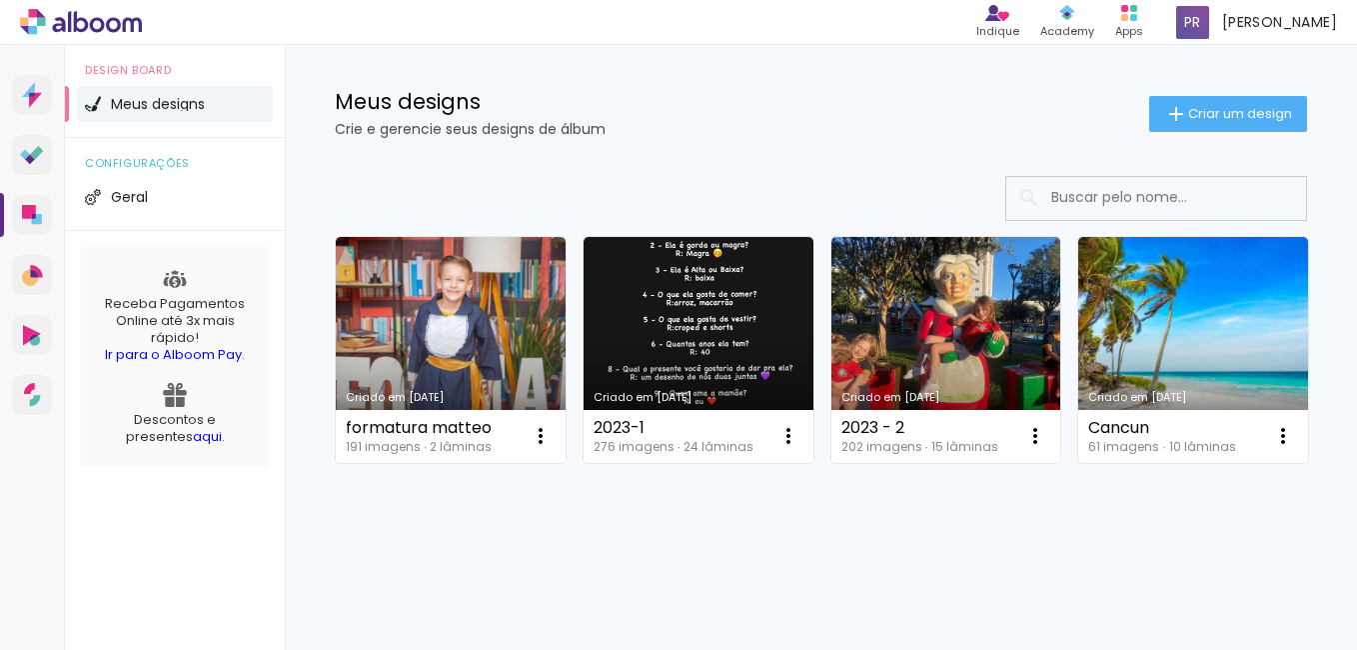
scroll to position [179, 0]
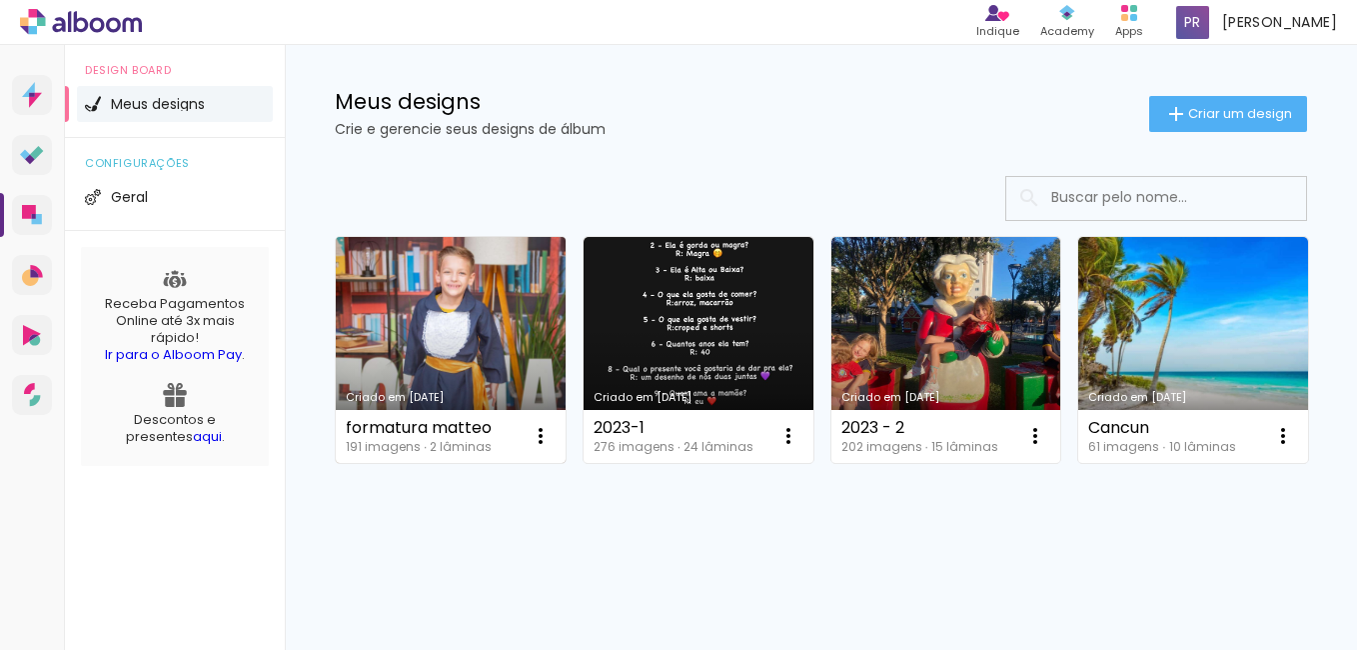
click at [506, 237] on link "Criado em [DATE]" at bounding box center [451, 350] width 230 height 226
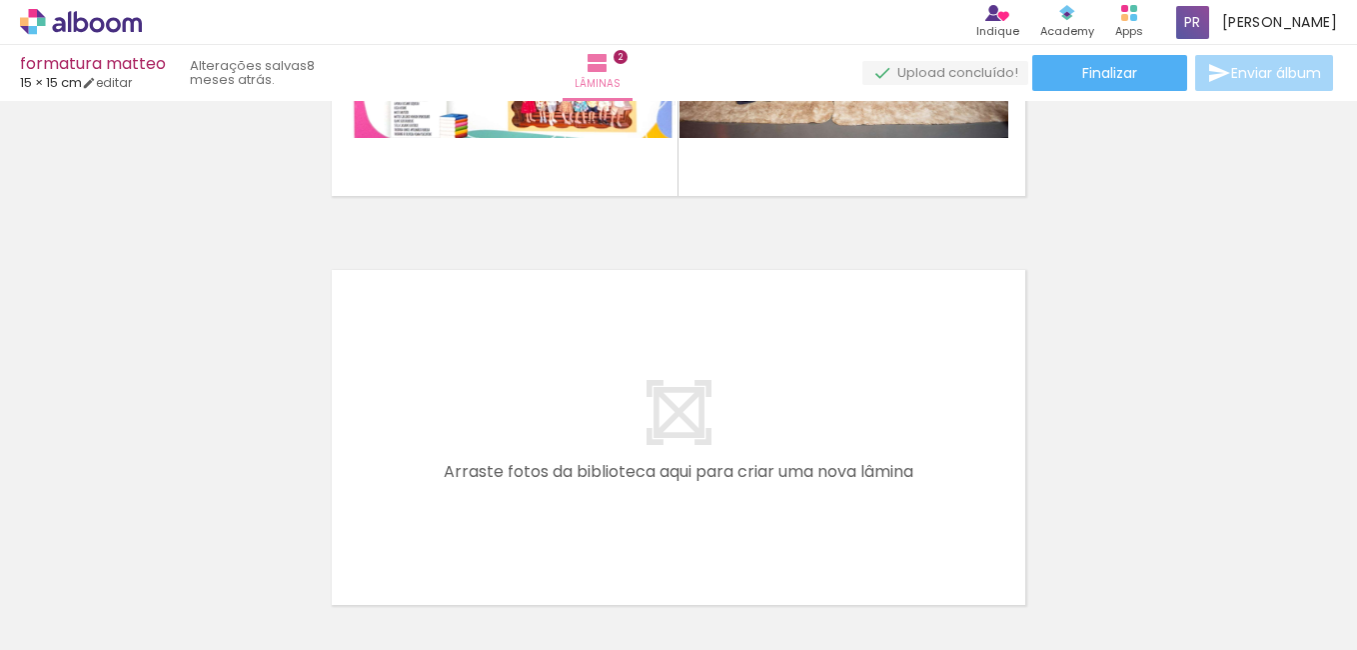
scroll to position [714, 0]
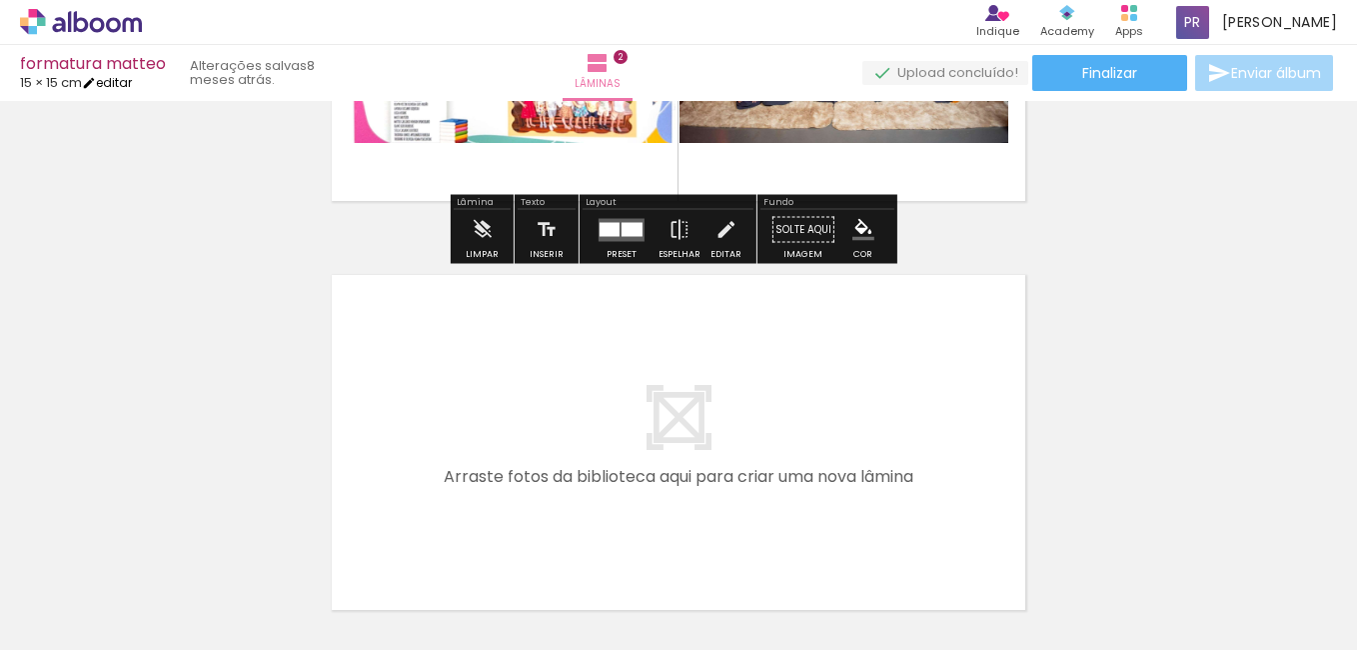
click at [121, 81] on link "editar" at bounding box center [107, 82] width 50 height 17
type input "15"
type input "30"
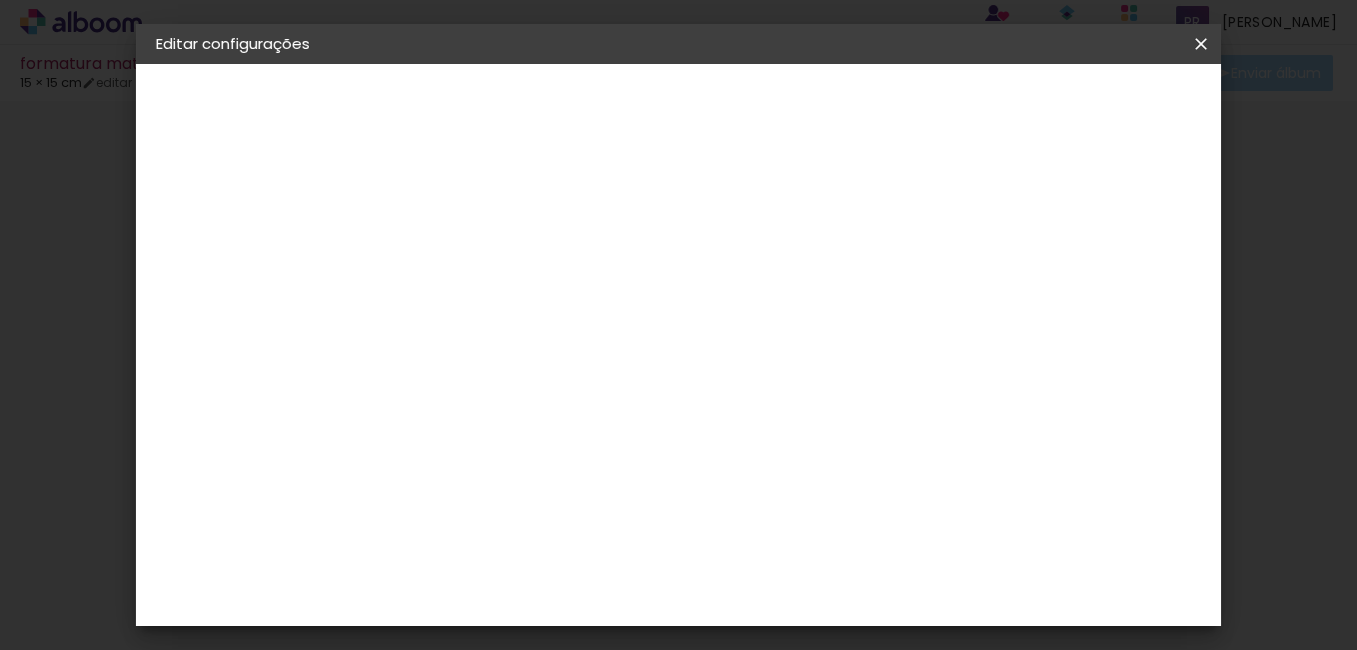
click at [545, 460] on input "15" at bounding box center [536, 457] width 52 height 30
click at [559, 456] on input "15" at bounding box center [536, 457] width 52 height 30
type input "1"
type input "20"
type paper-input "20"
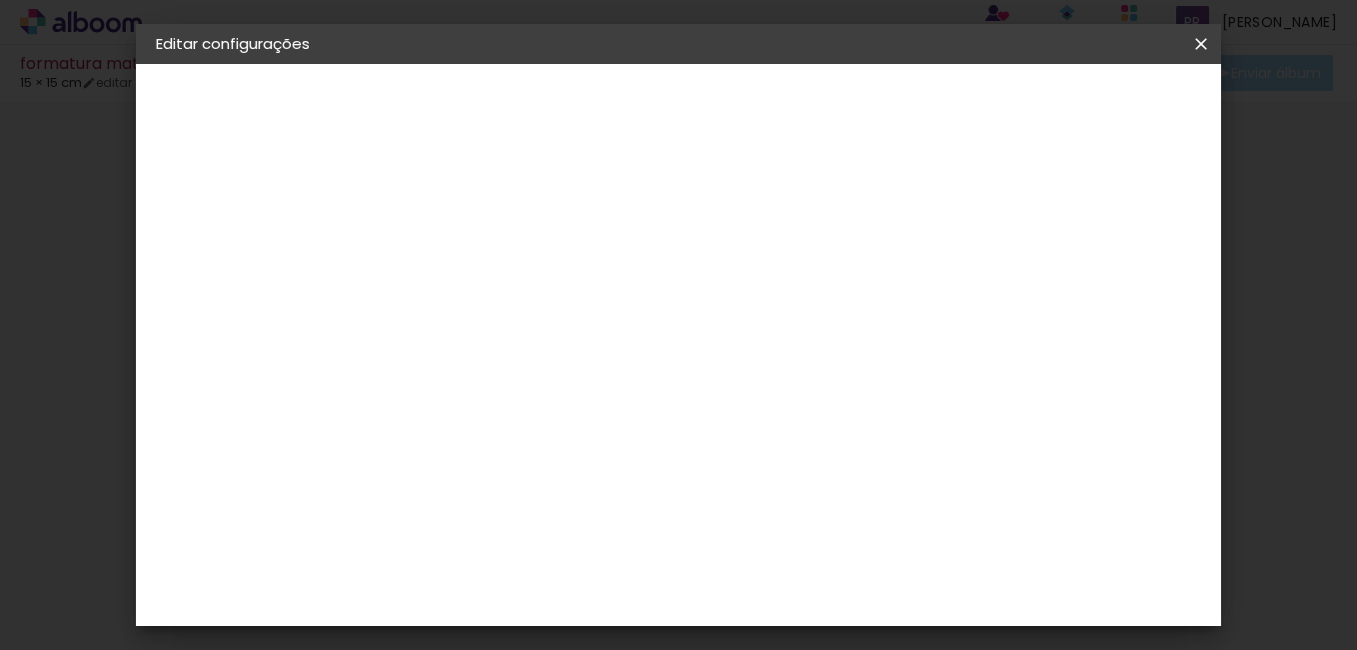
scroll to position [1, 0]
click at [813, 616] on div "30" at bounding box center [800, 611] width 76 height 30
type input "3"
type input "20"
type paper-input "20"
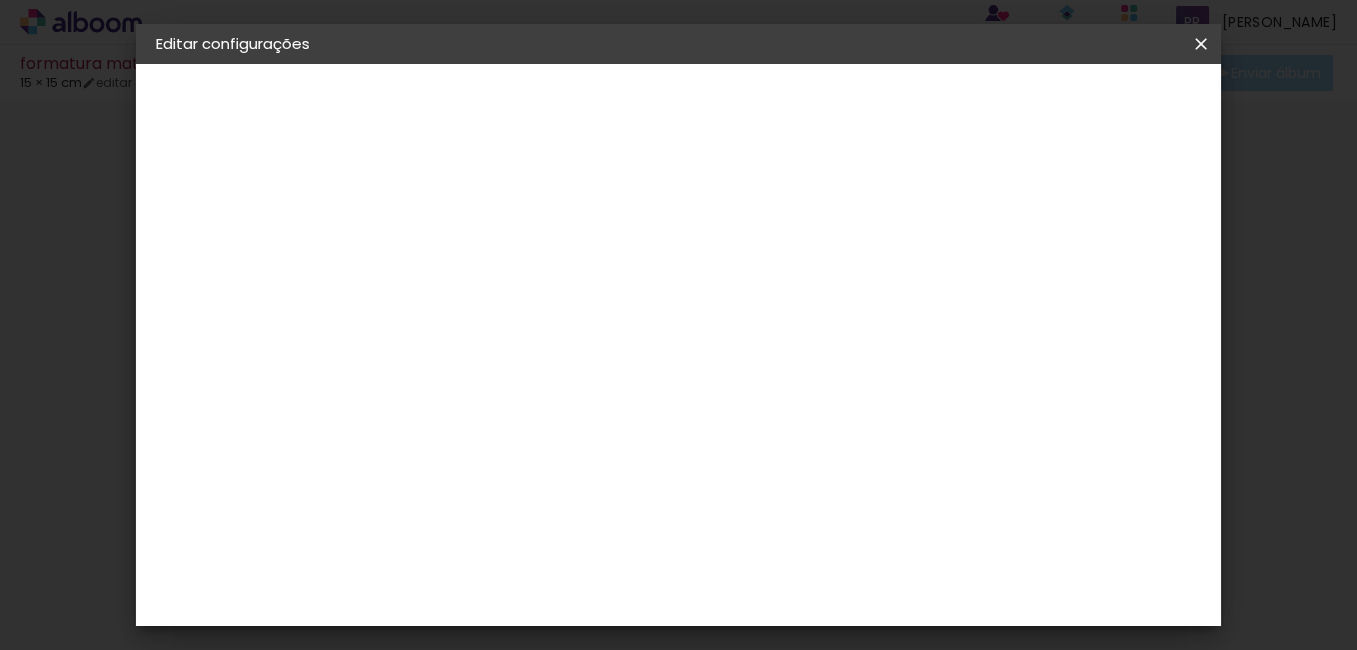
click at [786, 93] on paper-button "Salvar configurações" at bounding box center [716, 113] width 142 height 48
drag, startPoint x: 1228, startPoint y: 315, endPoint x: 1209, endPoint y: 420, distance: 106.6
click at [1209, 420] on body "link( href="../../bower_components/polymer/polymer.html" rel="import" ) picture…" at bounding box center [678, 325] width 1357 height 650
click at [766, 107] on span "Salvar configurações" at bounding box center [716, 113] width 102 height 28
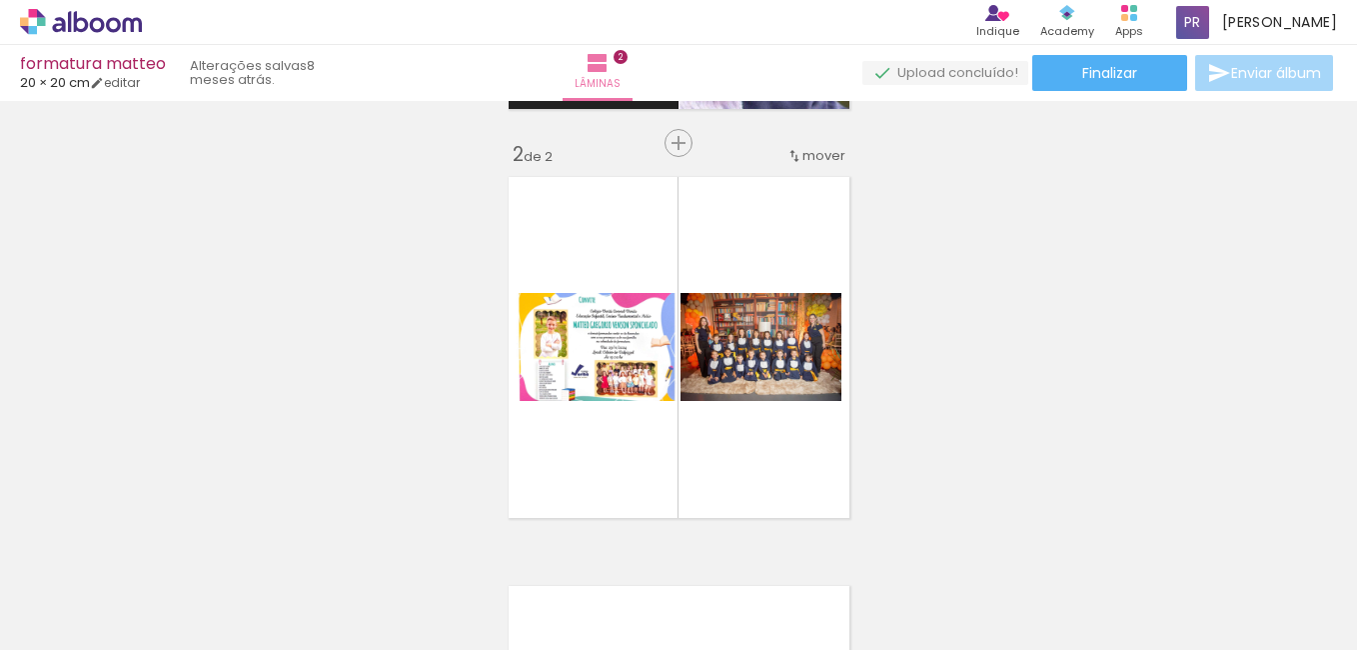
scroll to position [399, 0]
click at [104, 81] on iron-icon at bounding box center [97, 83] width 14 height 14
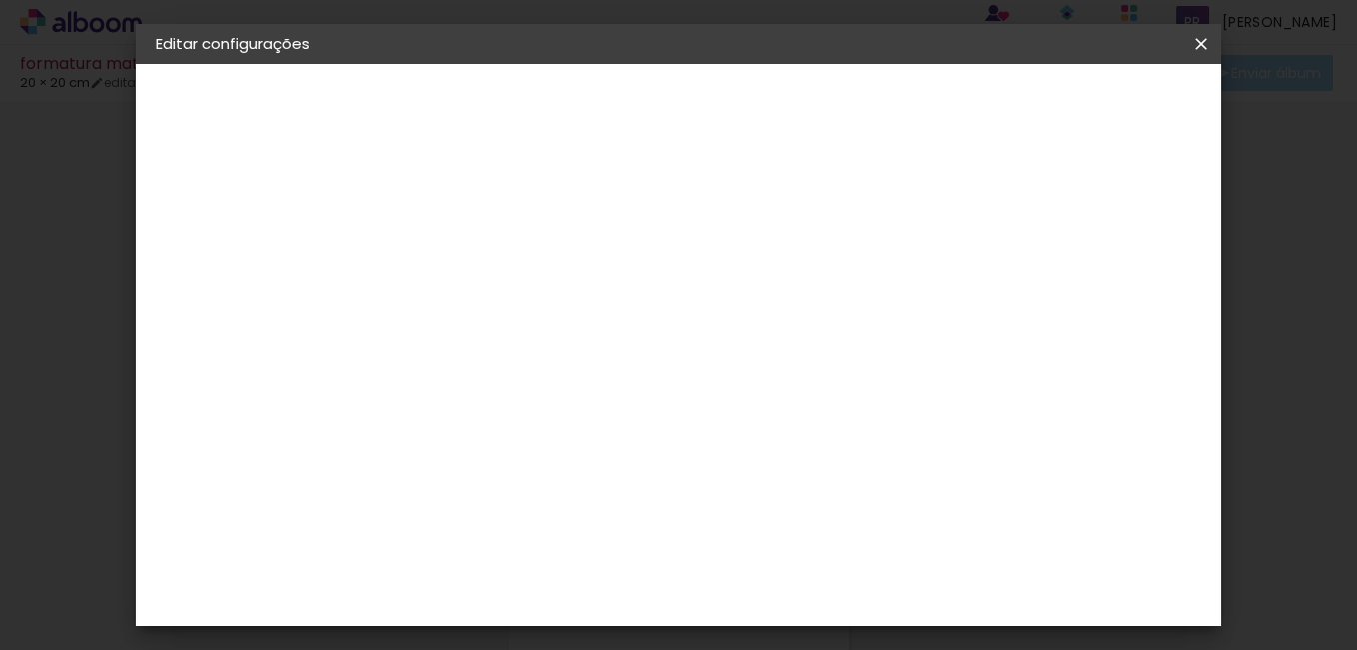
drag, startPoint x: 1050, startPoint y: 345, endPoint x: 1035, endPoint y: 153, distance: 192.5
click at [725, 64] on div "mm Mostrar sangria 10 cm cm cm mm A maioria das encadernadoras sugere 5mm de sa…" at bounding box center [561, 64] width 330 height 0
click at [786, 93] on paper-button "Salvar configurações" at bounding box center [716, 113] width 142 height 48
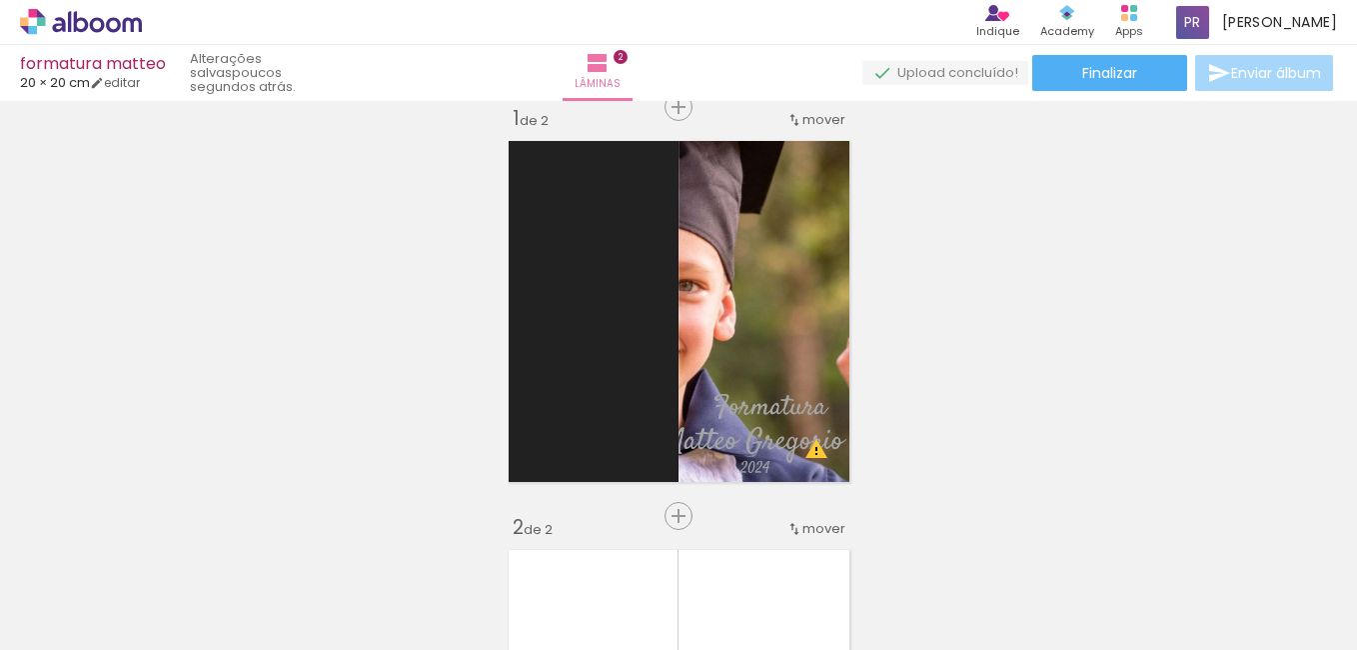
scroll to position [37, 0]
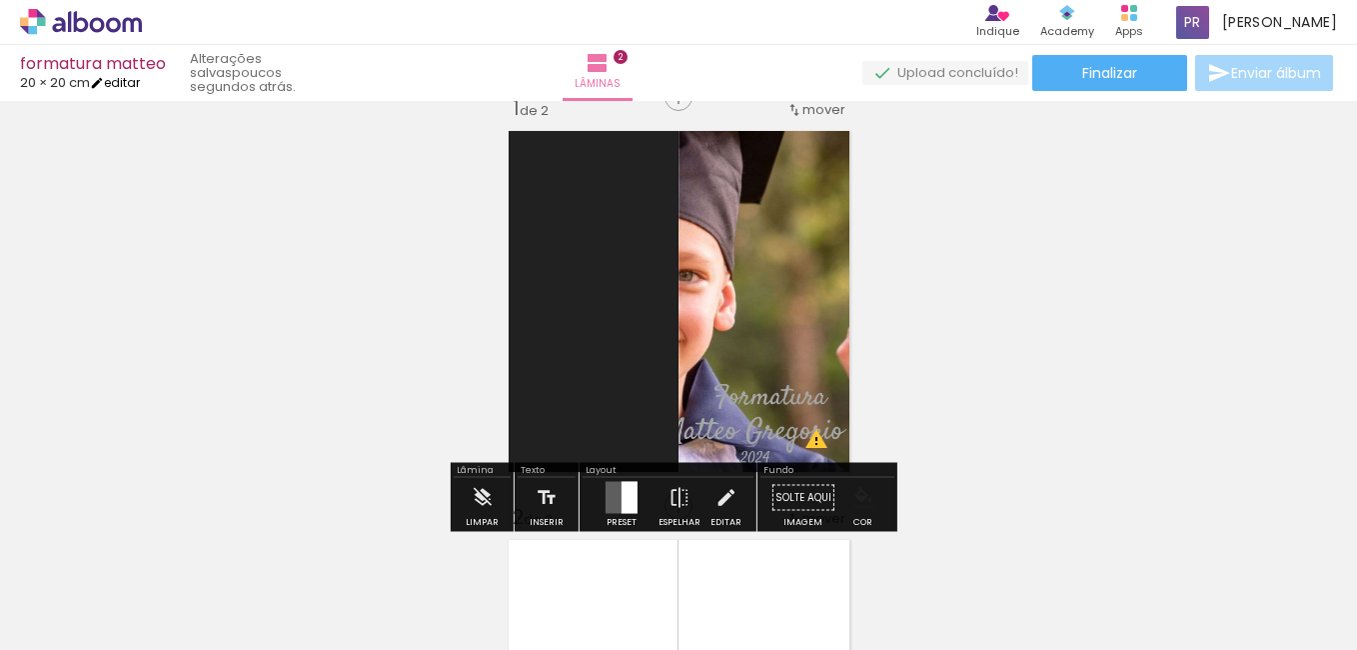
click at [126, 83] on link "editar" at bounding box center [115, 82] width 50 height 17
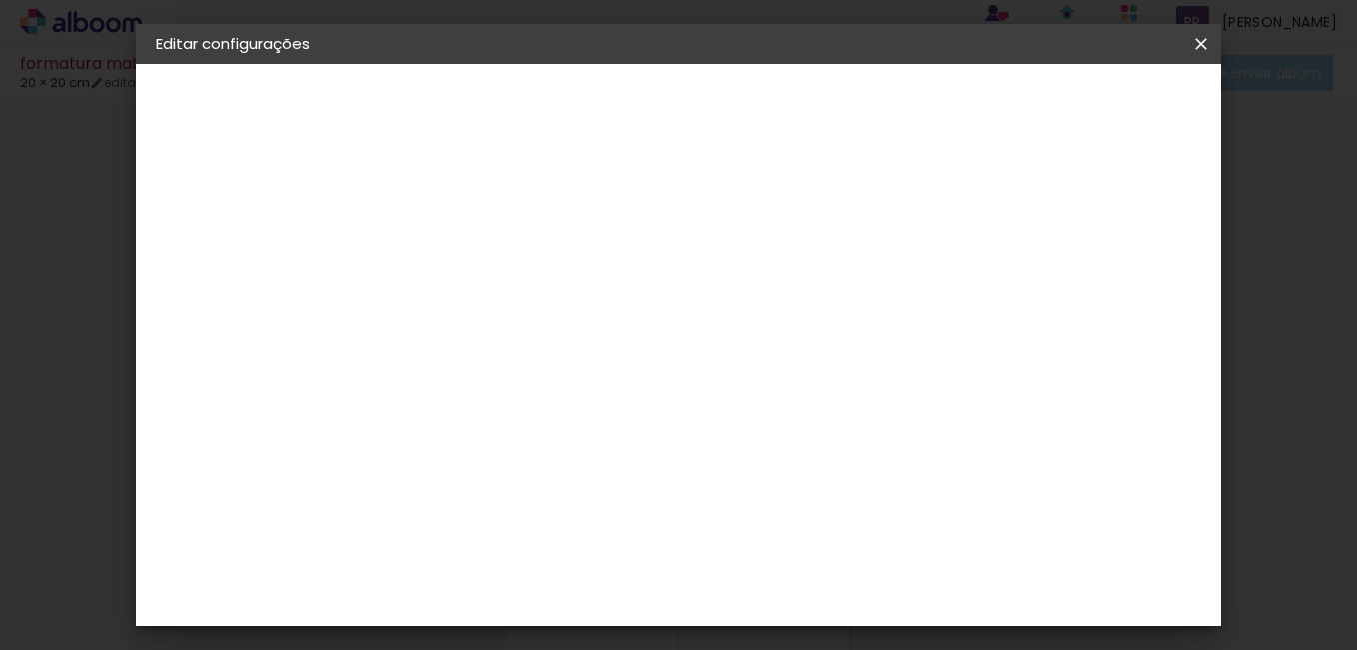
click at [644, 456] on input "20" at bounding box center [621, 457] width 52 height 30
click at [813, 610] on input "20" at bounding box center [789, 612] width 52 height 30
type input "2"
click at [766, 99] on span "Salvar configurações" at bounding box center [716, 113] width 102 height 28
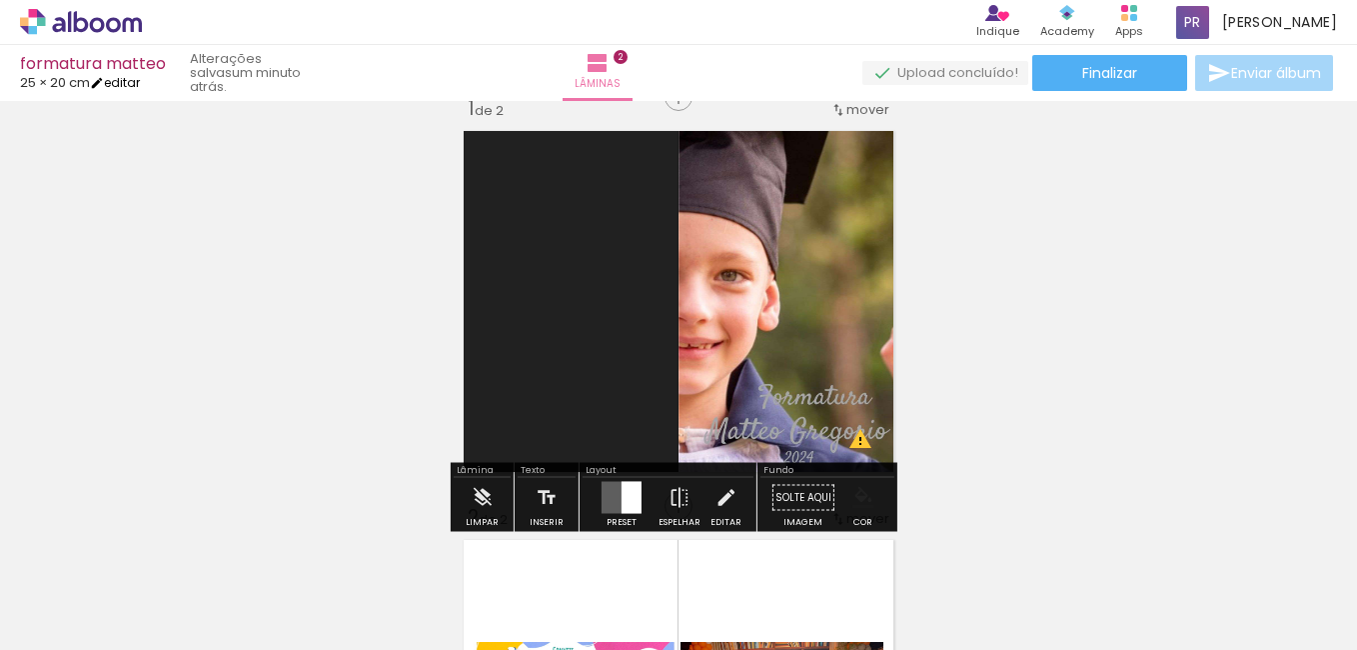
click at [127, 84] on link "editar" at bounding box center [115, 82] width 50 height 17
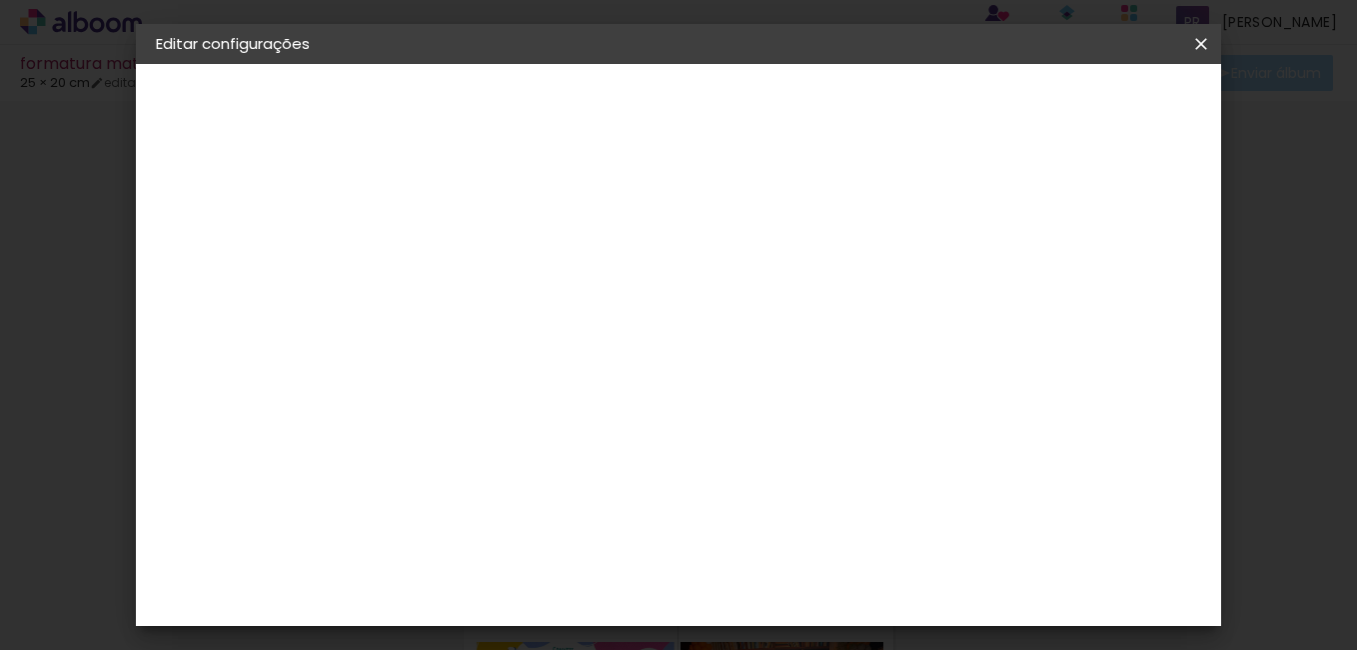
scroll to position [211, 0]
click at [813, 587] on input "25" at bounding box center [789, 590] width 52 height 30
click at [267, 247] on div "Tamanho livre" at bounding box center [232, 247] width 69 height 28
click at [283, 210] on div "2. Especificações" at bounding box center [265, 205] width 219 height 24
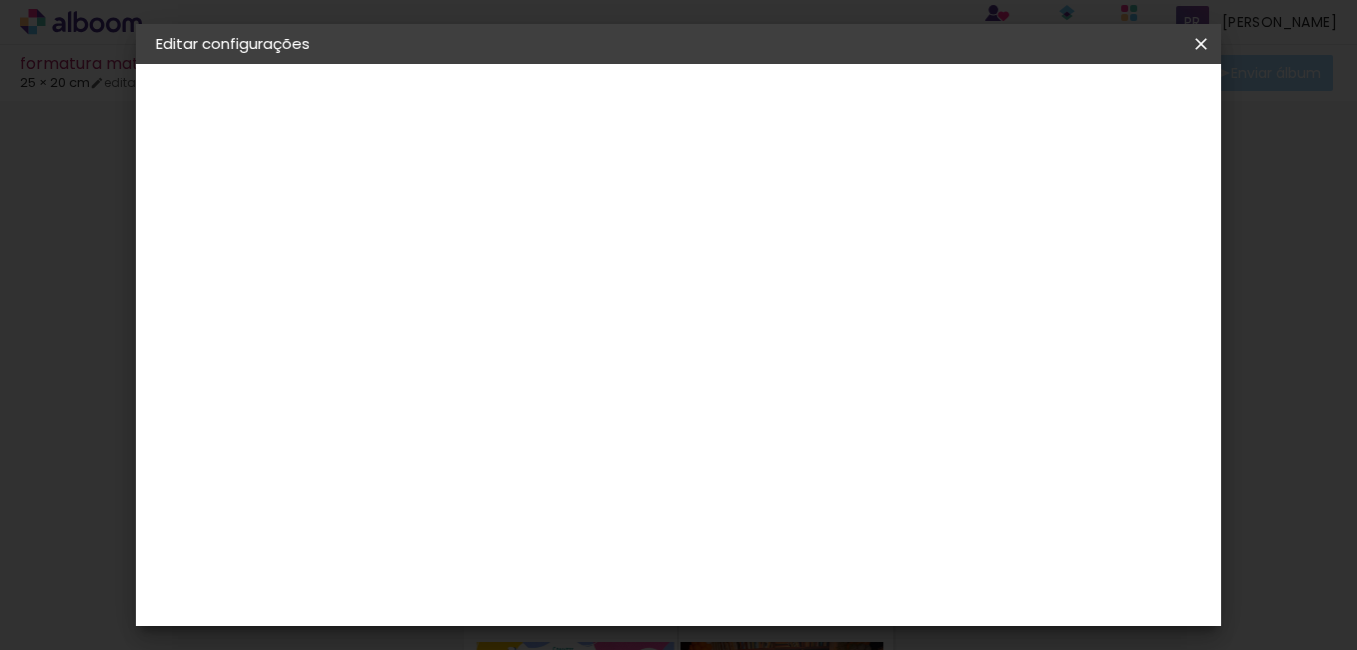
click at [242, 211] on div "2. Especificações" at bounding box center [265, 205] width 219 height 24
click at [248, 124] on div "1. Informações Preenchendo título... formatura matteo 2. Especificações Fornece…" at bounding box center [266, 94] width 260 height 60
click at [748, 119] on paper-button "Voltar" at bounding box center [708, 106] width 81 height 34
click at [0, 0] on slot "Avançar" at bounding box center [0, 0] width 0 height 0
drag, startPoint x: 1122, startPoint y: 104, endPoint x: 766, endPoint y: 137, distance: 357.3
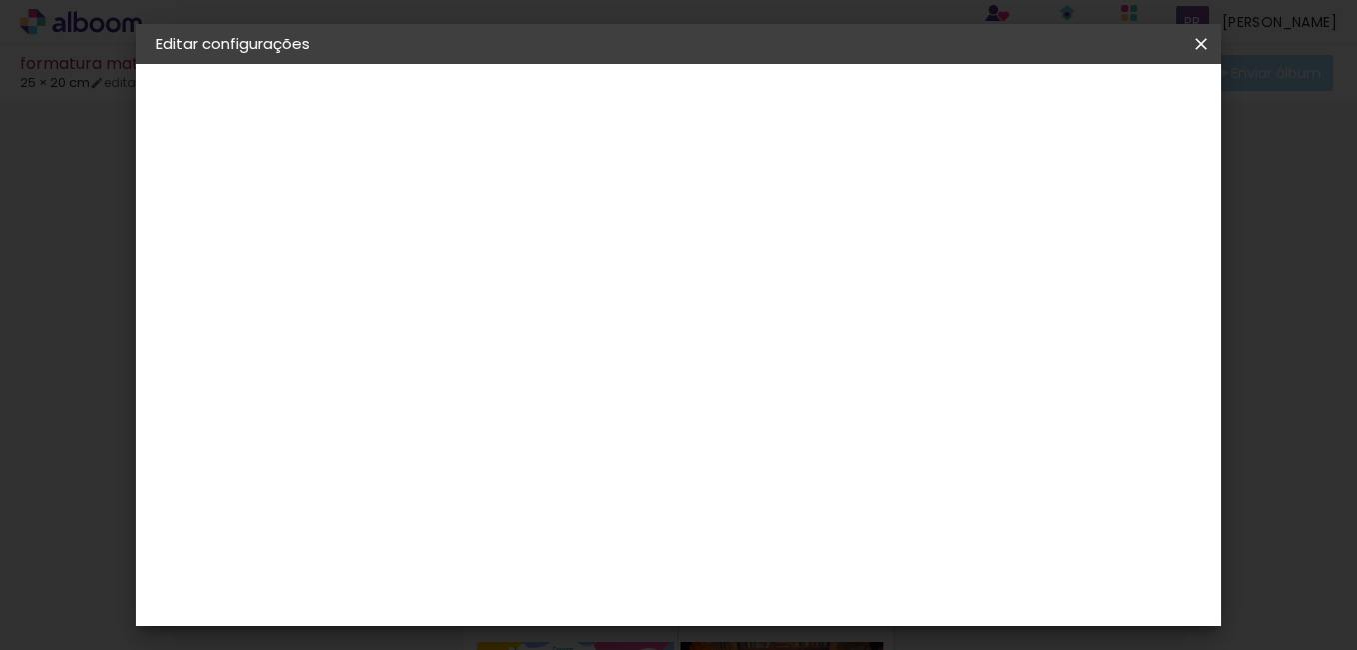
click at [766, 137] on header "Fornecedor Escolha um fornecedor ou avance com o tamanho livre. Voltar Avançar" at bounding box center [641, 123] width 491 height 119
click at [0, 0] on slot "Voltar" at bounding box center [0, 0] width 0 height 0
click at [570, 100] on header "Informações Dê um título ao seu álbum. Avançar" at bounding box center [483, 123] width 174 height 119
click at [1197, 46] on iron-icon at bounding box center [1201, 44] width 24 height 20
click at [1197, 42] on iron-icon at bounding box center [1201, 44] width 24 height 20
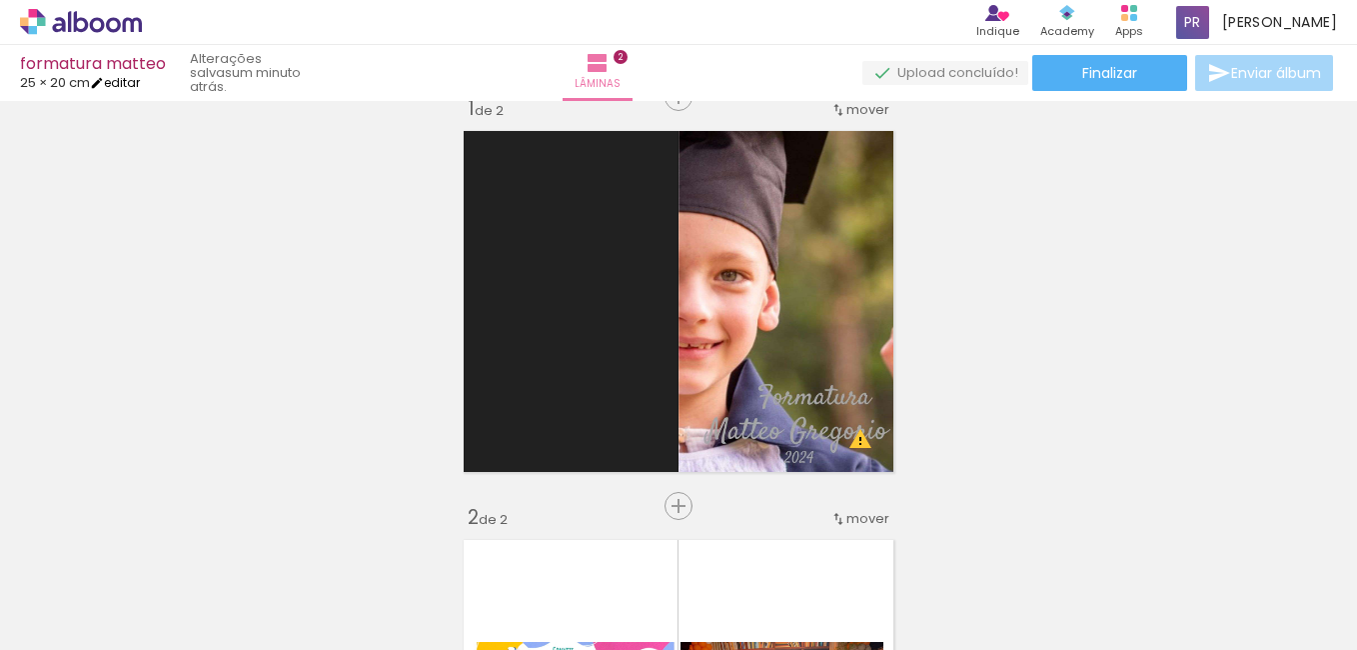
click at [129, 83] on link "editar" at bounding box center [115, 82] width 50 height 17
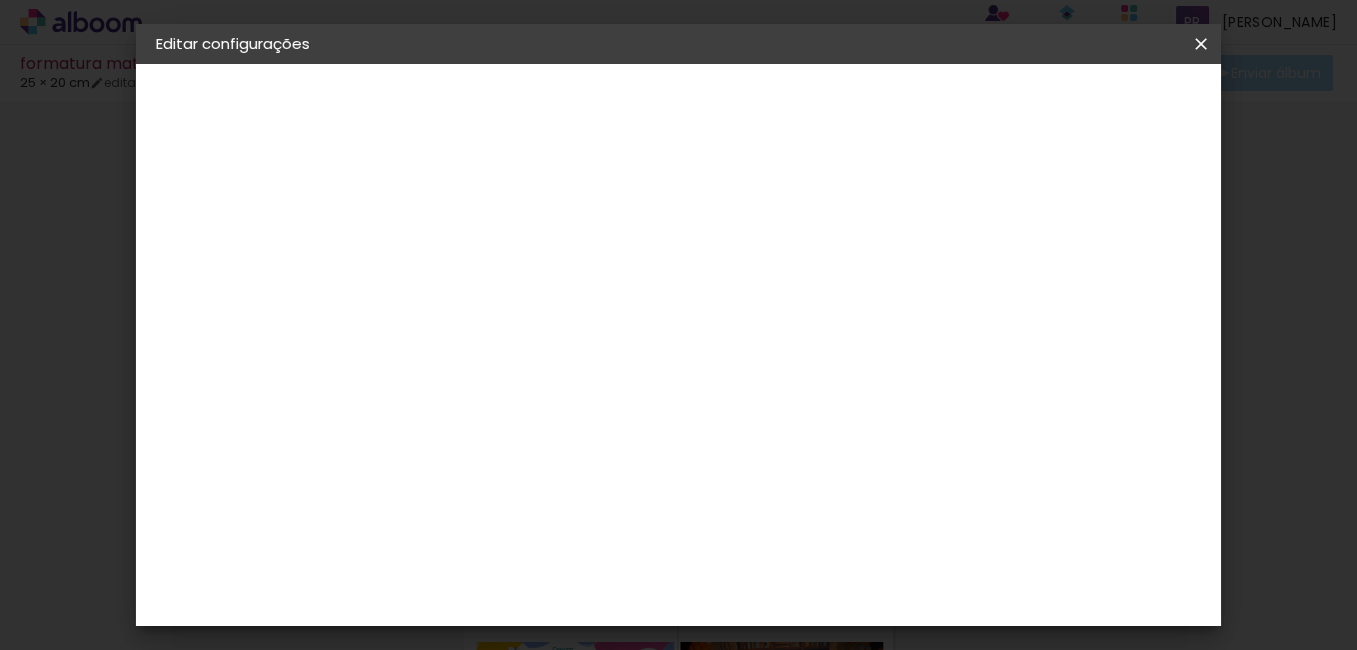
click at [807, 607] on input "25" at bounding box center [789, 612] width 52 height 30
type input "5"
type input "40"
type paper-input "40"
click at [845, 101] on span "Salvar configurações" at bounding box center [794, 113] width 102 height 28
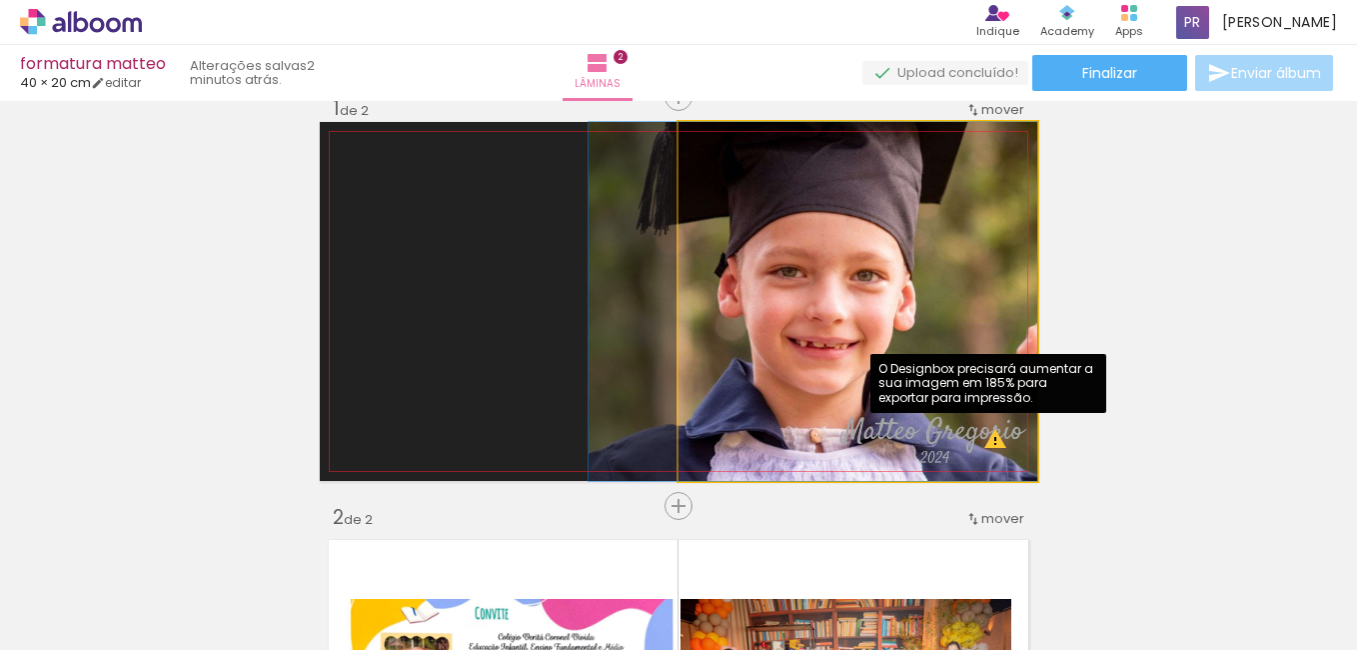
click at [986, 444] on quentale-photo at bounding box center [858, 301] width 359 height 359
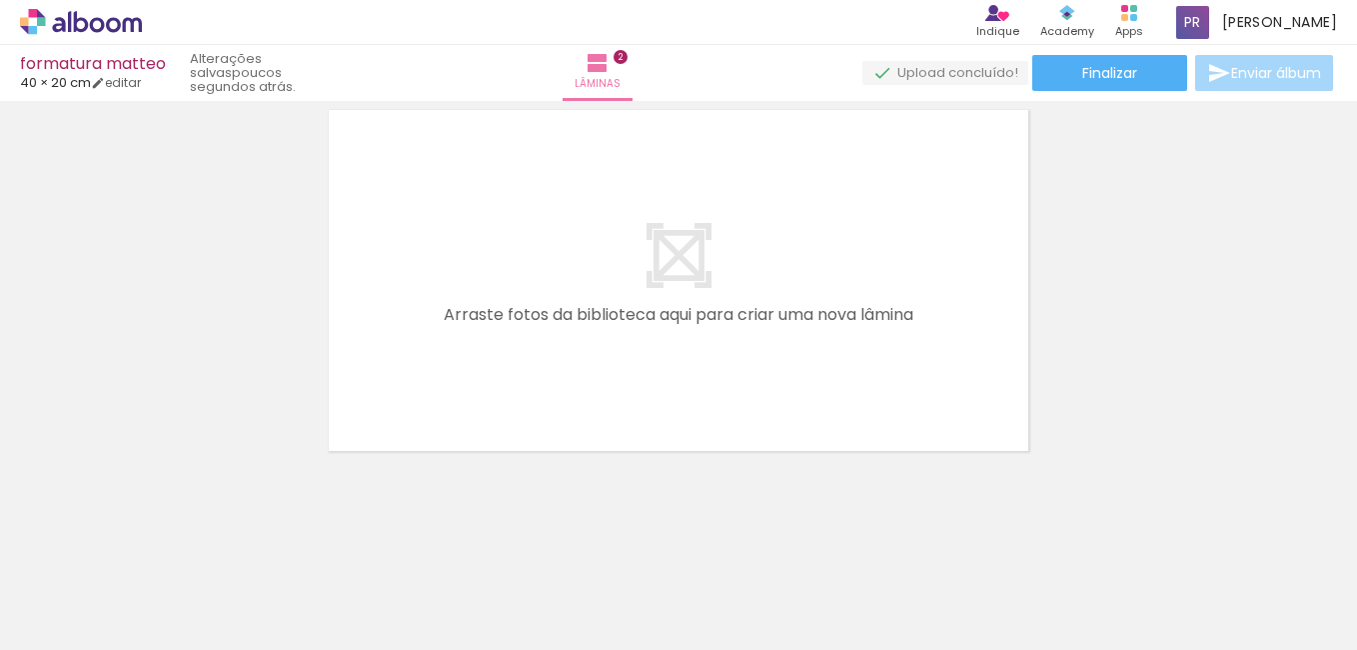
scroll to position [880, 0]
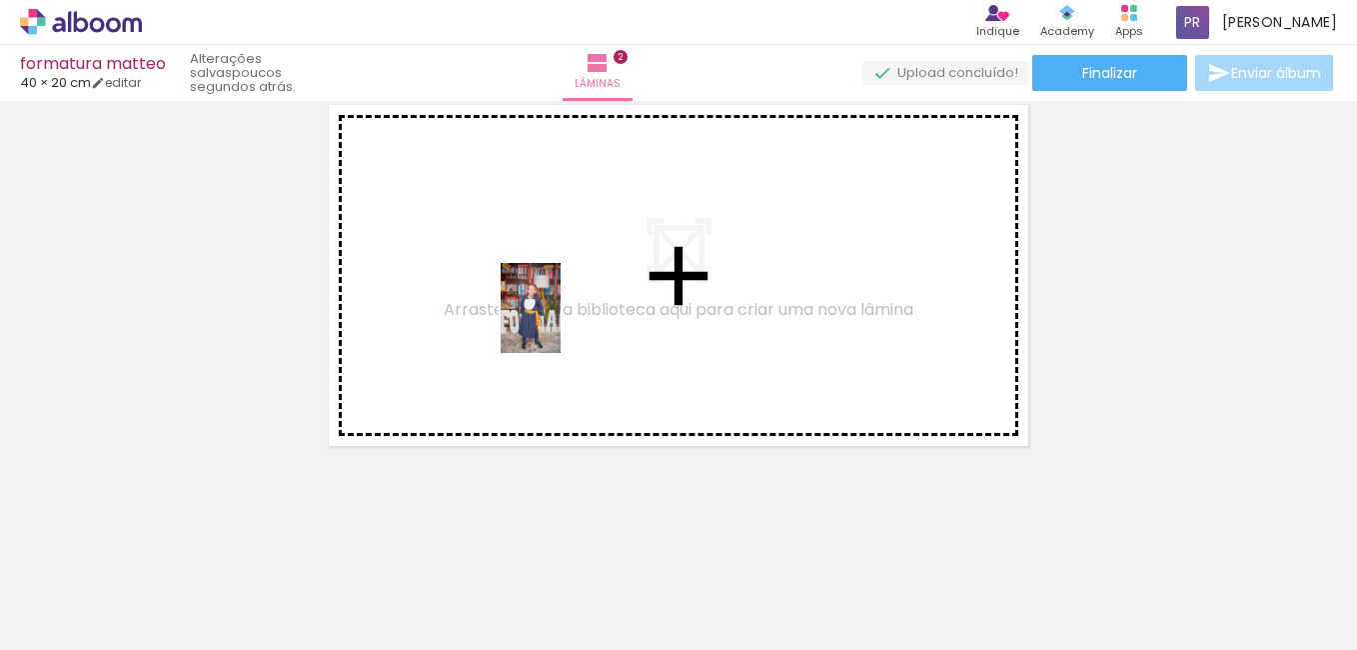
drag, startPoint x: 210, startPoint y: 600, endPoint x: 568, endPoint y: 319, distance: 454.8
click at [563, 323] on quentale-workspace at bounding box center [678, 325] width 1357 height 650
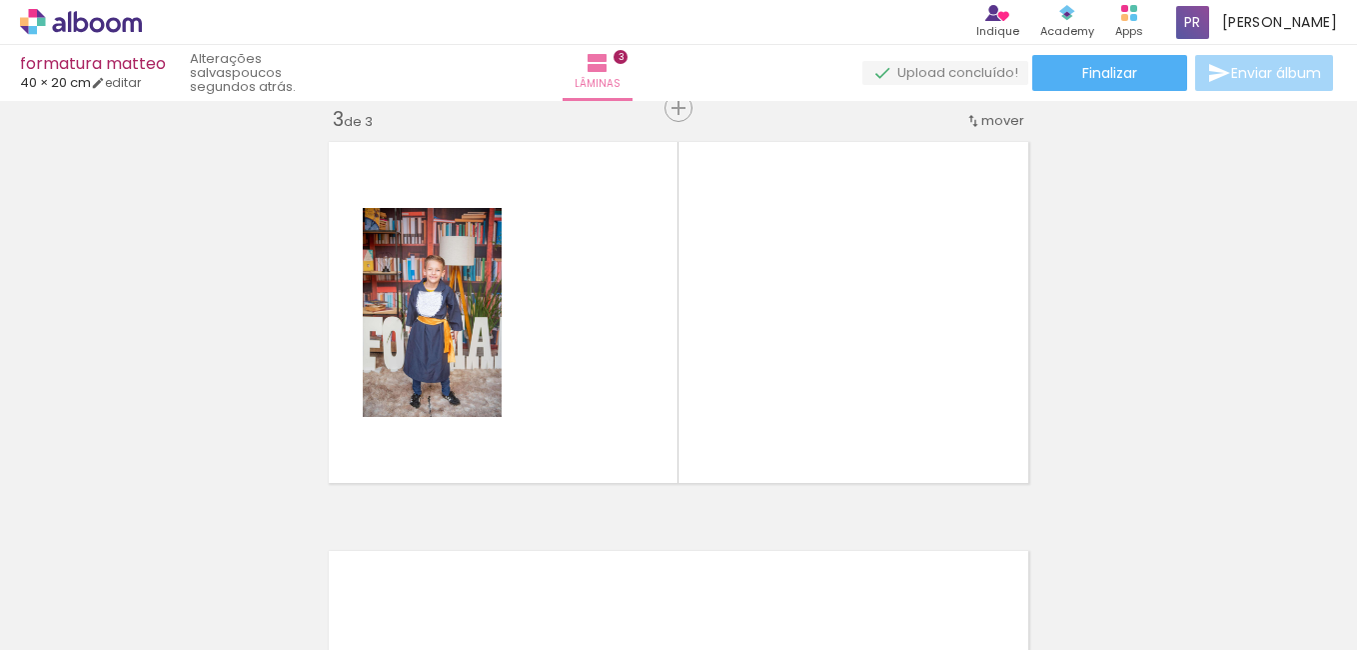
scroll to position [0, 18722]
click at [412, 289] on quentale-photo at bounding box center [432, 312] width 139 height 209
click at [416, 382] on quentale-photo at bounding box center [432, 312] width 139 height 209
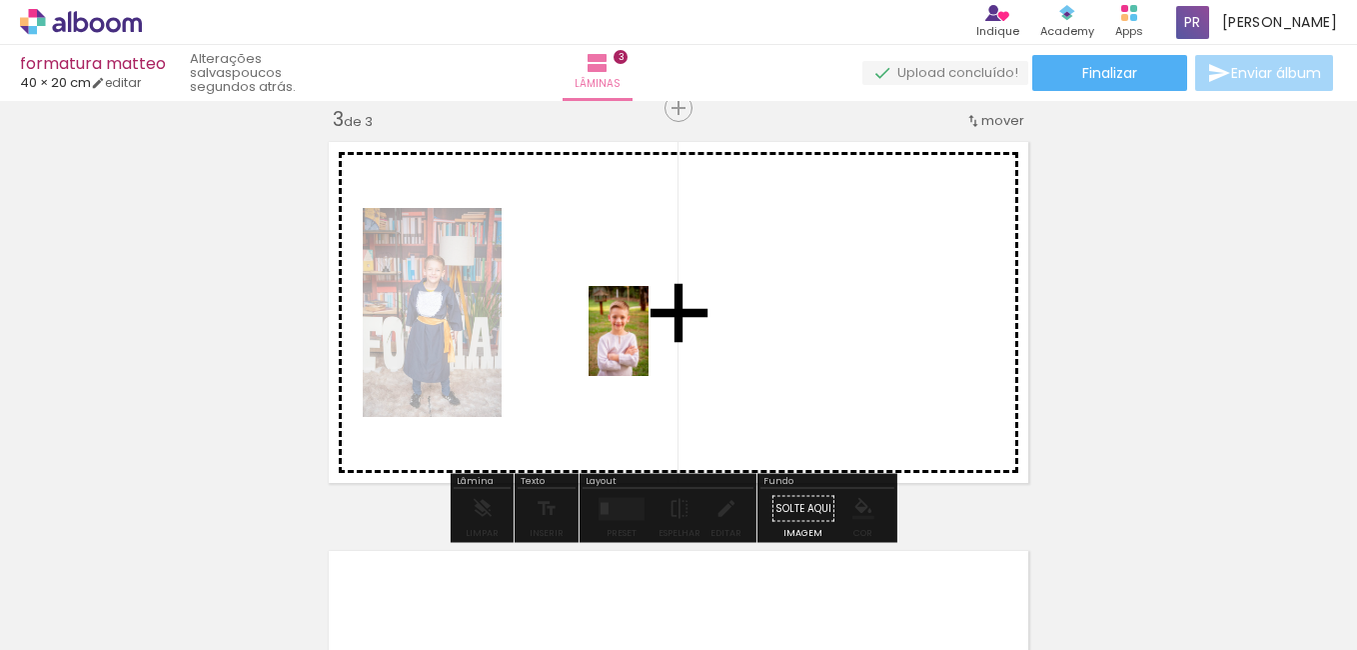
drag, startPoint x: 721, startPoint y: 606, endPoint x: 638, endPoint y: 319, distance: 298.8
click at [640, 318] on quentale-workspace at bounding box center [678, 325] width 1357 height 650
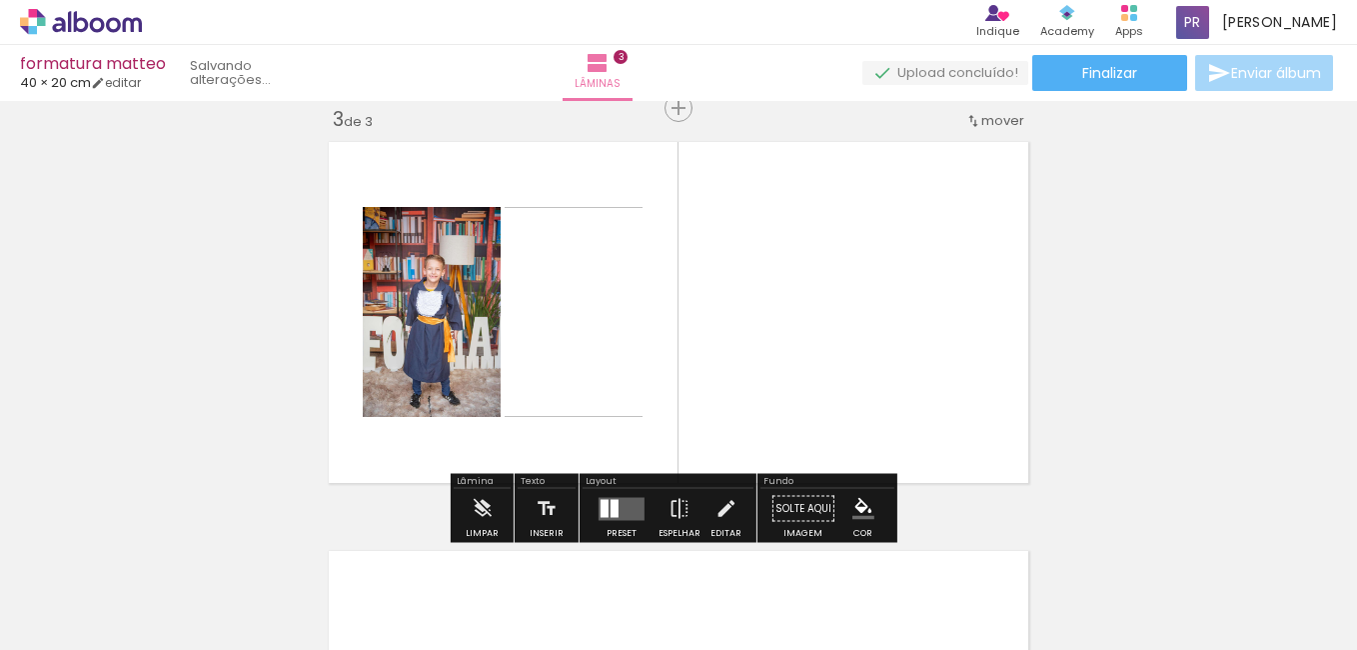
click at [753, 256] on quentale-workspace at bounding box center [678, 325] width 1357 height 650
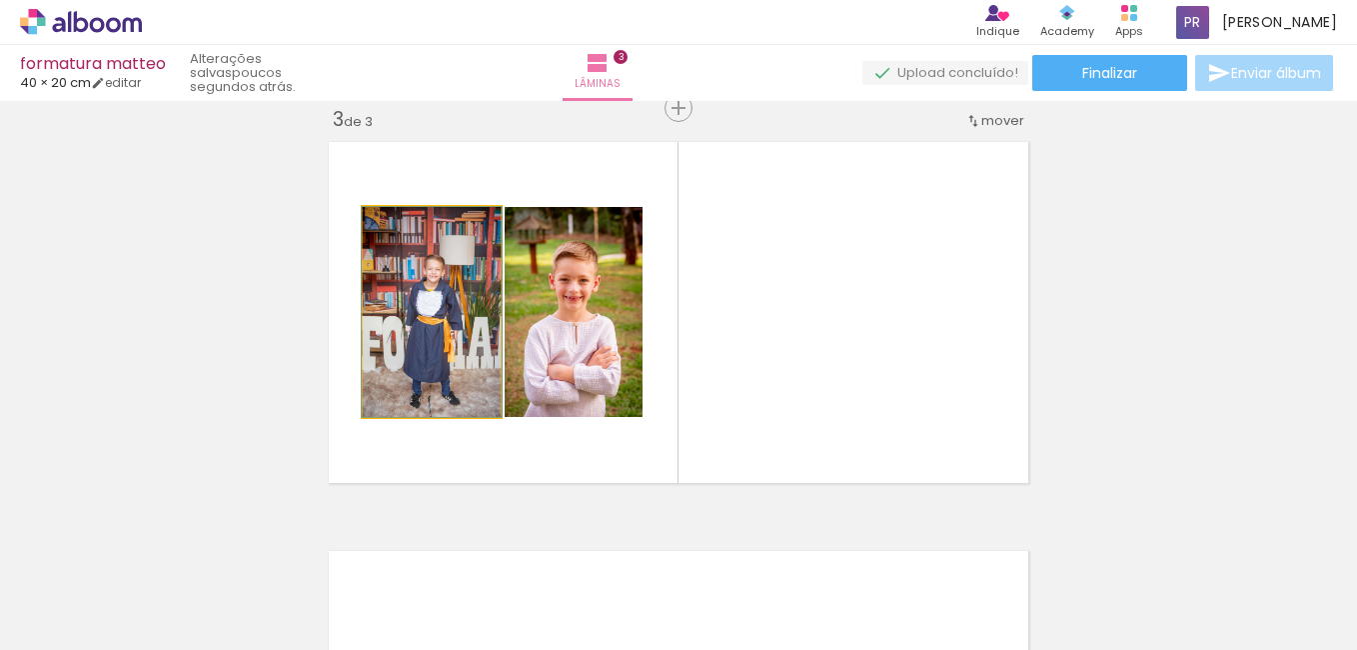
click at [416, 349] on quentale-photo at bounding box center [432, 312] width 138 height 210
click at [427, 301] on quentale-photo at bounding box center [432, 312] width 138 height 210
drag, startPoint x: 439, startPoint y: 280, endPoint x: 374, endPoint y: 332, distance: 83.2
click at [374, 332] on quentale-photo at bounding box center [432, 312] width 138 height 210
click at [422, 331] on quentale-photo at bounding box center [432, 312] width 138 height 210
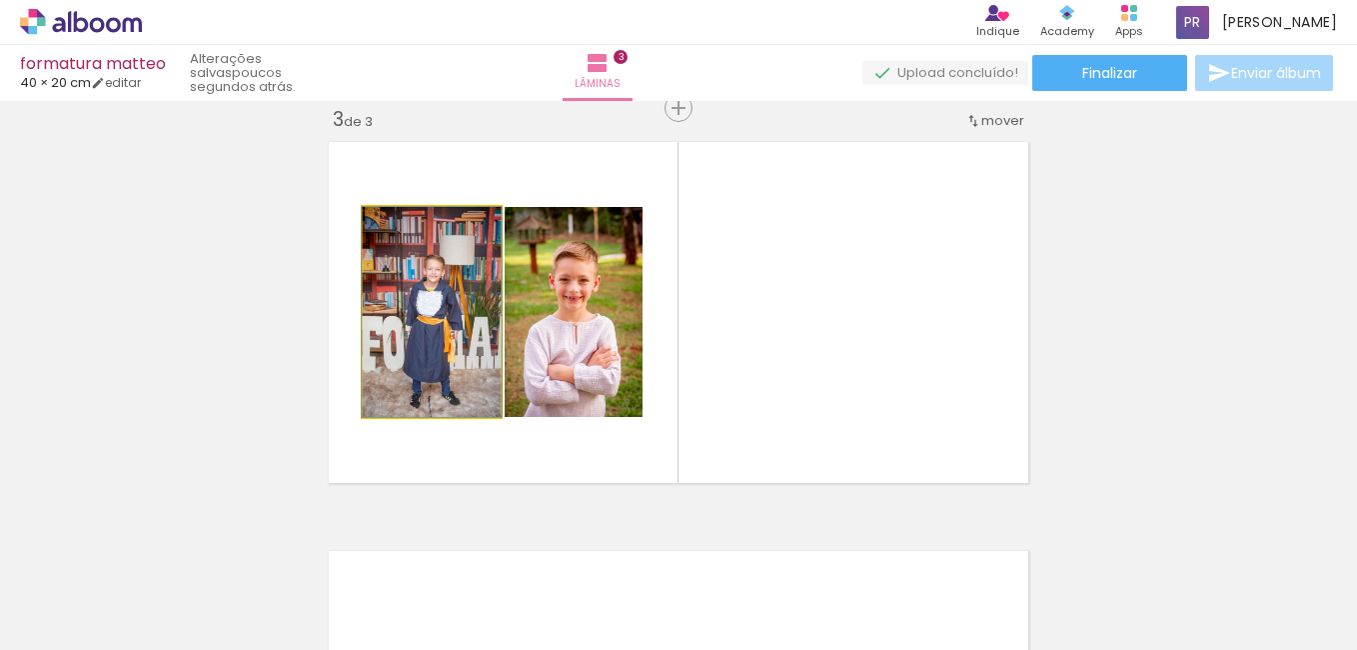
click at [422, 331] on quentale-photo at bounding box center [432, 312] width 138 height 210
click at [422, 330] on quentale-photo at bounding box center [432, 312] width 138 height 210
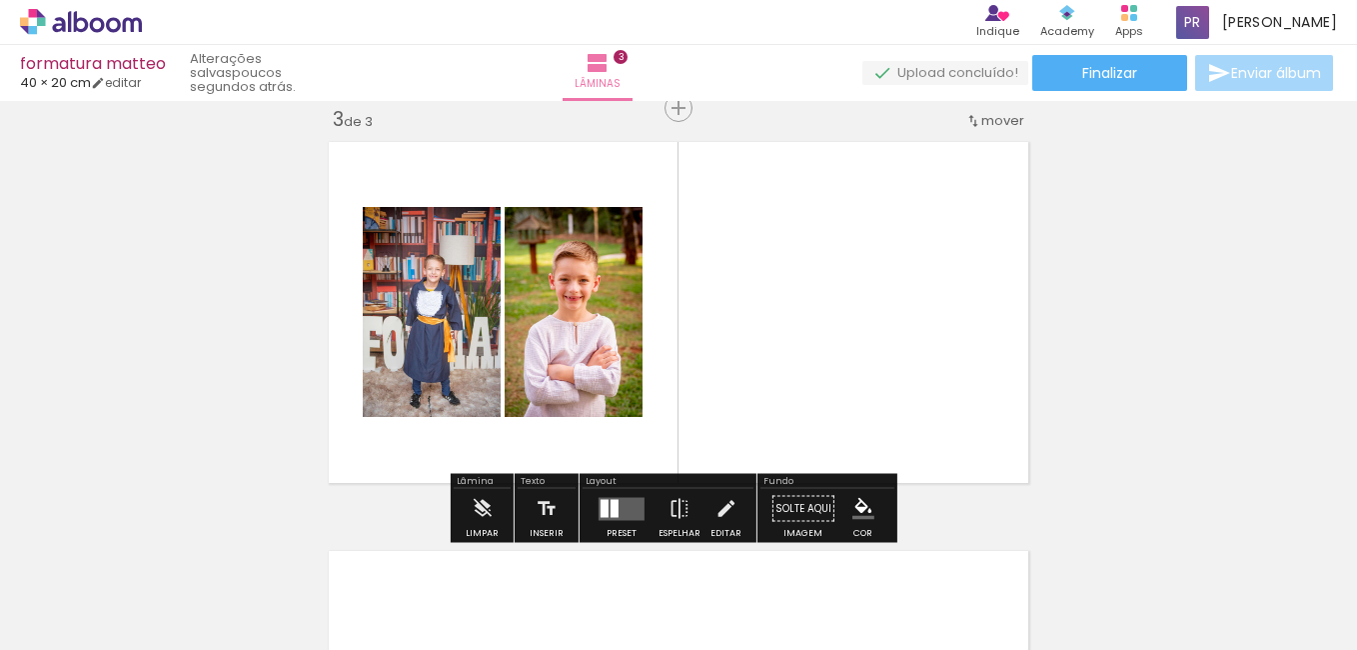
click at [424, 344] on paper-item at bounding box center [427, 348] width 36 height 14
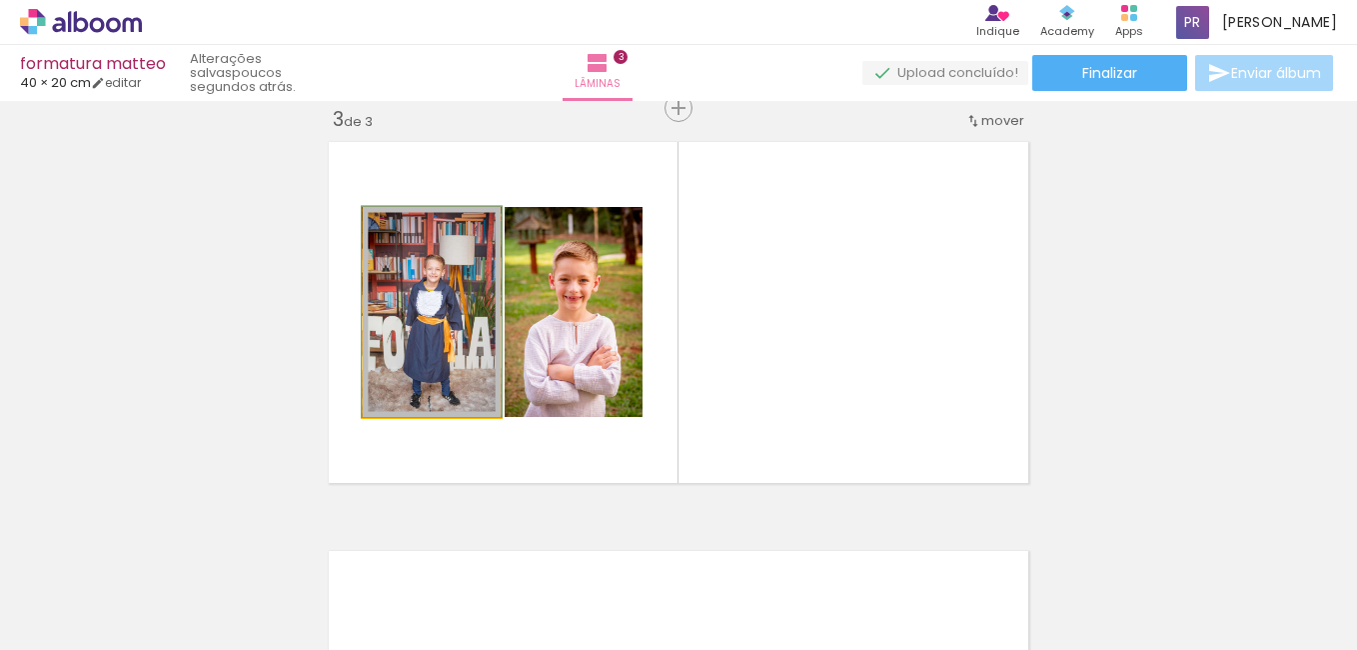
click at [461, 351] on quentale-photo at bounding box center [432, 312] width 138 height 210
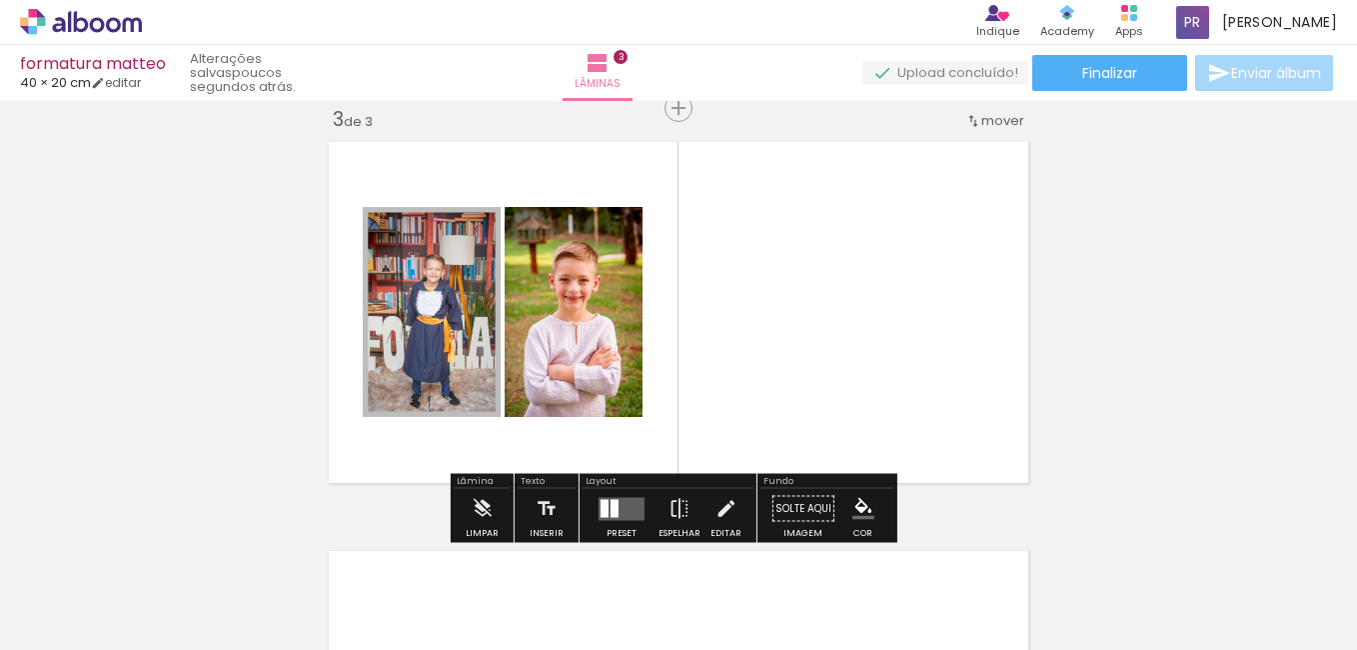
click at [851, 480] on div "Fundo" at bounding box center [827, 483] width 134 height 12
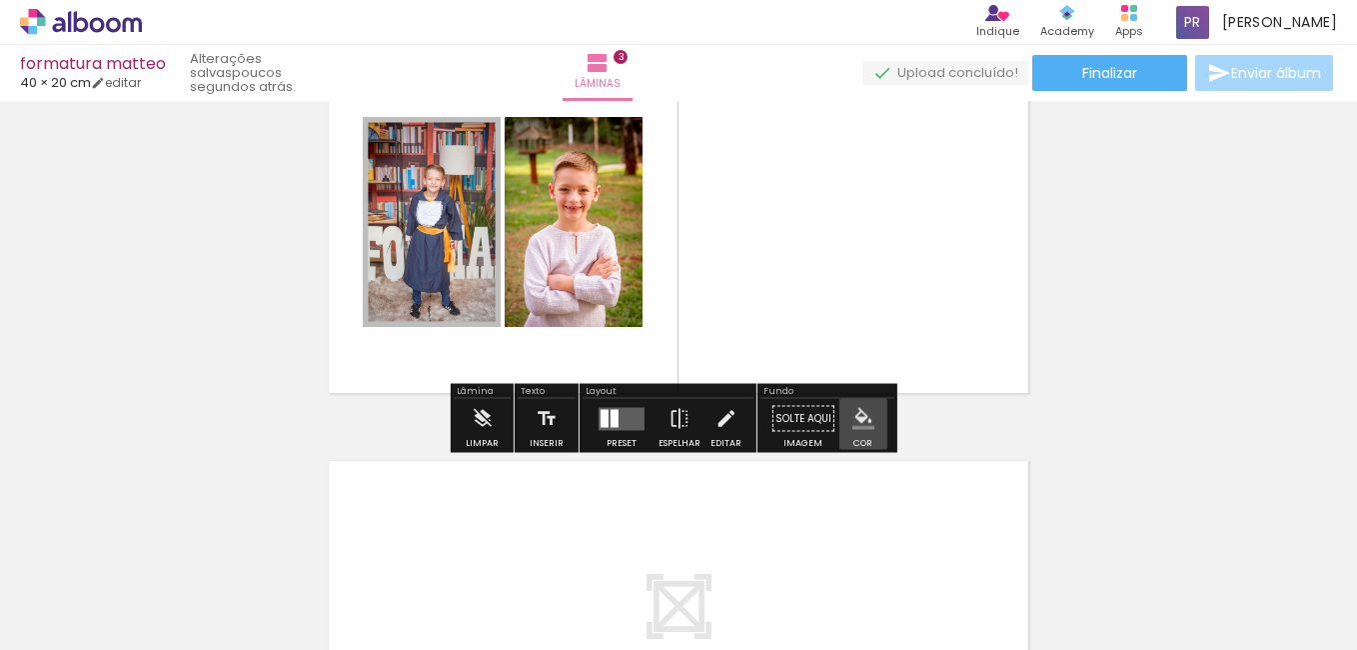
scroll to position [935, 0]
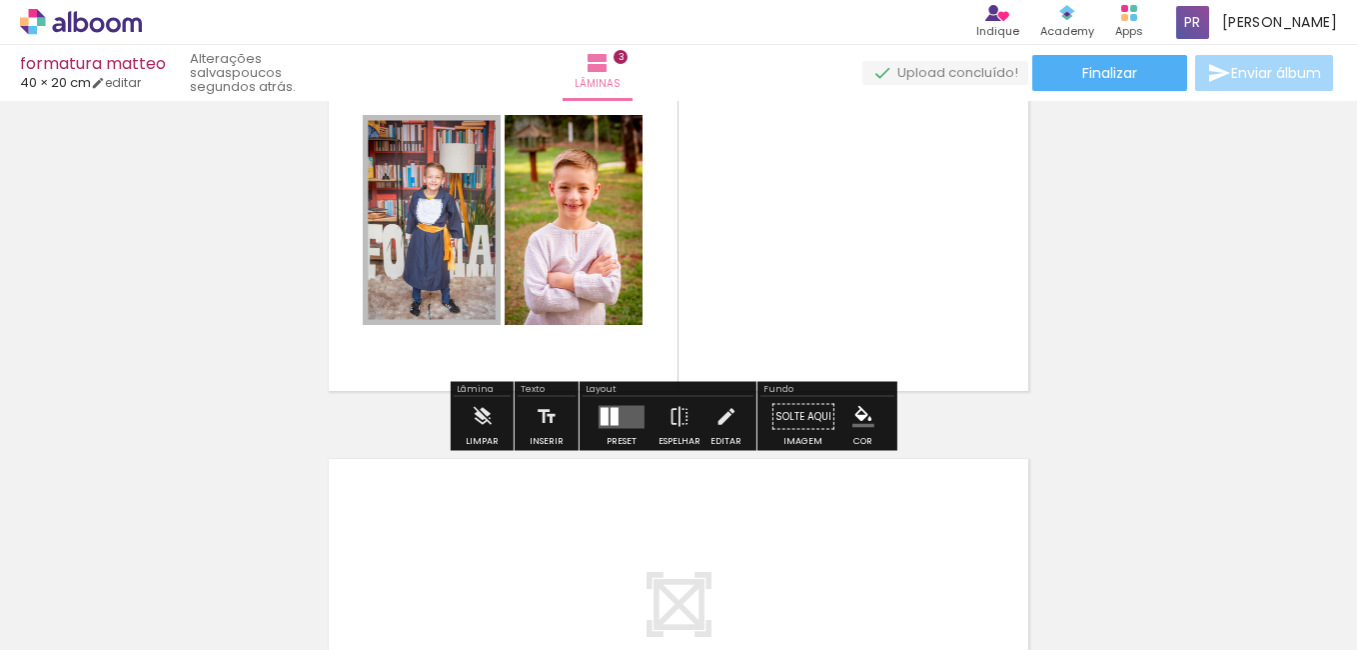
click at [437, 270] on div at bounding box center [432, 220] width 140 height 210
click at [449, 292] on div at bounding box center [432, 220] width 140 height 210
click at [376, 134] on iron-icon at bounding box center [383, 136] width 18 height 20
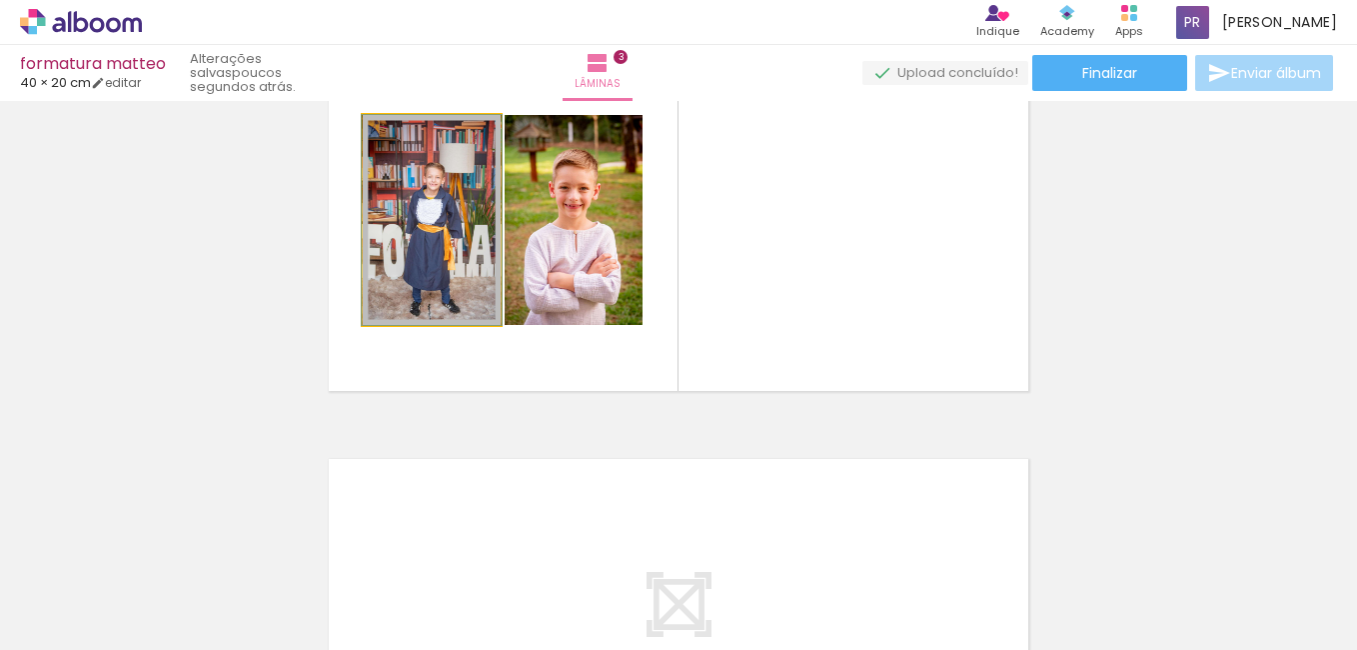
click at [376, 134] on iron-icon at bounding box center [383, 136] width 18 height 20
click at [394, 281] on quentale-photo at bounding box center [432, 220] width 138 height 210
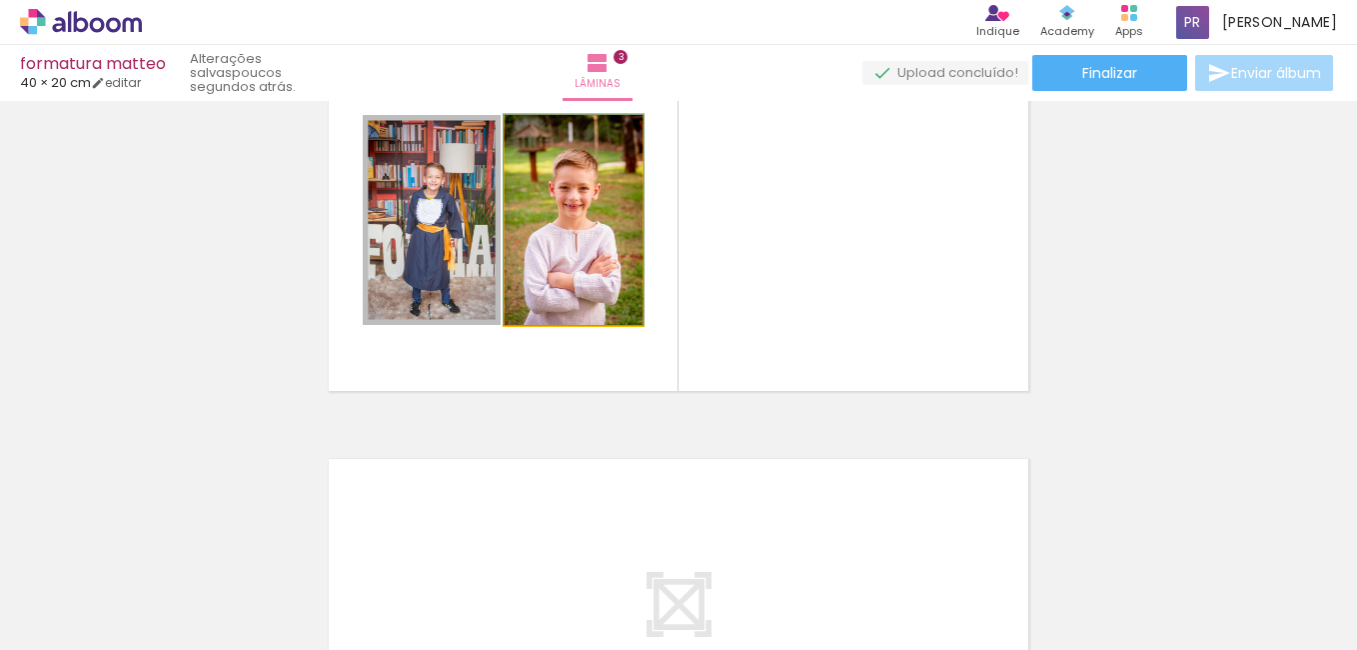
click at [531, 248] on quentale-photo at bounding box center [574, 220] width 138 height 210
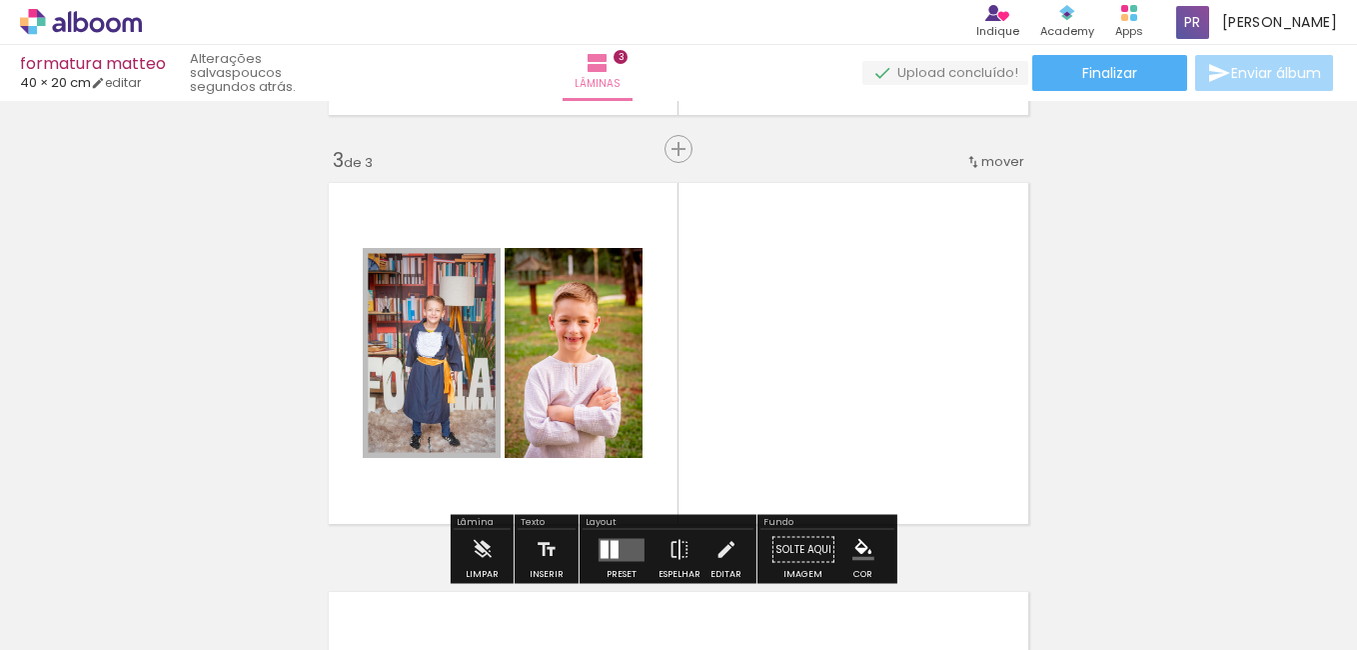
scroll to position [804, 0]
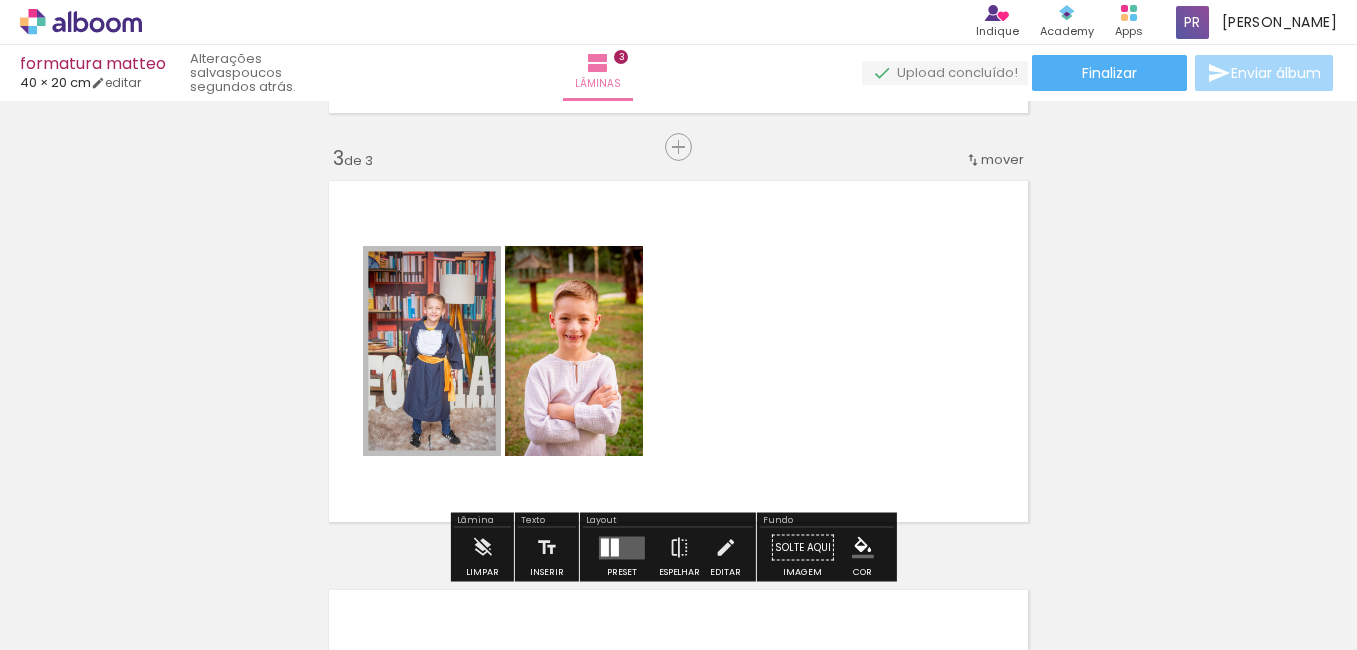
click at [444, 390] on div at bounding box center [432, 351] width 140 height 210
drag, startPoint x: 455, startPoint y: 419, endPoint x: 1064, endPoint y: 227, distance: 639.1
click at [1064, 227] on div "Inserir lâmina 1 de 3 Inserir lâmina 2 de 3 Inserir lâmina 3 de 3 O Designbox p…" at bounding box center [678, 121] width 1357 height 1636
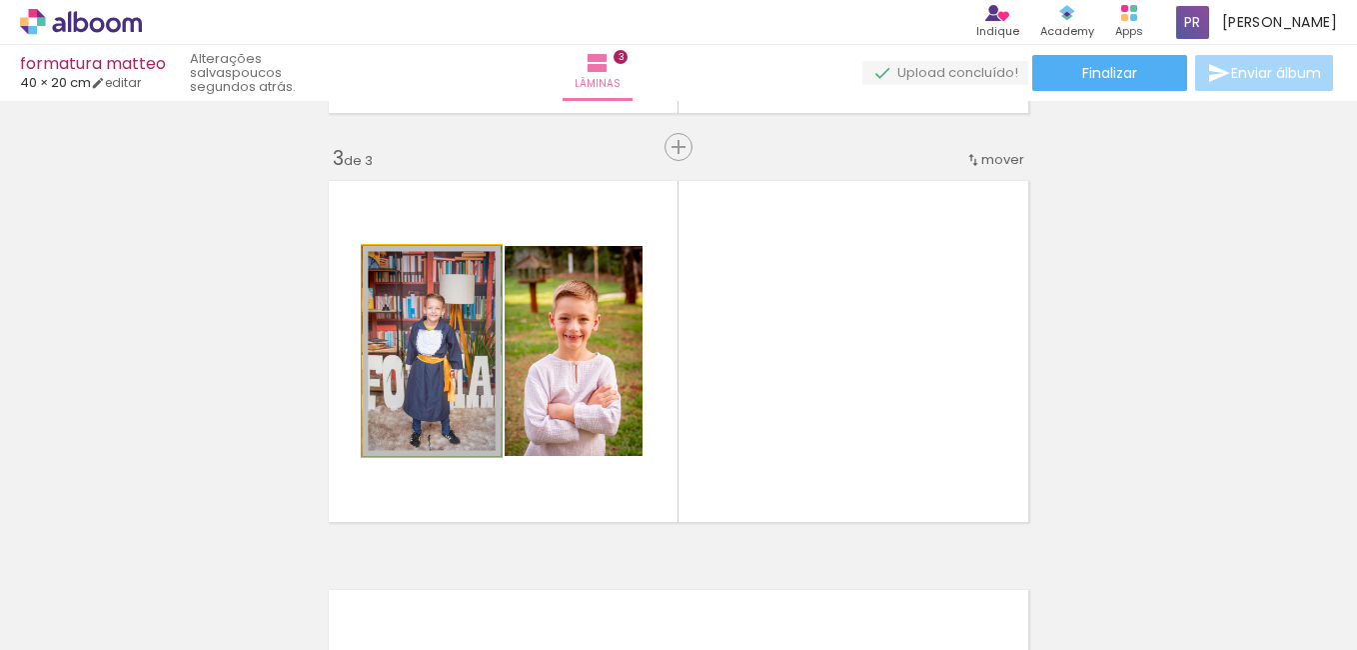
click at [428, 352] on quentale-photo at bounding box center [432, 351] width 138 height 210
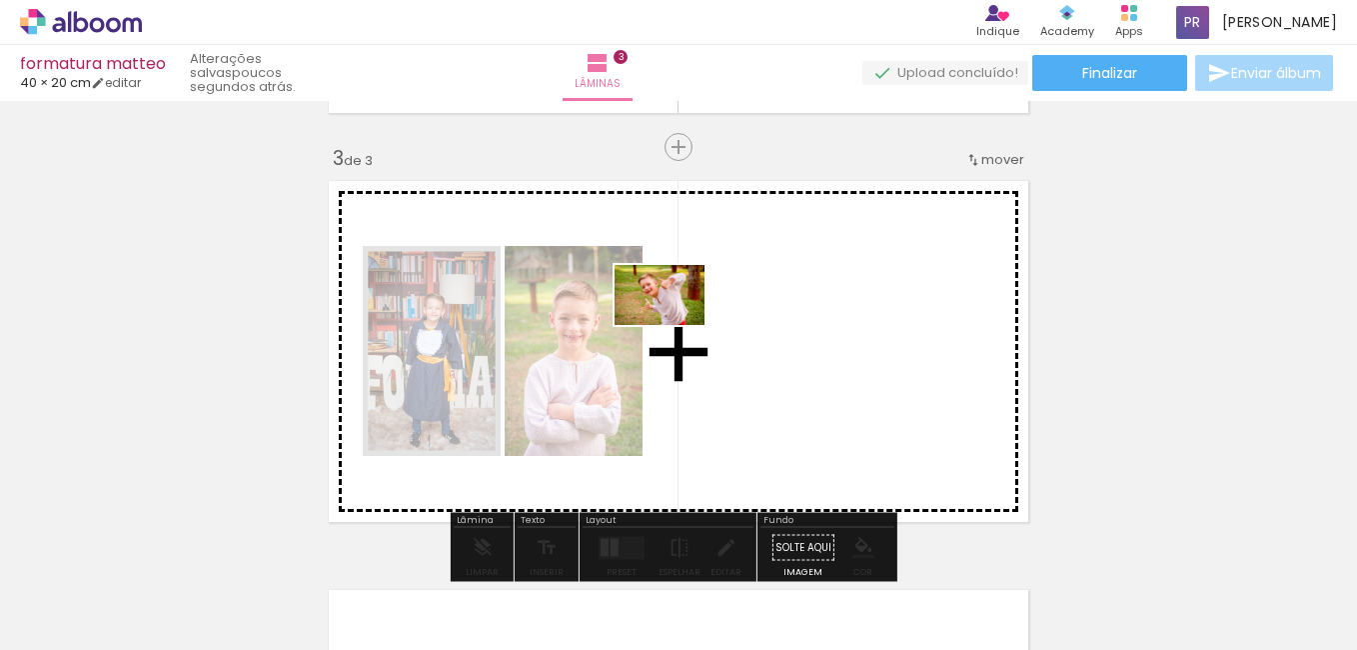
drag, startPoint x: 1088, startPoint y: 595, endPoint x: 675, endPoint y: 325, distance: 493.9
click at [675, 325] on quentale-workspace at bounding box center [678, 325] width 1357 height 650
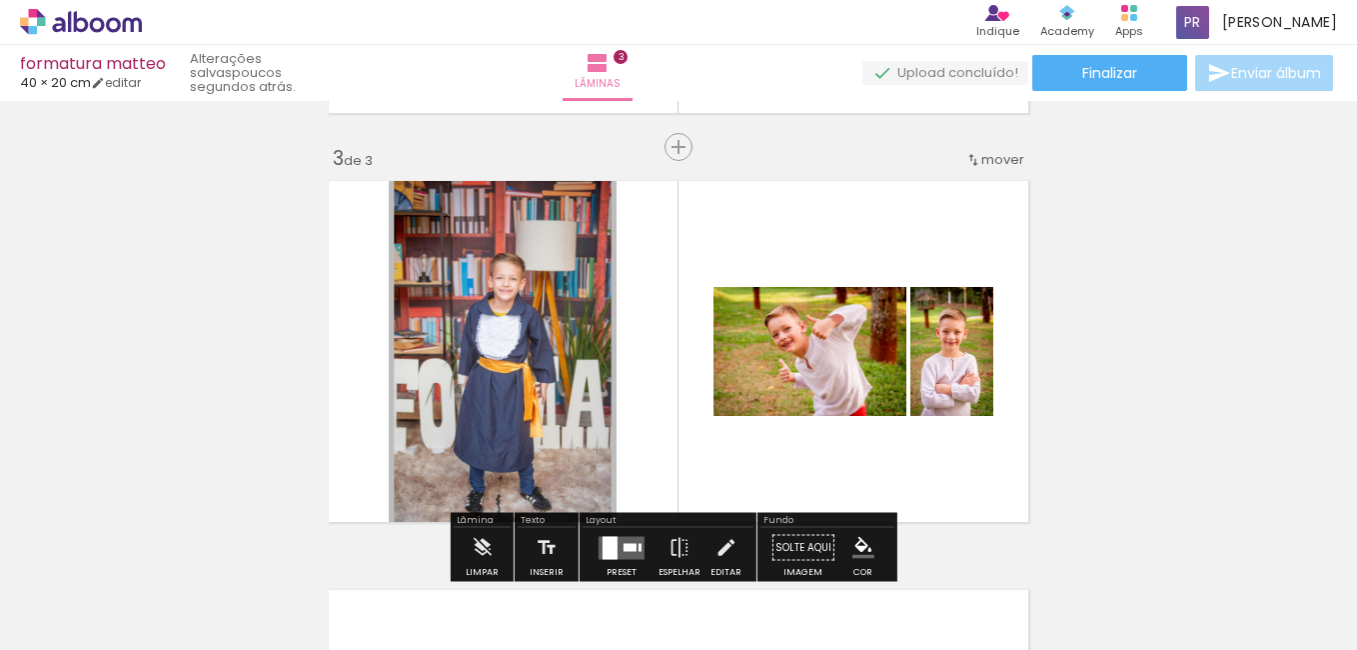
drag, startPoint x: 512, startPoint y: 351, endPoint x: 1060, endPoint y: 198, distance: 569.5
click at [1060, 198] on div "Inserir lâmina 1 de 3 Inserir lâmina 2 de 3 Inserir lâmina 3 de 3 O Designbox p…" at bounding box center [678, 121] width 1357 height 1636
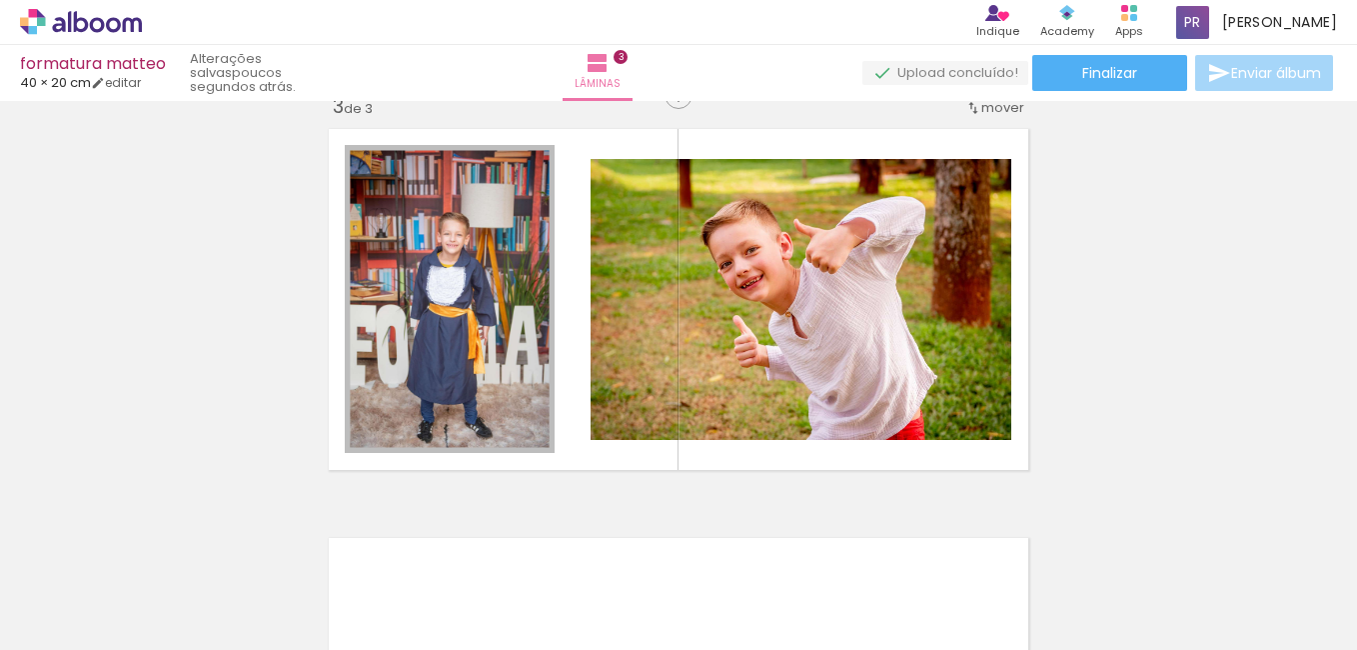
scroll to position [0, 19081]
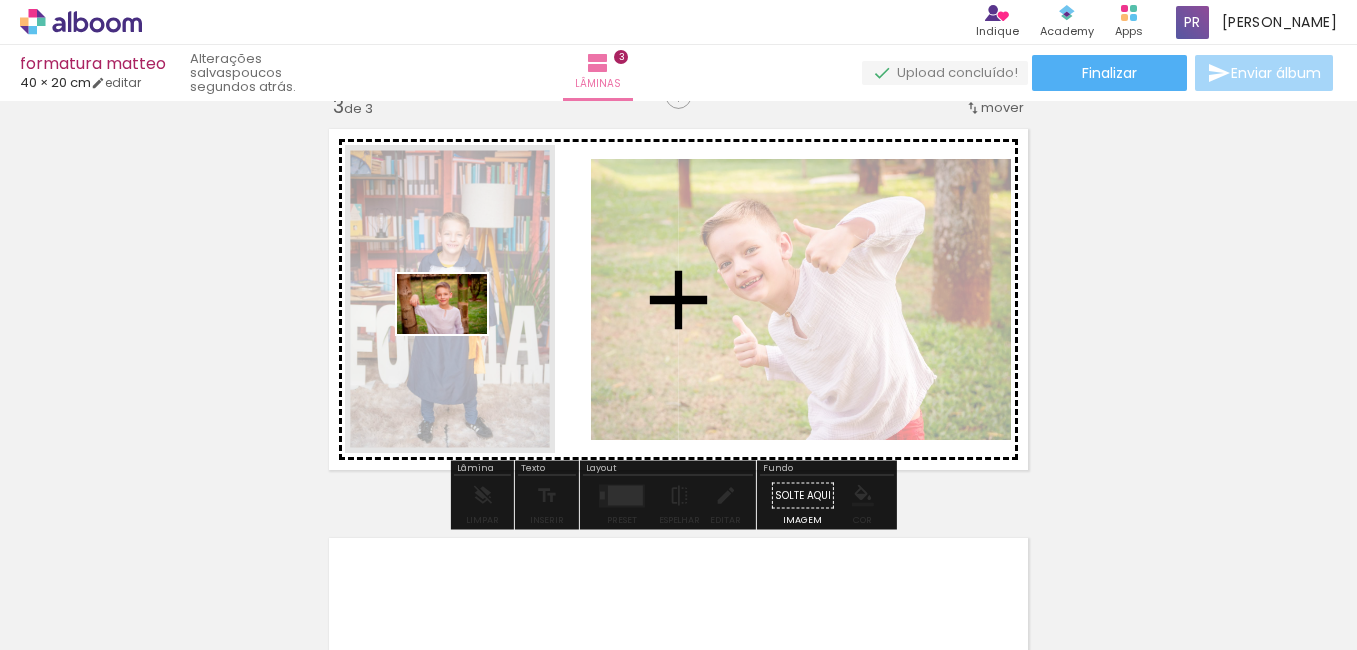
drag, startPoint x: 1050, startPoint y: 590, endPoint x: 457, endPoint y: 333, distance: 646.8
click at [457, 333] on quentale-workspace at bounding box center [678, 325] width 1357 height 650
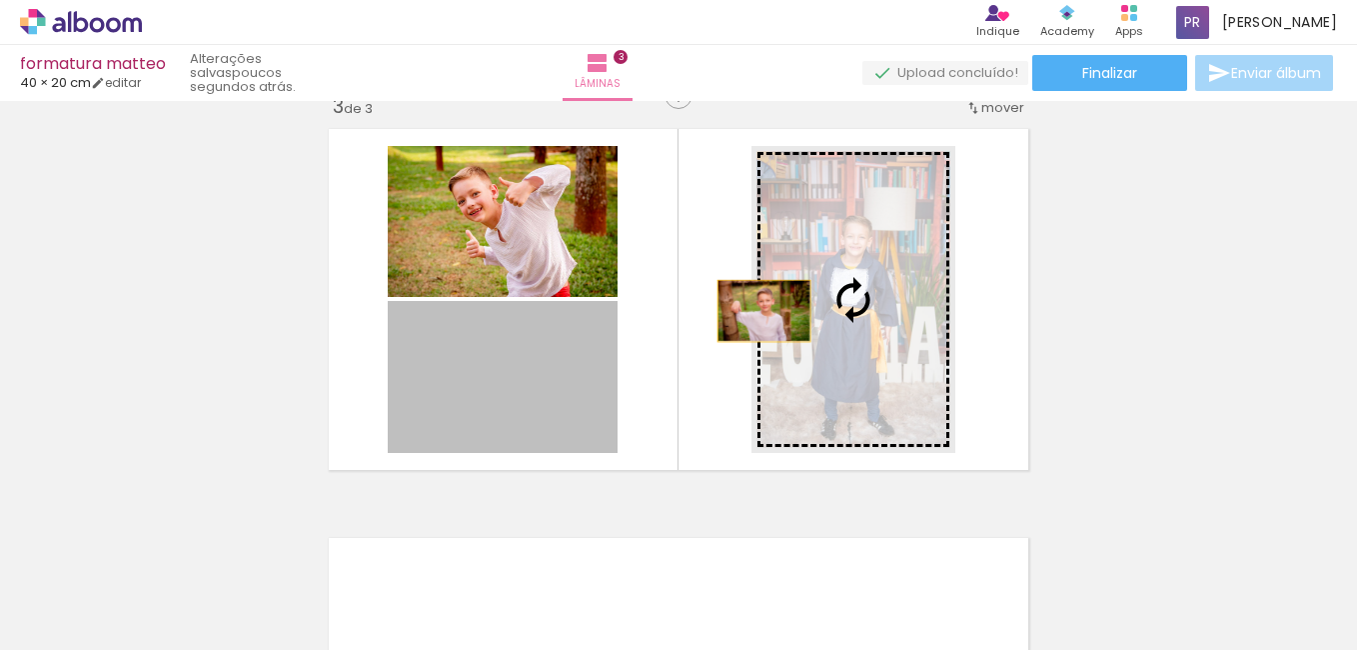
drag, startPoint x: 507, startPoint y: 397, endPoint x: 758, endPoint y: 309, distance: 266.7
click at [0, 0] on slot at bounding box center [0, 0] width 0 height 0
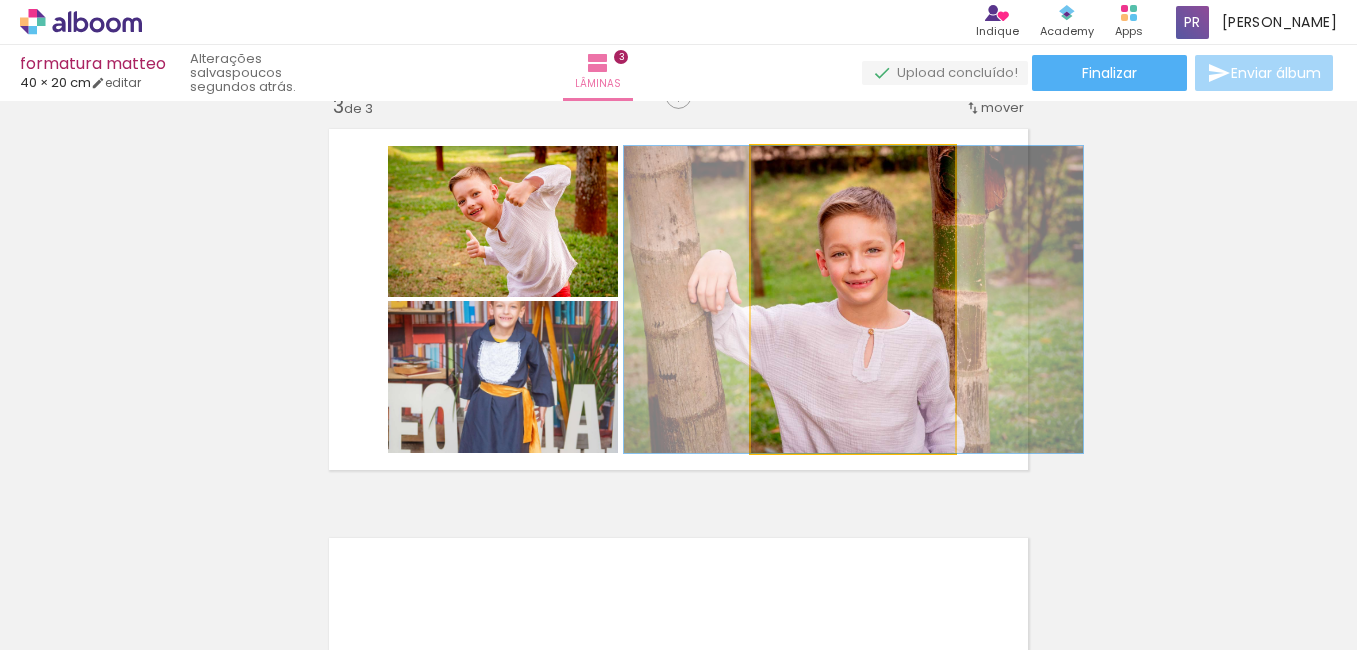
click at [796, 305] on quentale-photo at bounding box center [853, 299] width 204 height 307
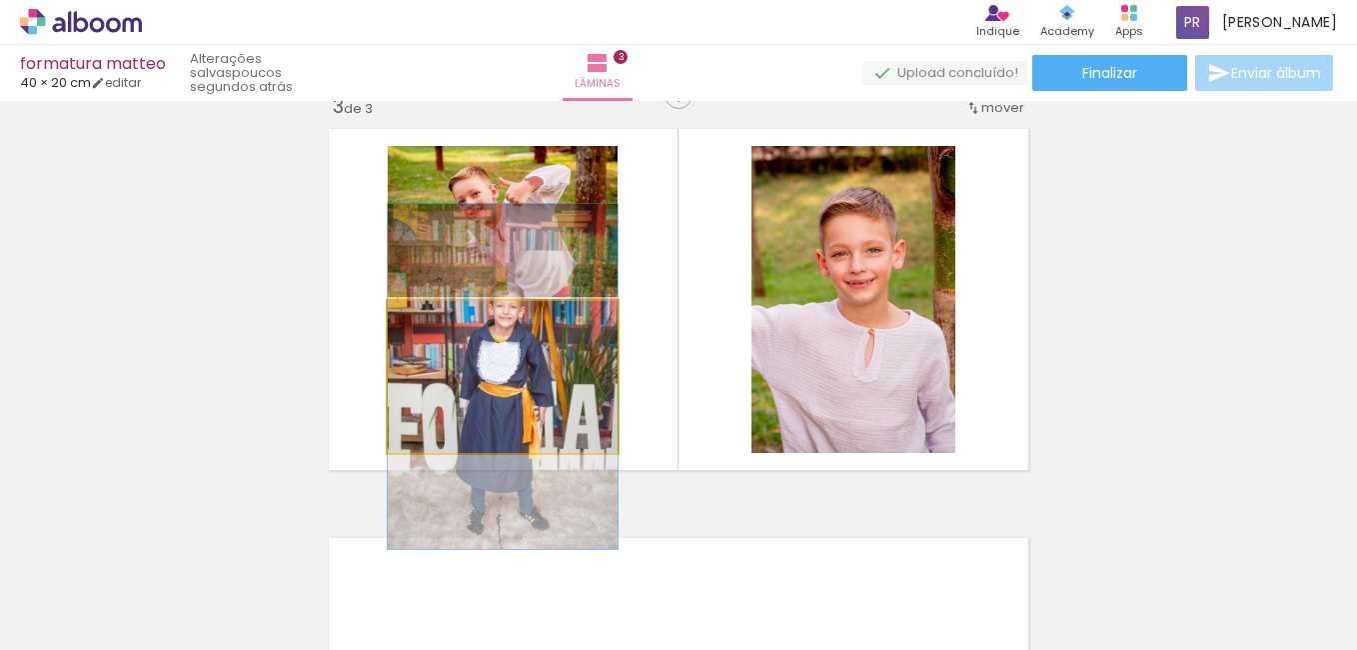
click at [540, 355] on quentale-photo at bounding box center [503, 377] width 230 height 152
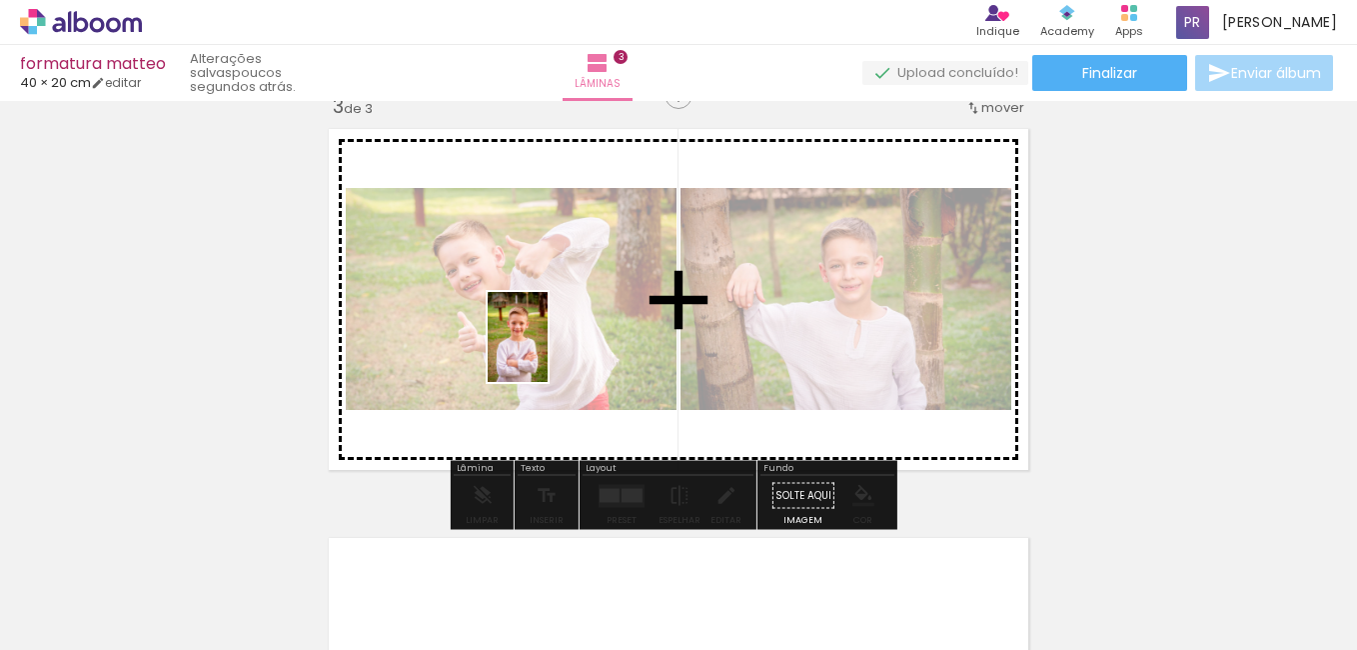
drag, startPoint x: 382, startPoint y: 598, endPoint x: 548, endPoint y: 352, distance: 296.6
click at [548, 352] on quentale-workspace at bounding box center [678, 325] width 1357 height 650
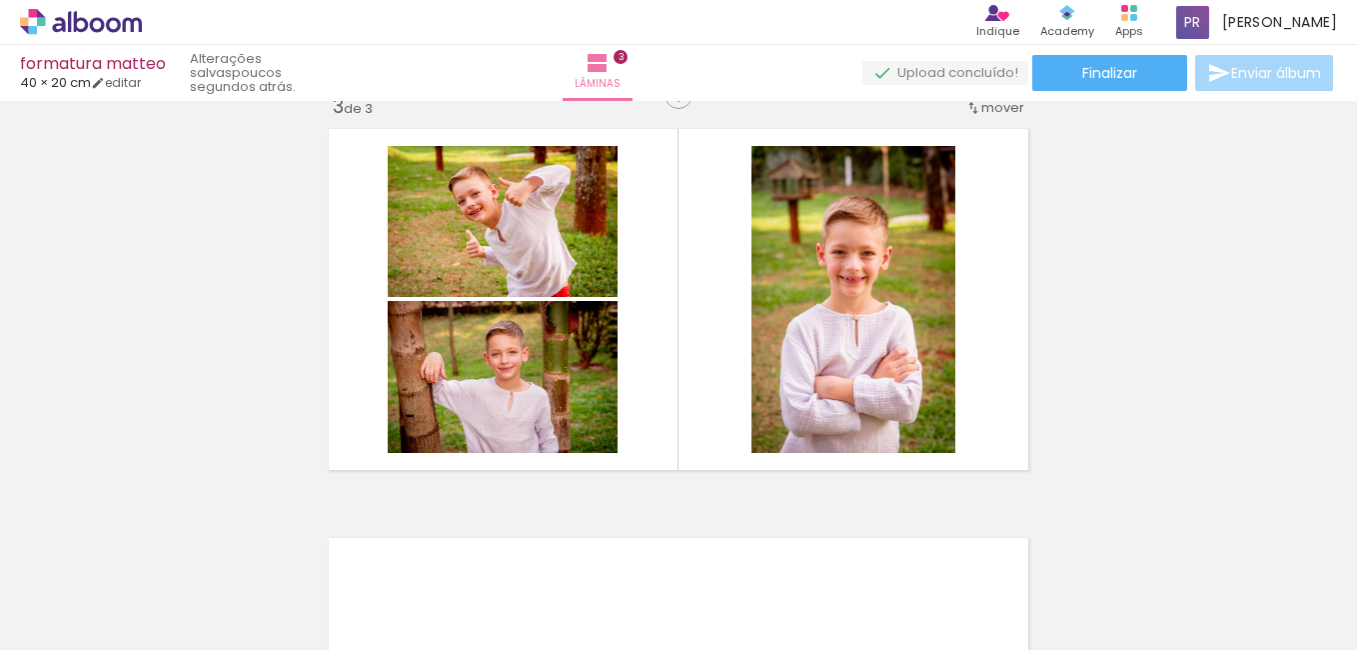
scroll to position [0, 18464]
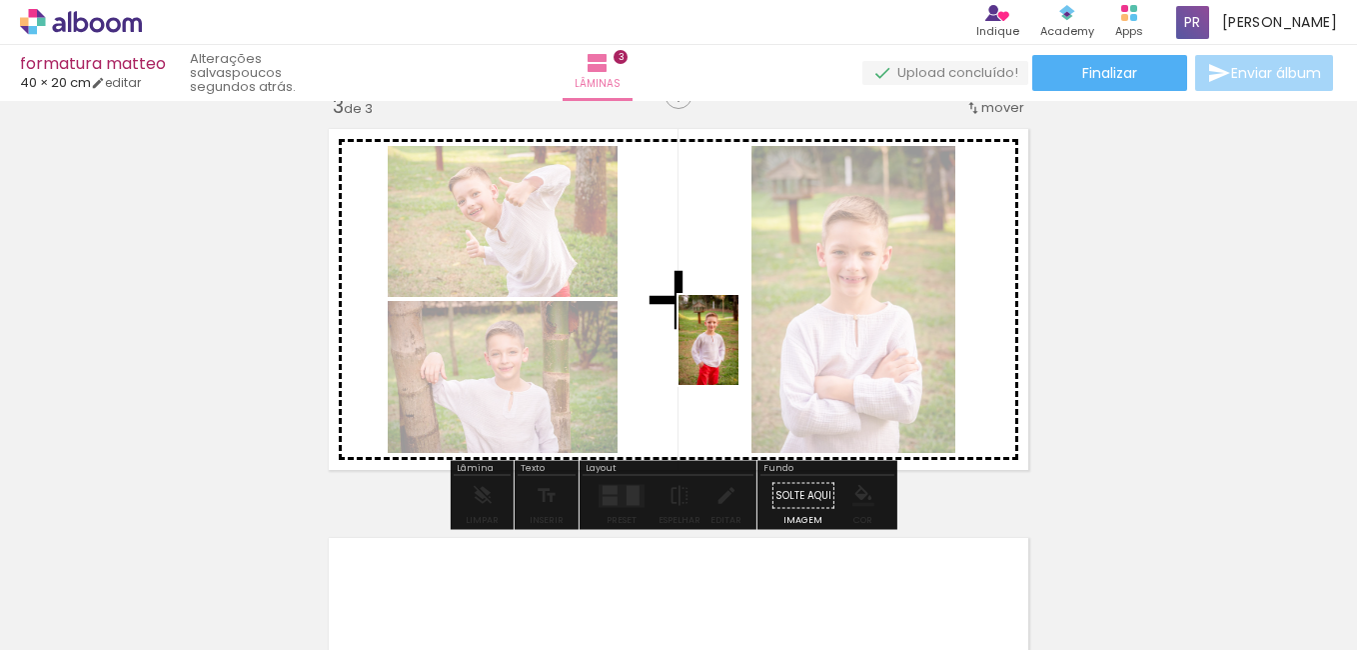
drag, startPoint x: 757, startPoint y: 599, endPoint x: 738, endPoint y: 353, distance: 246.6
click at [738, 353] on quentale-workspace at bounding box center [678, 325] width 1357 height 650
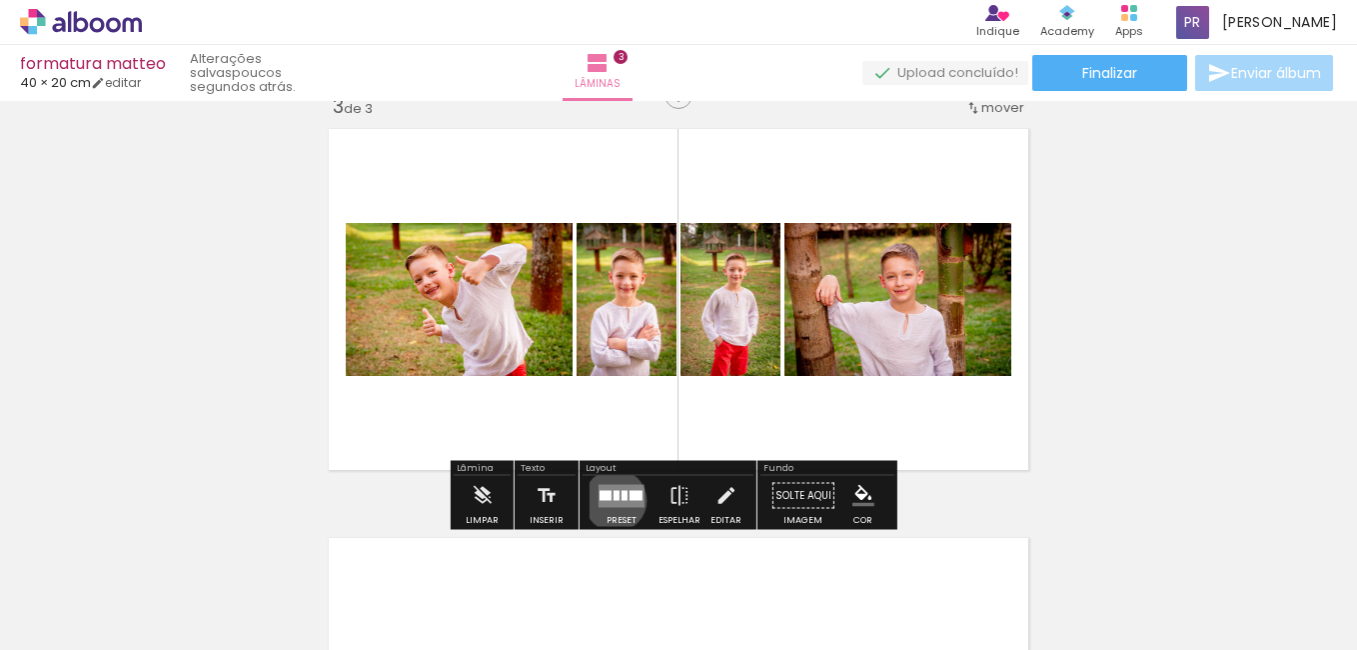
click at [611, 500] on quentale-layouter at bounding box center [622, 495] width 46 height 23
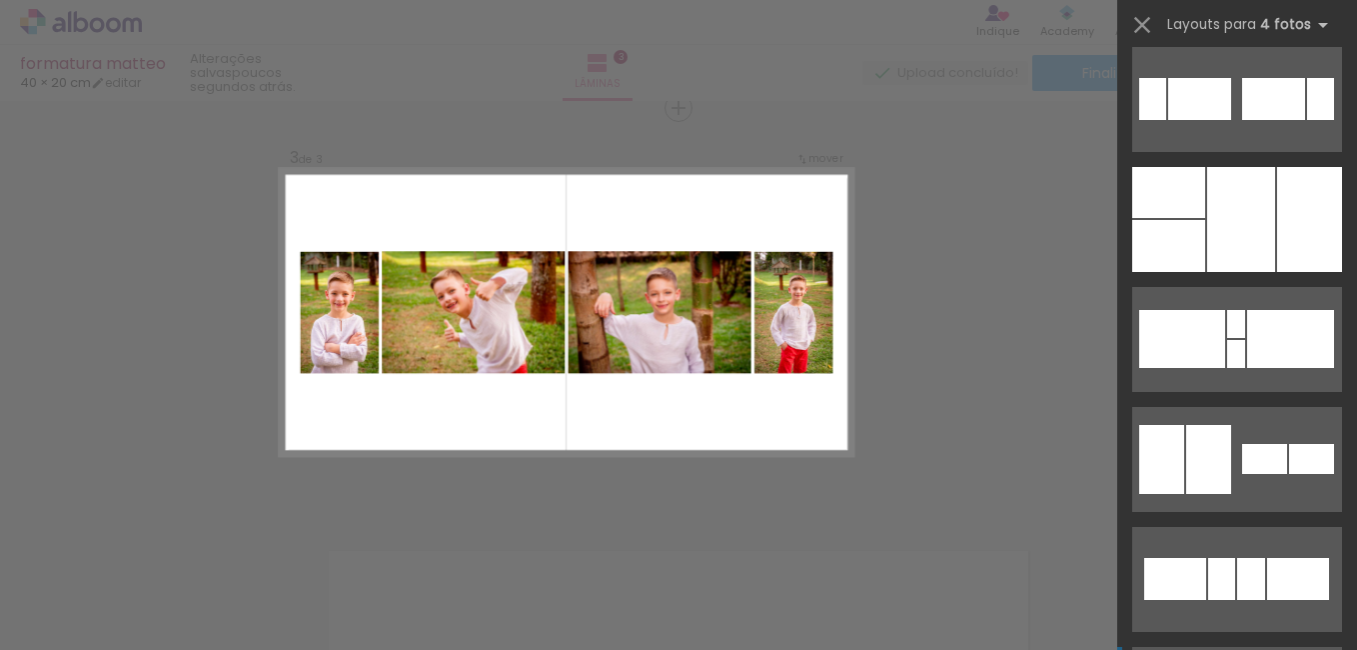
scroll to position [0, 0]
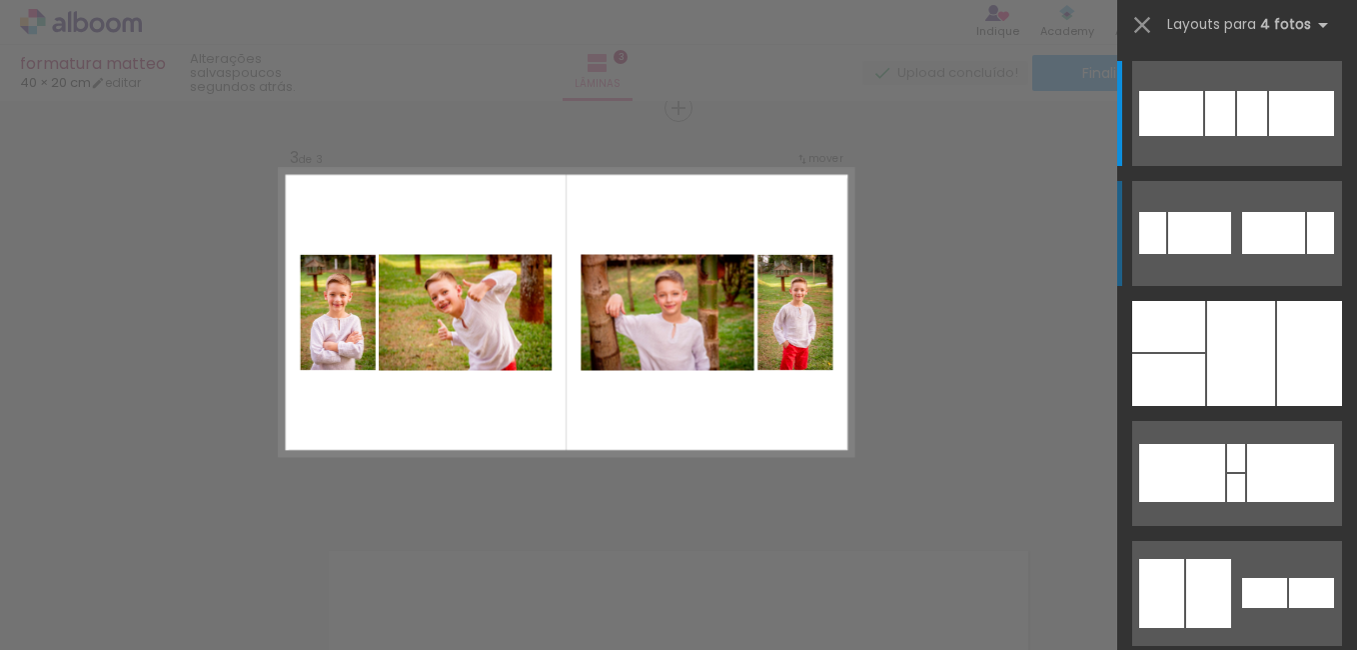
click at [1230, 244] on quentale-layouter at bounding box center [1237, 233] width 210 height 105
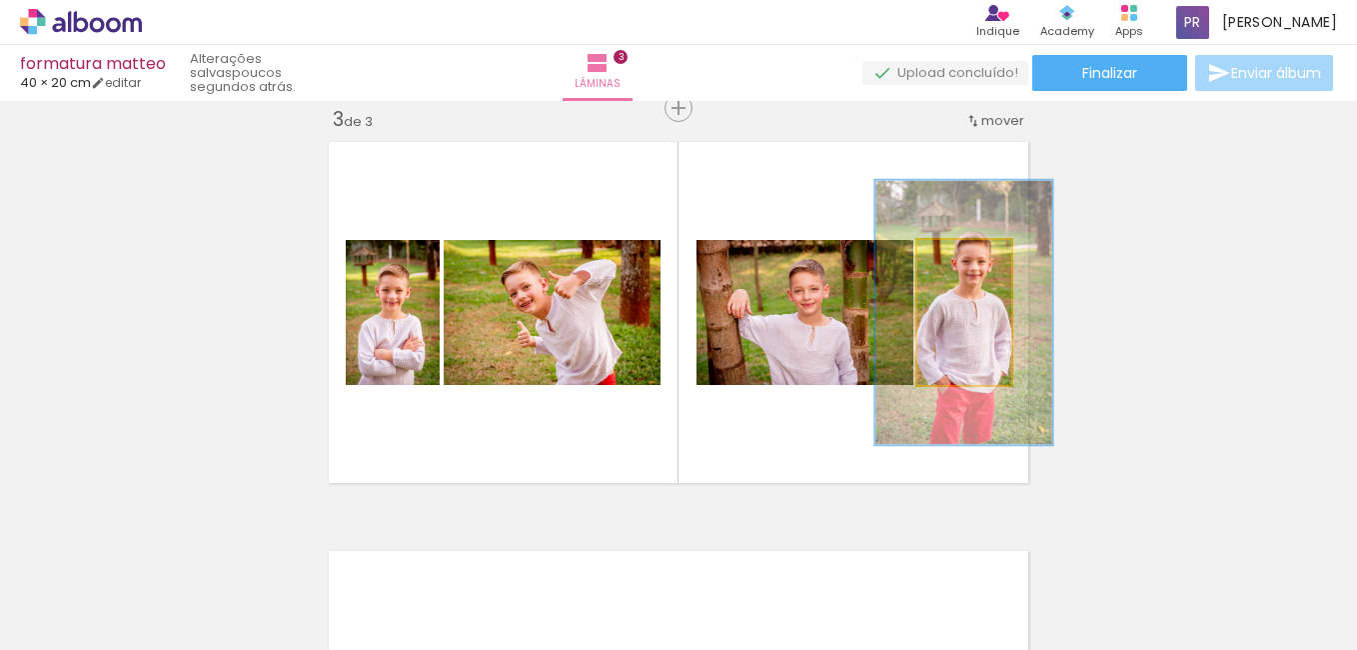
drag, startPoint x: 953, startPoint y: 261, endPoint x: 971, endPoint y: 264, distance: 18.2
type paper-slider "182"
click at [971, 264] on div at bounding box center [974, 261] width 18 height 18
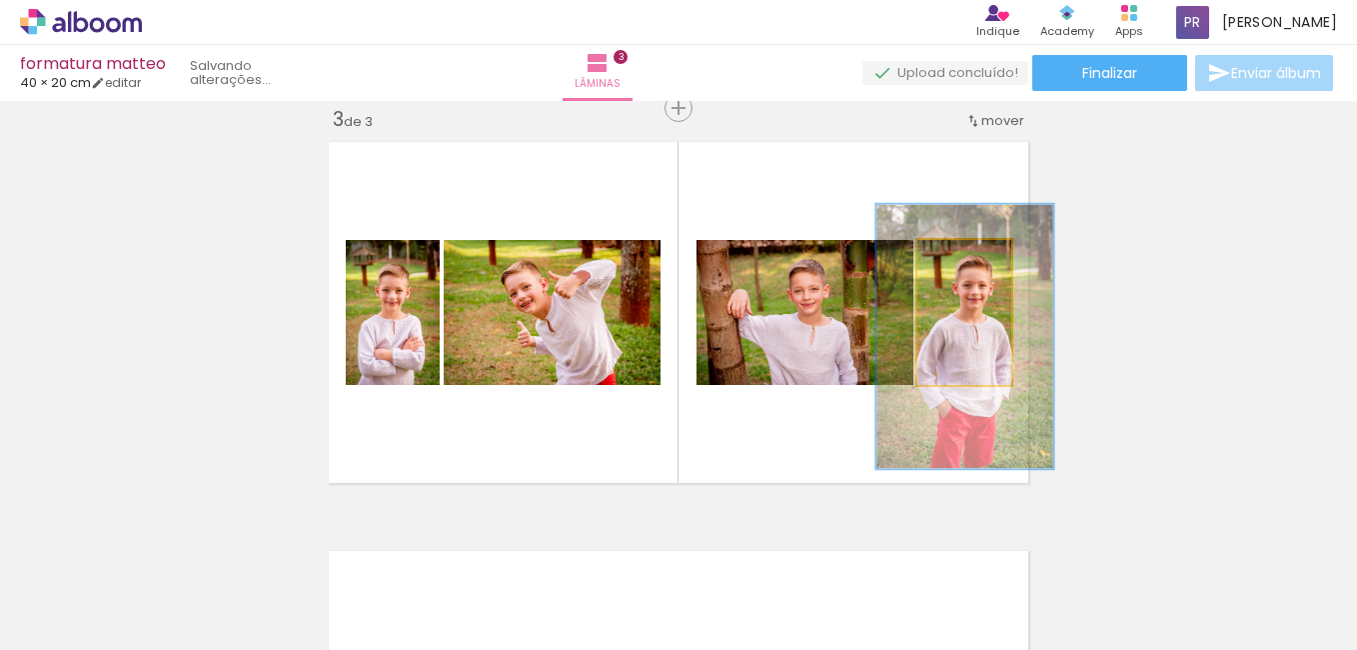
drag, startPoint x: 966, startPoint y: 319, endPoint x: 968, endPoint y: 343, distance: 24.1
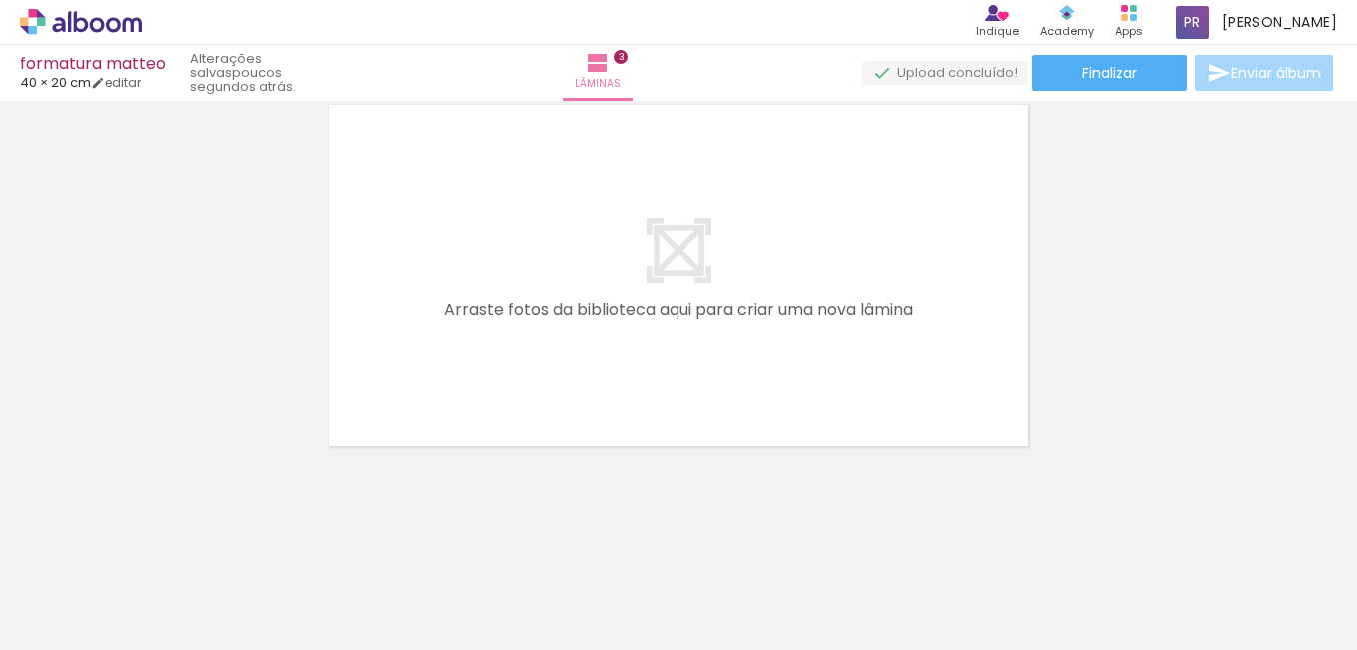
scroll to position [0, 19569]
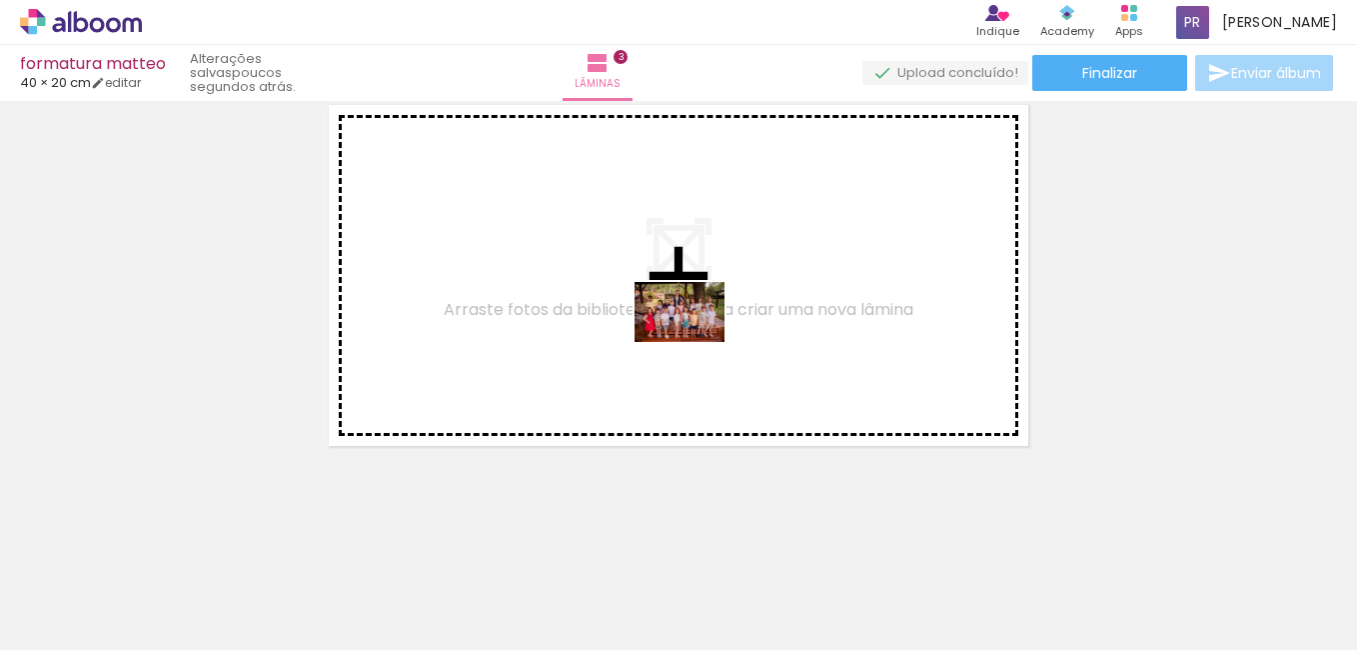
drag, startPoint x: 1103, startPoint y: 593, endPoint x: 691, endPoint y: 336, distance: 486.1
click at [690, 337] on quentale-workspace at bounding box center [678, 325] width 1357 height 650
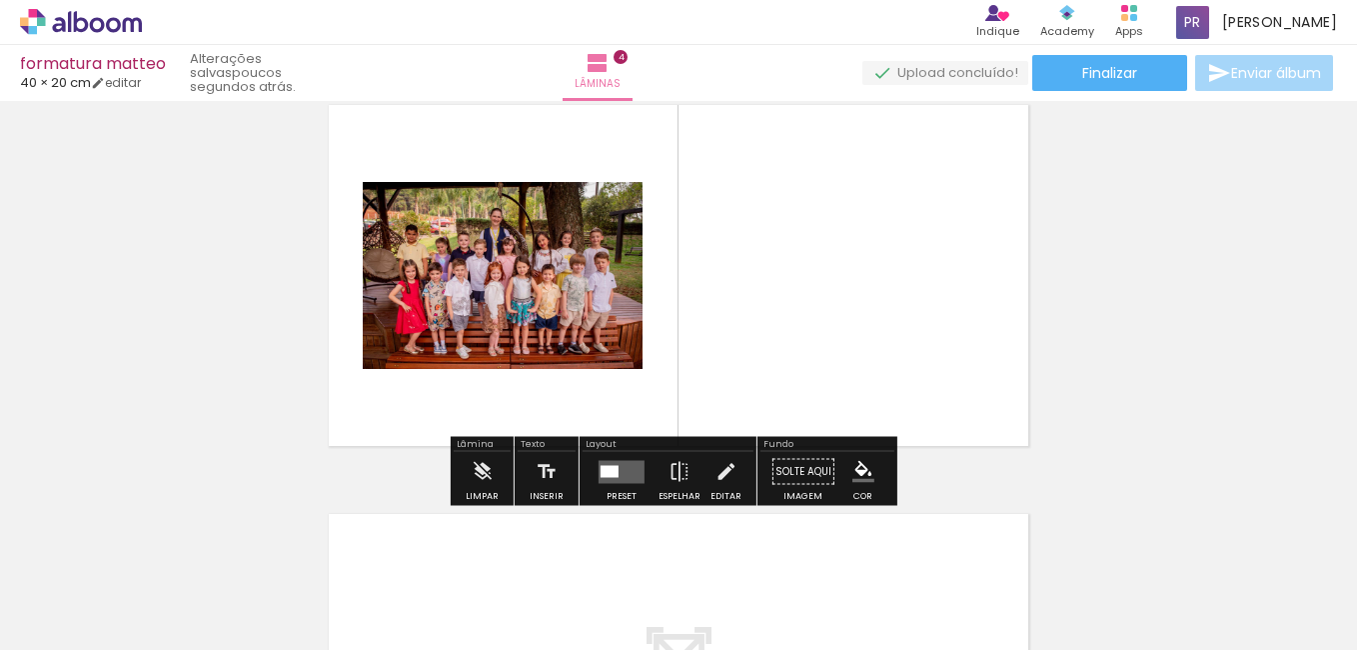
scroll to position [1252, 0]
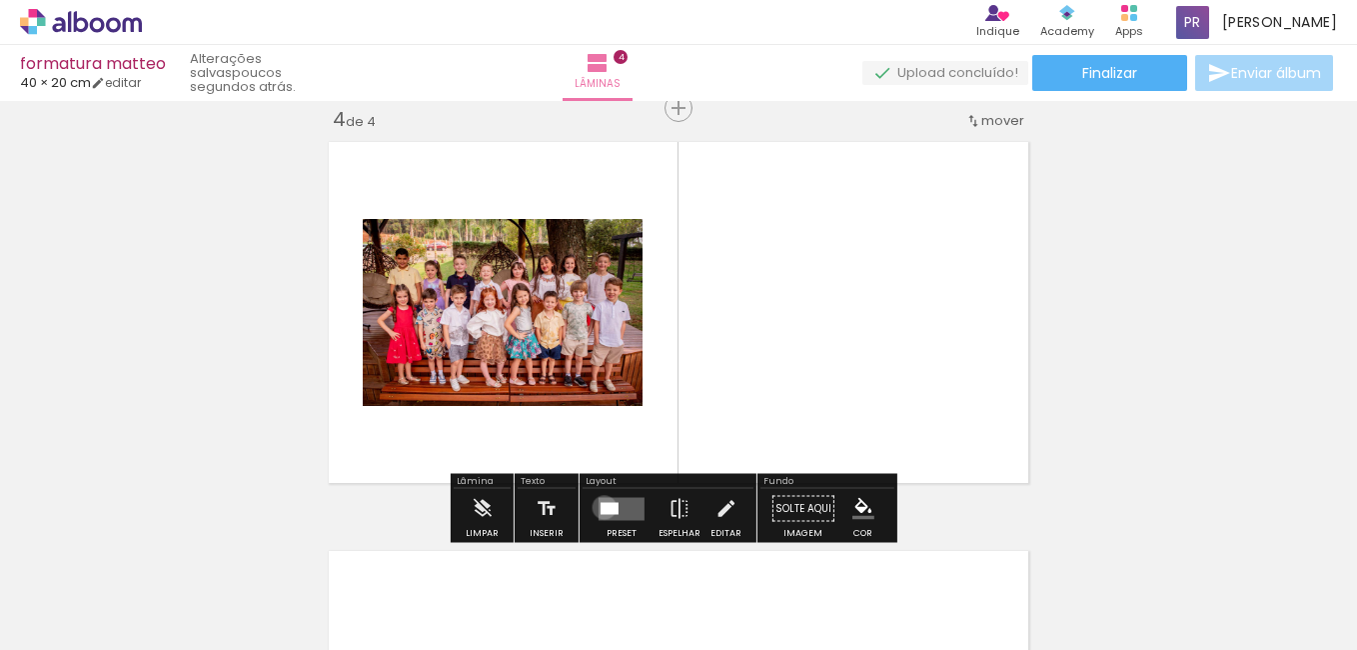
click at [601, 507] on div at bounding box center [610, 508] width 18 height 12
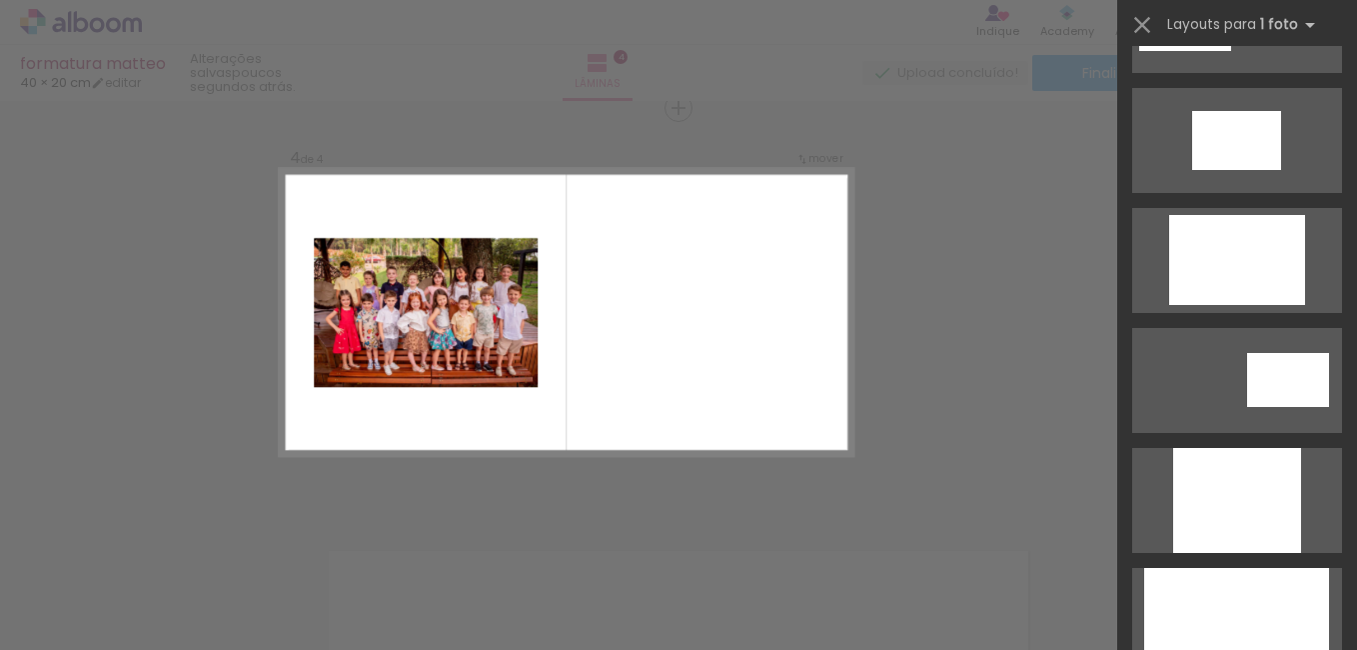
scroll to position [6471, 0]
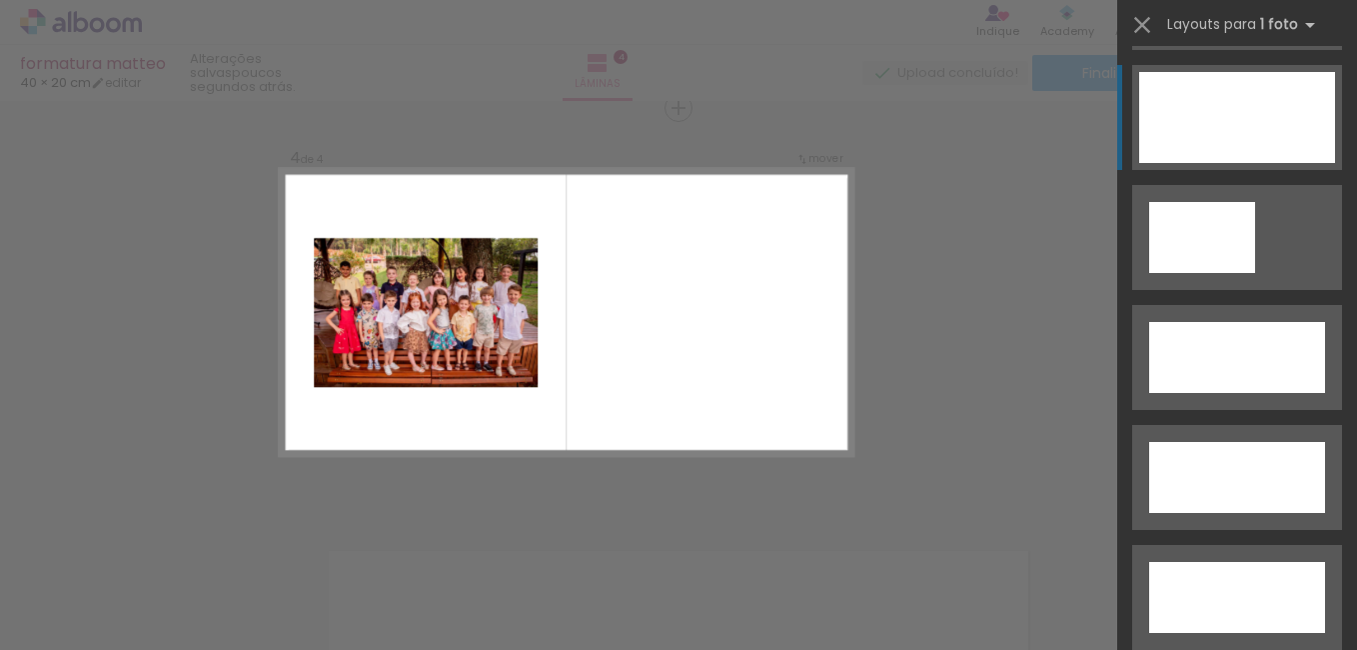
click at [1233, 118] on div at bounding box center [1237, 117] width 196 height 91
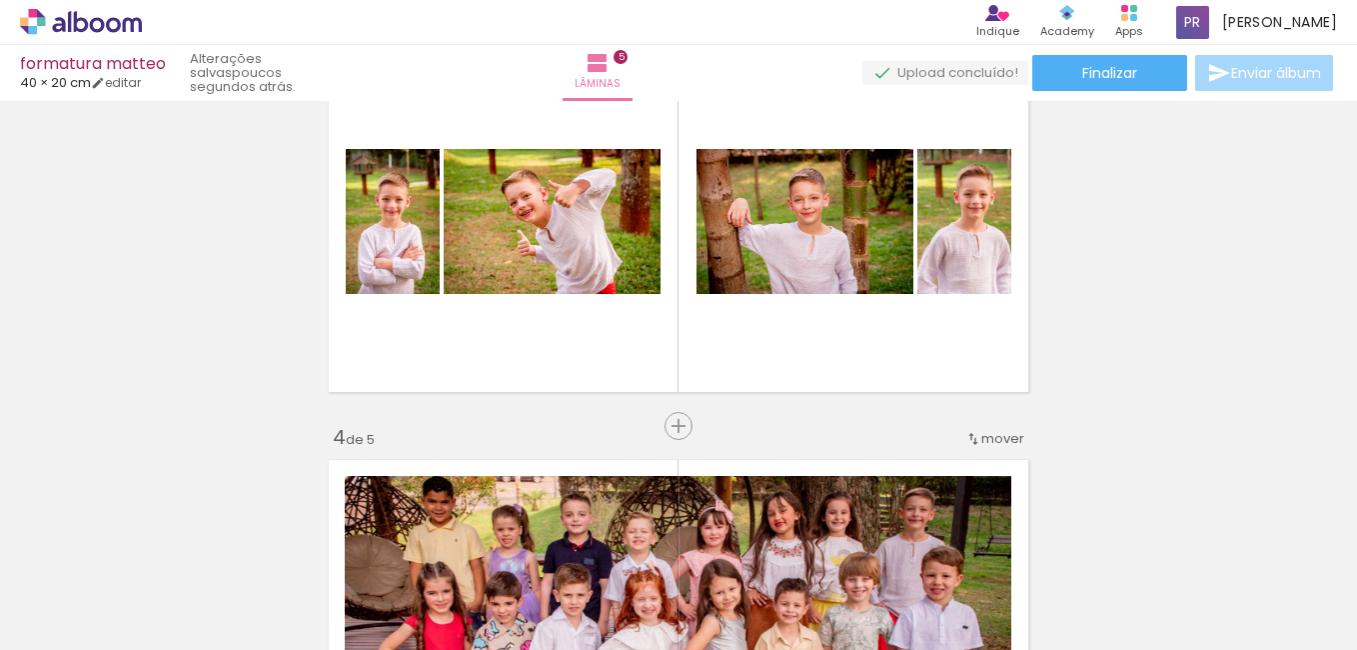
scroll to position [0, 0]
click at [589, 259] on quentale-photo at bounding box center [552, 221] width 217 height 145
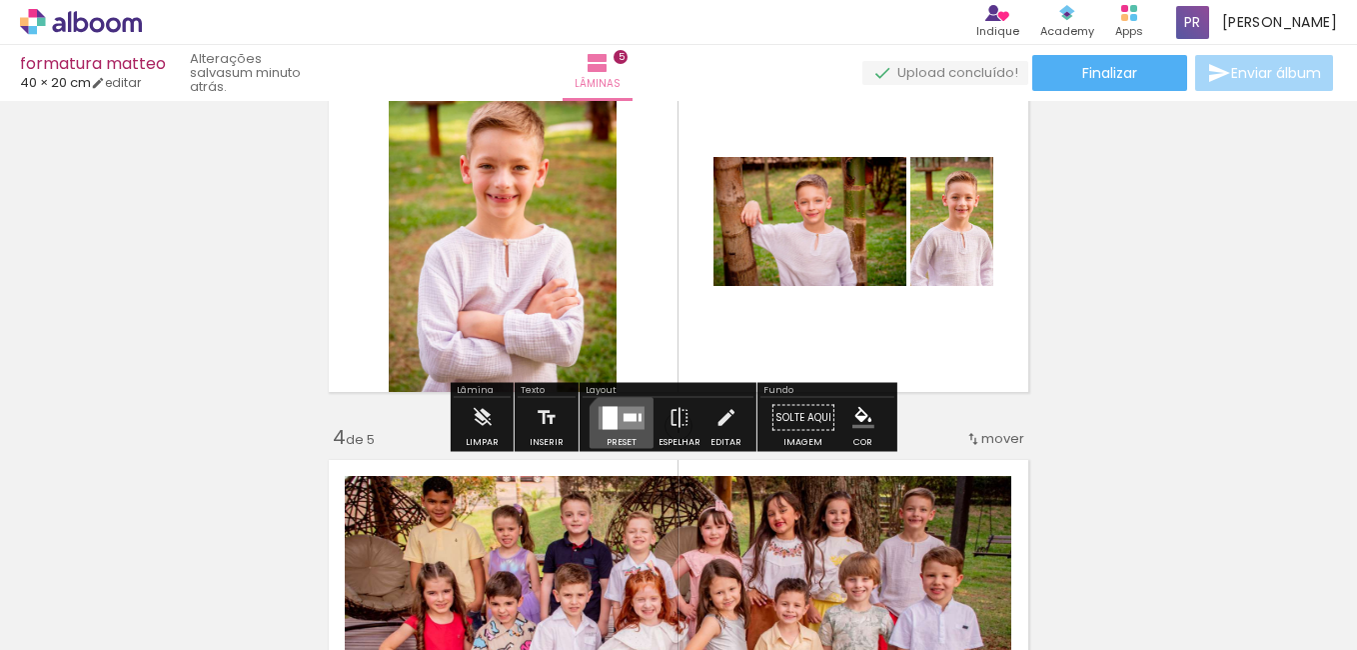
click at [623, 432] on div at bounding box center [622, 418] width 54 height 40
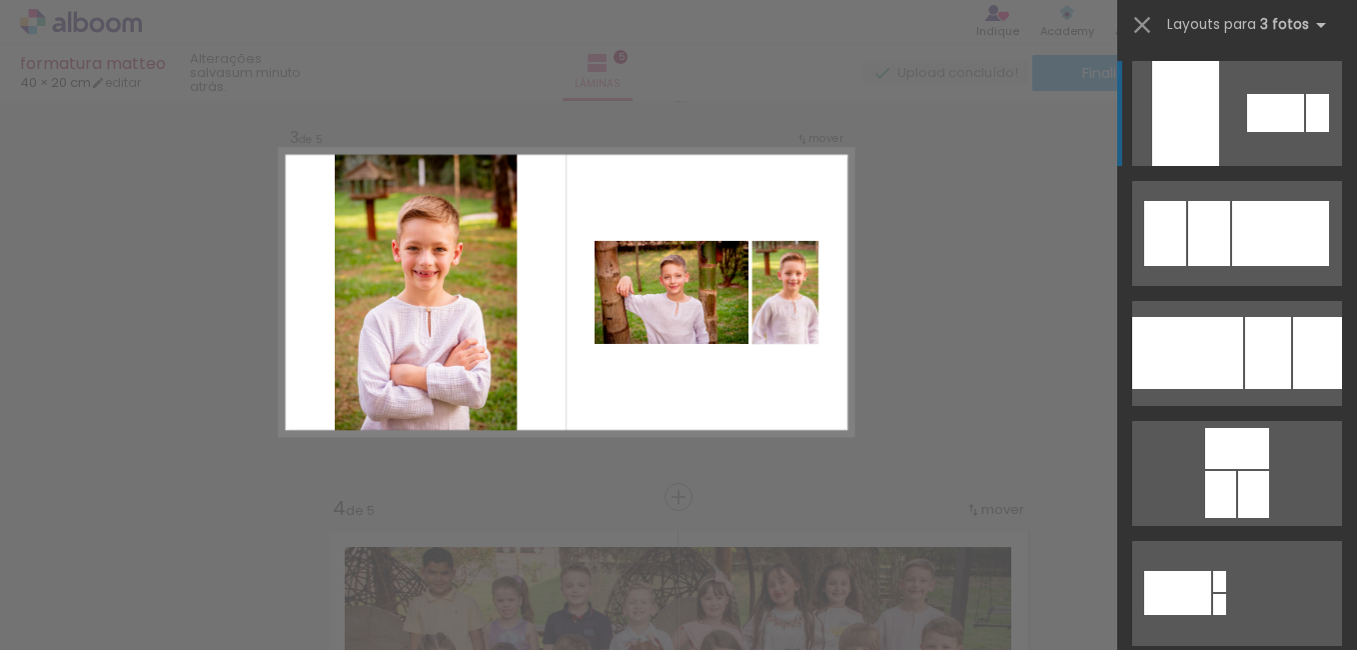
scroll to position [843, 0]
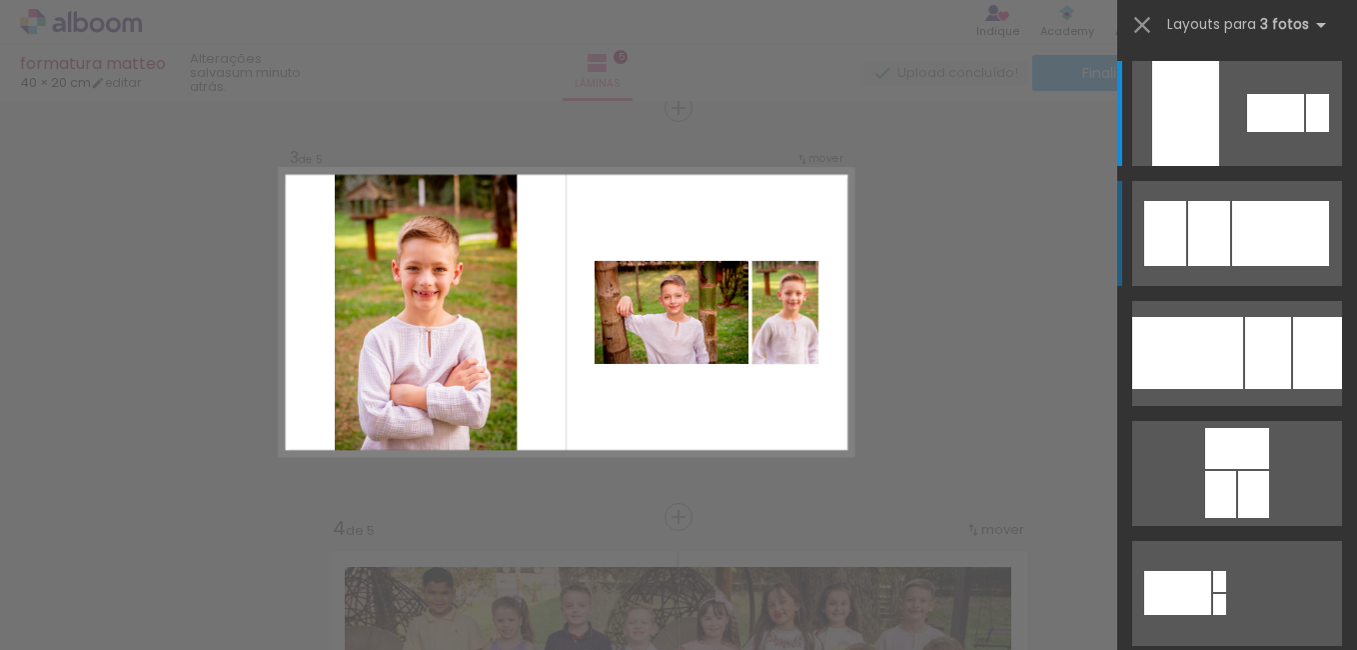
click at [1292, 253] on div at bounding box center [1280, 233] width 97 height 65
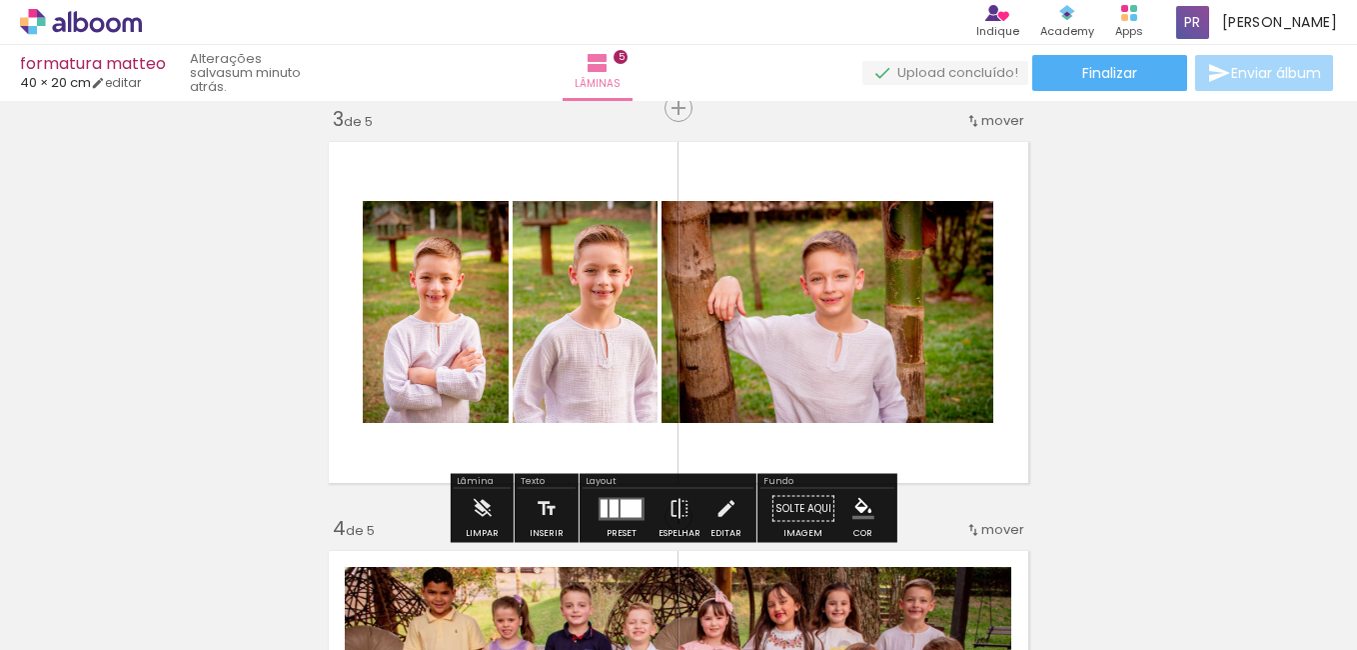
click at [913, 355] on div at bounding box center [827, 312] width 333 height 222
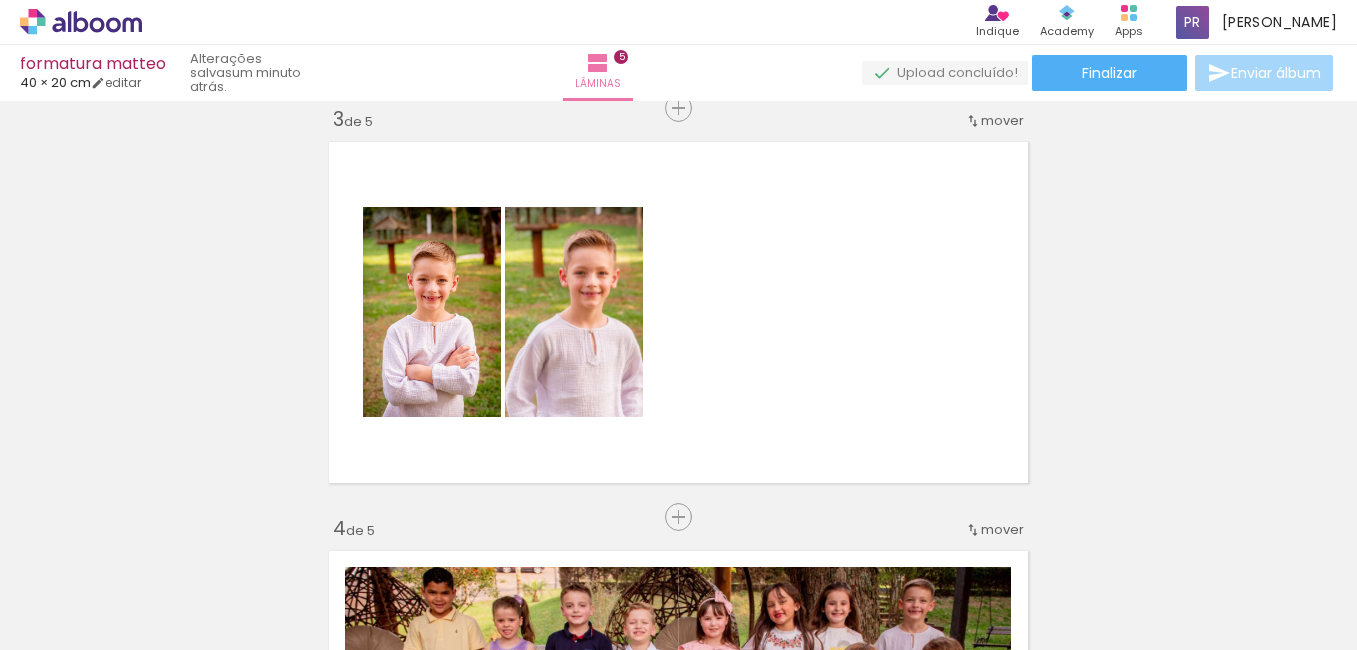
scroll to position [0, 19276]
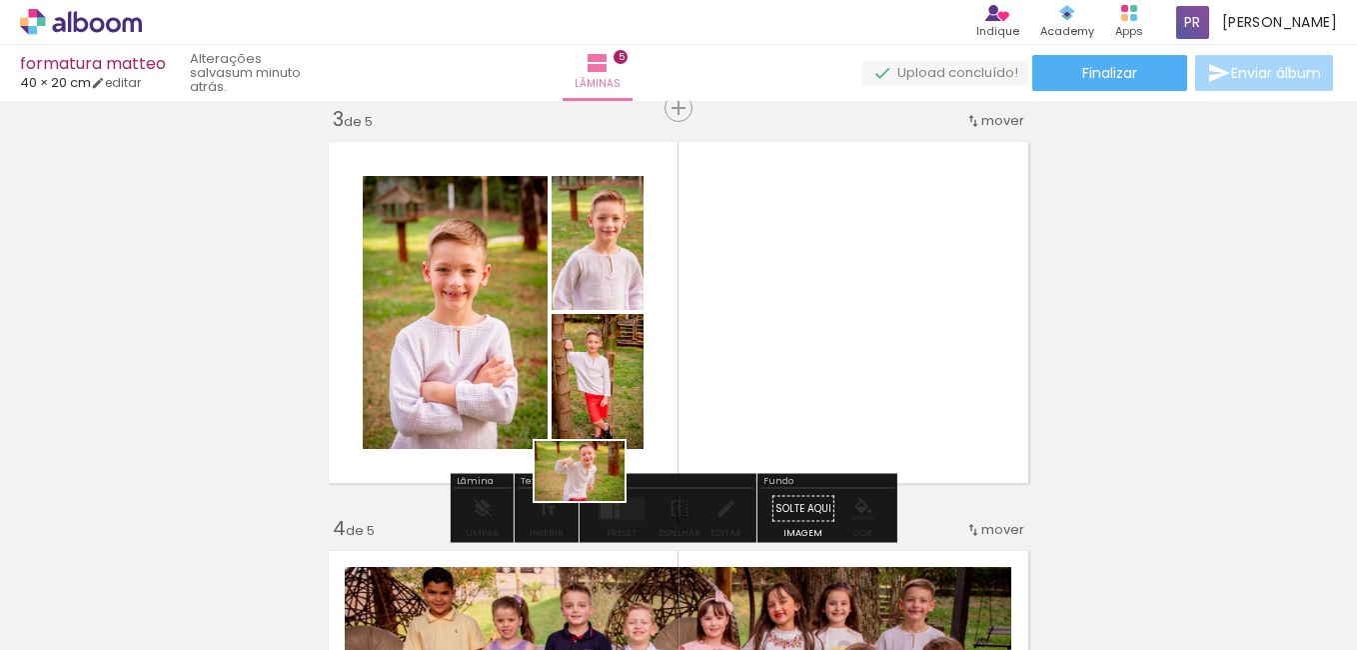
drag, startPoint x: 421, startPoint y: 629, endPoint x: 602, endPoint y: 495, distance: 225.0
click at [602, 495] on quentale-workspace at bounding box center [678, 325] width 1357 height 650
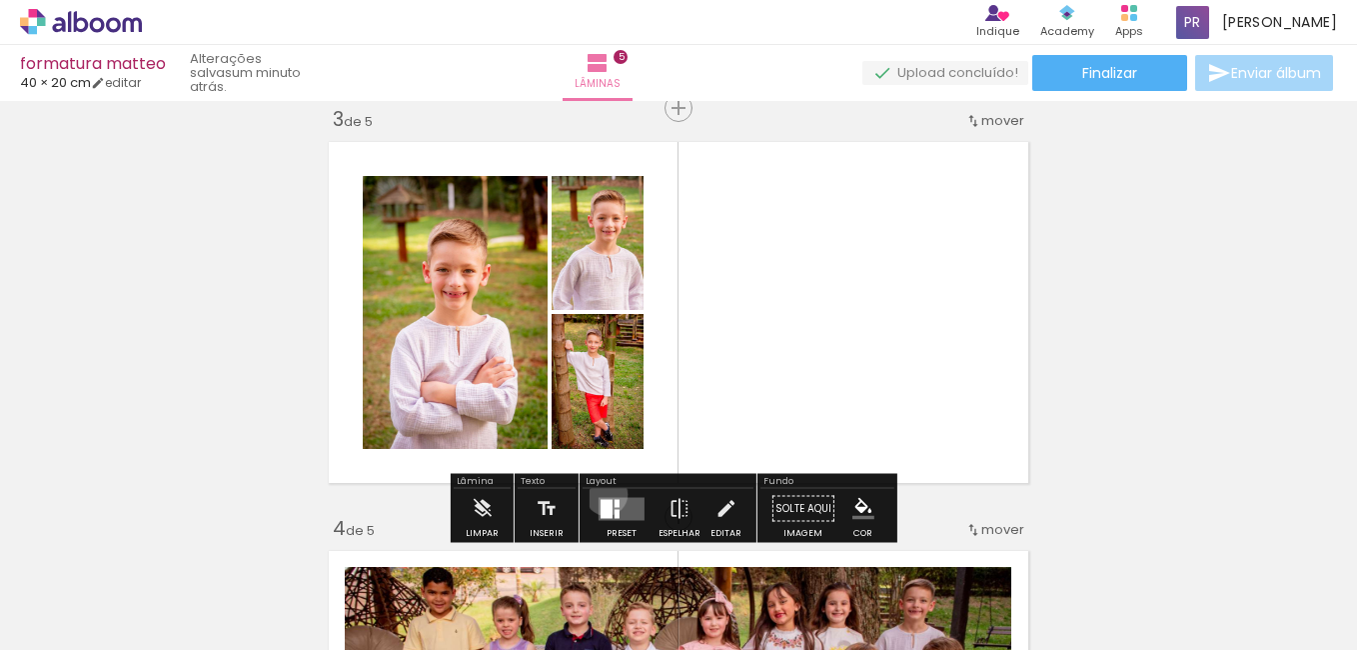
click at [602, 494] on div at bounding box center [622, 509] width 54 height 40
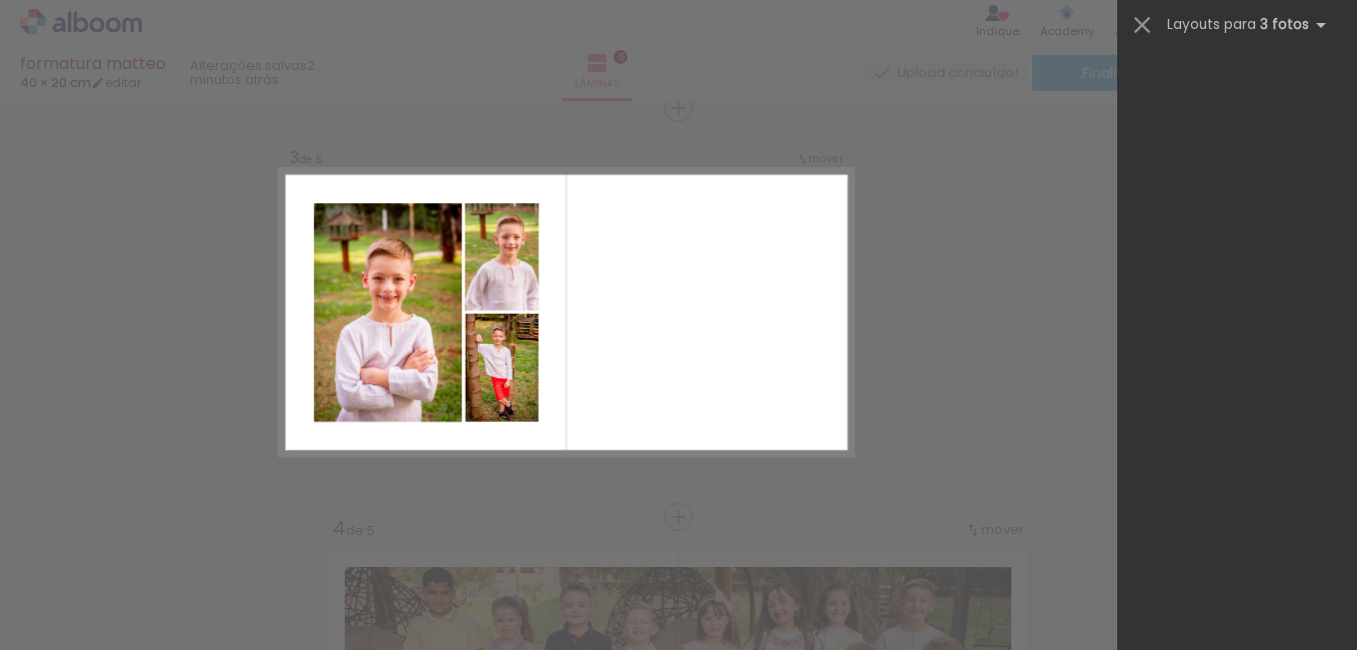
scroll to position [3286, 0]
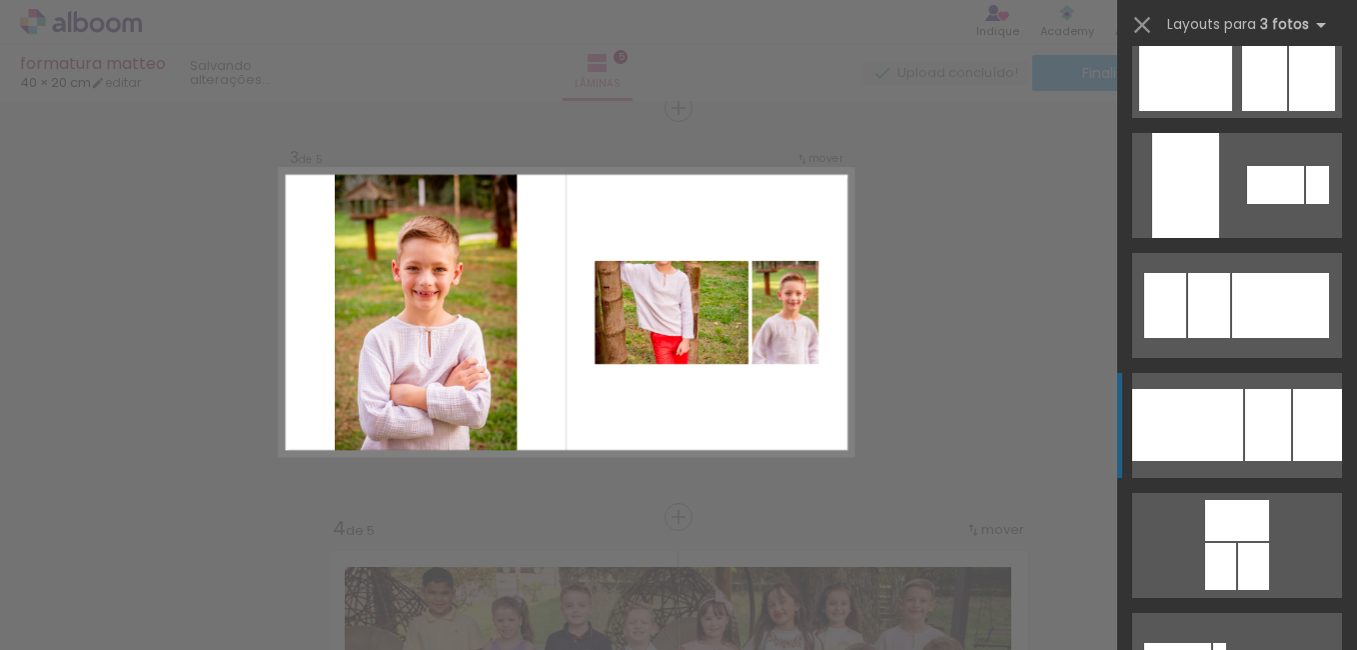
click at [1271, 416] on div at bounding box center [1268, 425] width 46 height 72
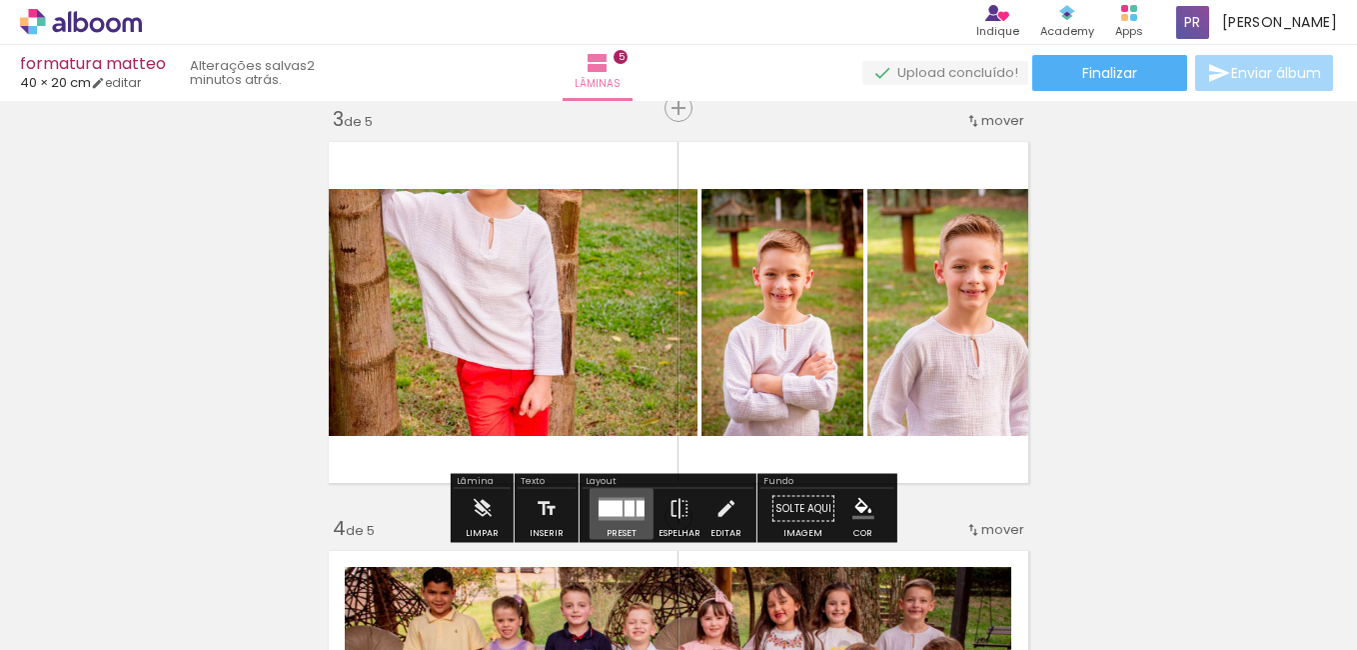
click at [617, 510] on div at bounding box center [611, 508] width 24 height 16
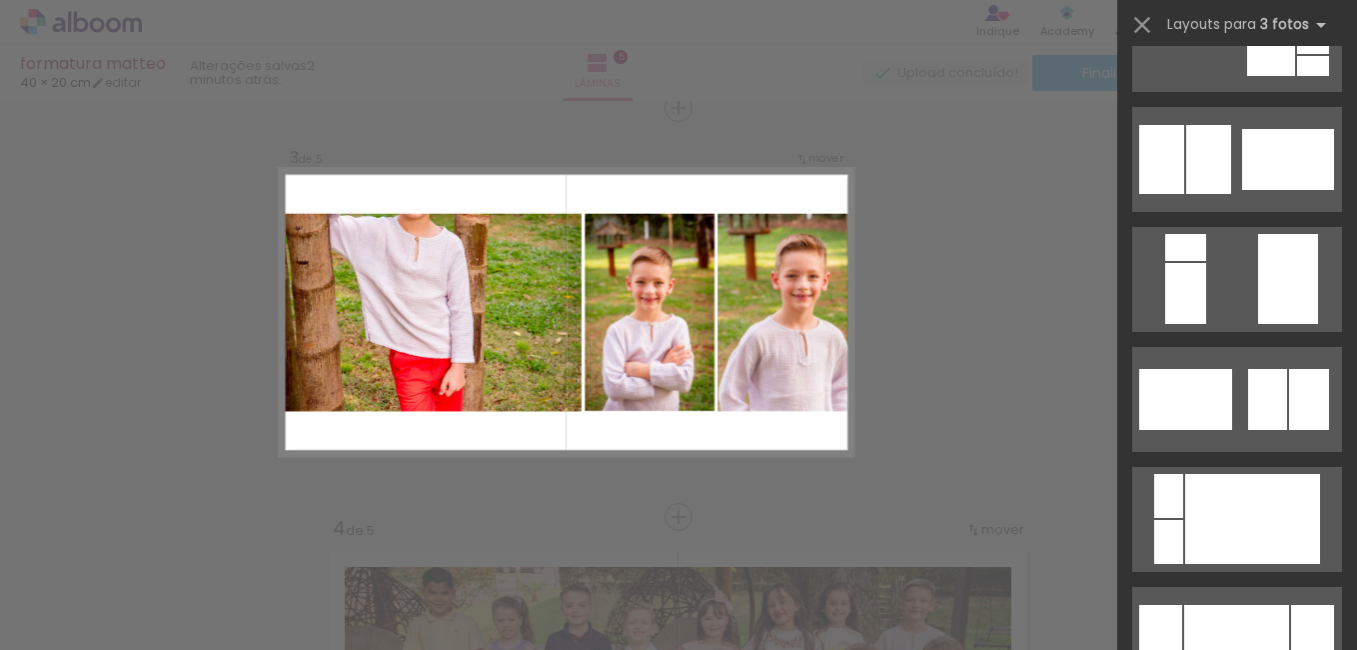
scroll to position [4038, 0]
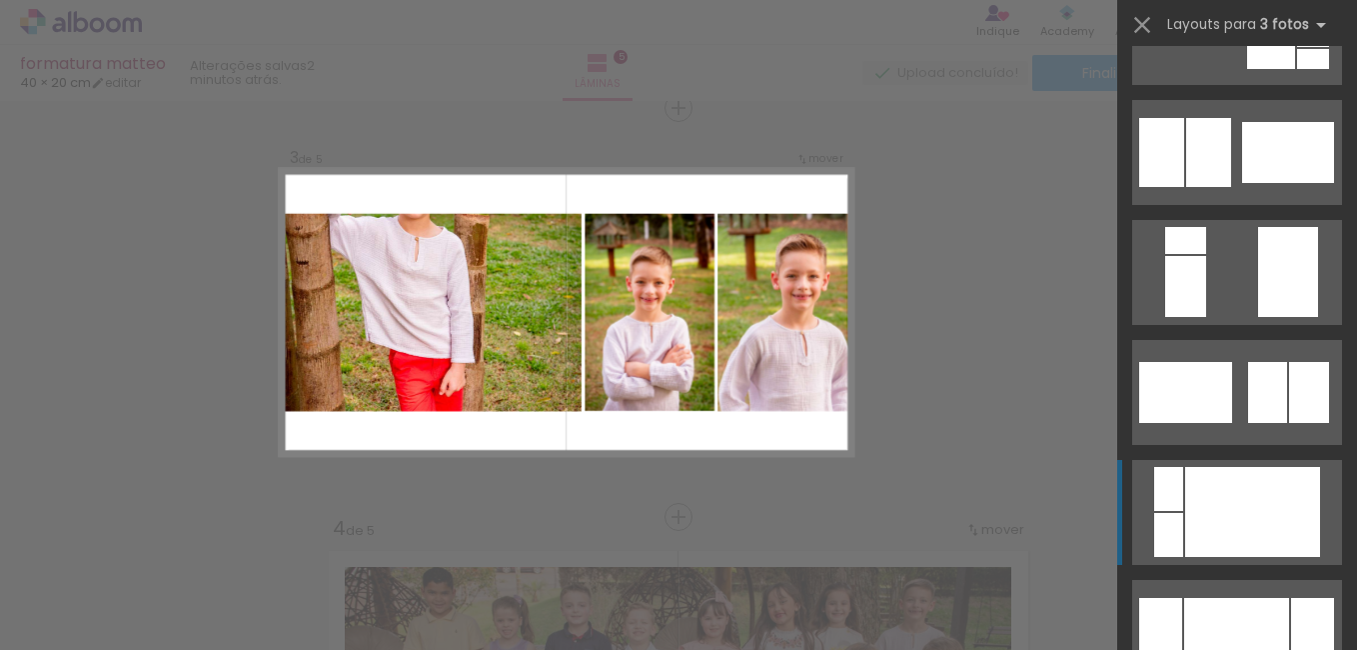
click at [1275, 517] on div at bounding box center [1252, 512] width 135 height 90
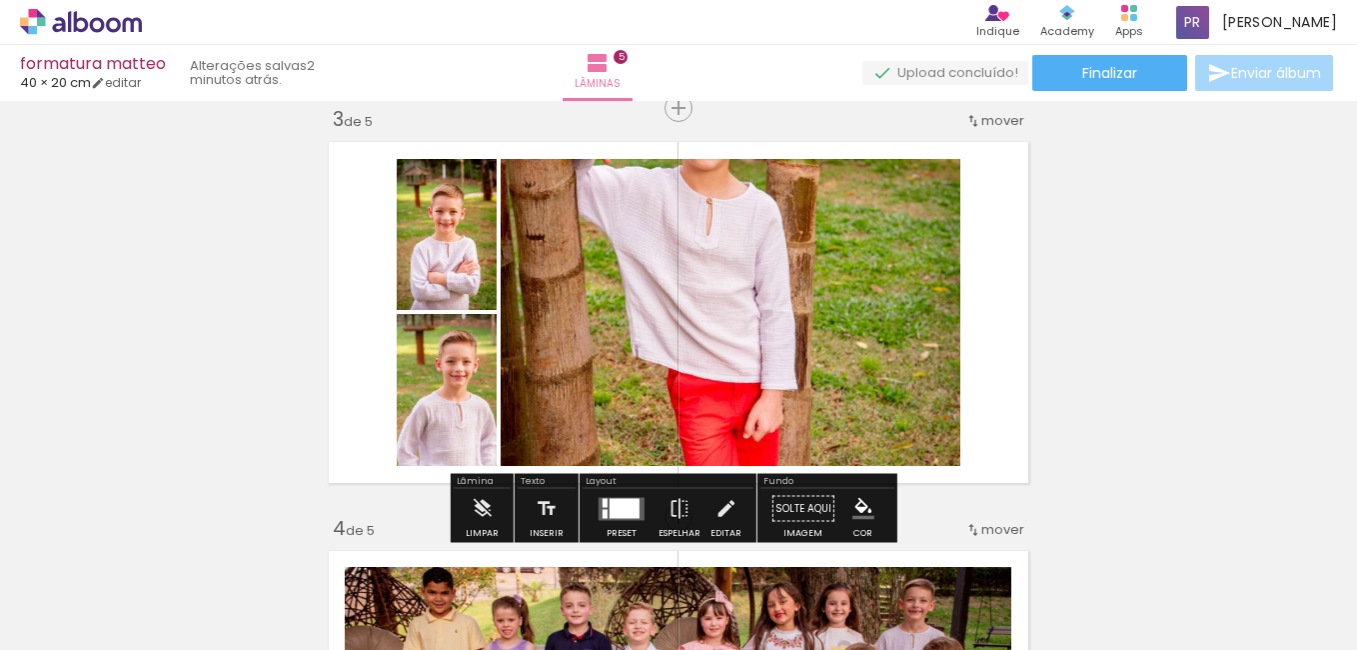
click at [802, 314] on div at bounding box center [731, 312] width 460 height 689
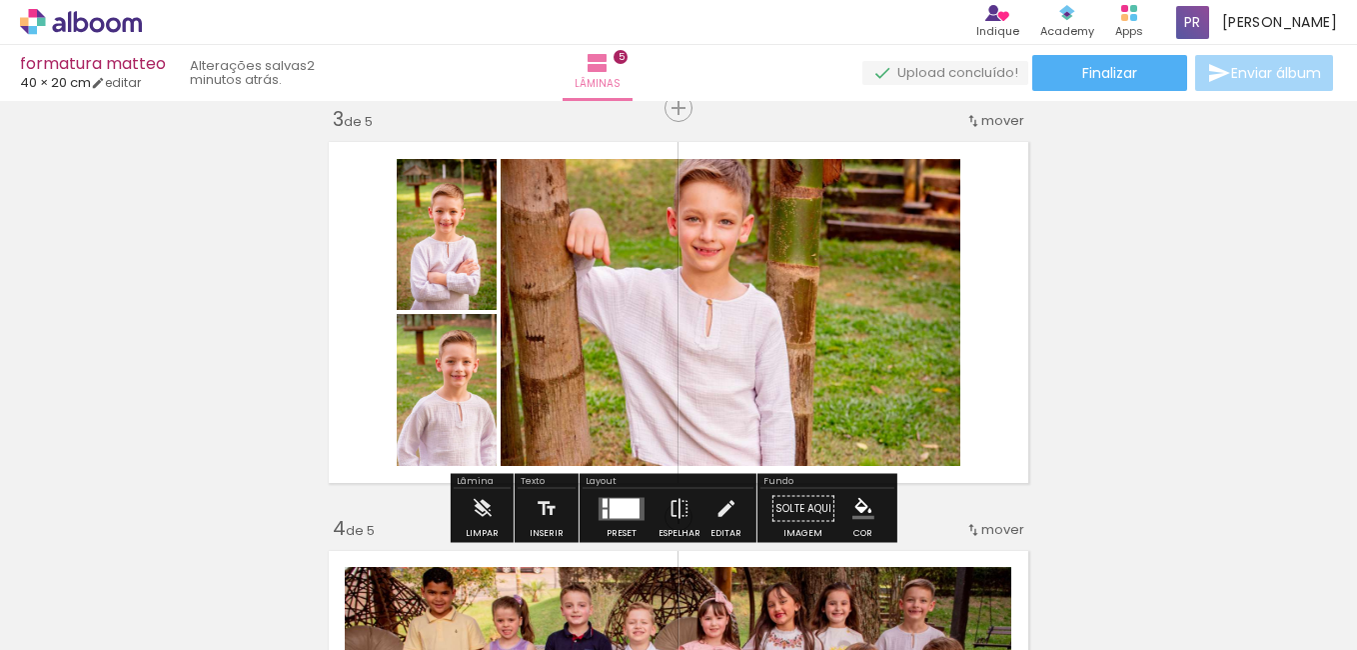
click at [1158, 280] on div "Inserir lâmina 1 de 5 Inserir lâmina 2 de 5 Inserir lâmina 3 de 5 Inserir lâmin…" at bounding box center [678, 491] width 1357 height 2453
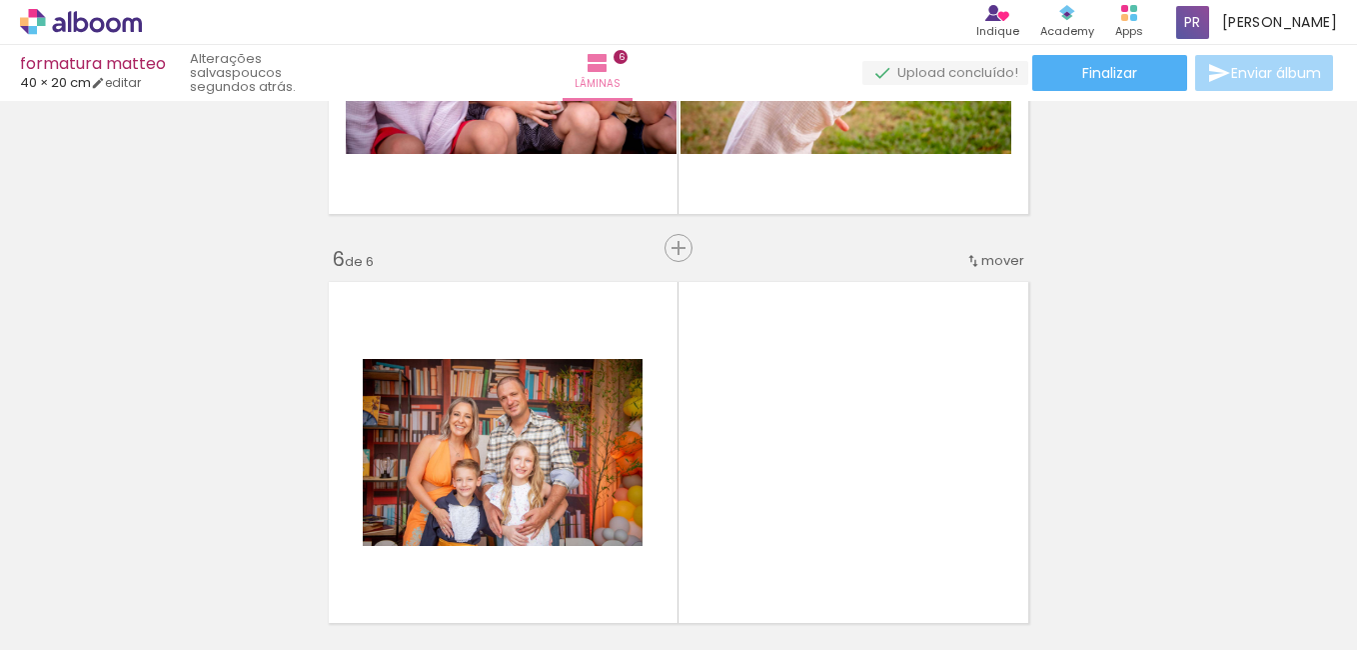
scroll to position [2070, 0]
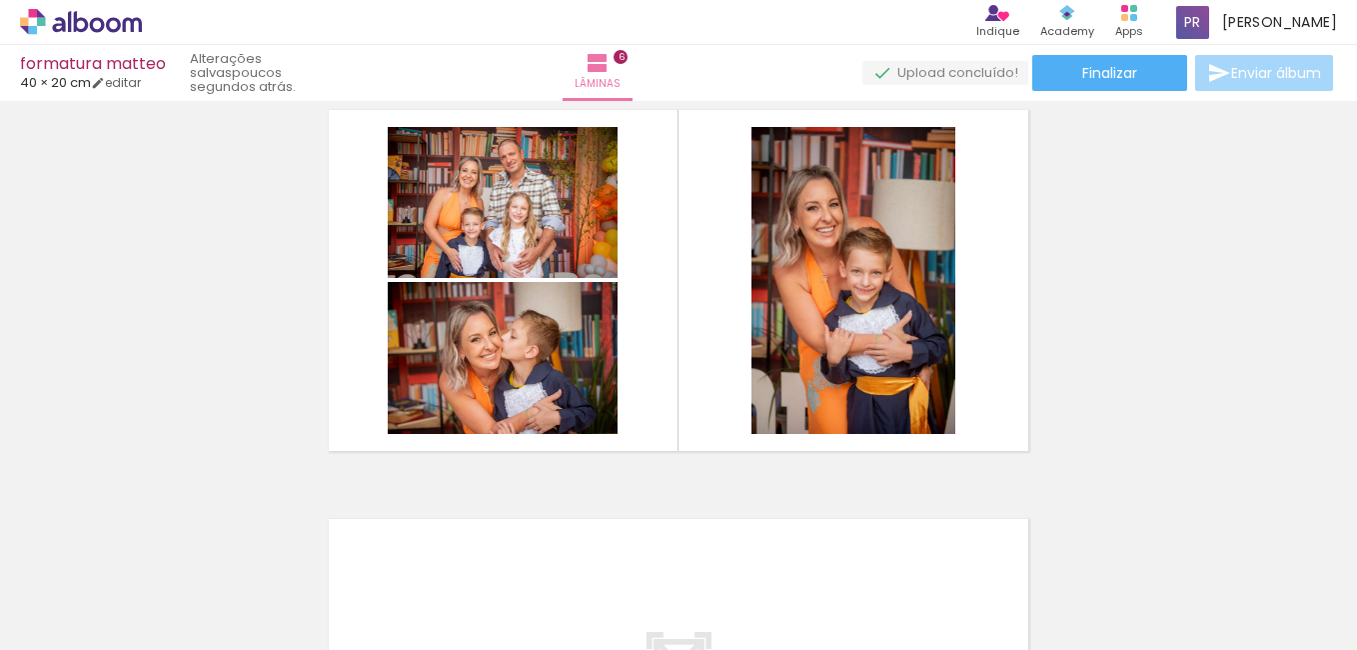
scroll to position [0, 3371]
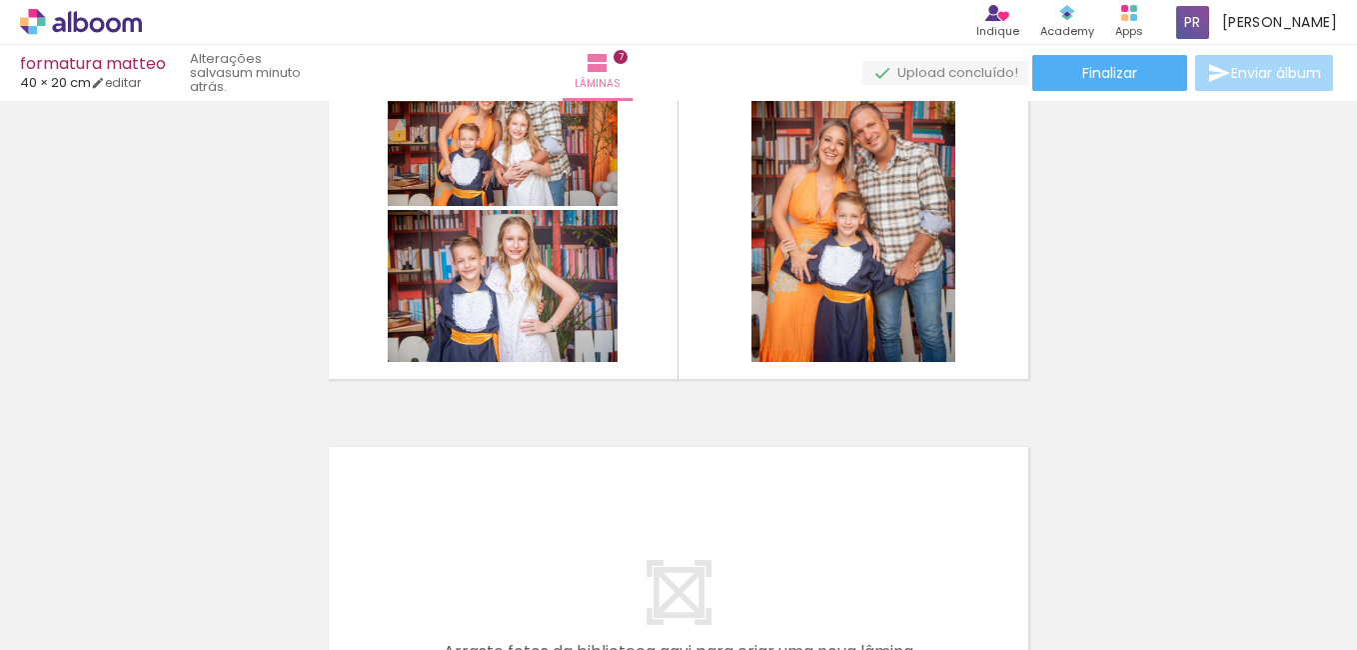
scroll to position [0, 1032]
click at [547, 133] on div at bounding box center [503, 130] width 230 height 154
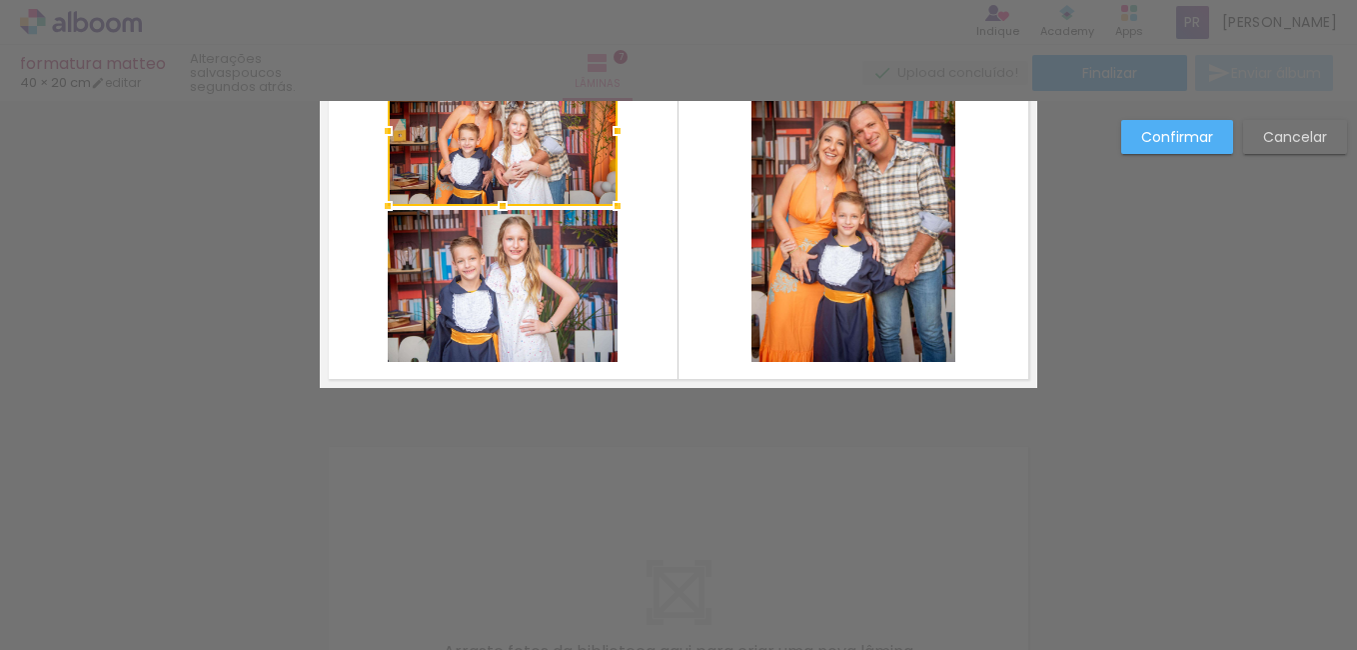
scroll to position [2478, 0]
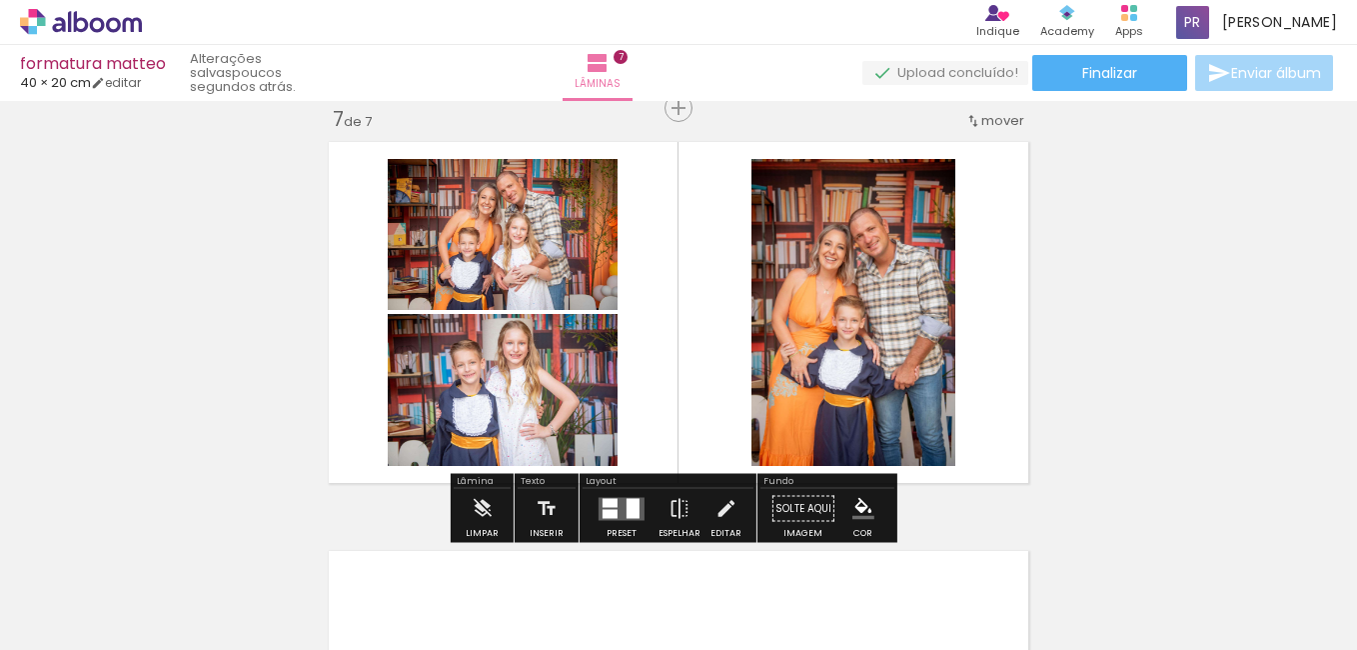
click at [0, 0] on div "Confirmar Cancelar" at bounding box center [0, 0] width 0 height 0
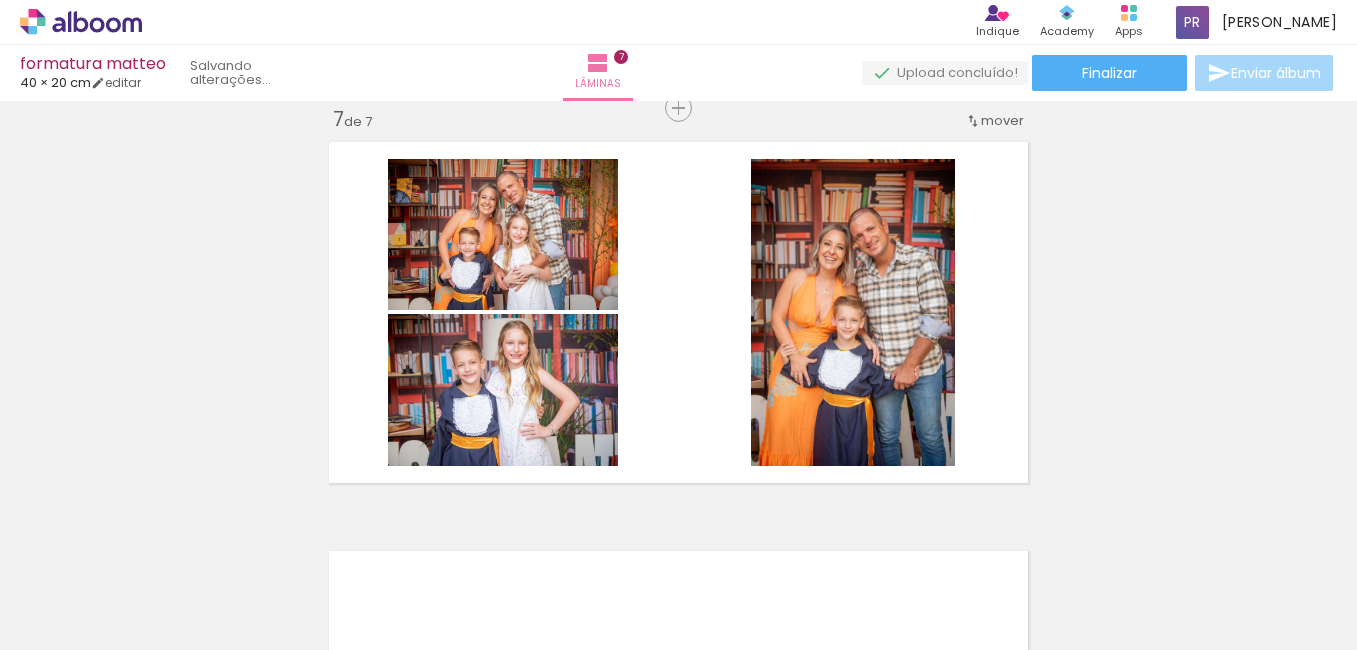
scroll to position [0, 0]
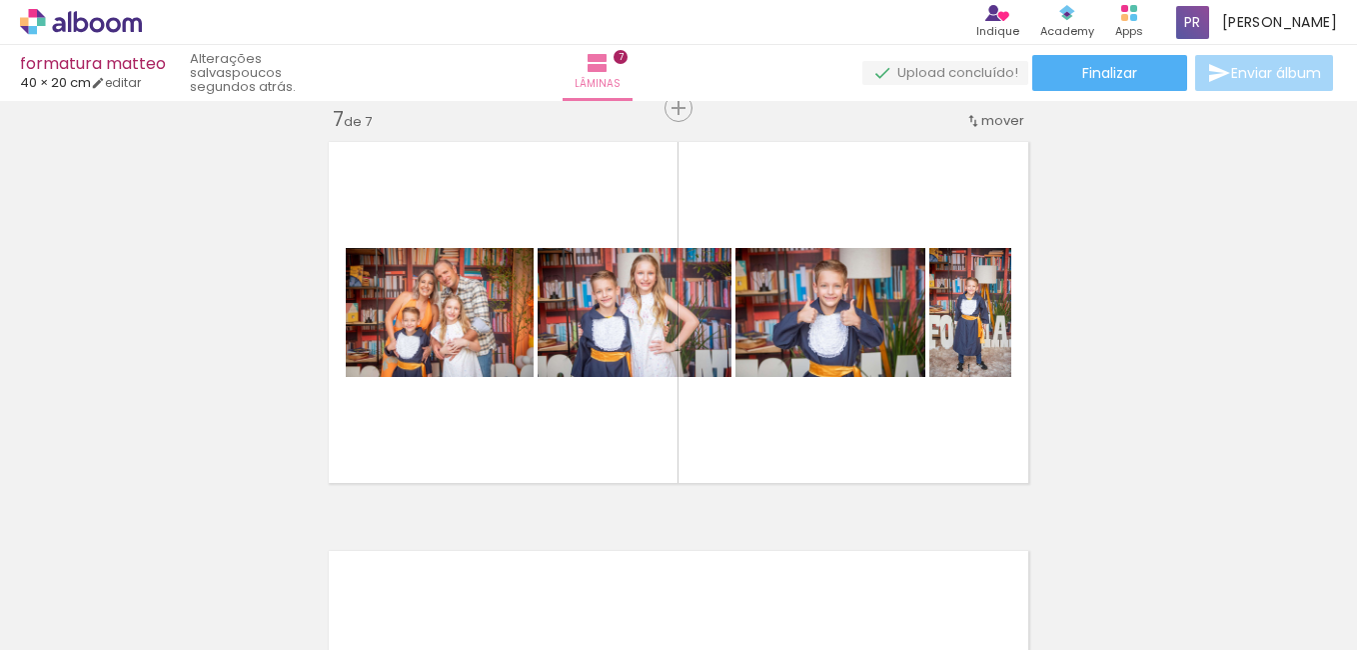
click at [969, 328] on div at bounding box center [970, 312] width 86 height 129
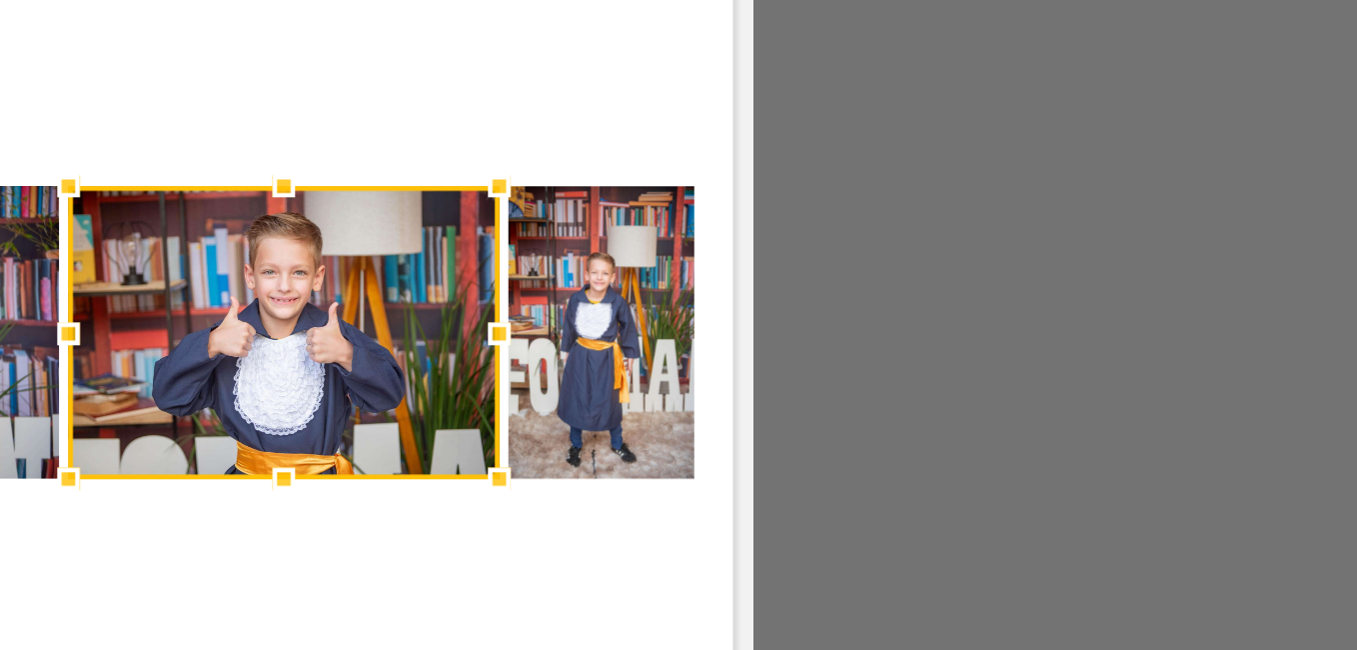
scroll to position [2478, 0]
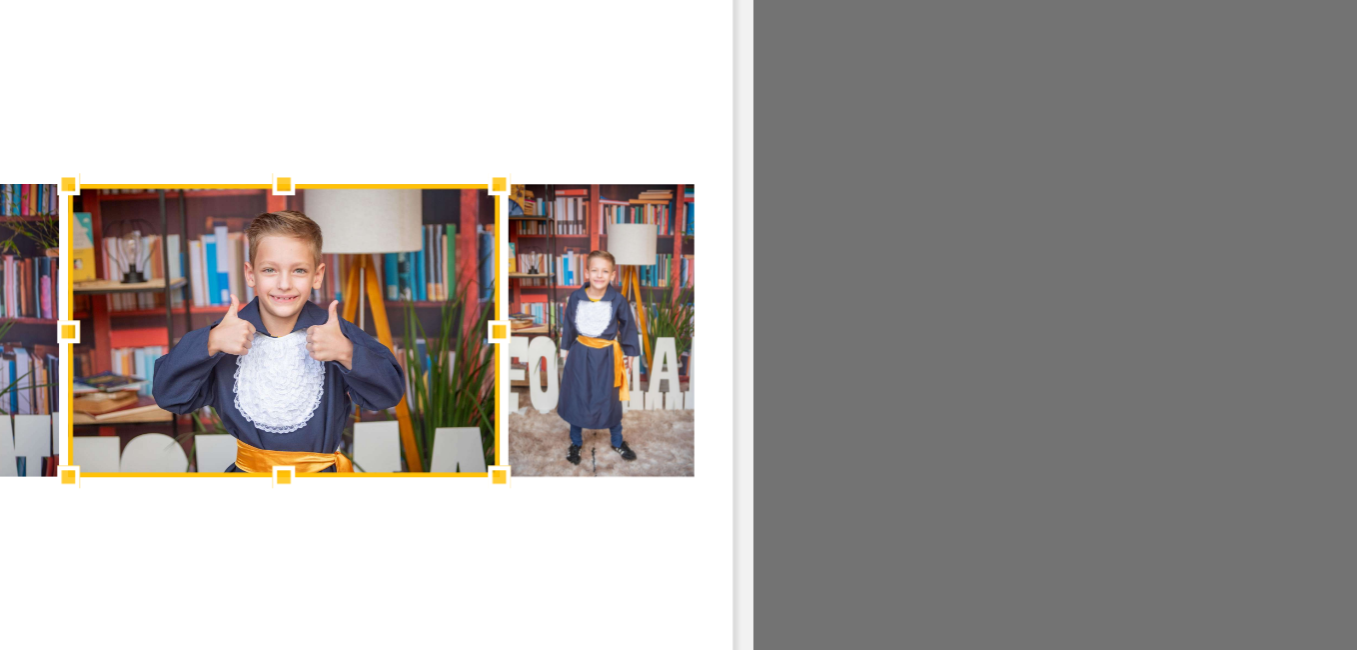
click at [850, 369] on div at bounding box center [830, 377] width 40 height 40
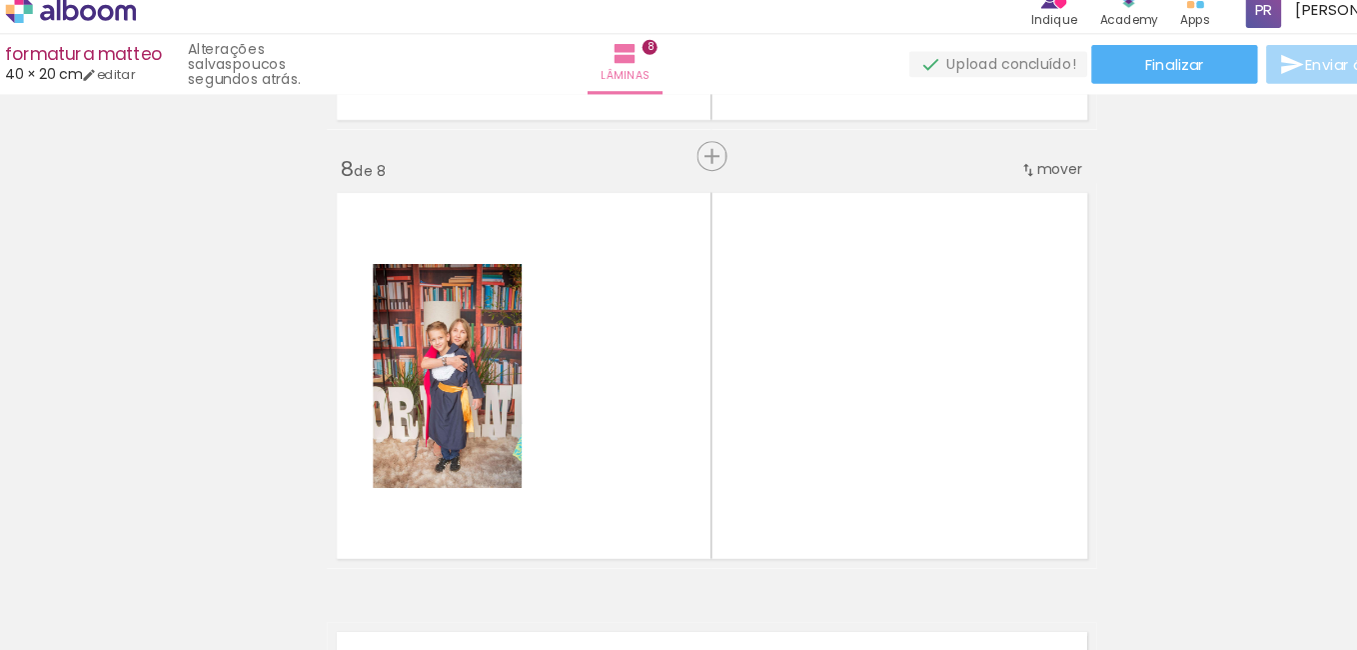
scroll to position [2887, 0]
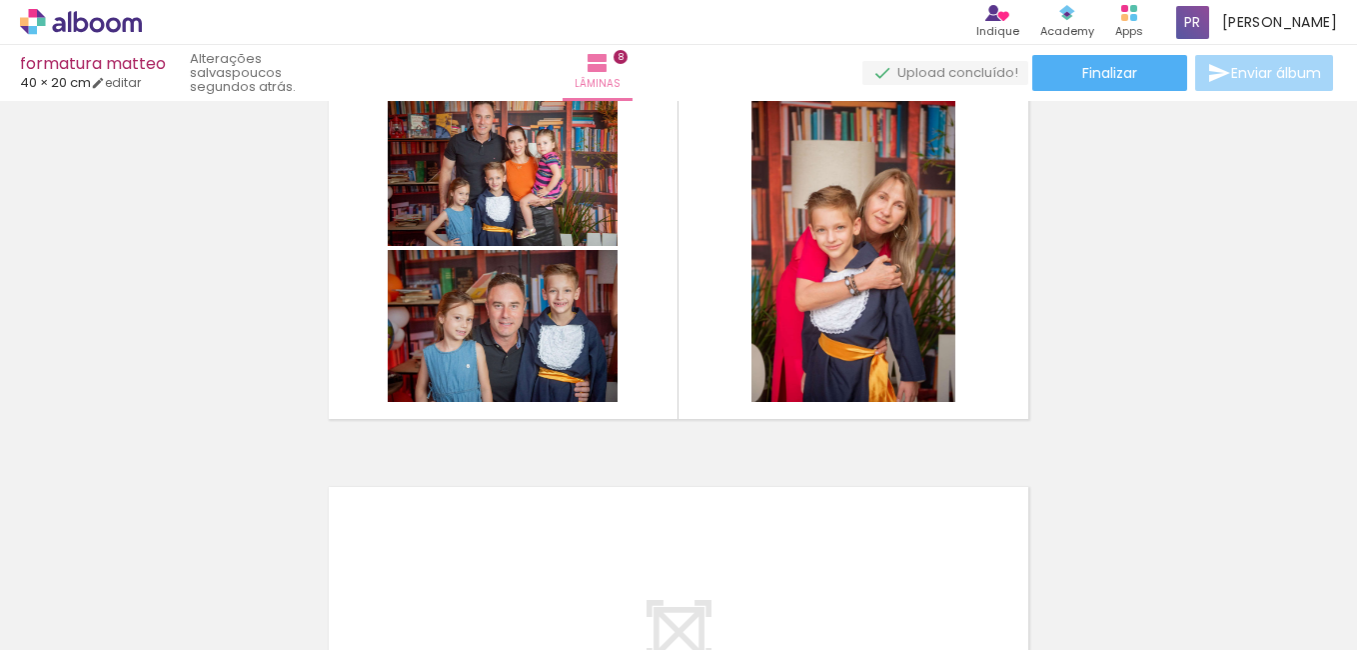
scroll to position [0, 5582]
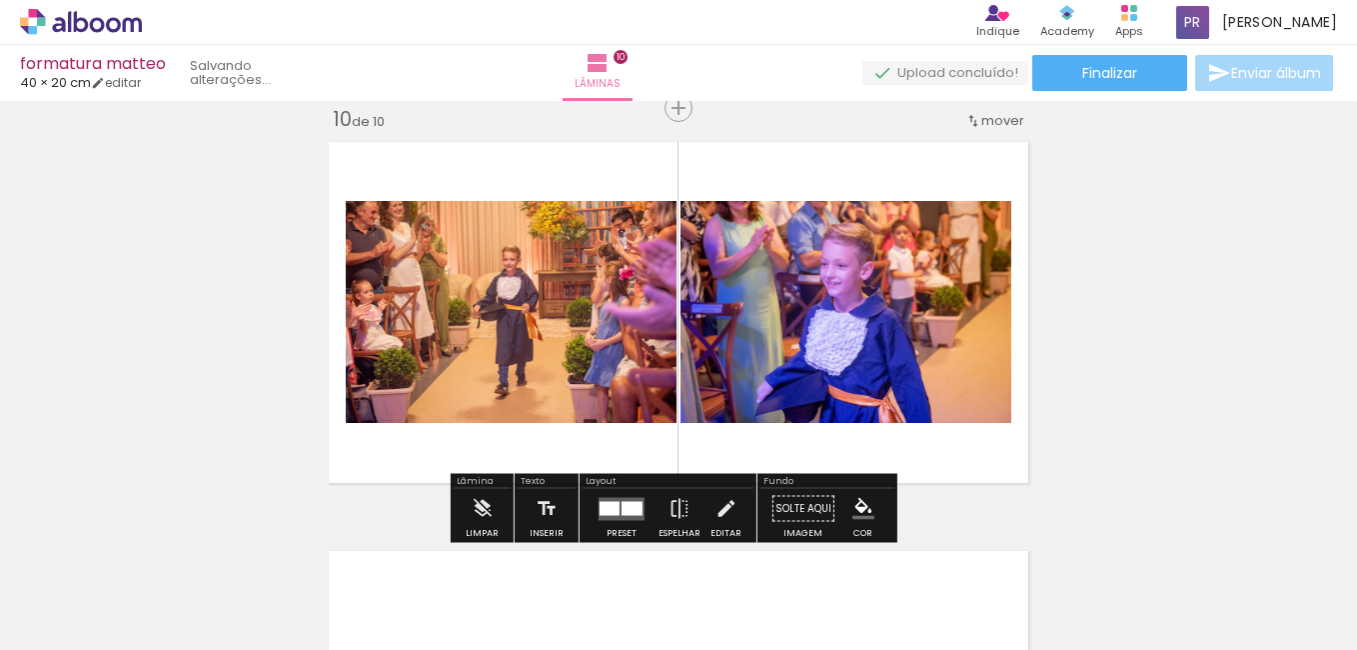
scroll to position [0, 4422]
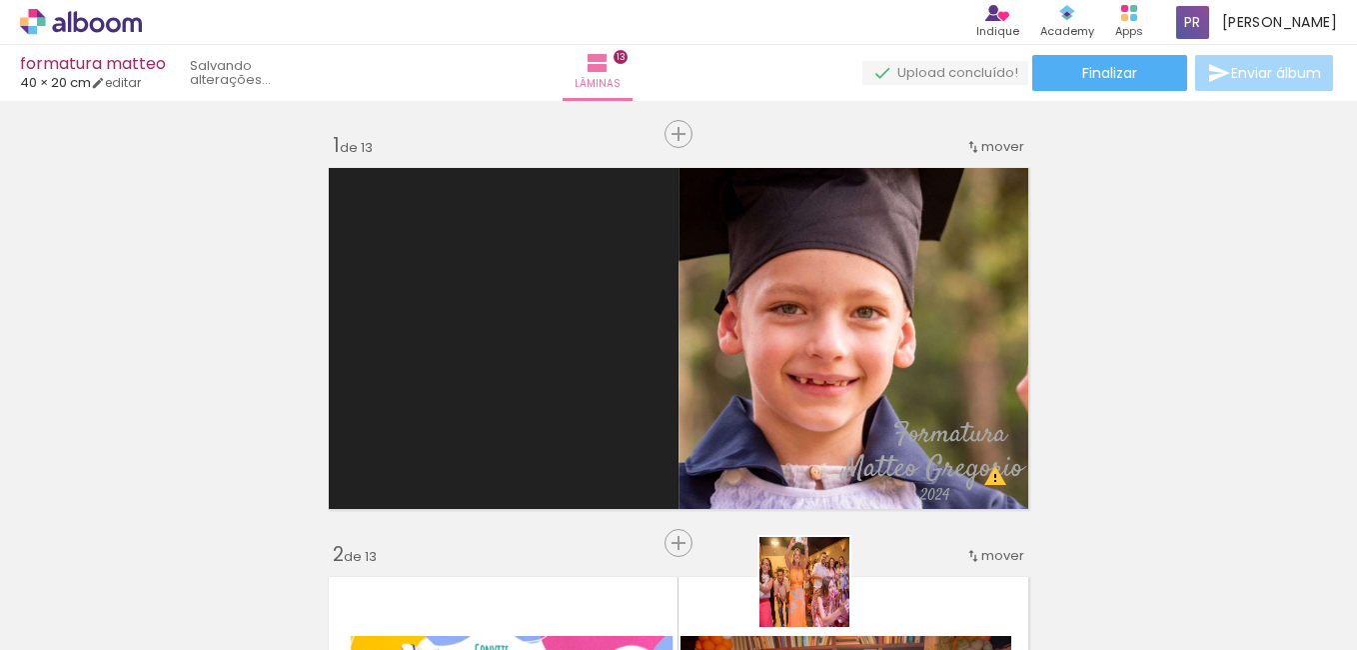
scroll to position [0, 13951]
drag, startPoint x: 831, startPoint y: 595, endPoint x: 819, endPoint y: 597, distance: 12.2
click at [0, 0] on slot at bounding box center [0, 0] width 0 height 0
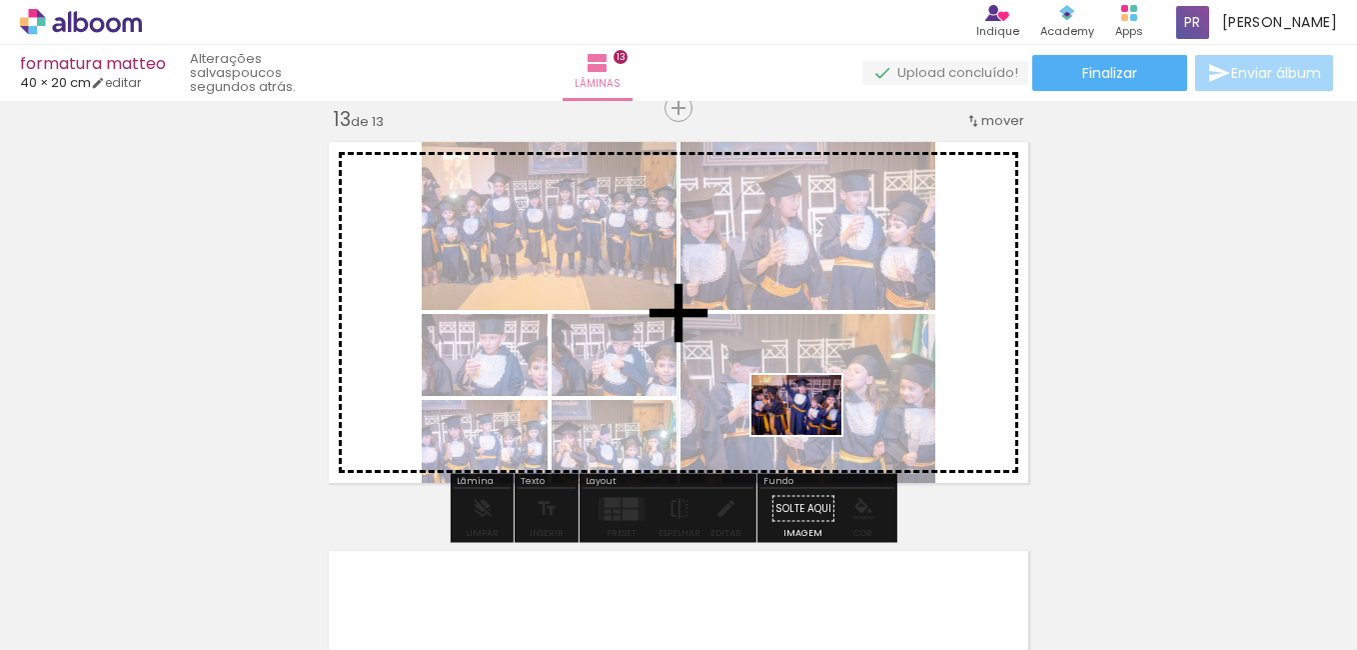
drag, startPoint x: 801, startPoint y: 592, endPoint x: 810, endPoint y: 433, distance: 159.1
click at [810, 433] on quentale-workspace at bounding box center [678, 325] width 1357 height 650
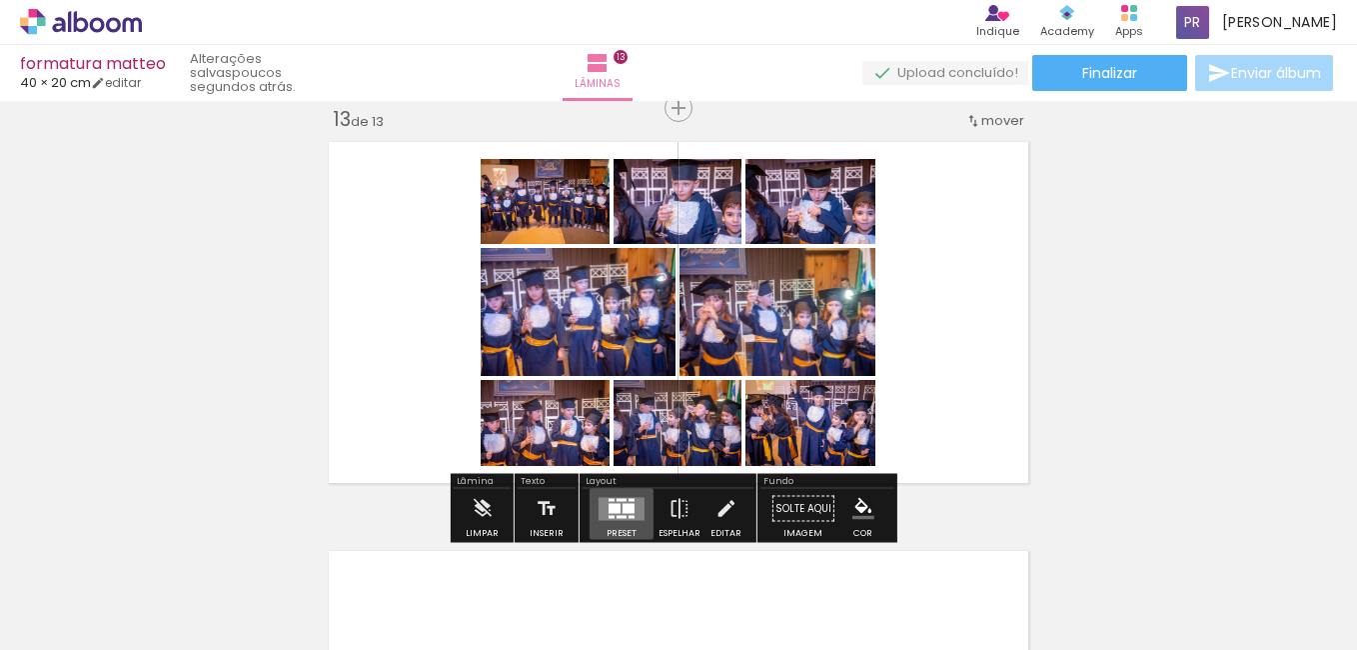
click at [617, 507] on quentale-layouter at bounding box center [622, 508] width 46 height 23
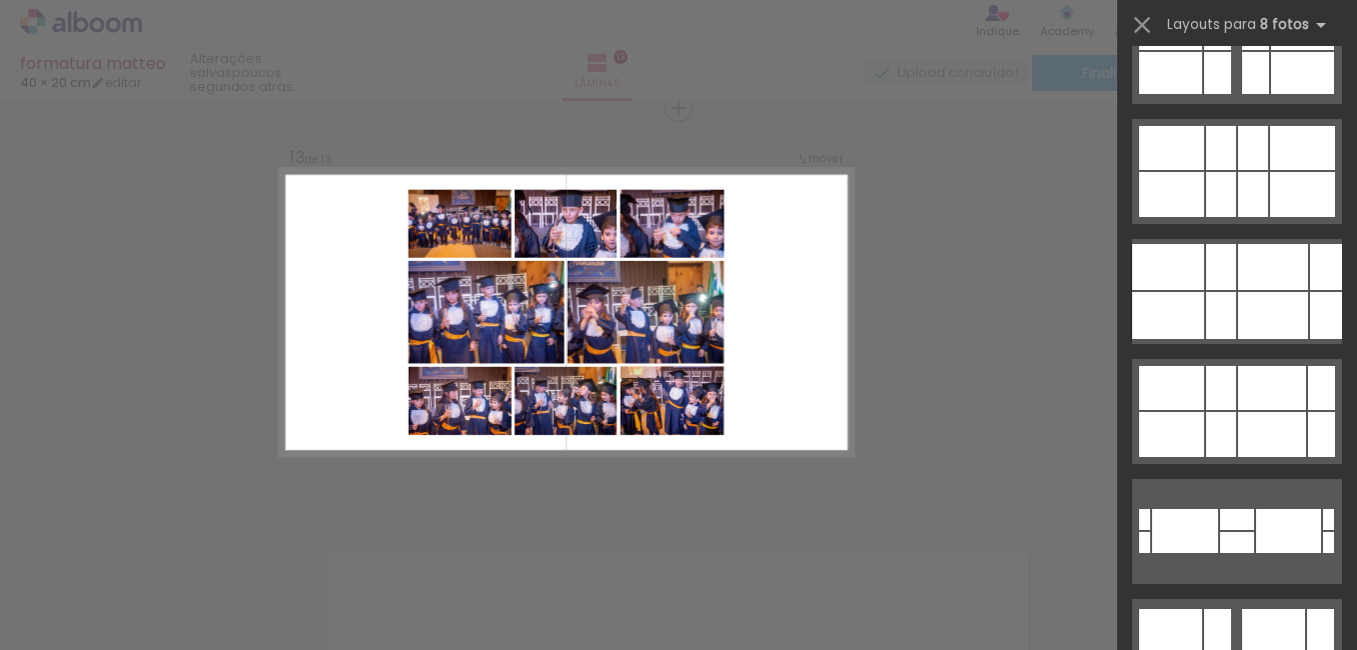
scroll to position [5657, 0]
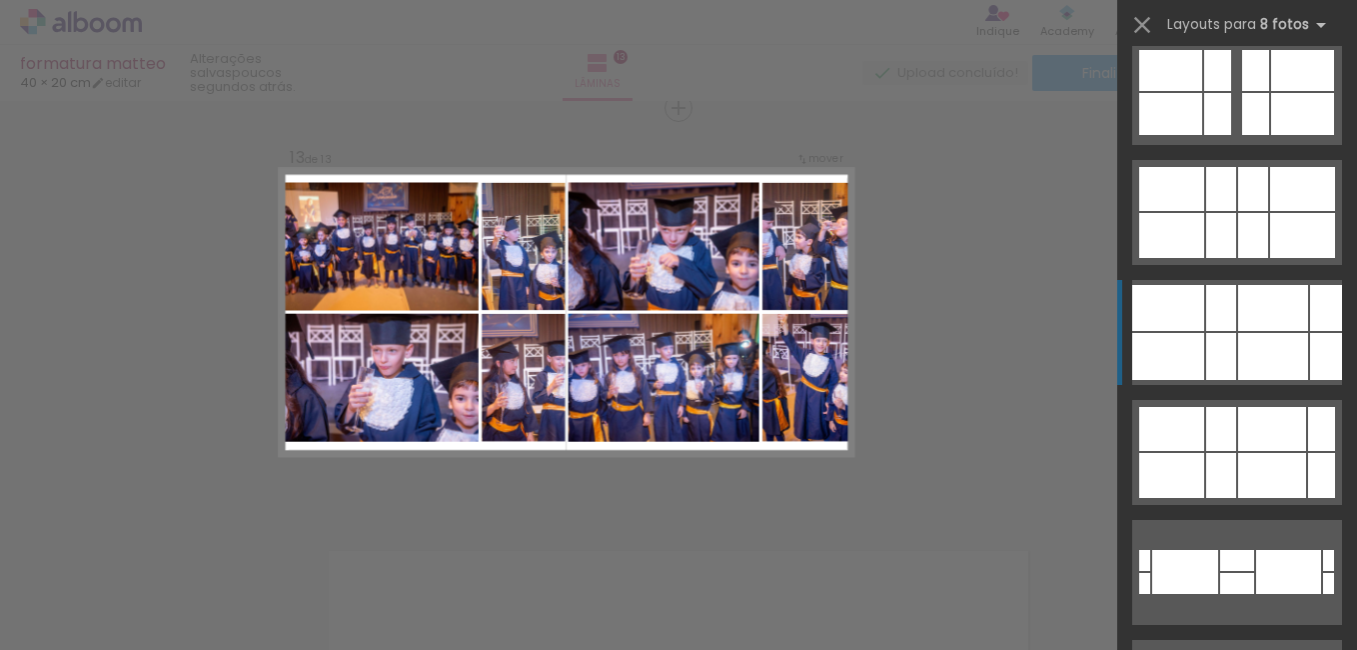
click at [1289, 338] on div at bounding box center [1273, 356] width 70 height 47
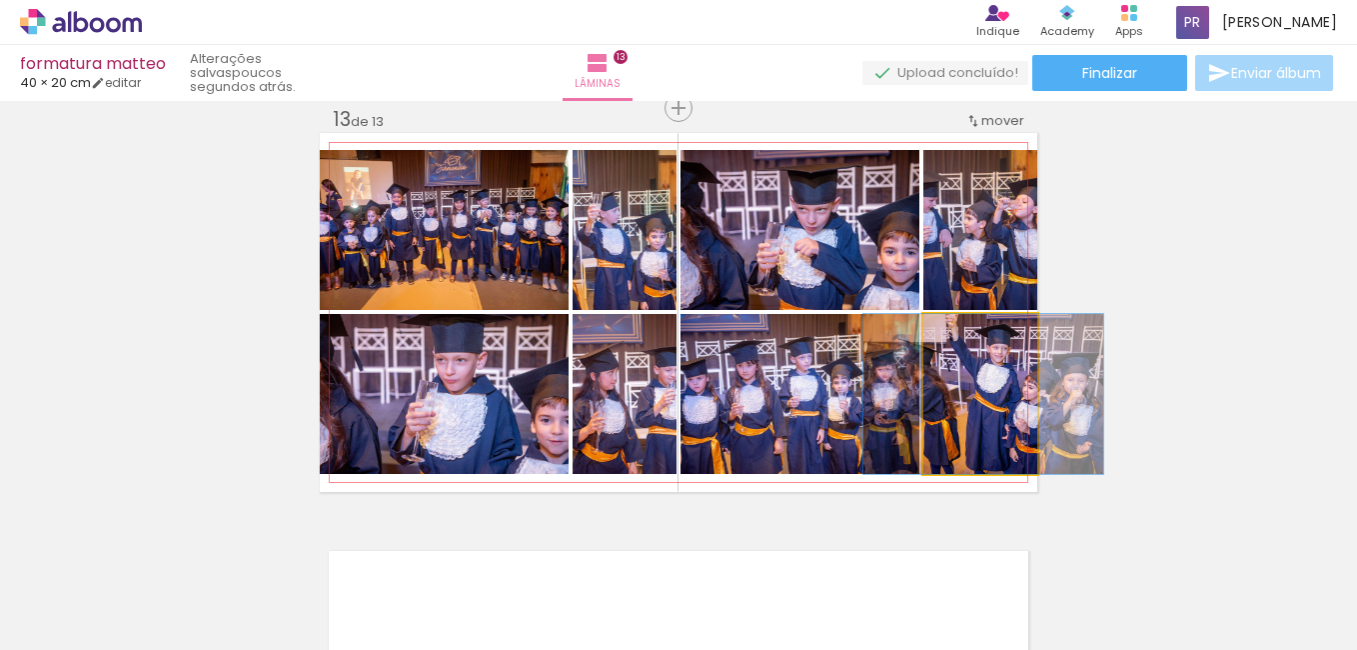
drag, startPoint x: 976, startPoint y: 442, endPoint x: 979, endPoint y: 460, distance: 18.2
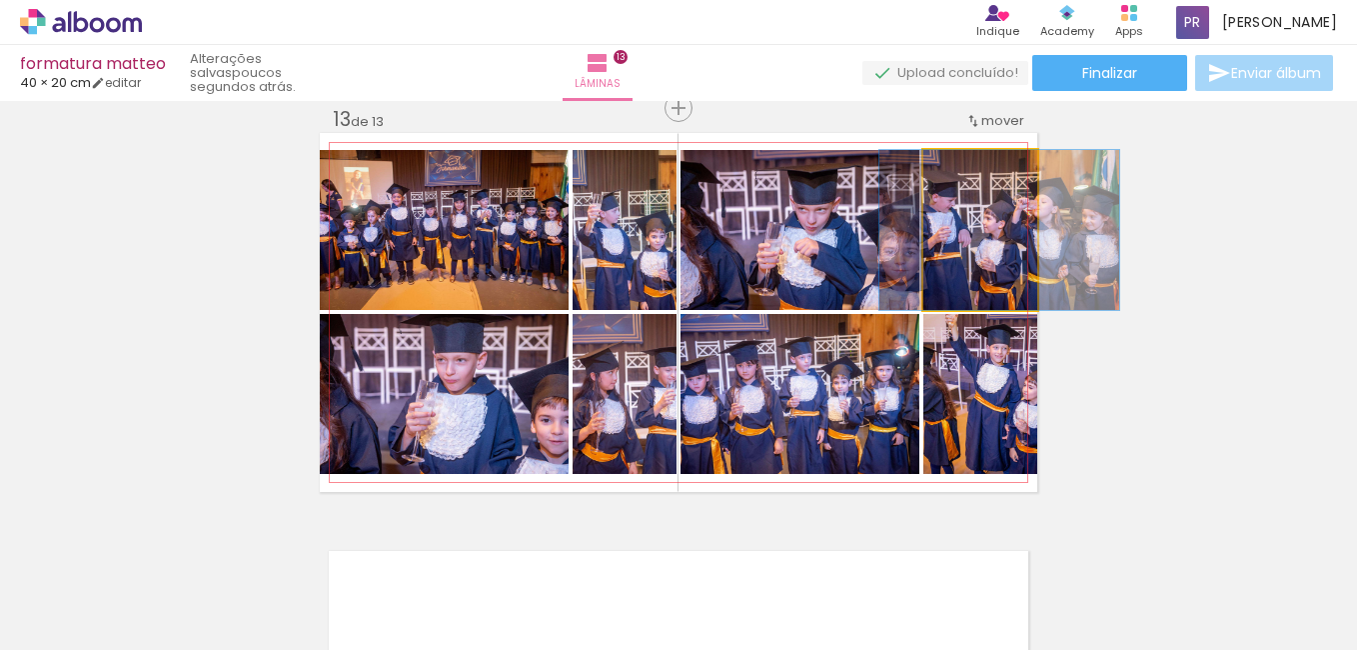
drag, startPoint x: 969, startPoint y: 287, endPoint x: 988, endPoint y: 286, distance: 19.0
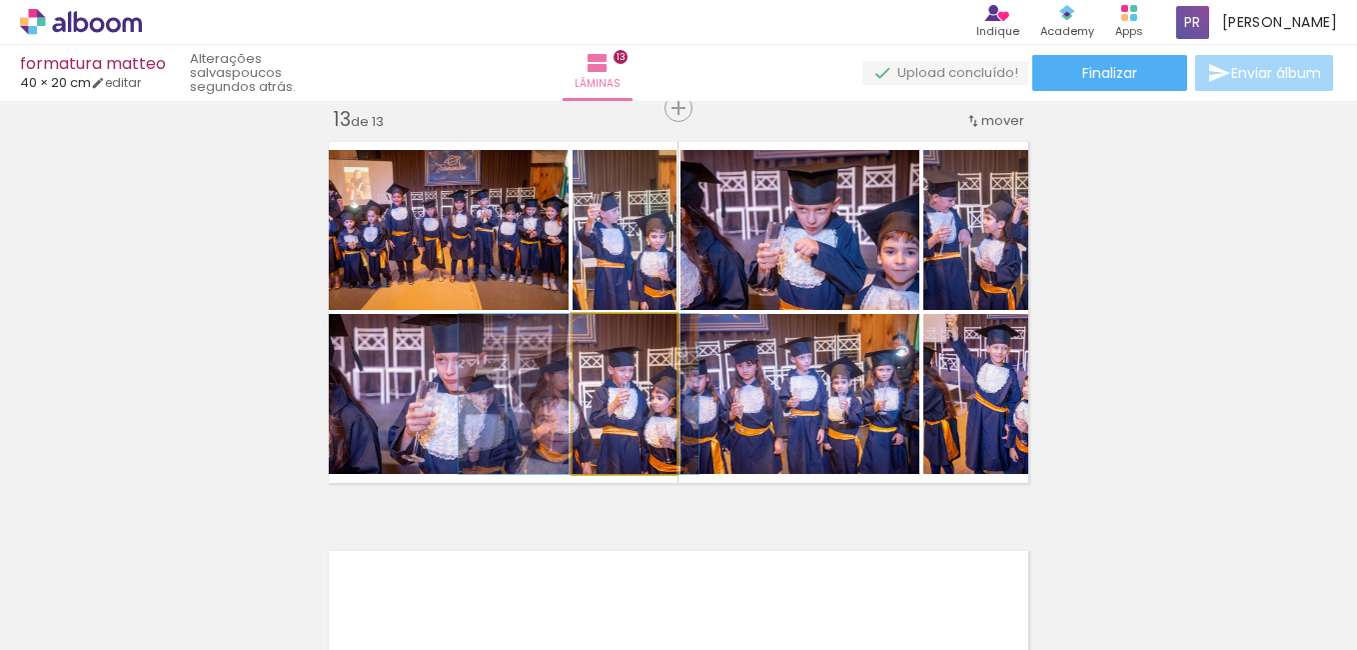
drag, startPoint x: 636, startPoint y: 408, endPoint x: 590, endPoint y: 418, distance: 47.0
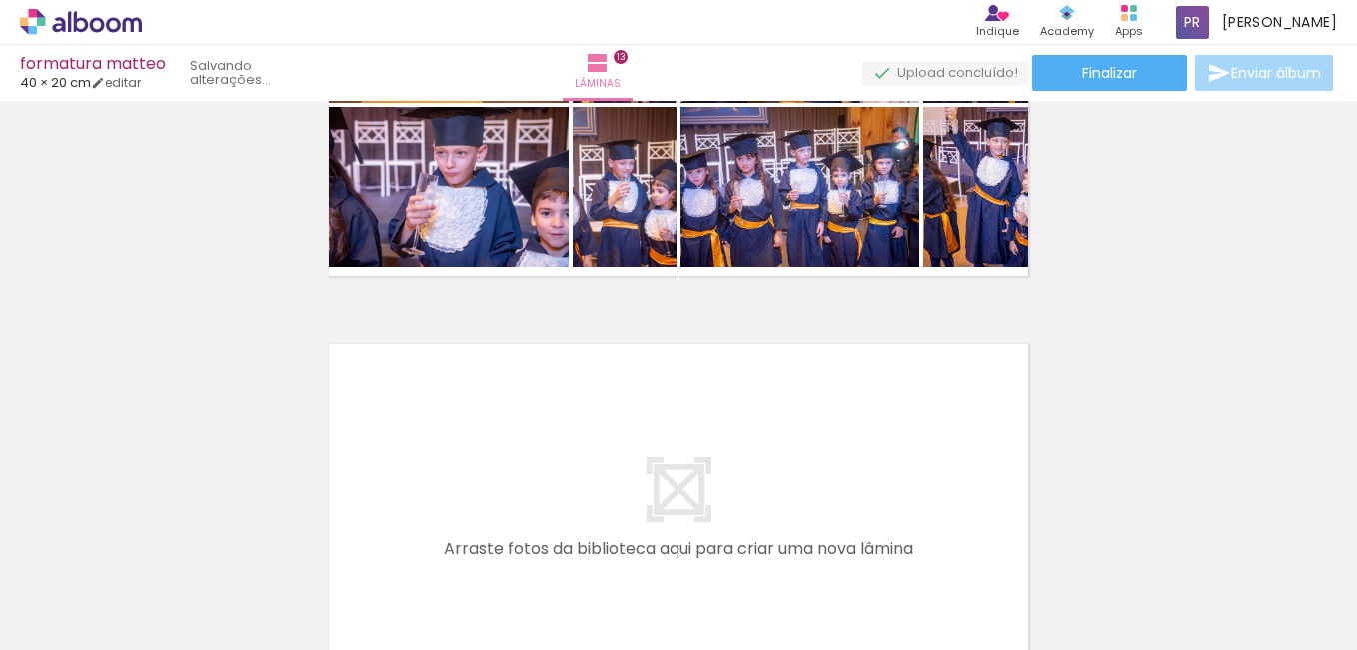
scroll to position [0, 14369]
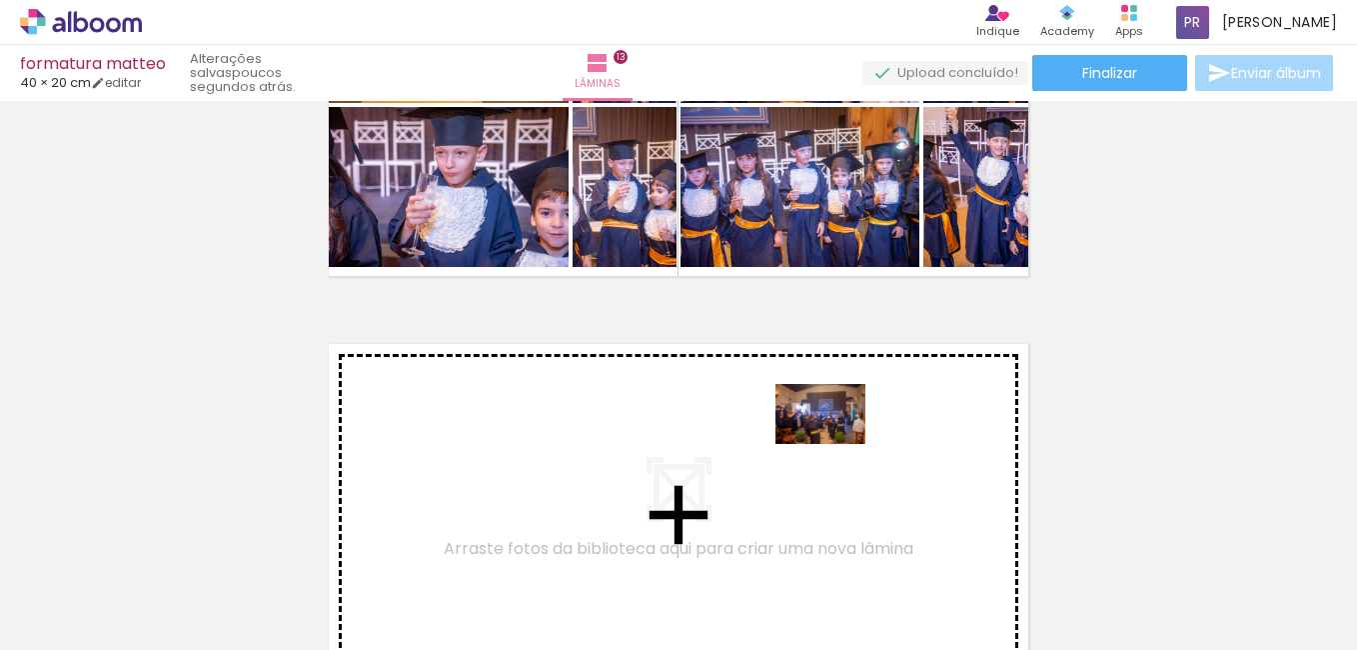
drag, startPoint x: 945, startPoint y: 587, endPoint x: 835, endPoint y: 442, distance: 181.9
click at [835, 442] on quentale-workspace at bounding box center [678, 325] width 1357 height 650
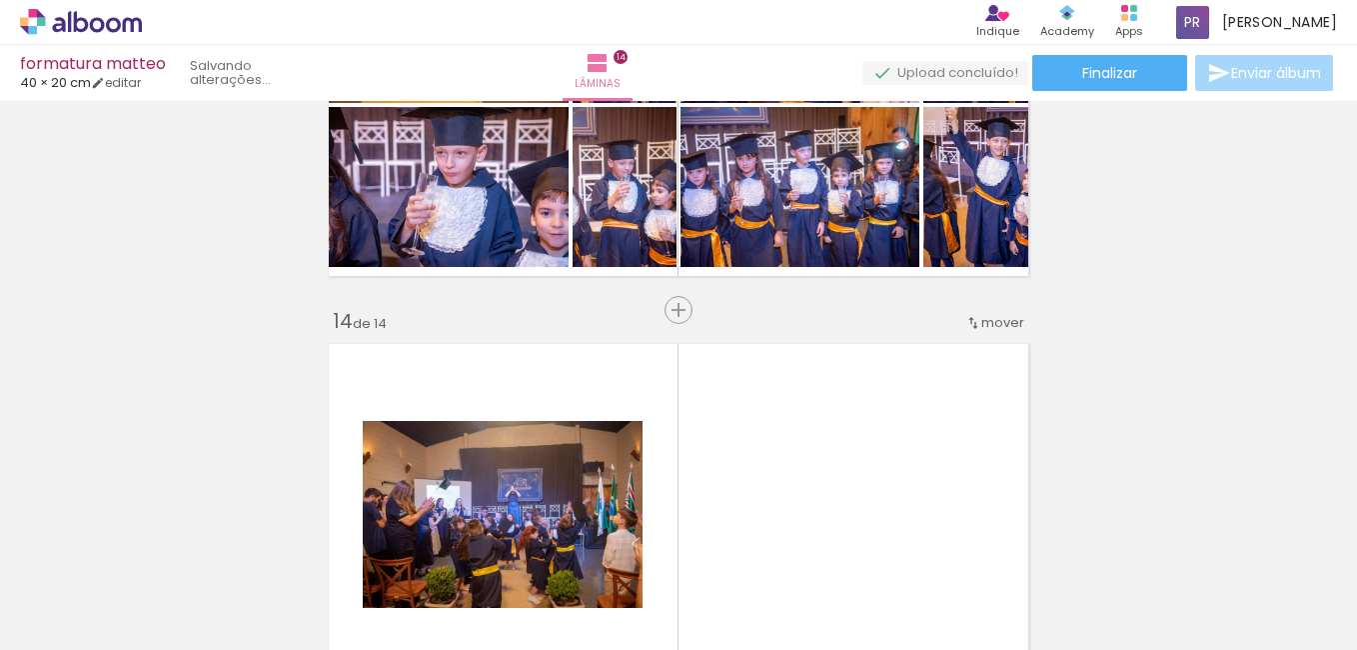
click at [840, 440] on quentale-layouter at bounding box center [678, 514] width 717 height 359
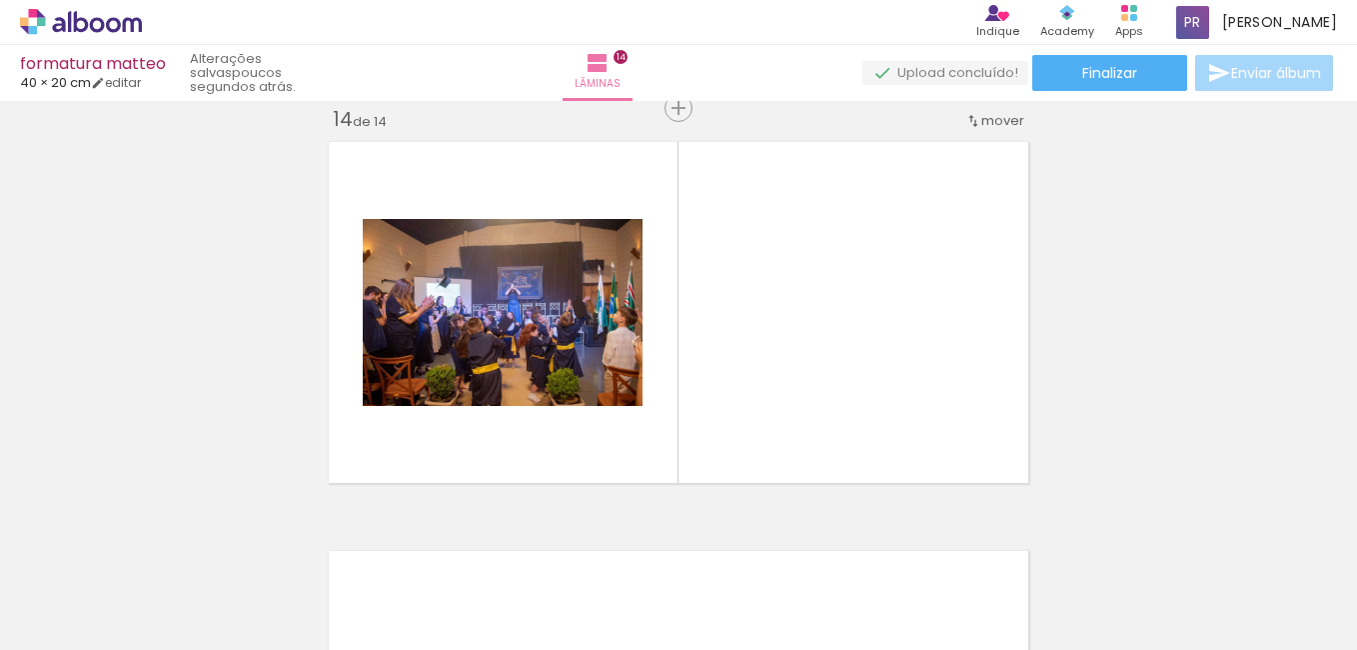
drag, startPoint x: 844, startPoint y: 437, endPoint x: 1021, endPoint y: 635, distance: 265.4
click at [1021, 635] on quentale-workspace at bounding box center [678, 325] width 1357 height 650
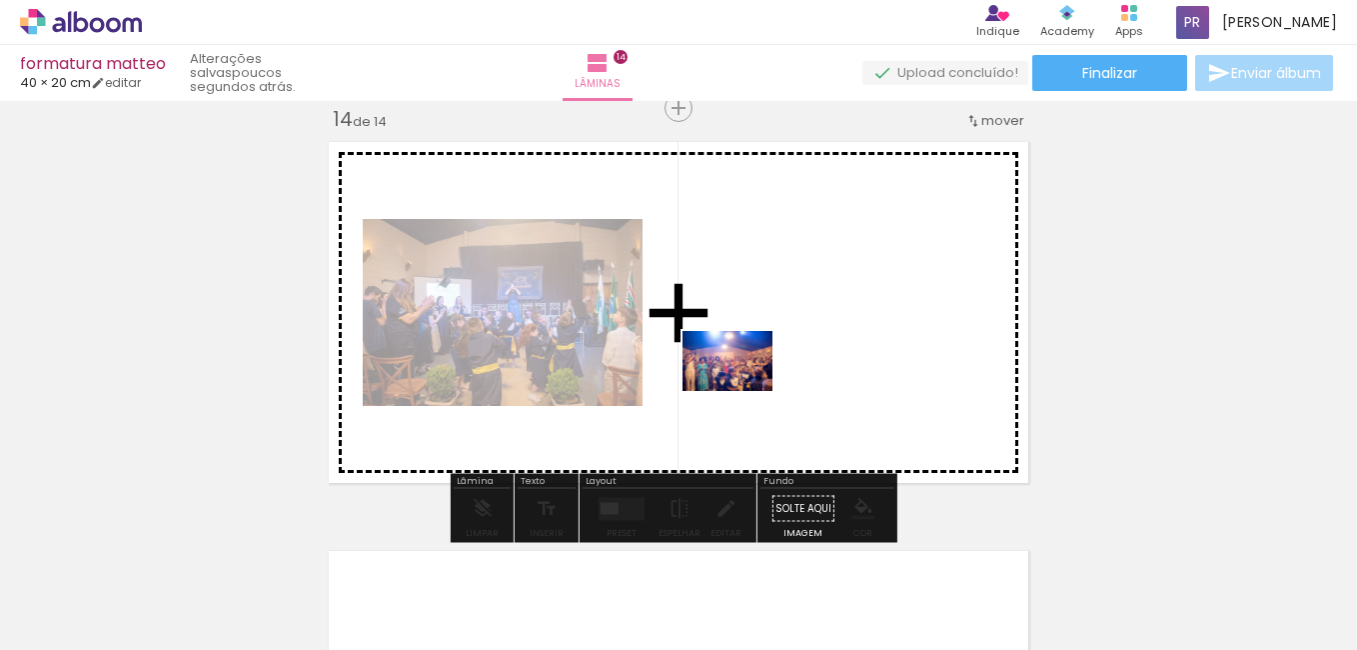
drag, startPoint x: 678, startPoint y: 545, endPoint x: 742, endPoint y: 391, distance: 167.0
click at [742, 391] on quentale-workspace at bounding box center [678, 325] width 1357 height 650
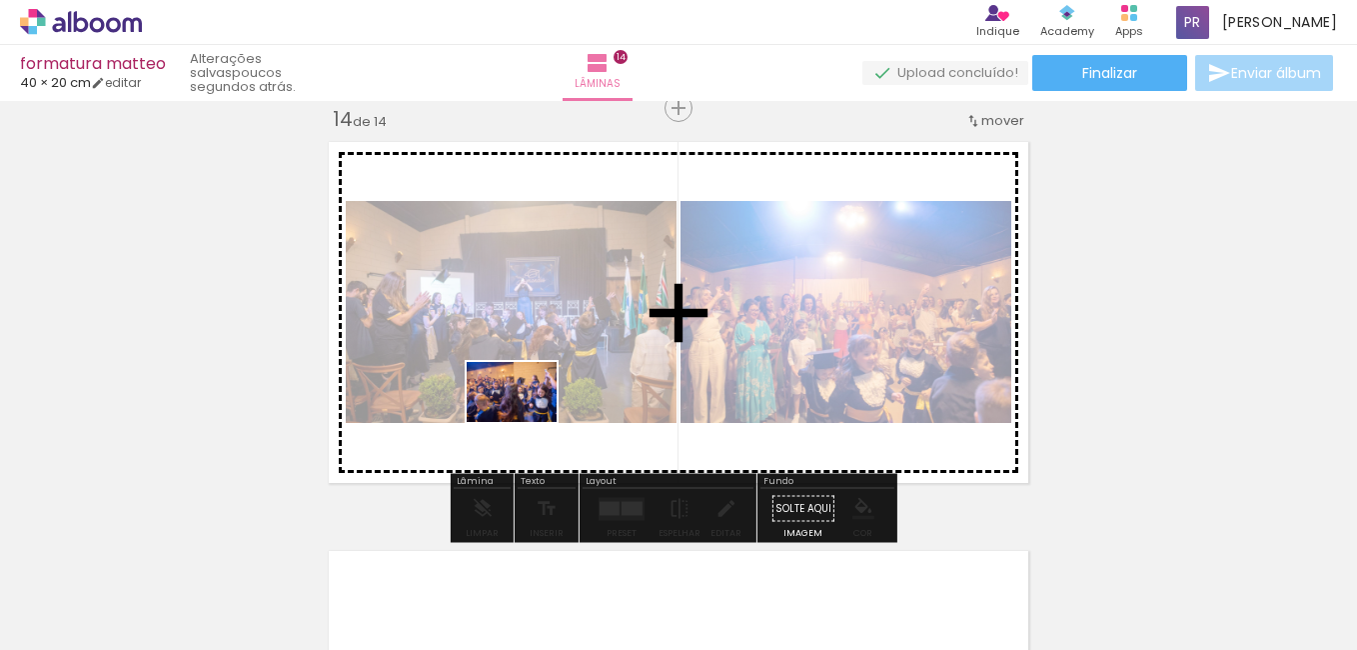
drag, startPoint x: 443, startPoint y: 582, endPoint x: 537, endPoint y: 372, distance: 229.9
click at [534, 375] on quentale-workspace at bounding box center [678, 325] width 1357 height 650
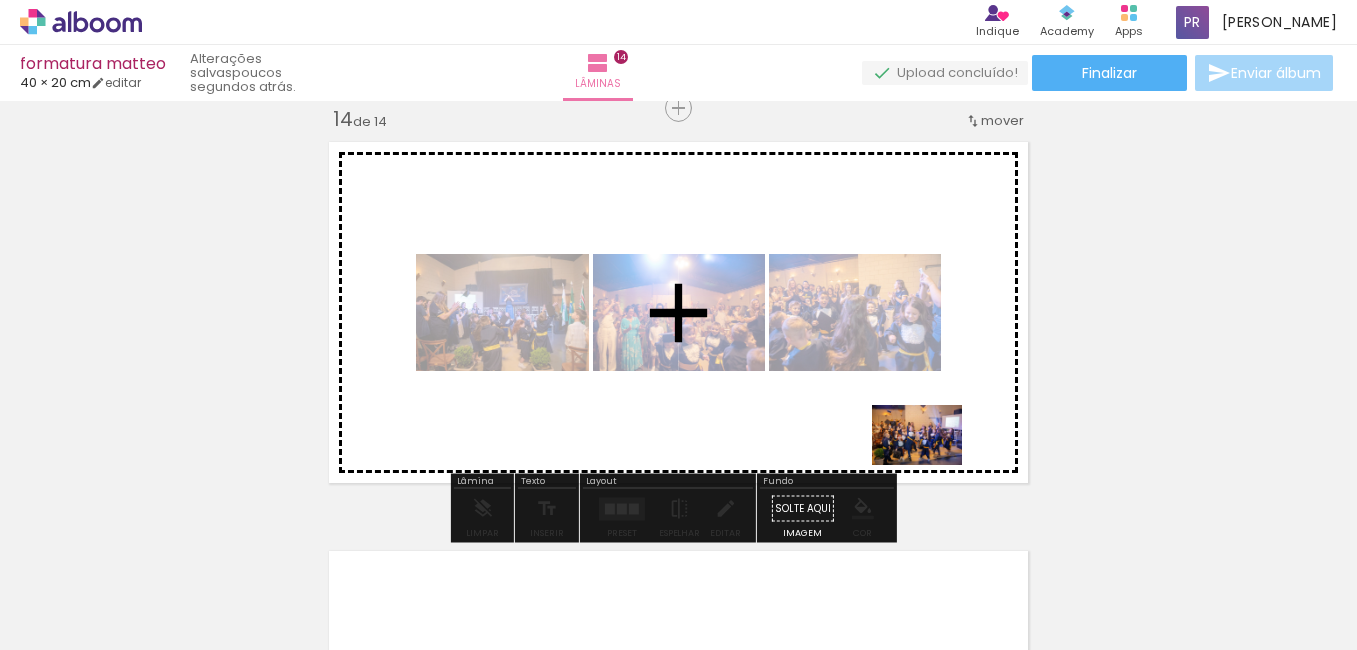
drag, startPoint x: 1037, startPoint y: 597, endPoint x: 932, endPoint y: 465, distance: 168.6
click at [932, 465] on quentale-workspace at bounding box center [678, 325] width 1357 height 650
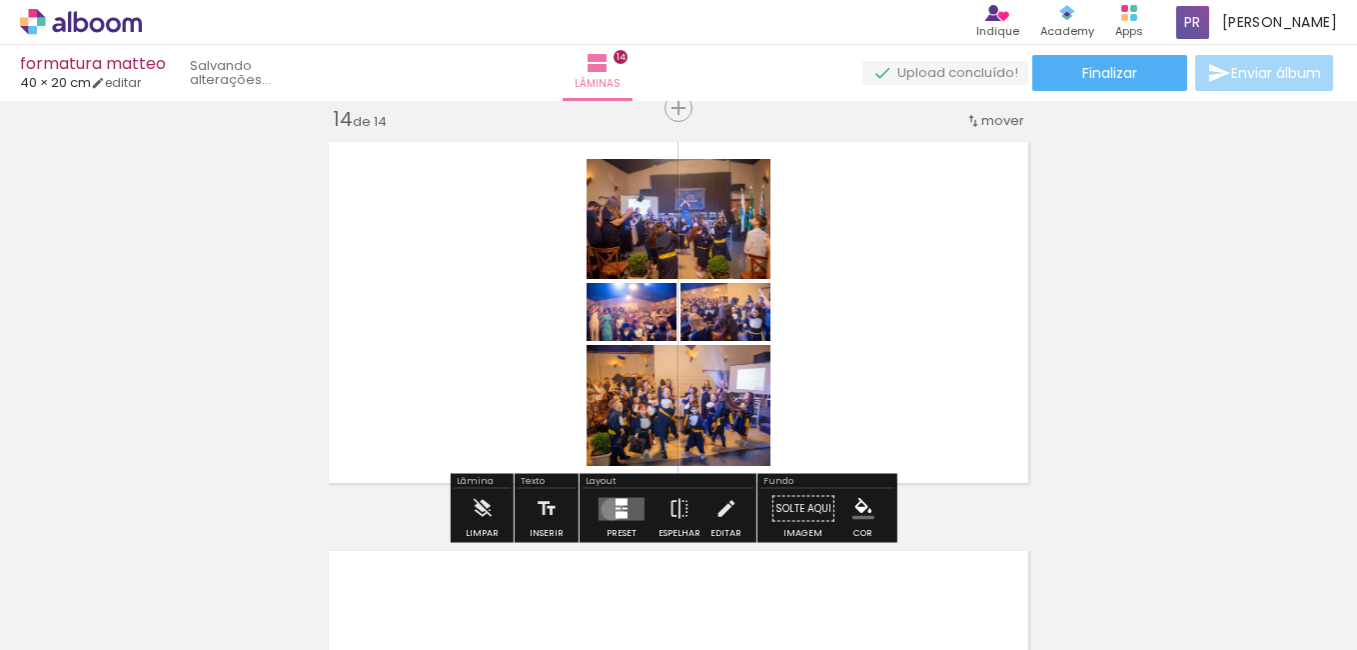
click at [608, 509] on quentale-layouter at bounding box center [622, 508] width 46 height 23
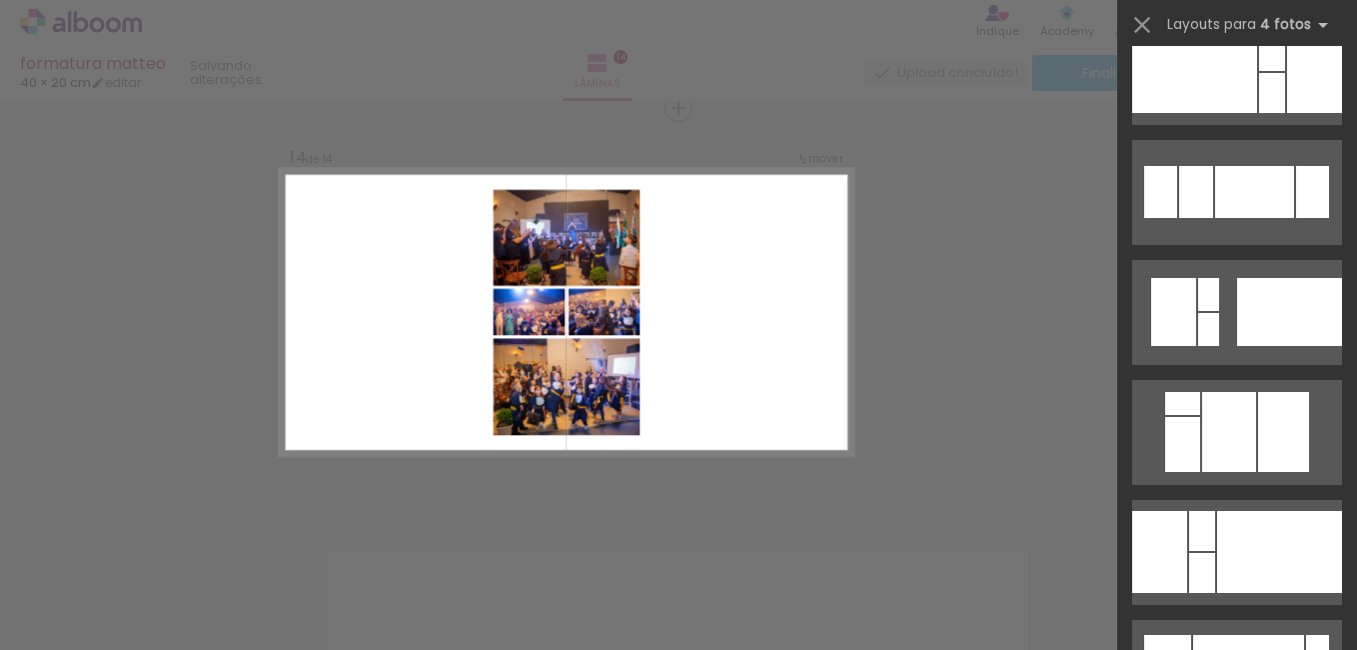
scroll to position [30994, 0]
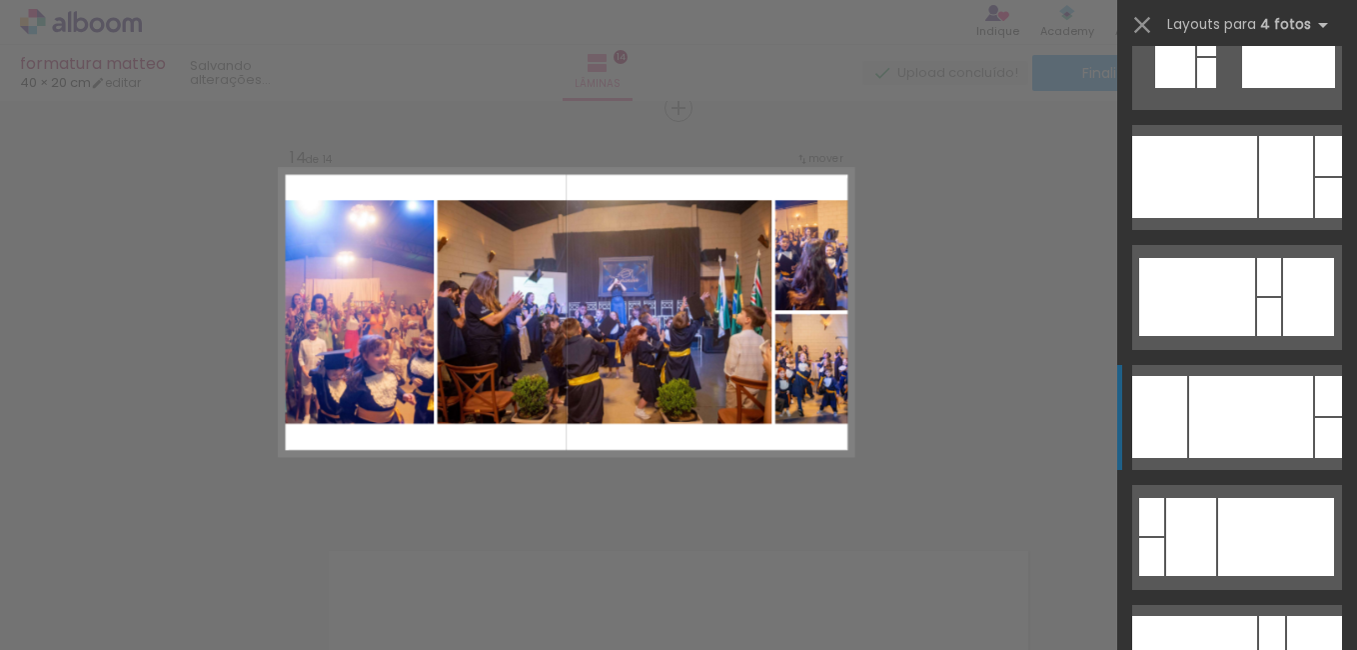
click at [1260, 425] on div at bounding box center [1251, 417] width 124 height 82
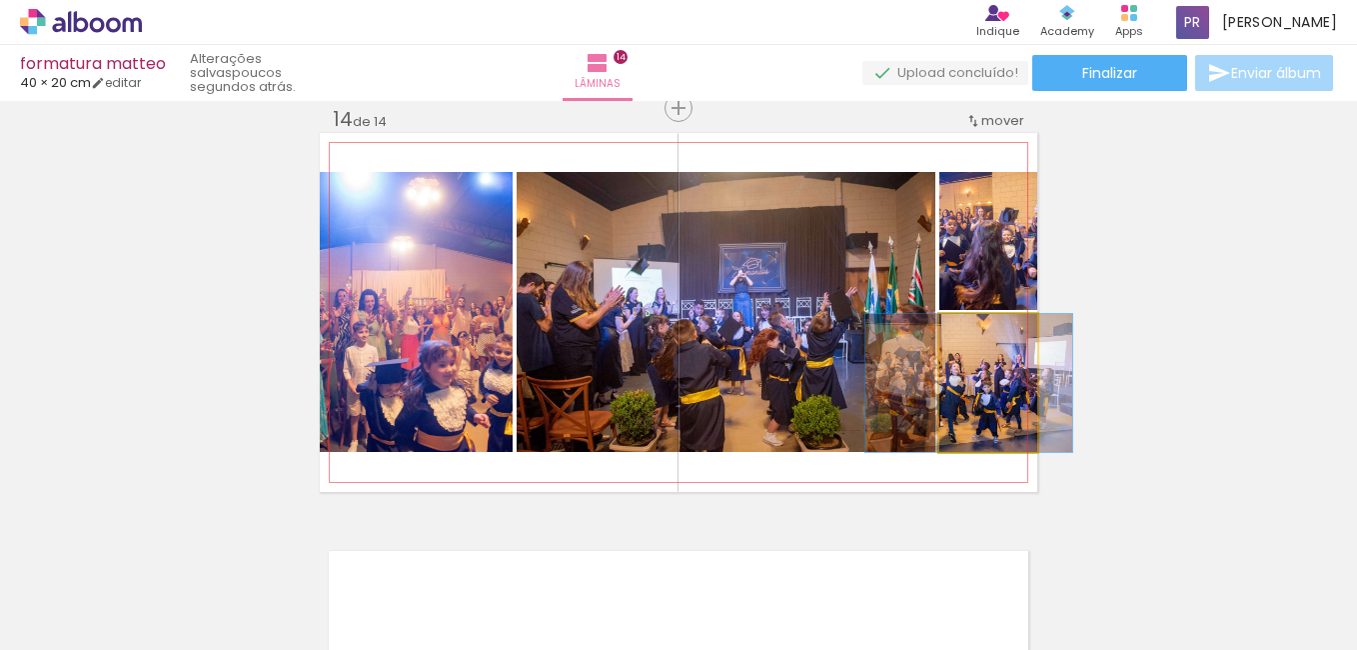
drag, startPoint x: 961, startPoint y: 418, endPoint x: 935, endPoint y: 384, distance: 42.8
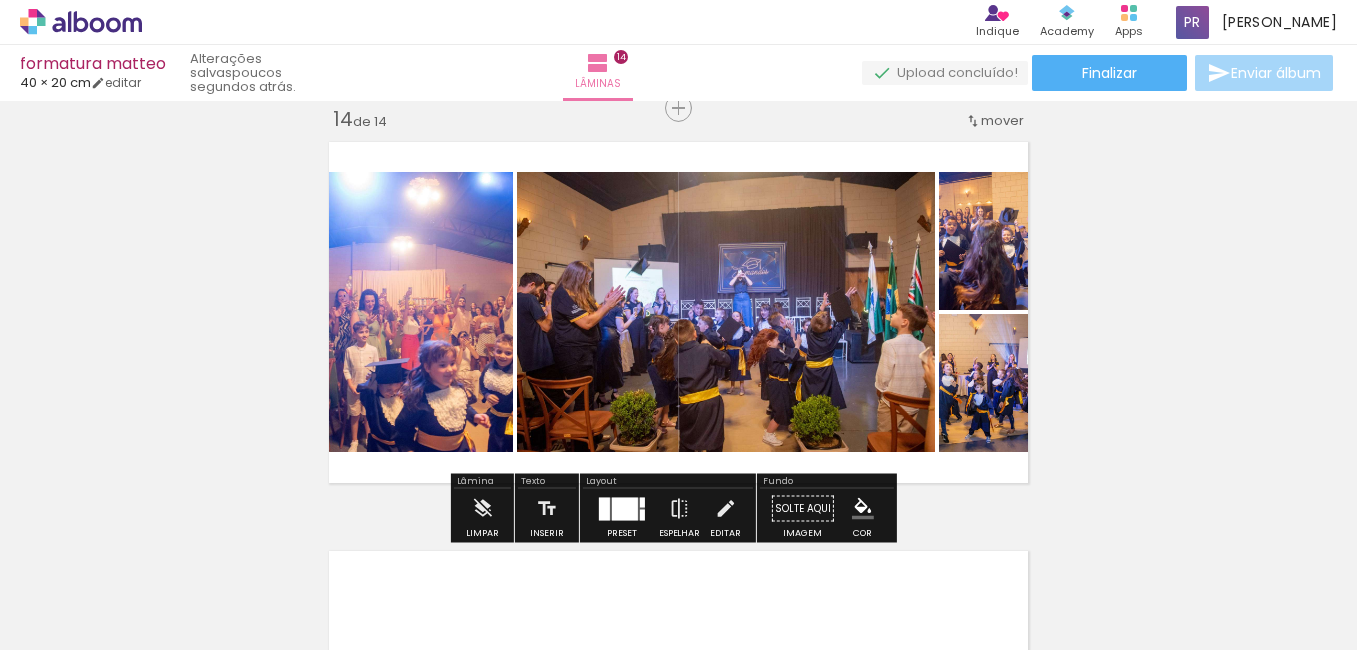
click at [939, 384] on quentale-photo at bounding box center [988, 383] width 98 height 138
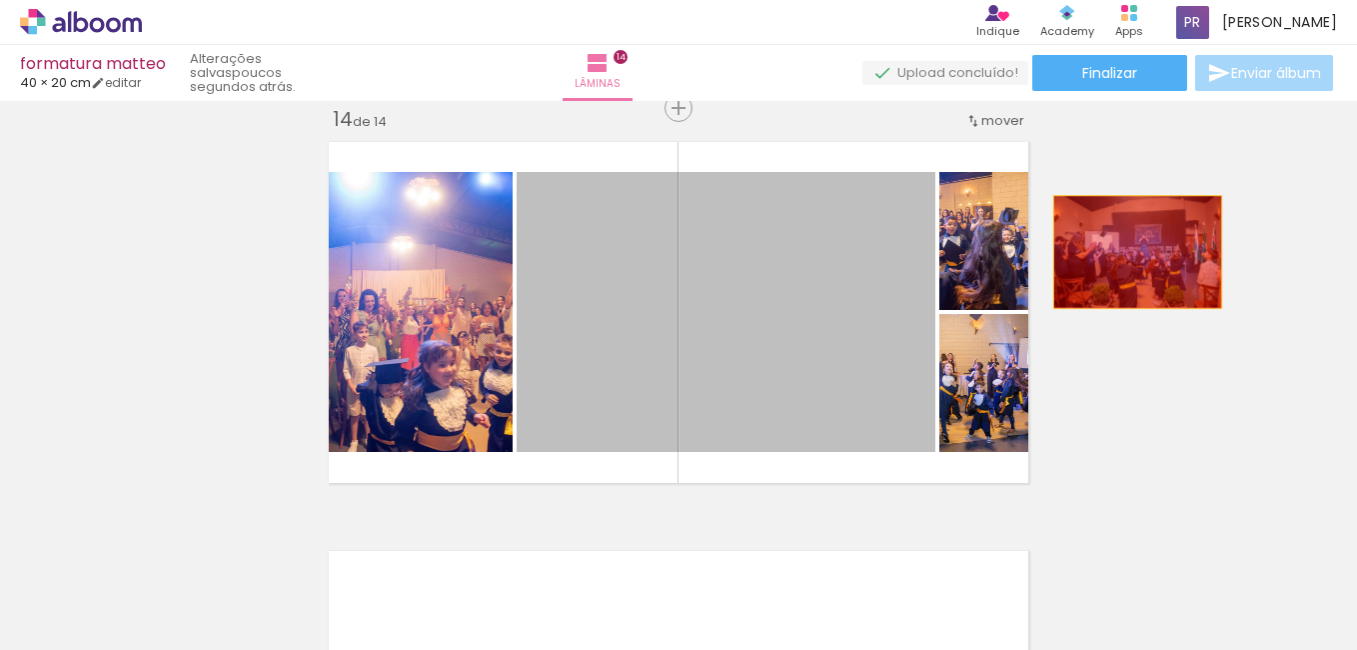
drag, startPoint x: 714, startPoint y: 348, endPoint x: 1130, endPoint y: 252, distance: 427.6
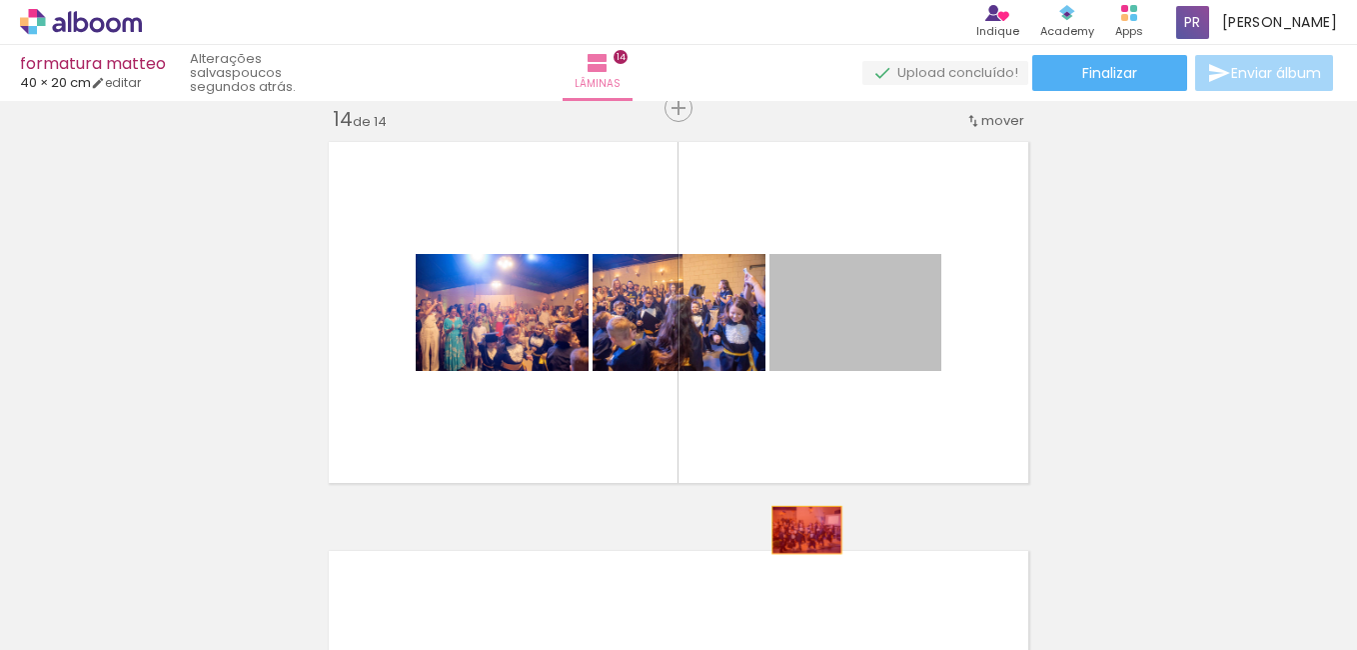
drag, startPoint x: 843, startPoint y: 376, endPoint x: 799, endPoint y: 530, distance: 160.1
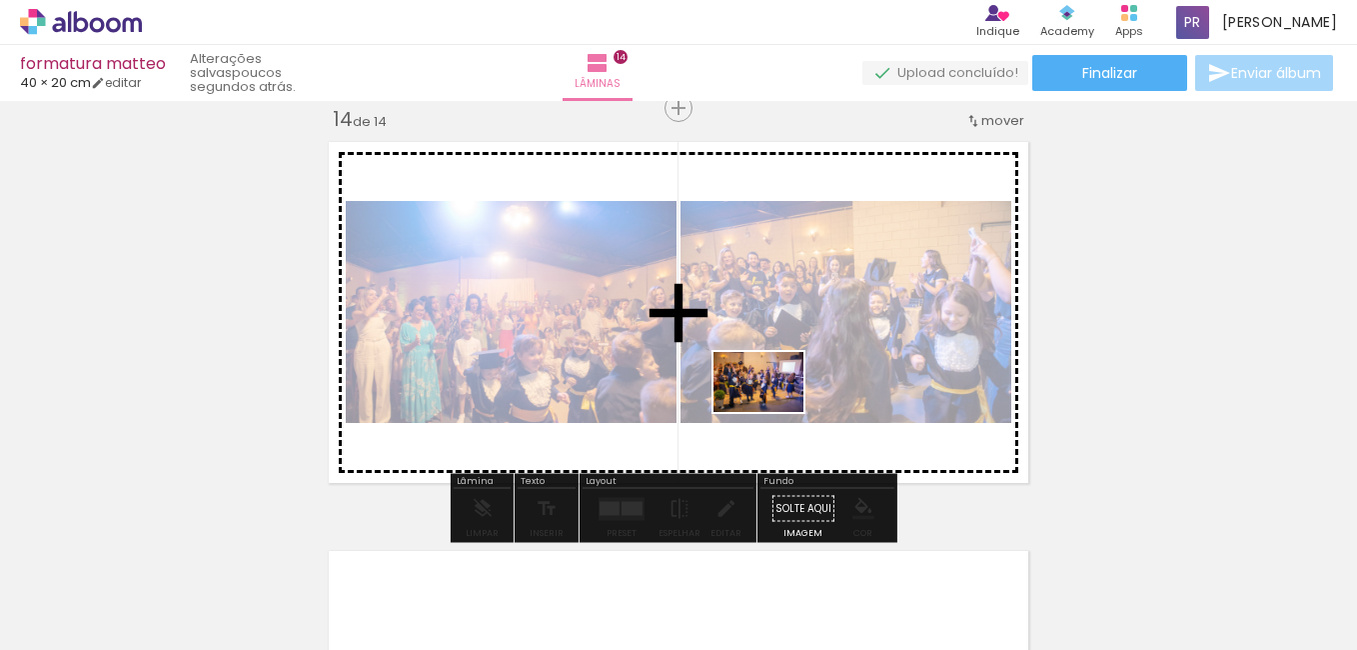
drag, startPoint x: 1315, startPoint y: 590, endPoint x: 773, endPoint y: 412, distance: 570.1
click at [773, 412] on quentale-workspace at bounding box center [678, 325] width 1357 height 650
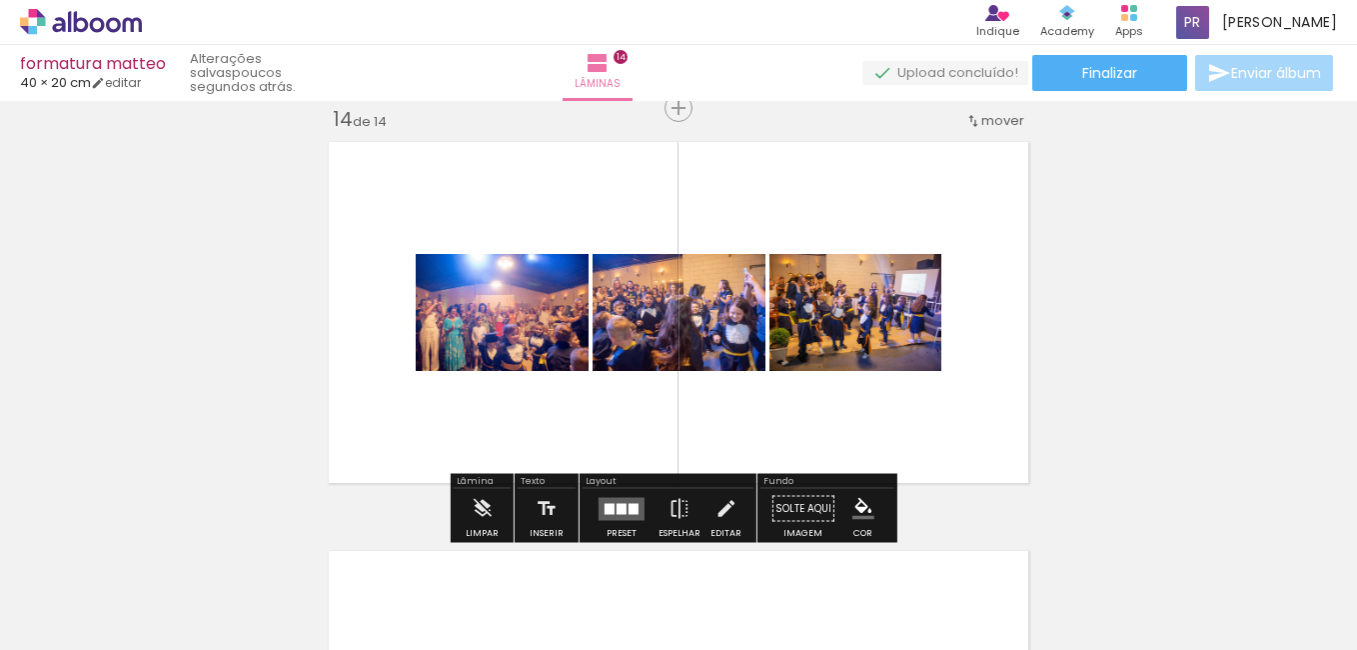
scroll to position [5334, 0]
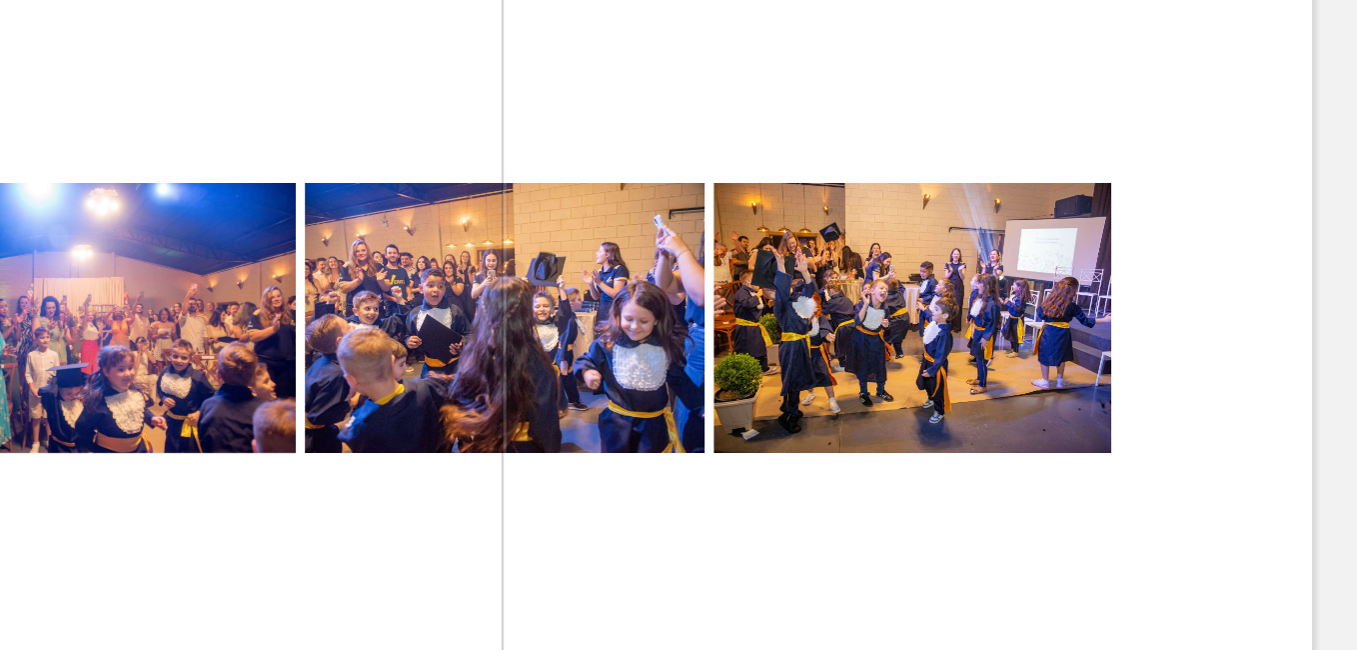
click at [0, 0] on div at bounding box center [0, 0] width 0 height 0
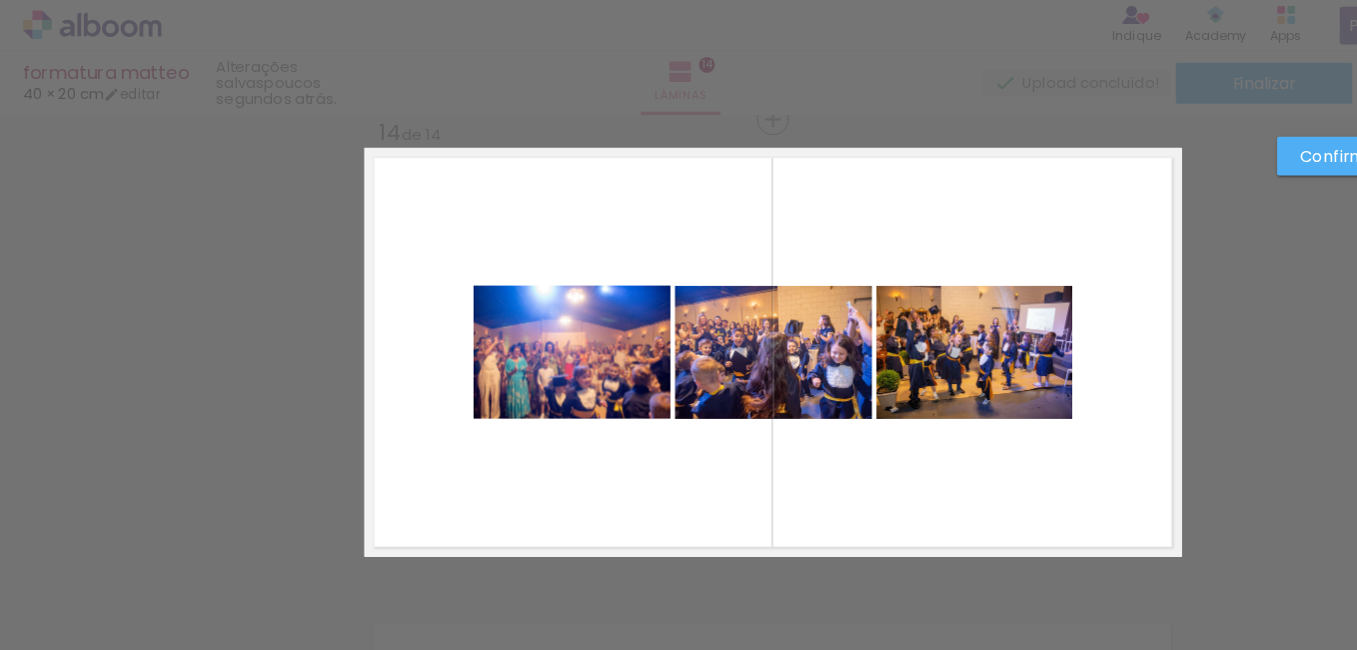
scroll to position [5344, 0]
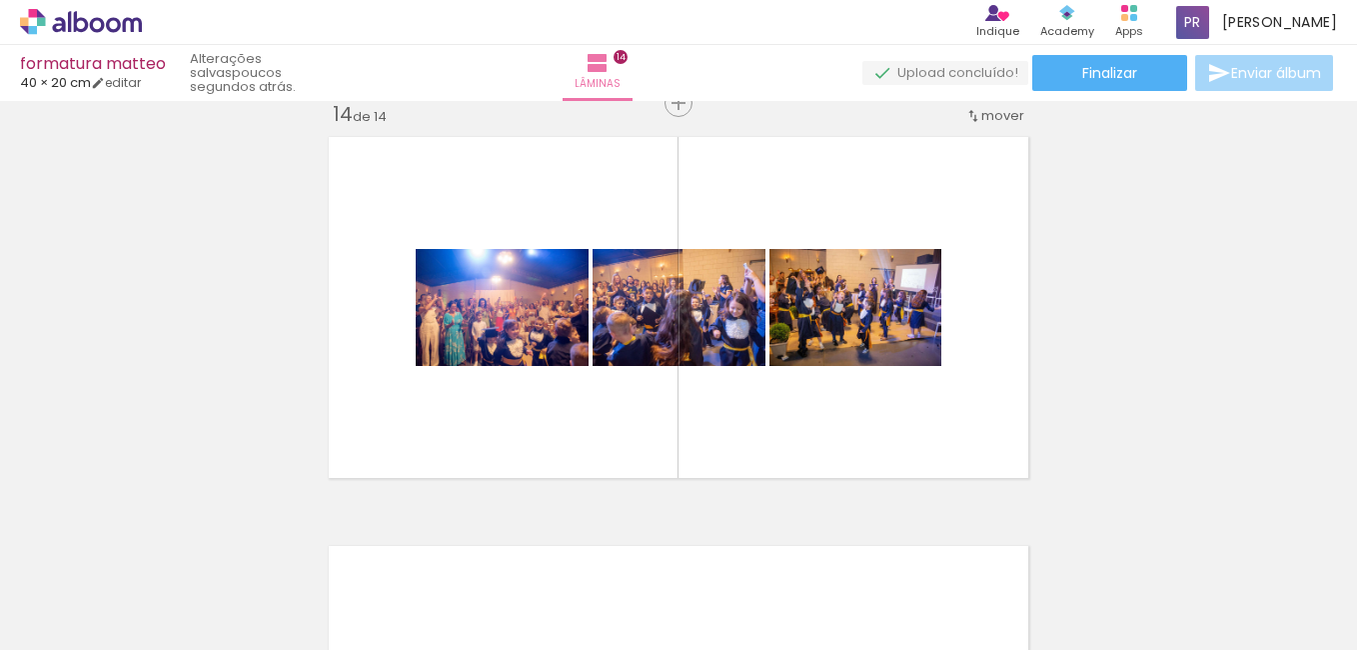
scroll to position [0, 17127]
click at [1110, 73] on span "Finalizar" at bounding box center [1109, 73] width 55 height 14
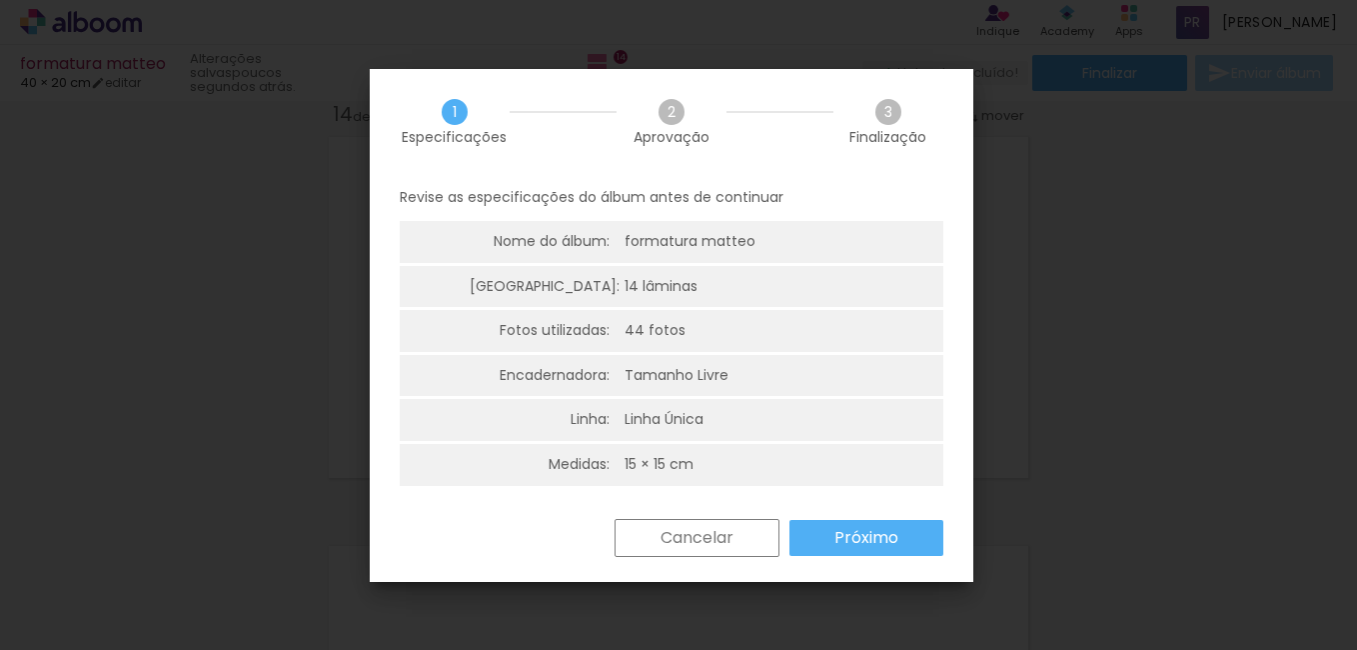
click at [720, 534] on iron-overlay-backdrop at bounding box center [678, 325] width 1357 height 650
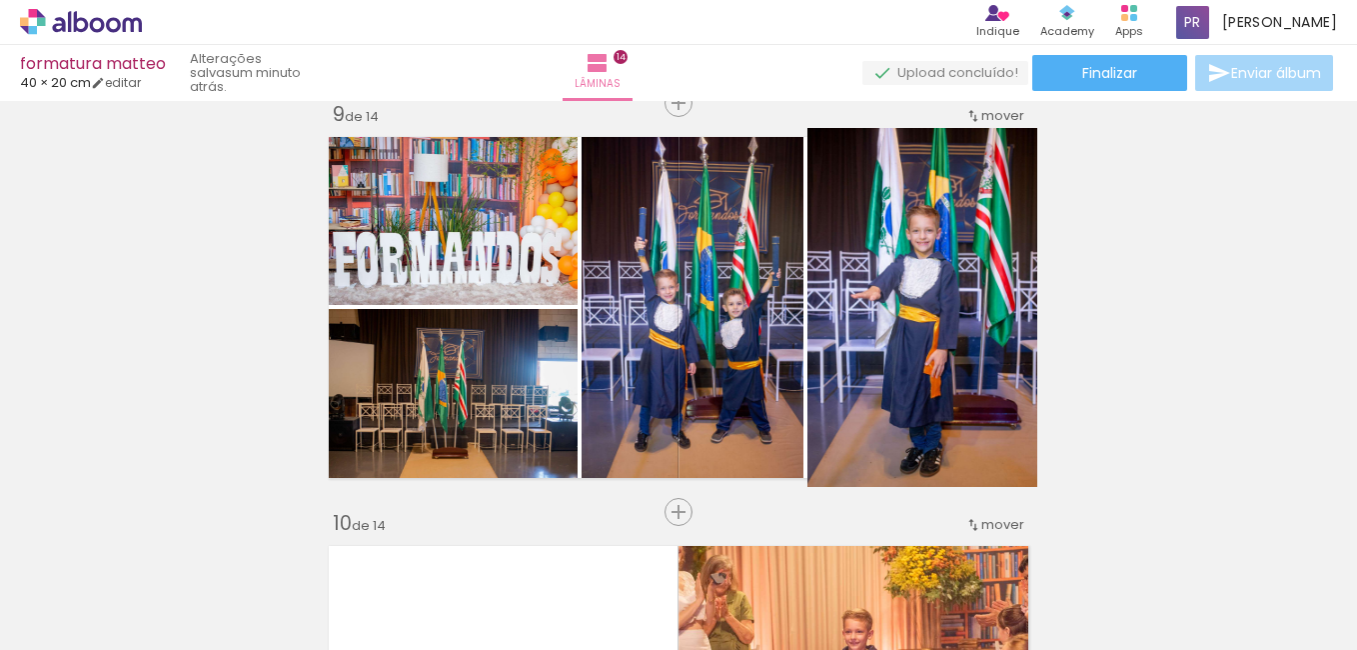
scroll to position [3333, 0]
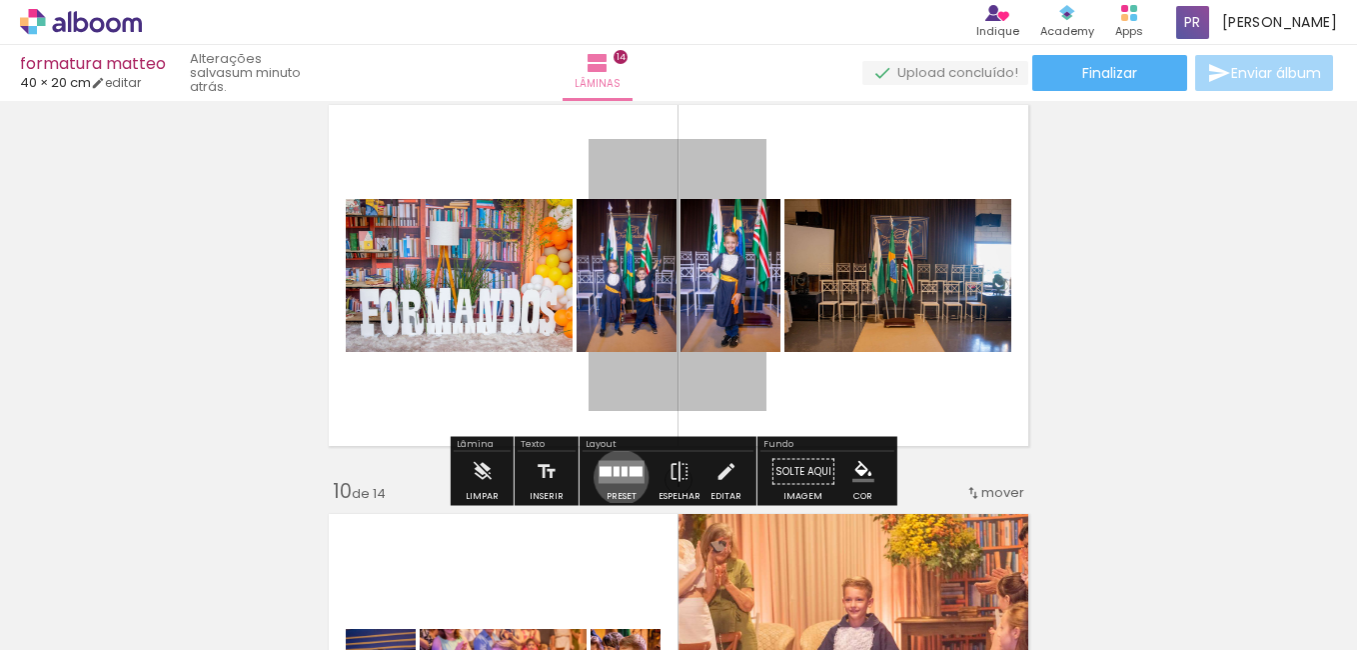
click at [617, 477] on quentale-layouter at bounding box center [622, 471] width 46 height 23
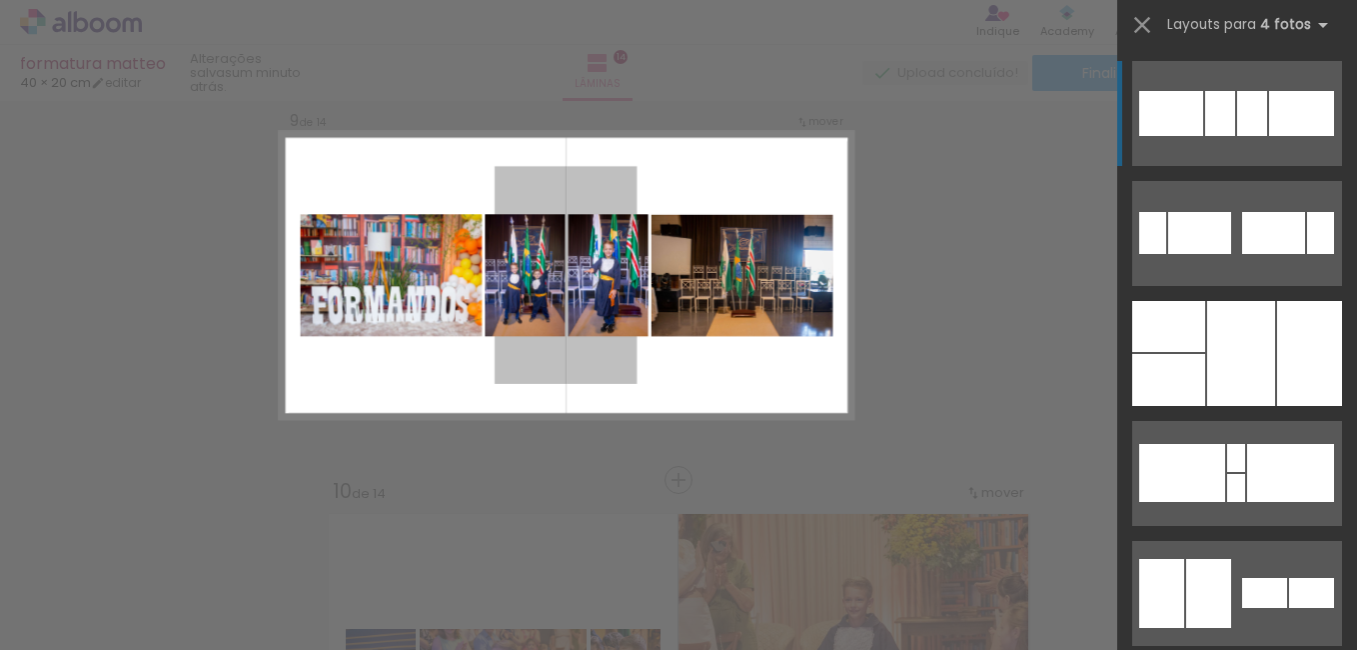
scroll to position [3296, 0]
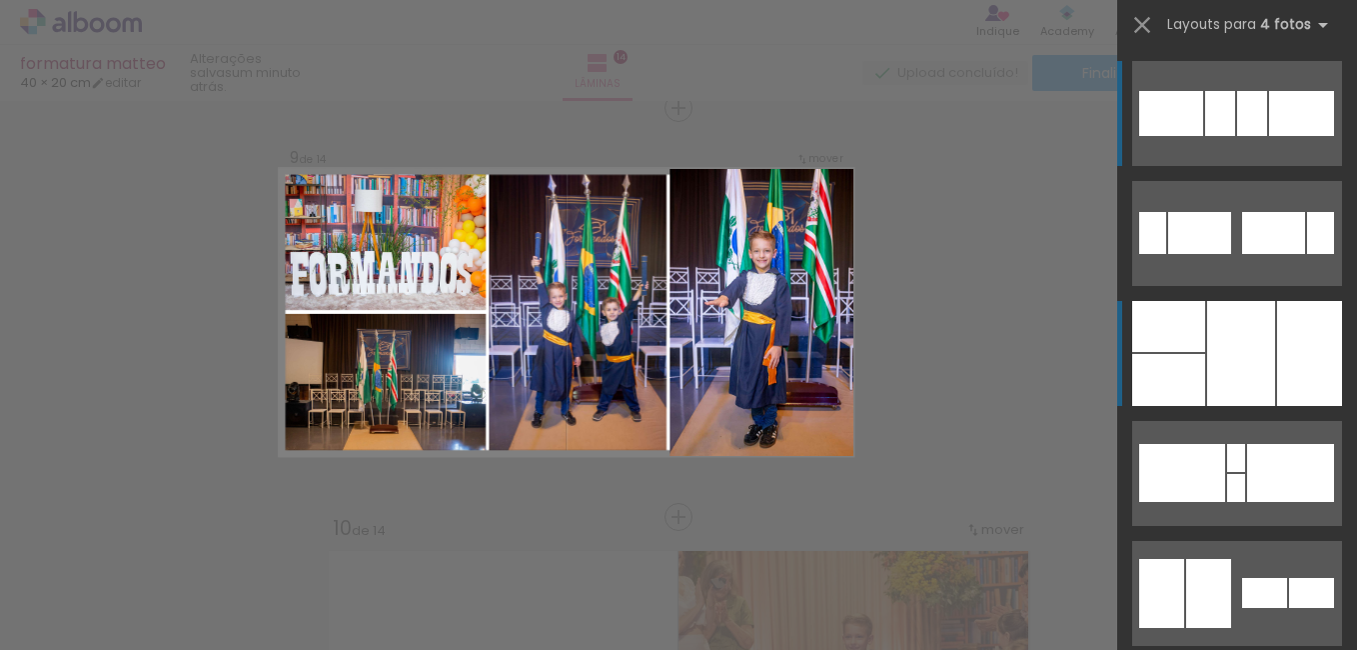
click at [1192, 377] on div at bounding box center [1168, 380] width 73 height 52
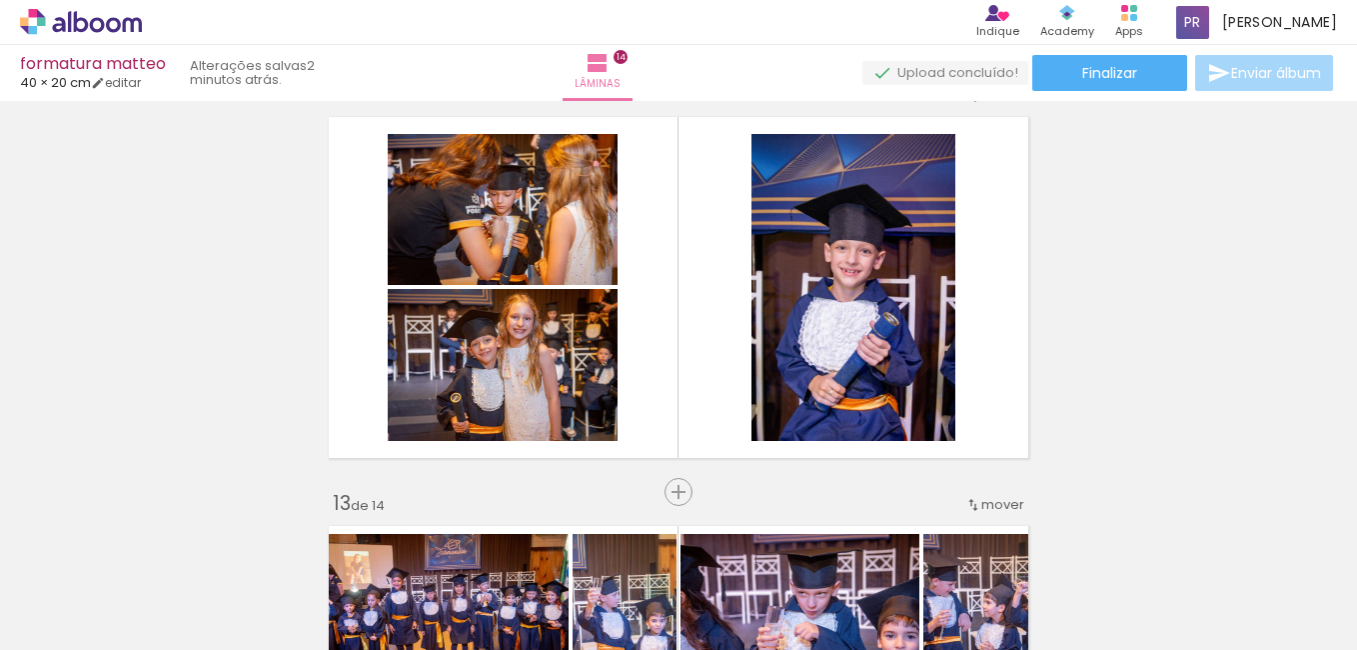
scroll to position [4549, 0]
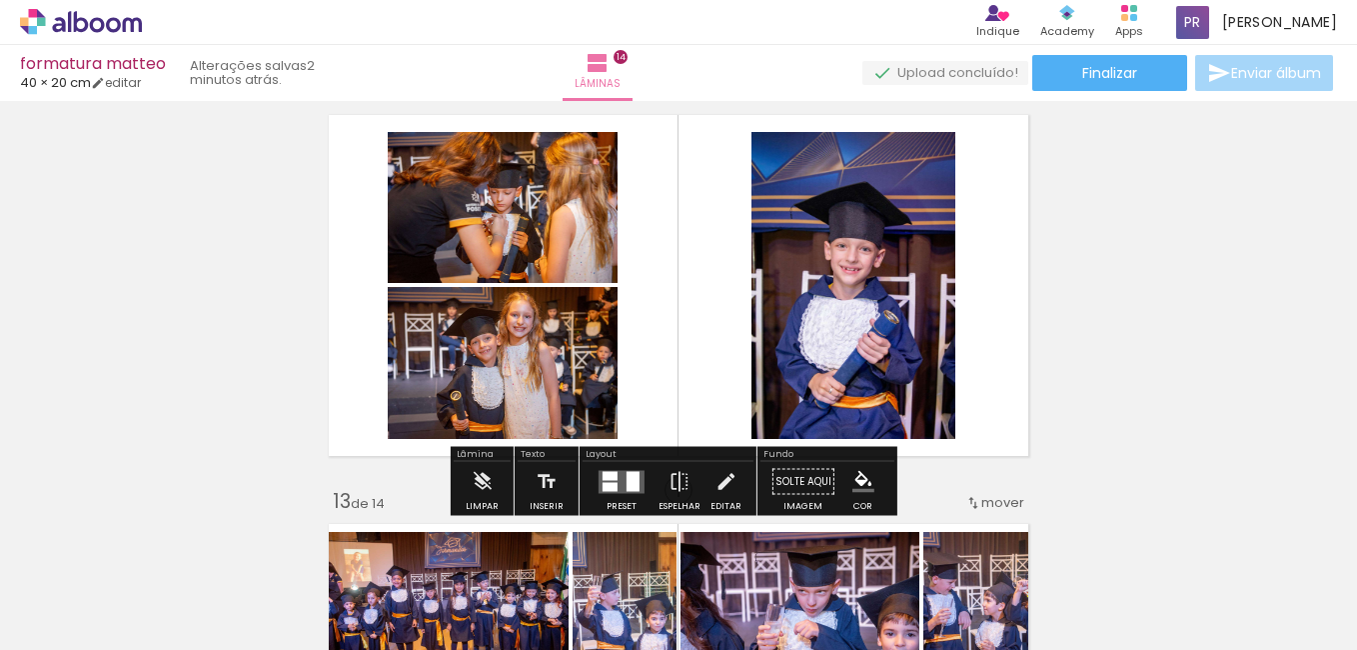
drag, startPoint x: 914, startPoint y: 496, endPoint x: 1057, endPoint y: 261, distance: 274.9
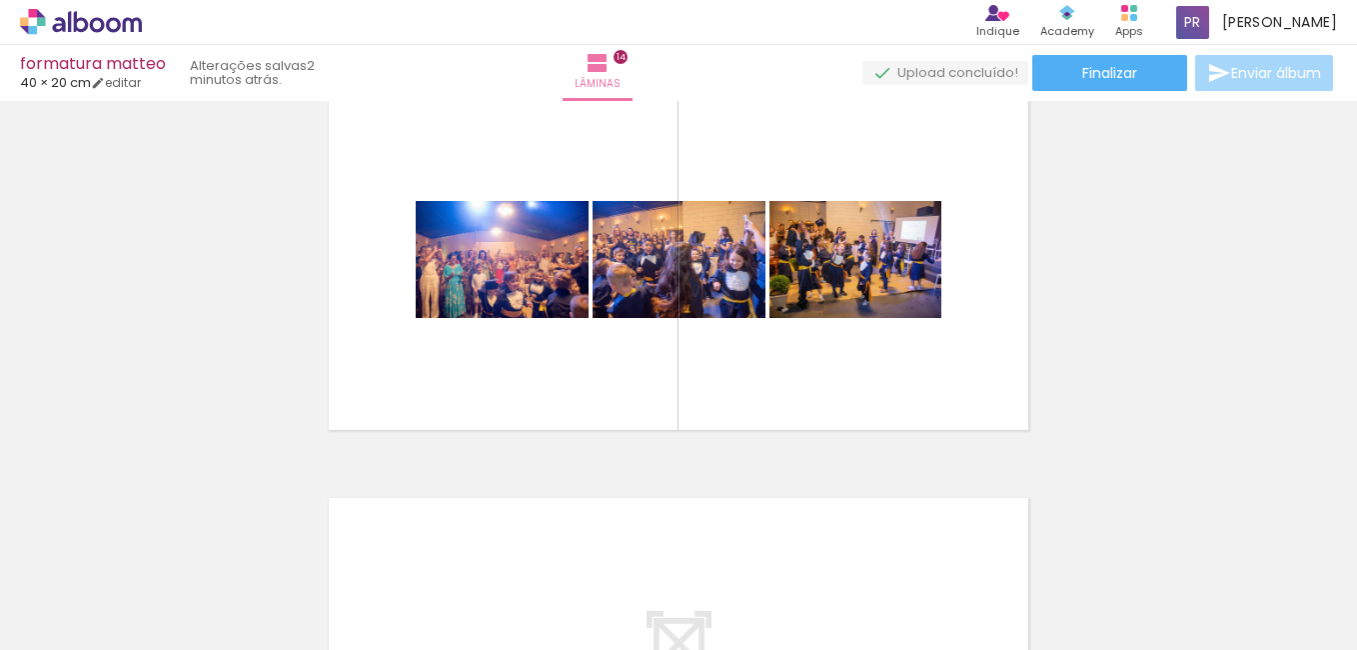
scroll to position [5418, 0]
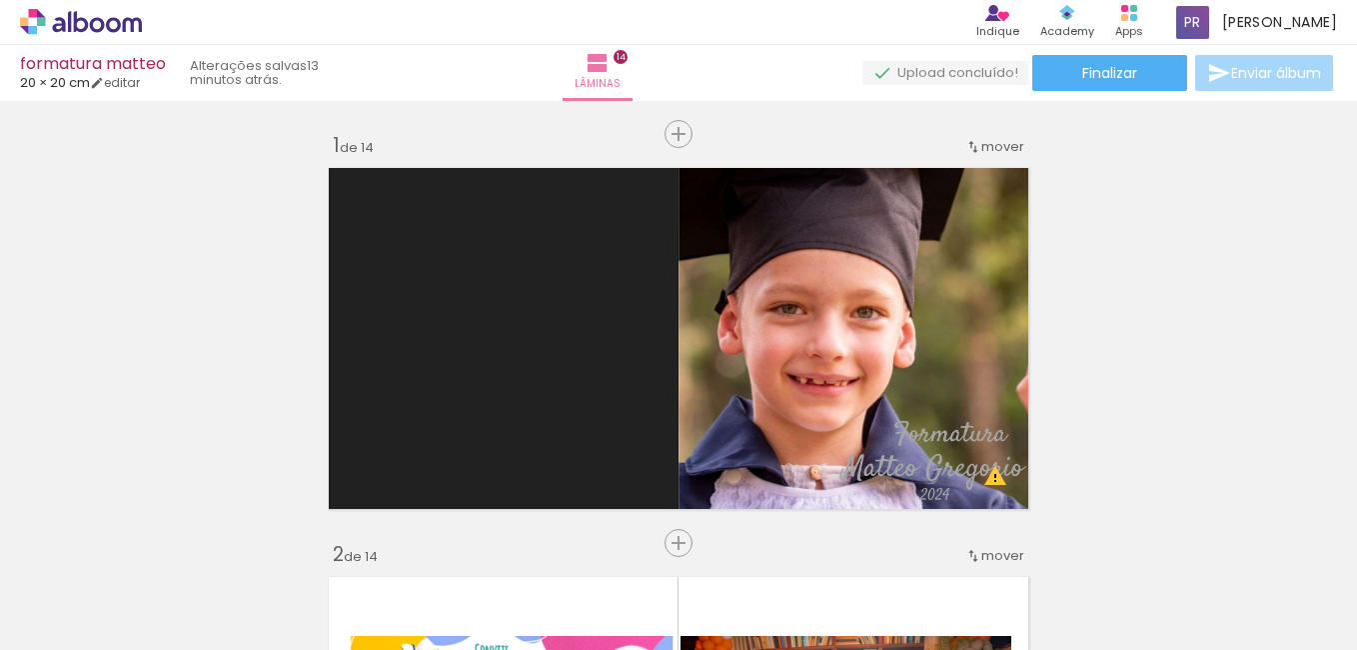
scroll to position [480, 0]
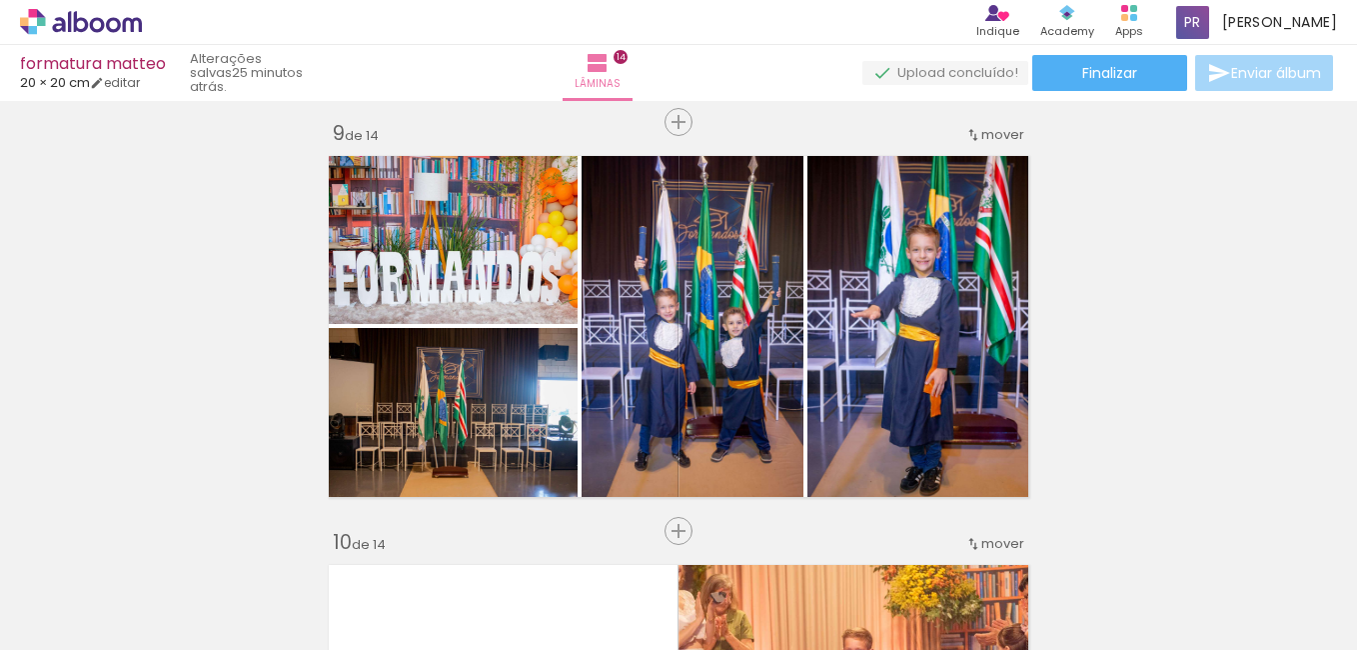
scroll to position [3281, 0]
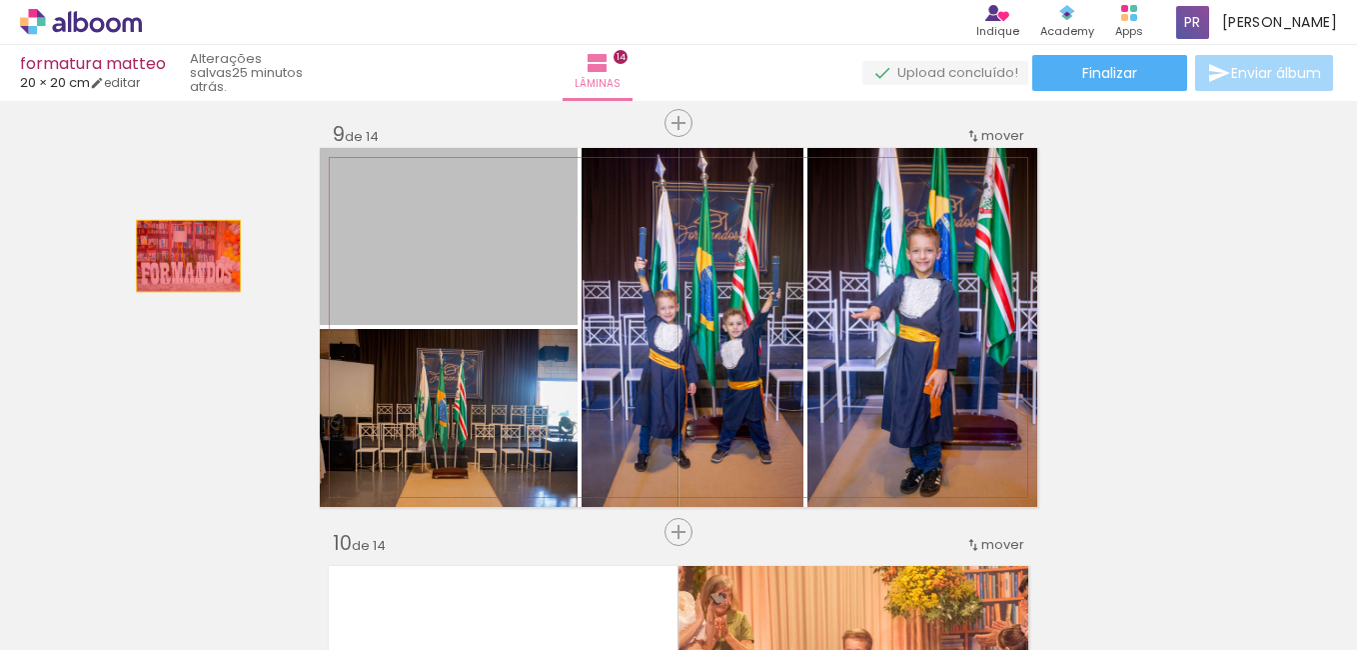
drag, startPoint x: 403, startPoint y: 277, endPoint x: 176, endPoint y: 259, distance: 227.6
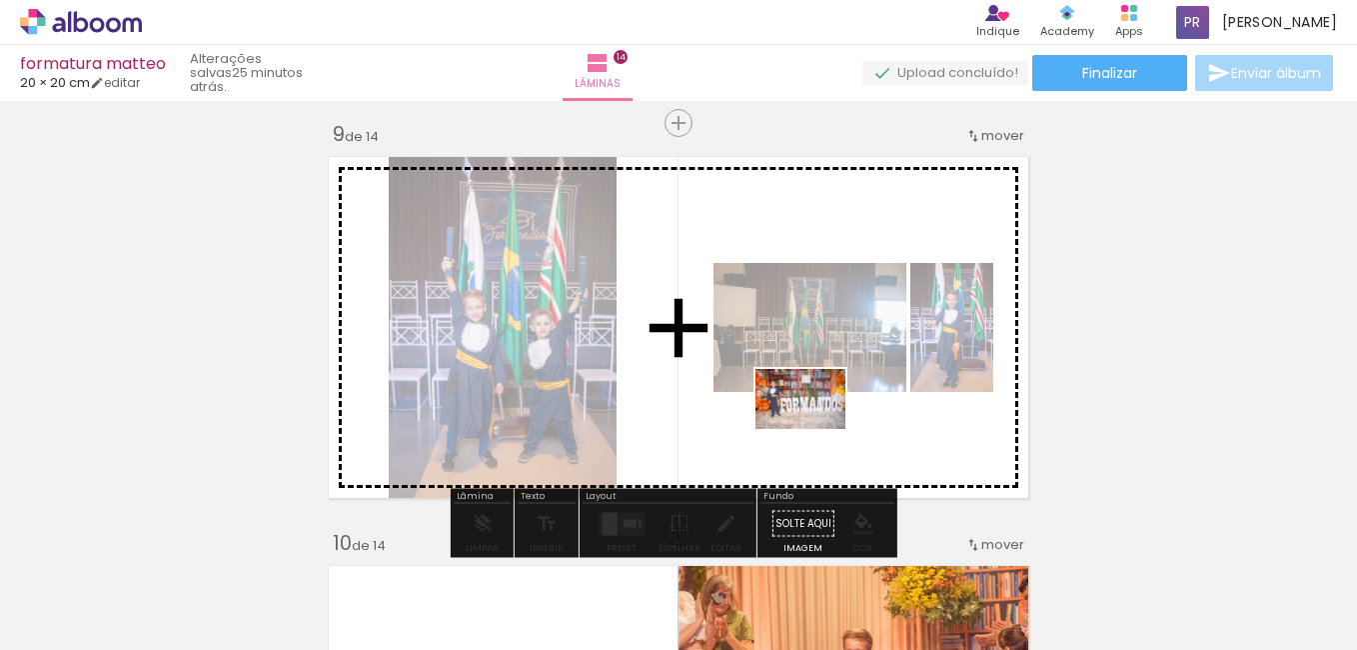
drag, startPoint x: 1194, startPoint y: 583, endPoint x: 782, endPoint y: 415, distance: 444.6
click at [782, 415] on quentale-workspace at bounding box center [678, 325] width 1357 height 650
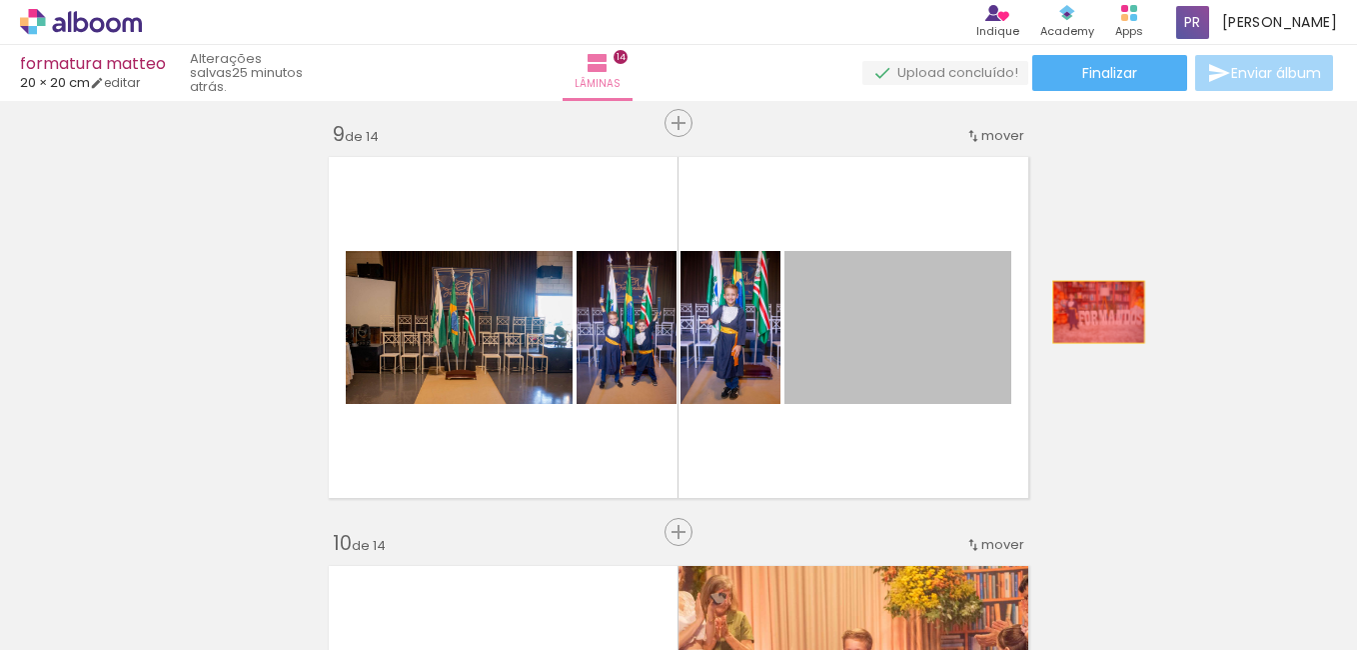
drag, startPoint x: 878, startPoint y: 360, endPoint x: 1091, endPoint y: 310, distance: 218.6
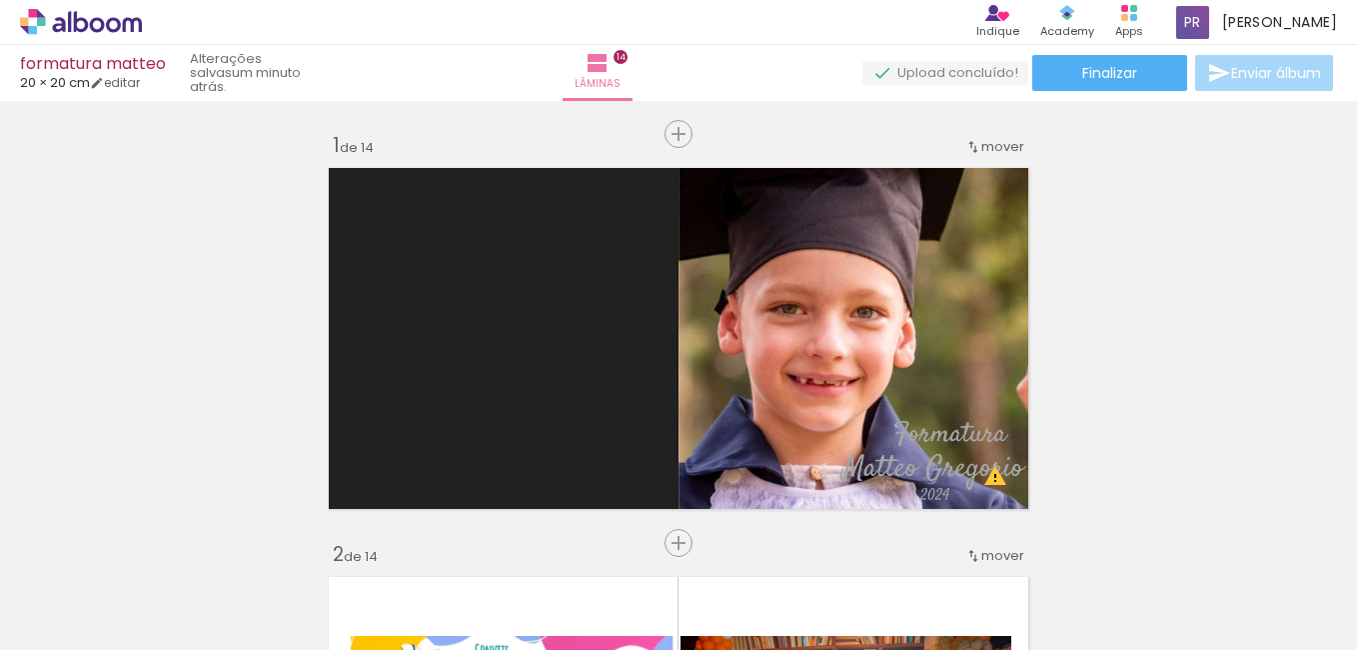
scroll to position [3281, 0]
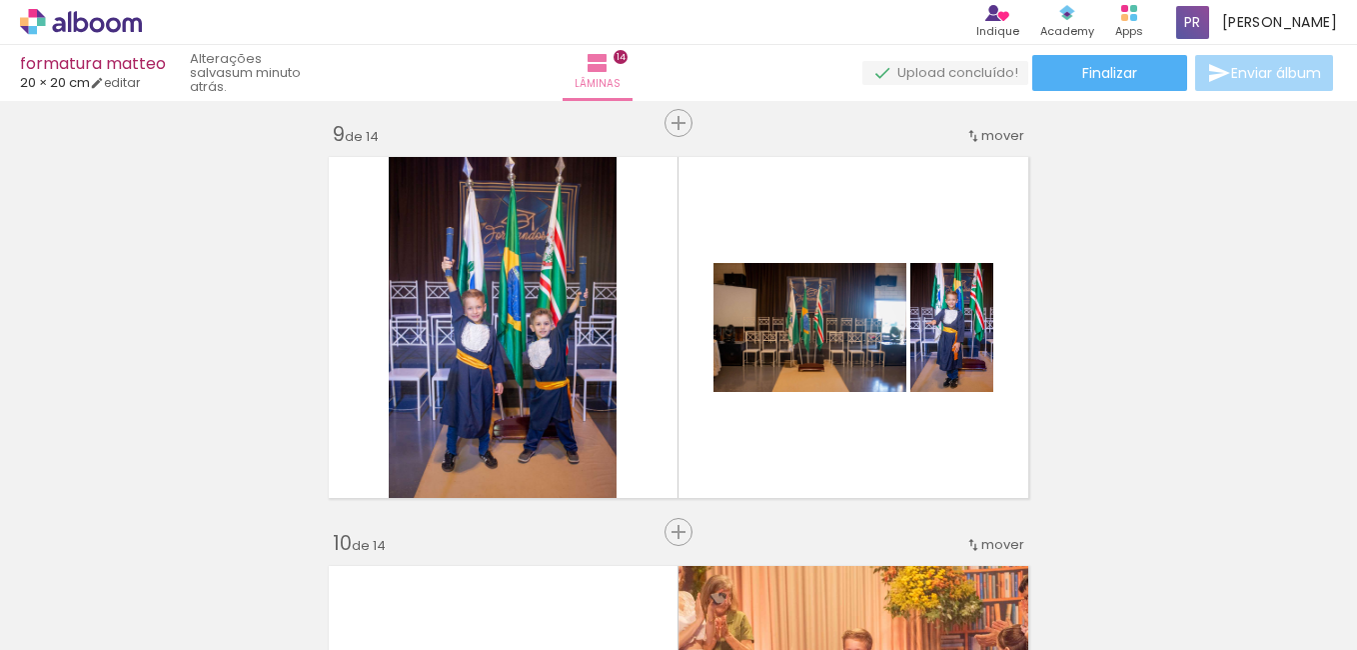
click at [104, 584] on iron-icon at bounding box center [102, 590] width 16 height 16
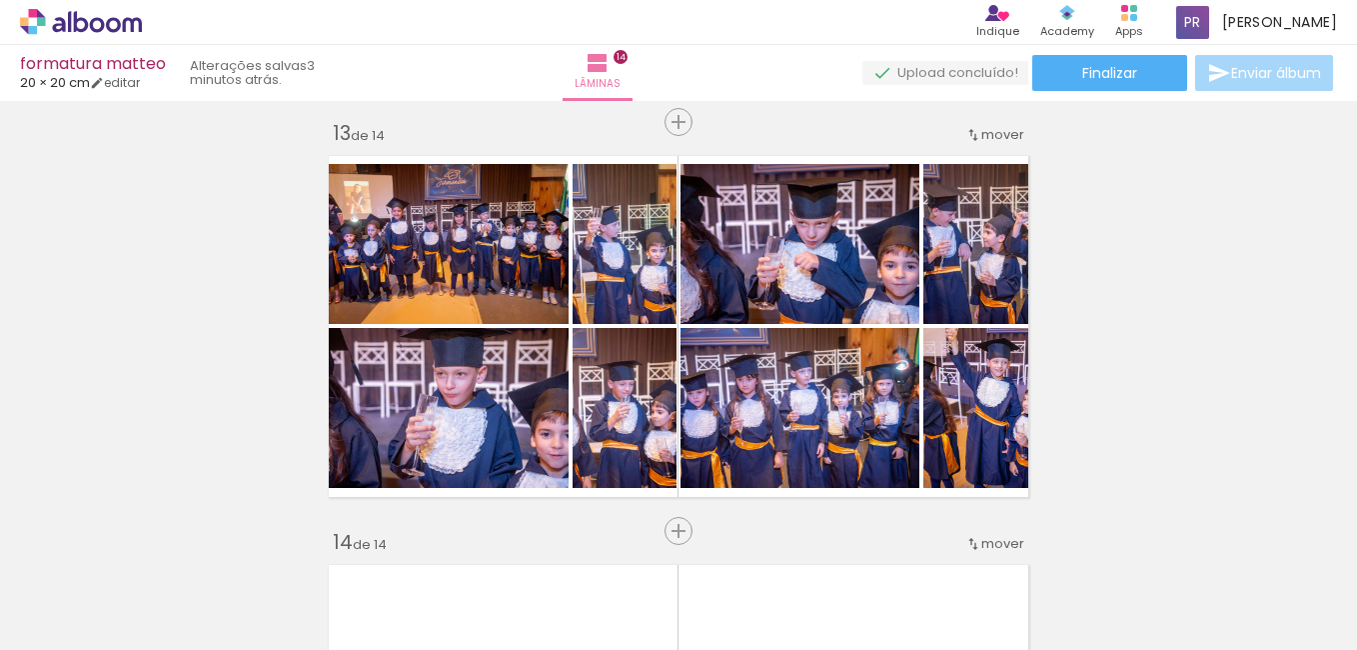
scroll to position [4918, 0]
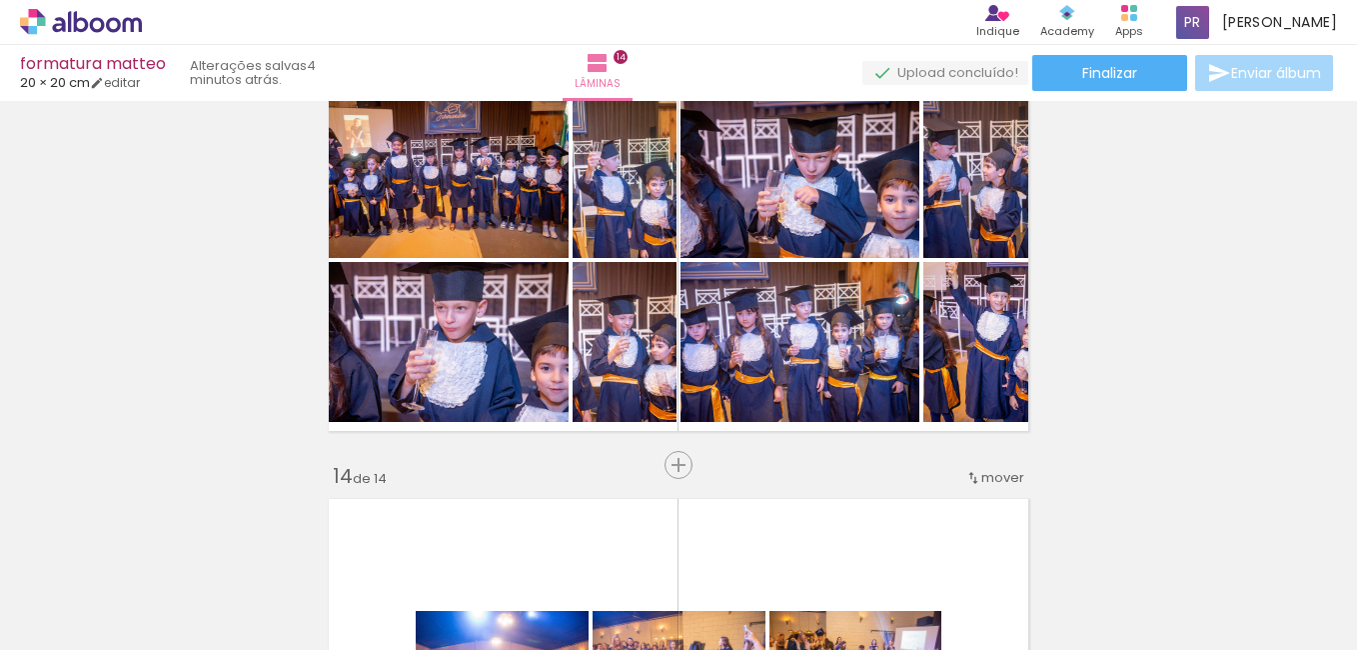
scroll to position [5004, 0]
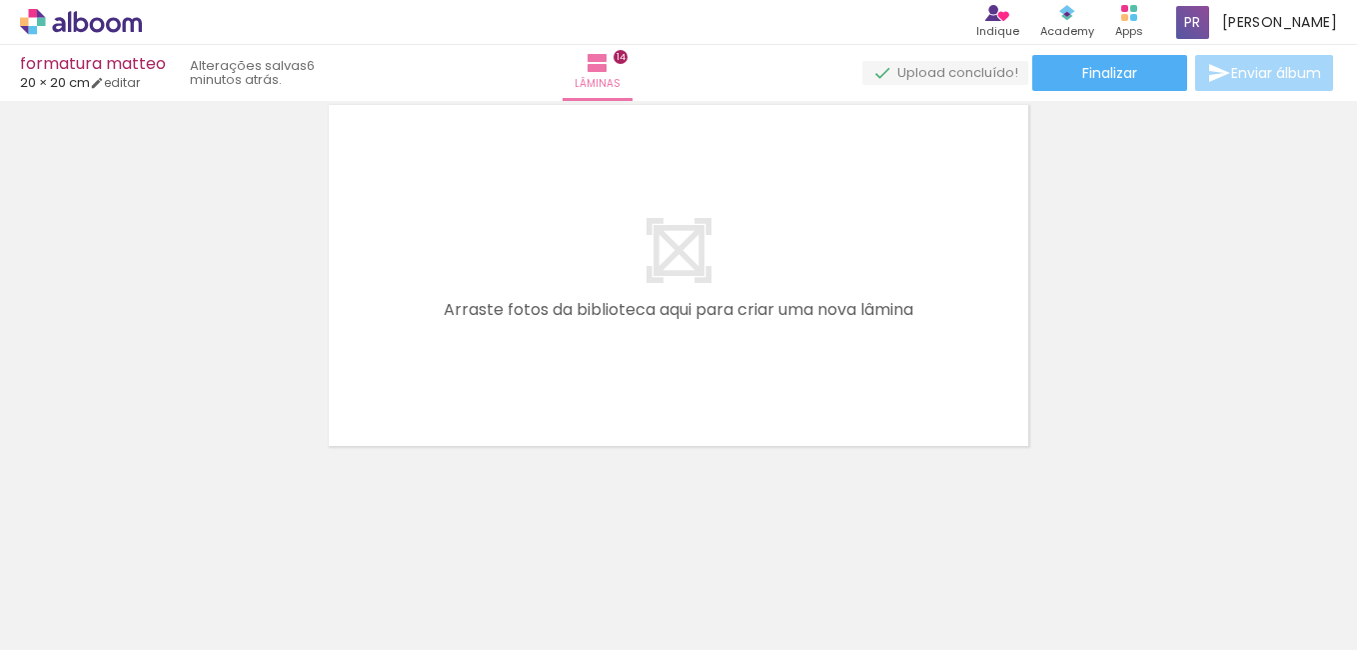
scroll to position [0, 14989]
click at [1033, 617] on quentale-thumb at bounding box center [992, 582] width 112 height 115
drag, startPoint x: 1033, startPoint y: 617, endPoint x: 1049, endPoint y: 623, distance: 17.1
click at [1048, 623] on quentale-thumb at bounding box center [992, 582] width 112 height 115
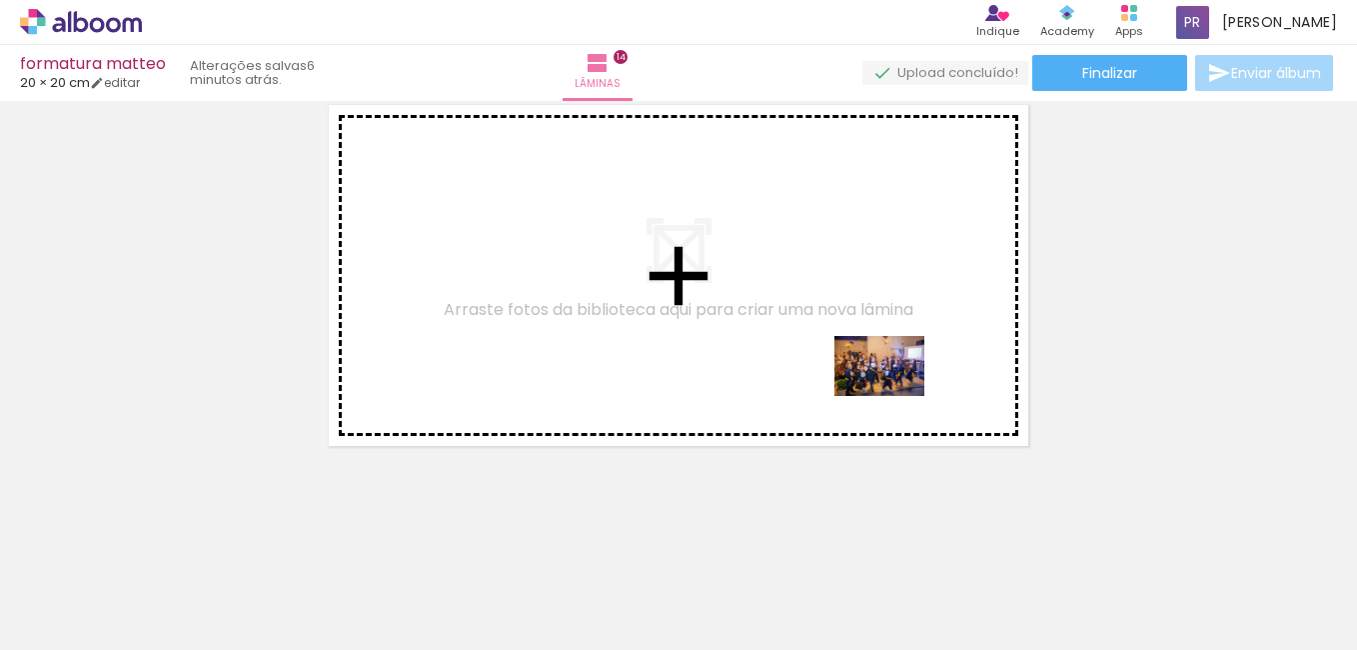
drag, startPoint x: 1124, startPoint y: 589, endPoint x: 882, endPoint y: 392, distance: 311.8
click at [890, 395] on quentale-workspace at bounding box center [678, 325] width 1357 height 650
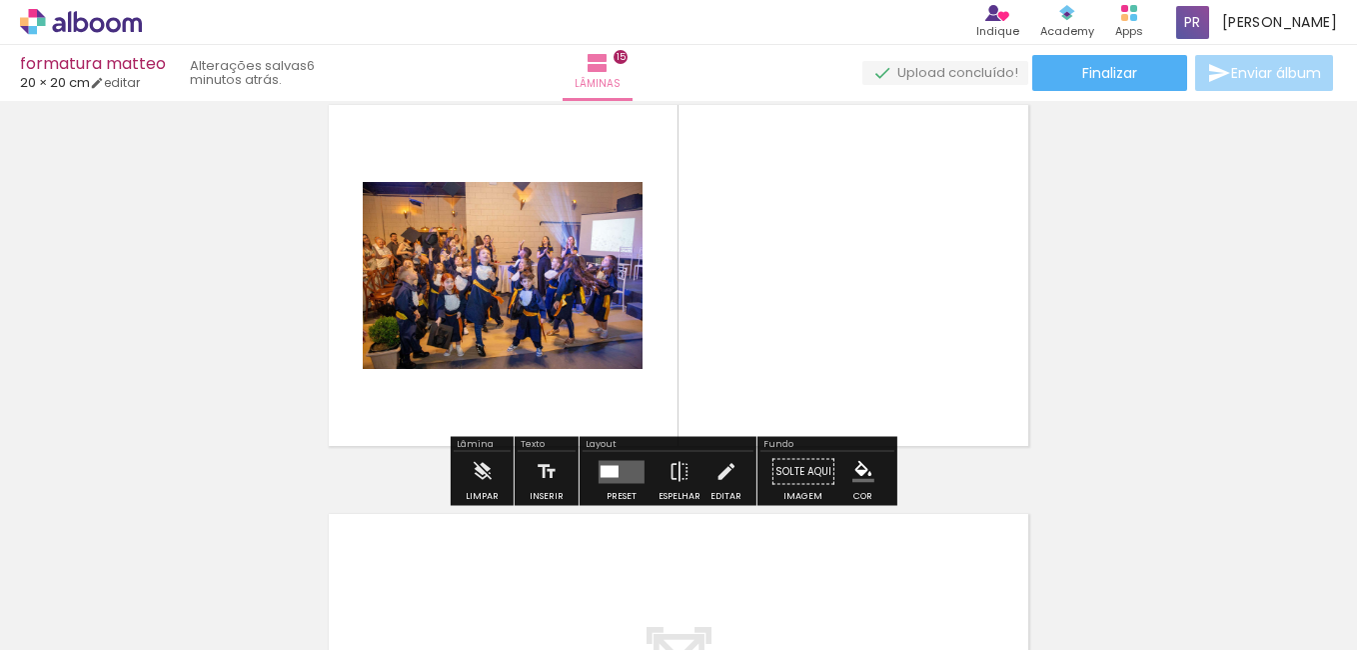
scroll to position [5748, 0]
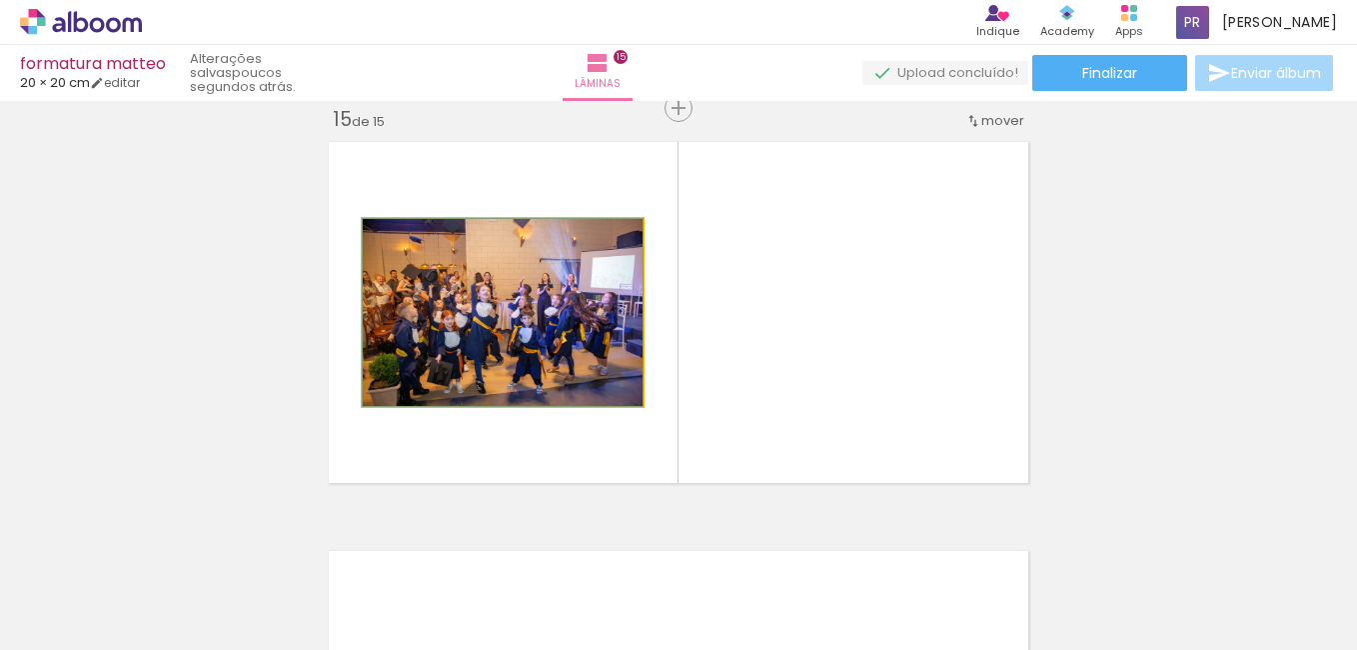
click at [528, 258] on quentale-photo at bounding box center [503, 312] width 280 height 187
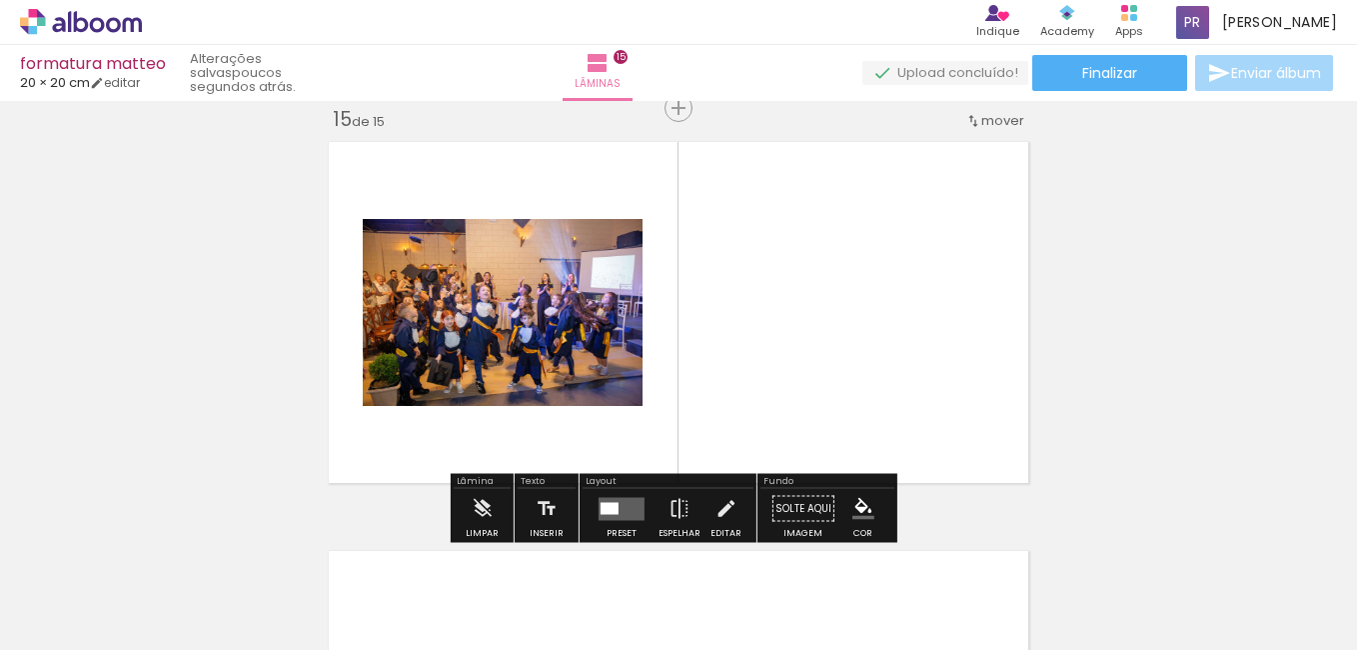
click at [622, 514] on quentale-layouter at bounding box center [622, 508] width 46 height 23
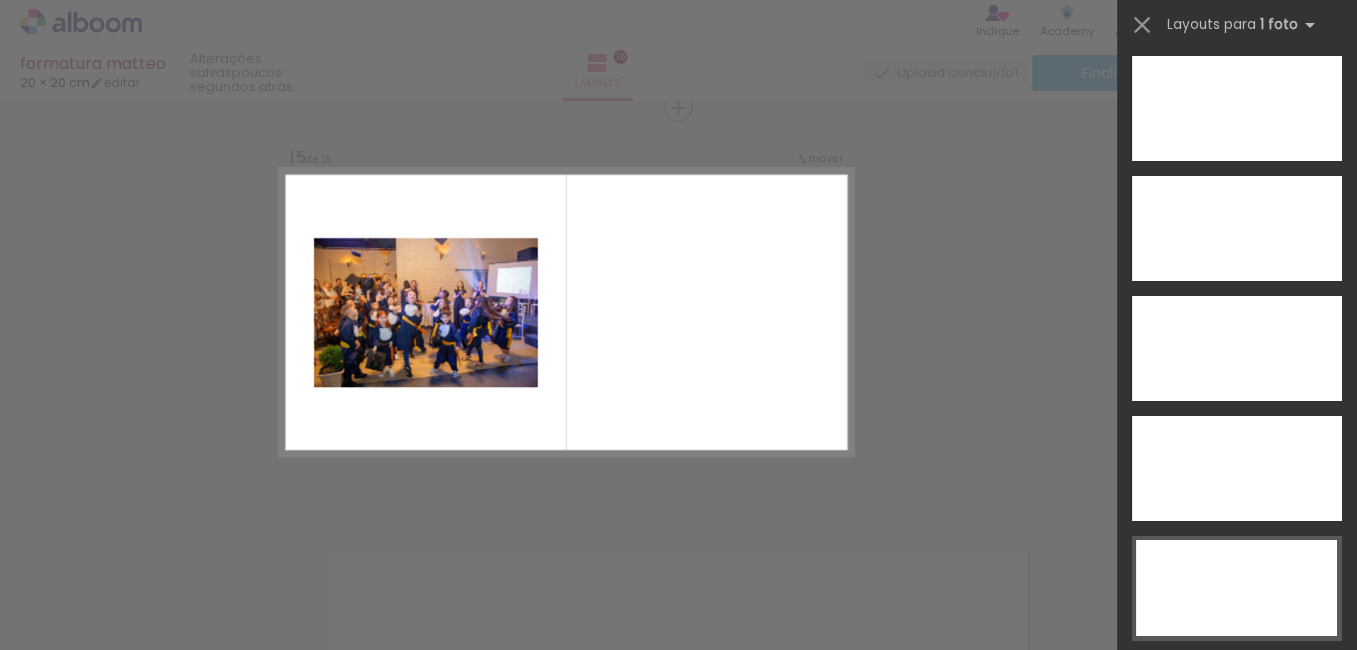
scroll to position [5799, 0]
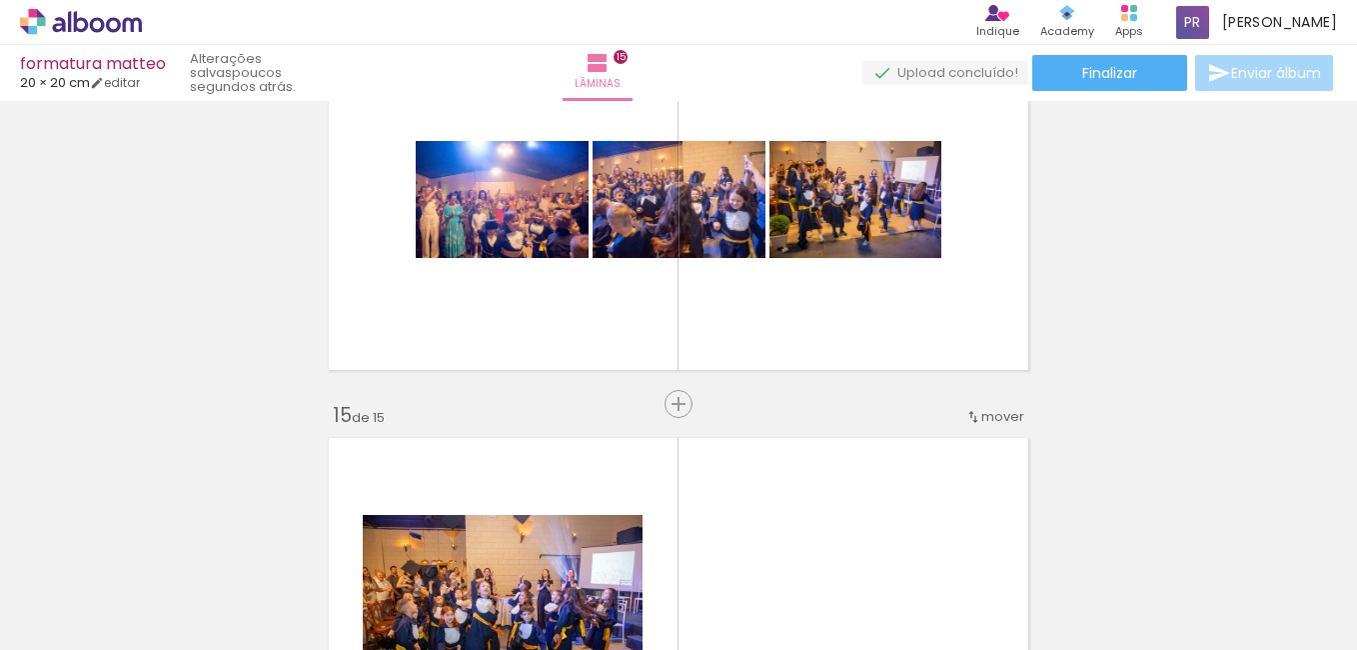
scroll to position [5559, 0]
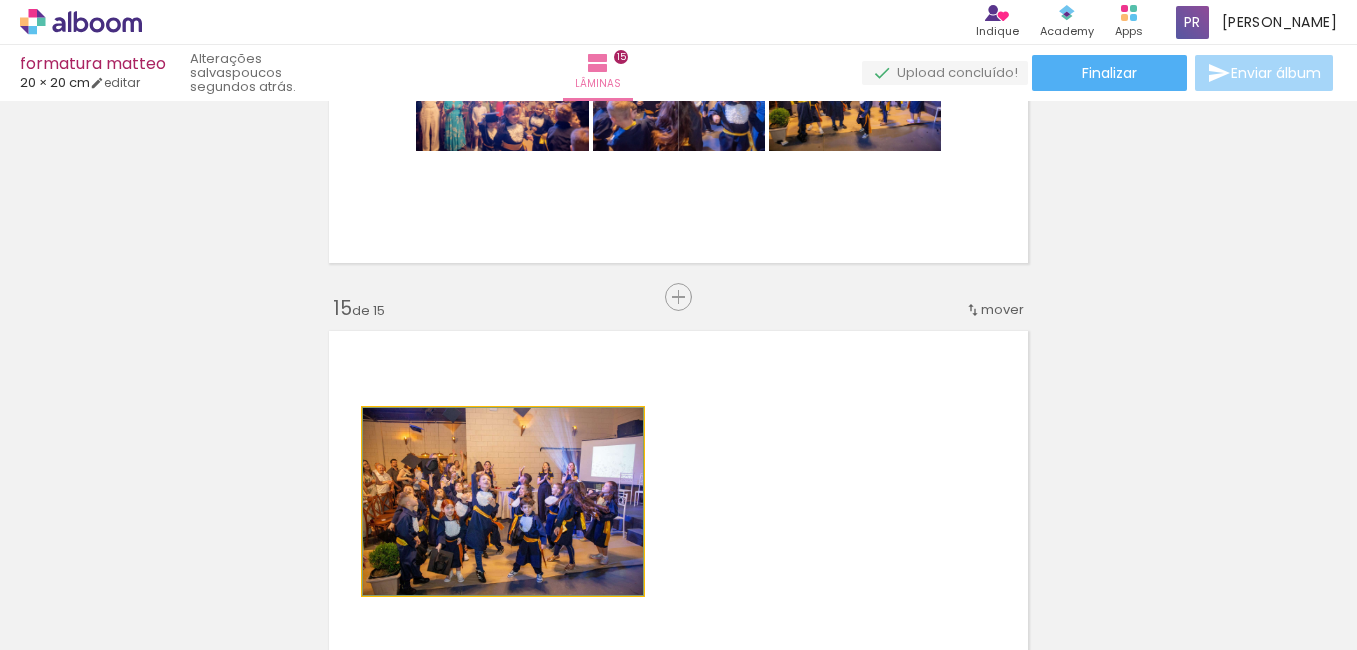
click at [622, 469] on quentale-photo at bounding box center [503, 501] width 280 height 187
click at [565, 452] on quentale-photo at bounding box center [503, 501] width 280 height 187
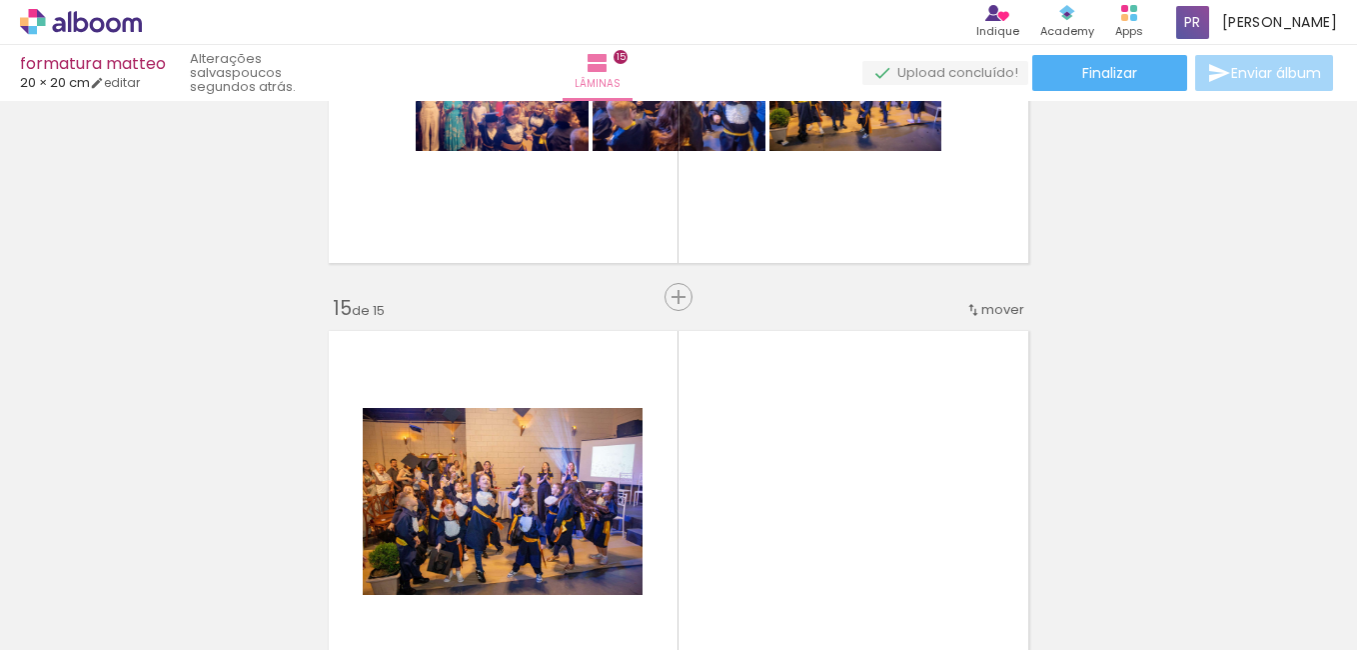
drag, startPoint x: 1272, startPoint y: 450, endPoint x: 1275, endPoint y: 469, distance: 19.2
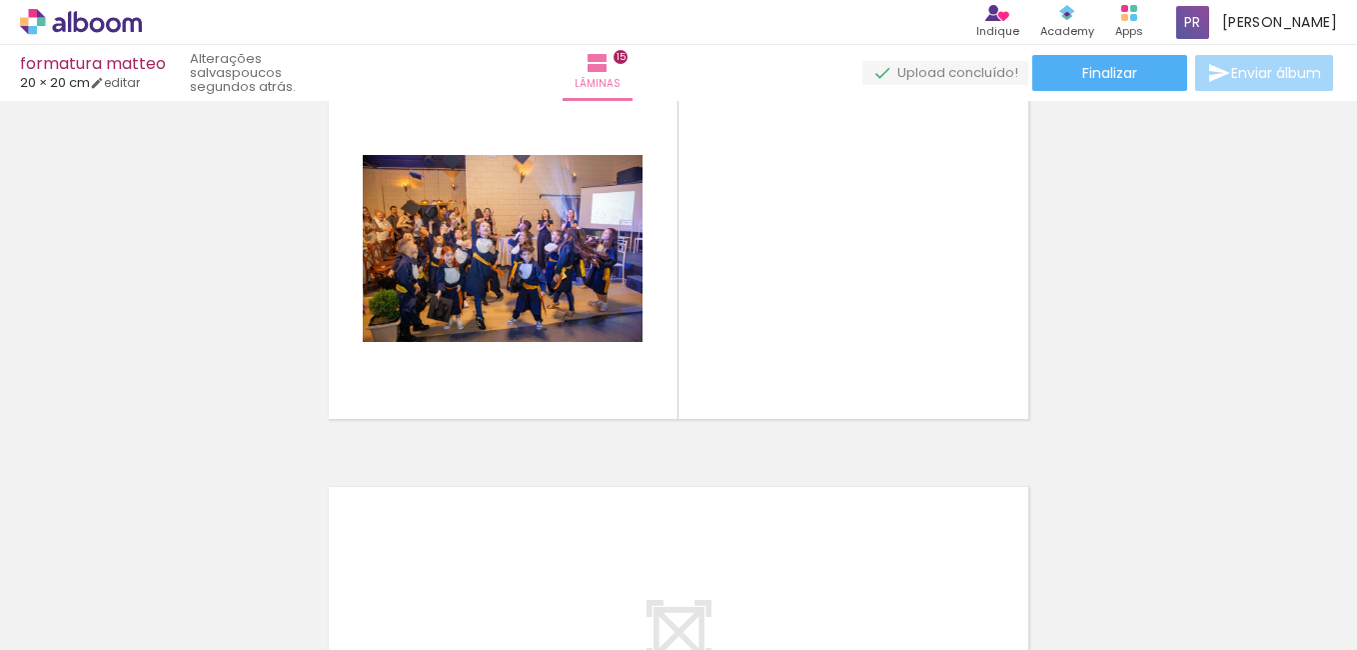
scroll to position [5822, 0]
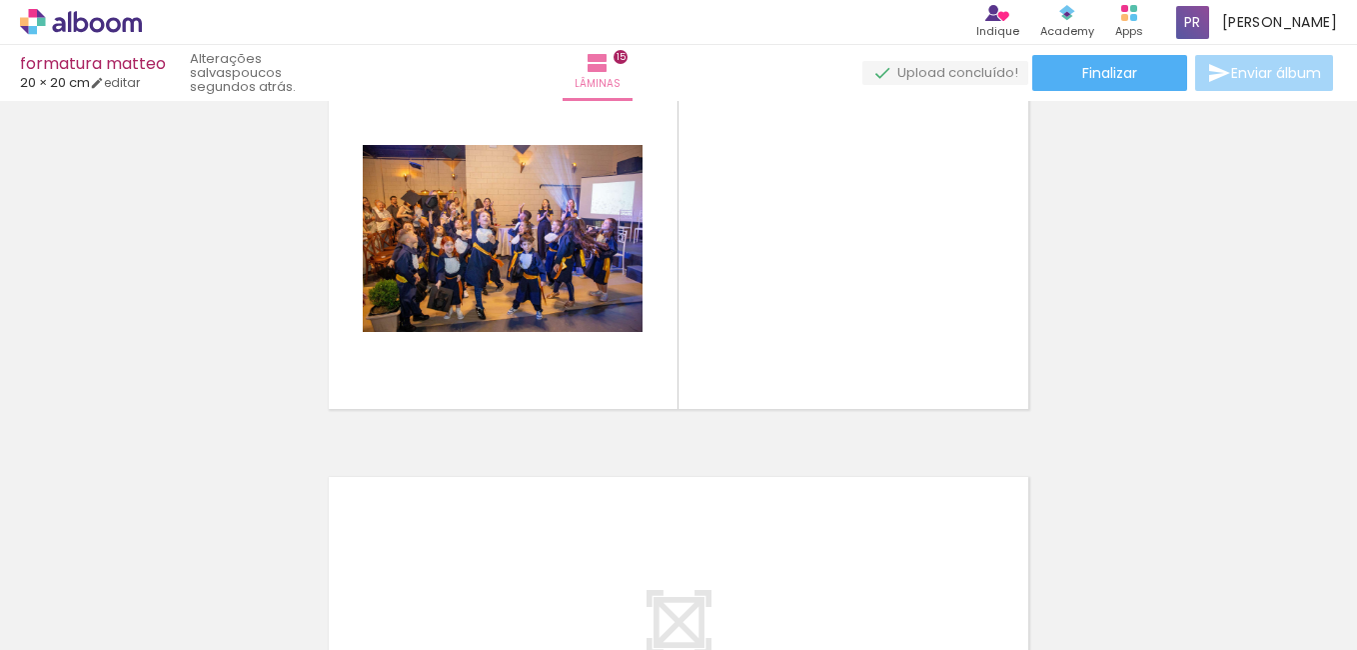
click at [614, 267] on div at bounding box center [503, 238] width 280 height 187
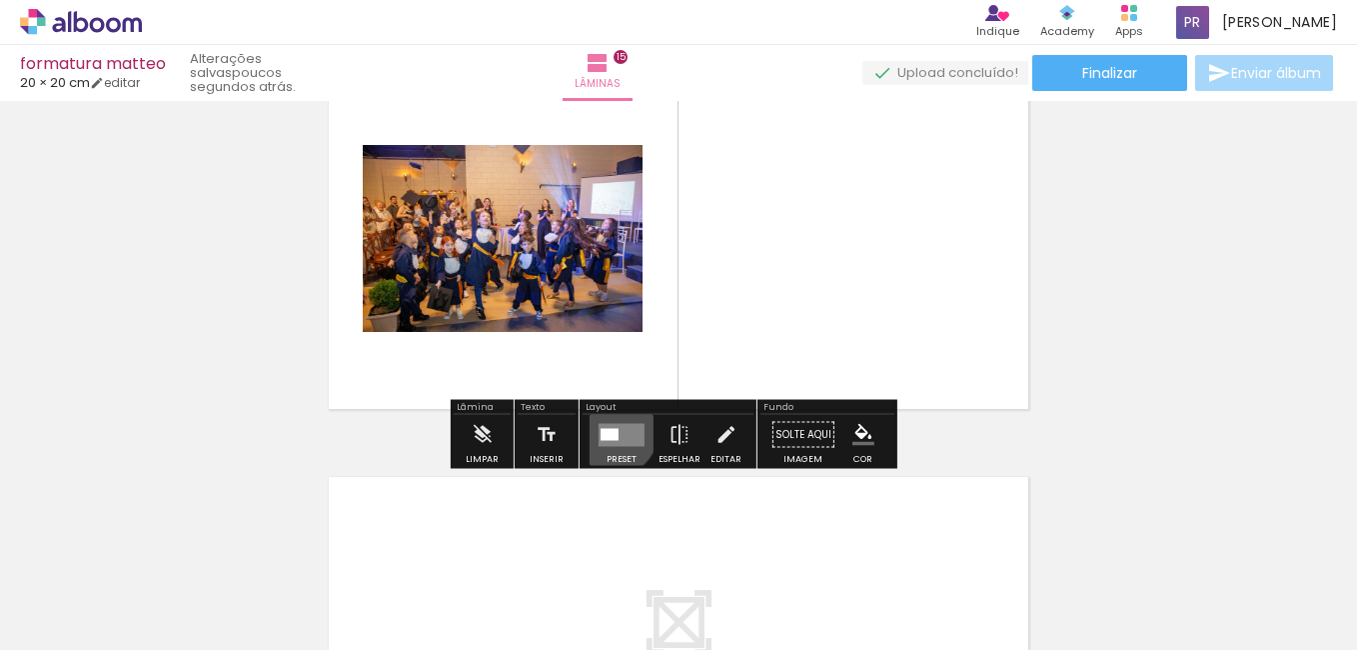
click at [607, 430] on div at bounding box center [610, 434] width 18 height 12
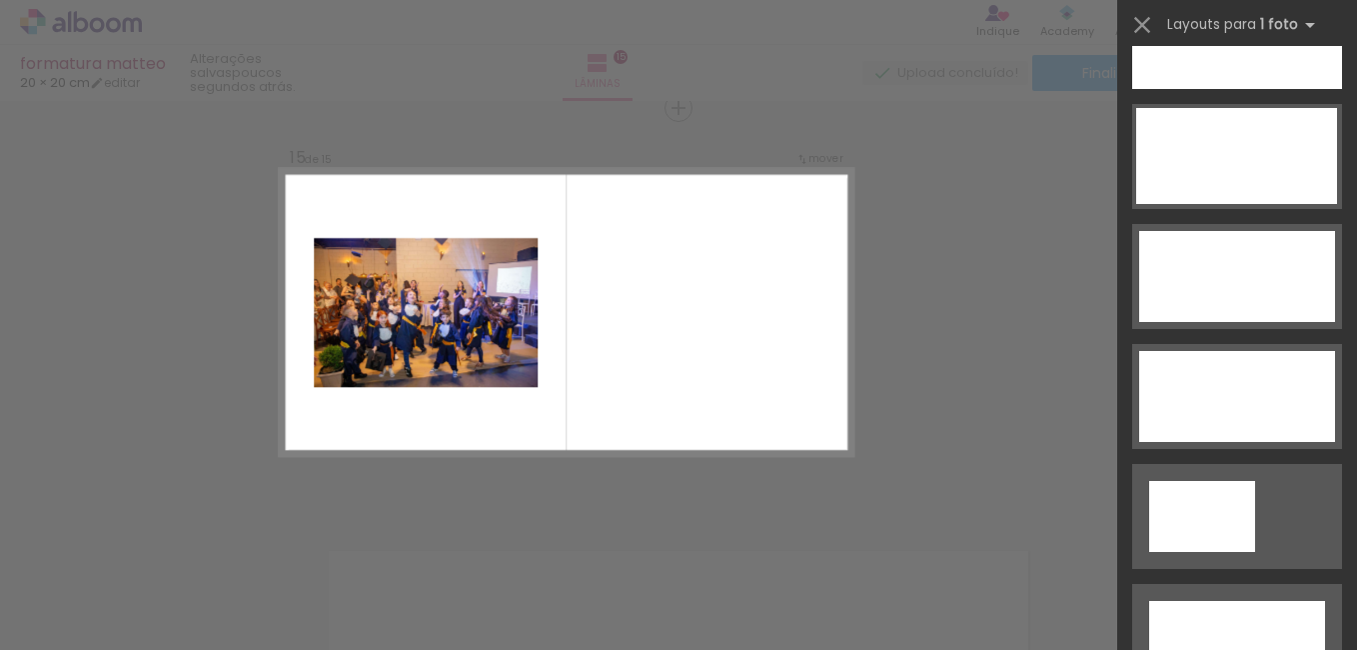
scroll to position [6180, 0]
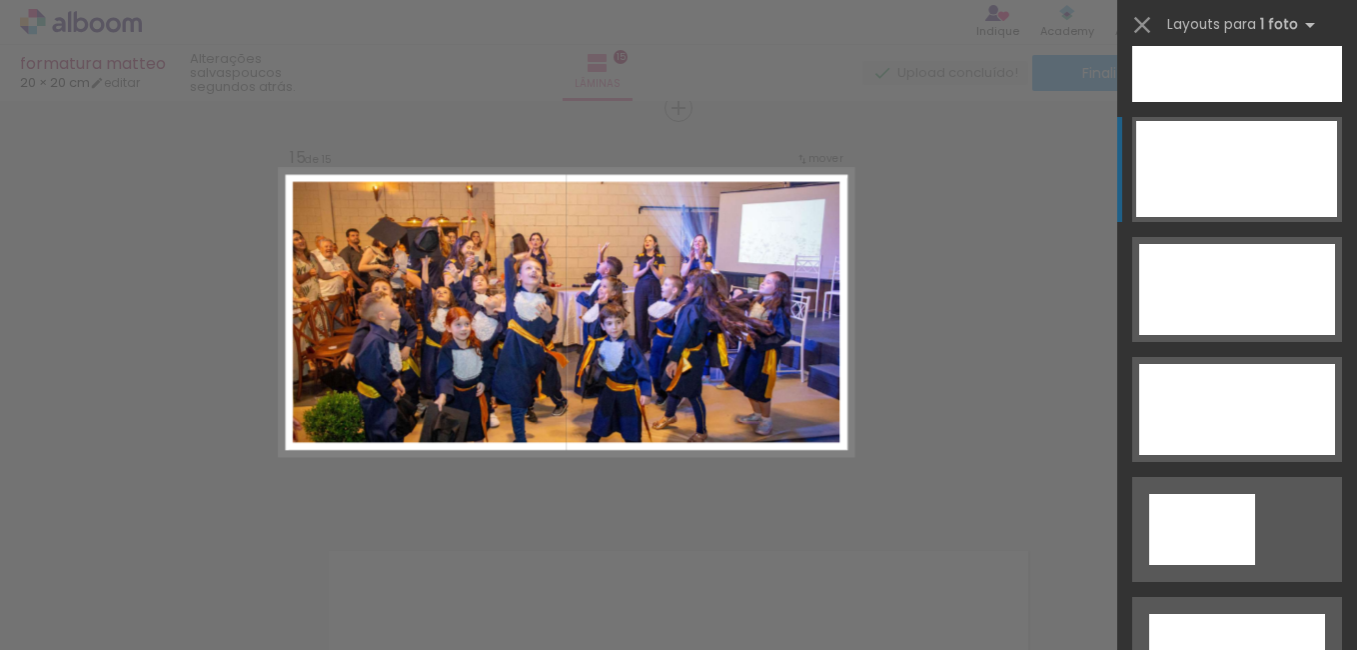
click at [1184, 186] on div at bounding box center [1236, 169] width 201 height 96
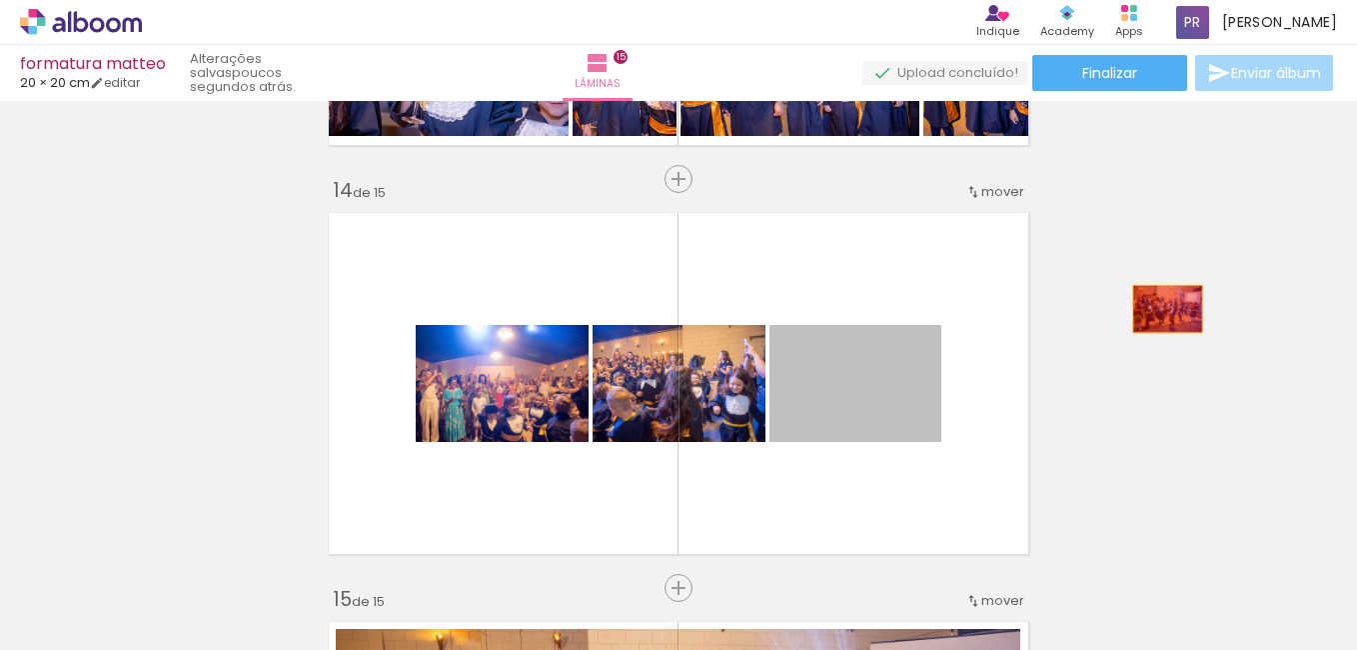
drag, startPoint x: 879, startPoint y: 379, endPoint x: 1204, endPoint y: 313, distance: 331.4
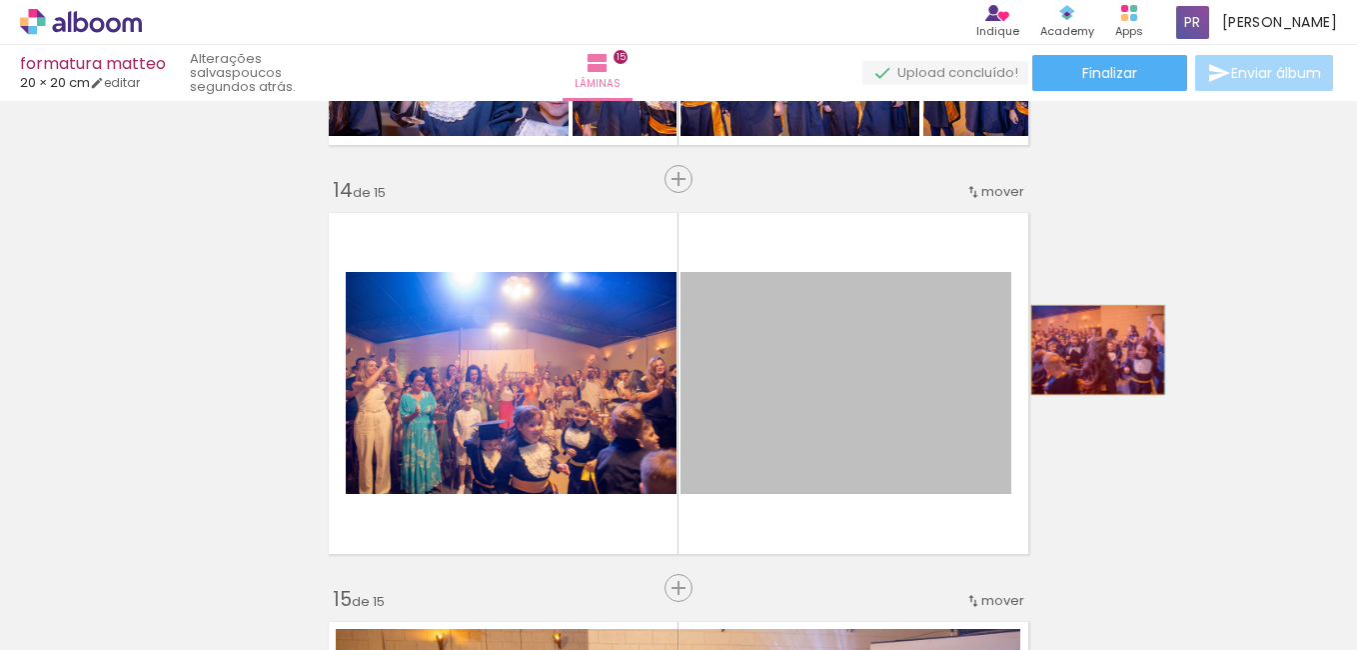
drag, startPoint x: 819, startPoint y: 394, endPoint x: 1220, endPoint y: 309, distance: 409.6
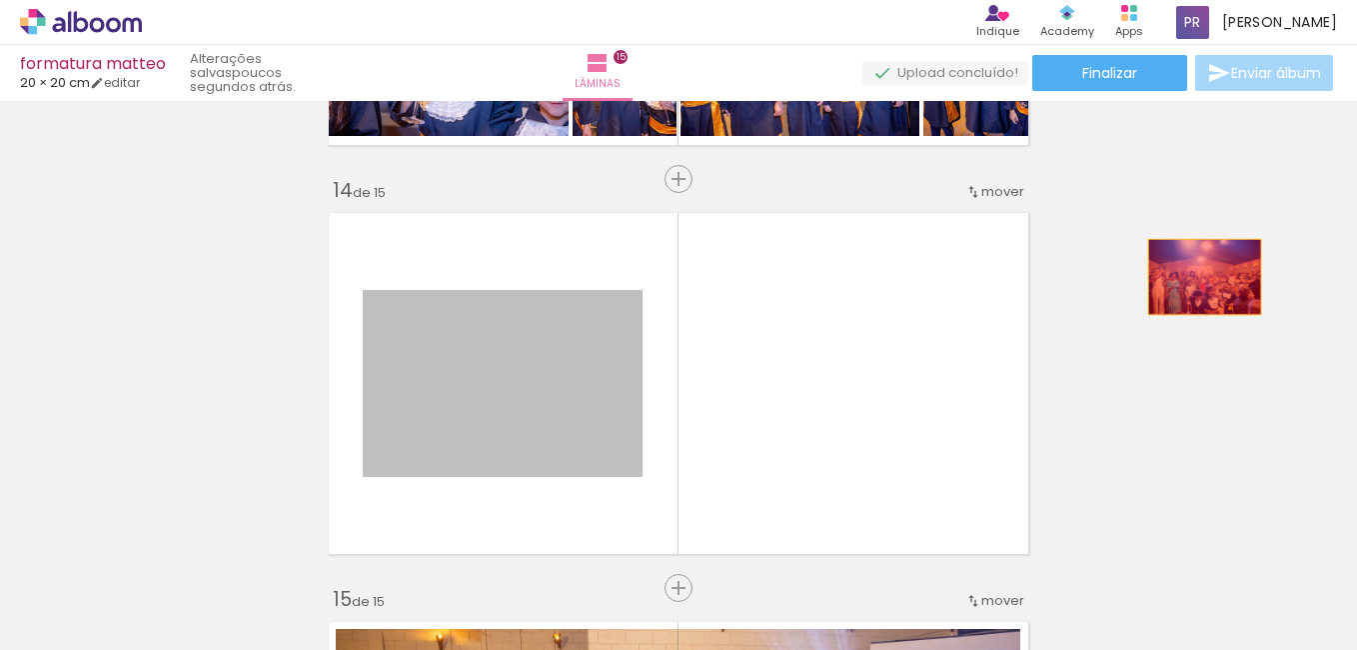
drag, startPoint x: 500, startPoint y: 382, endPoint x: 1206, endPoint y: 278, distance: 714.1
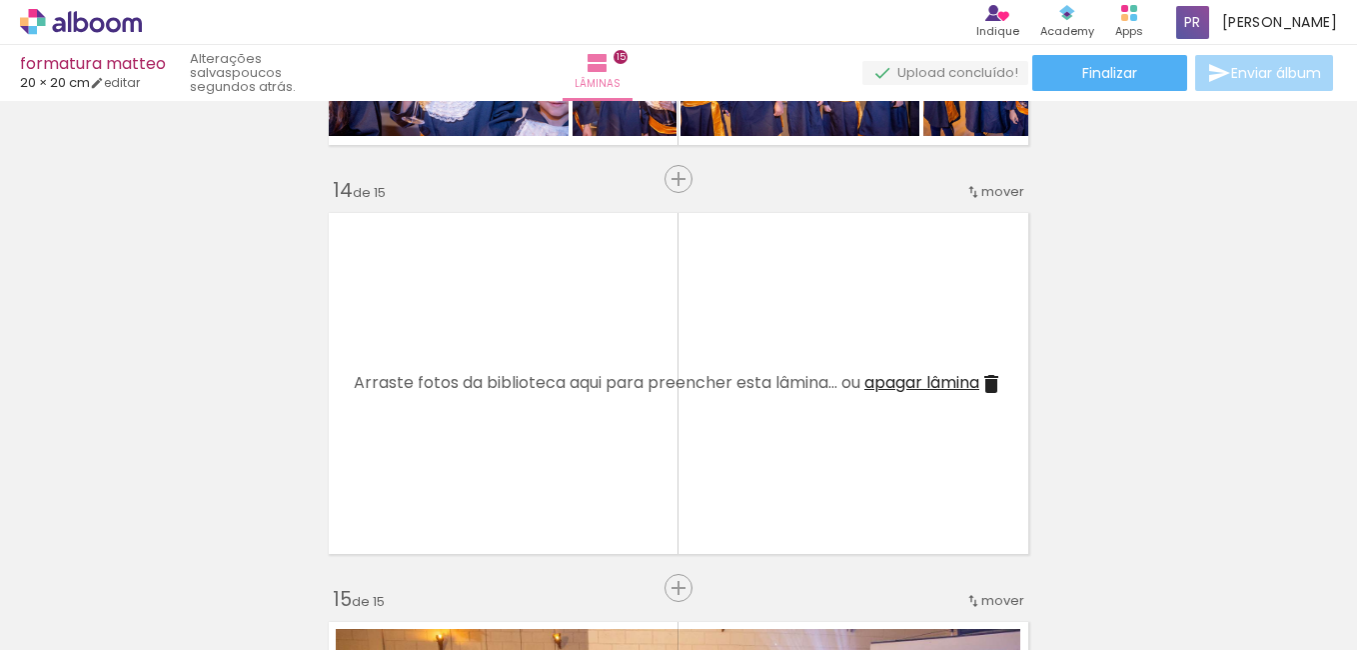
click at [915, 371] on span "apagar lâmina" at bounding box center [921, 382] width 115 height 23
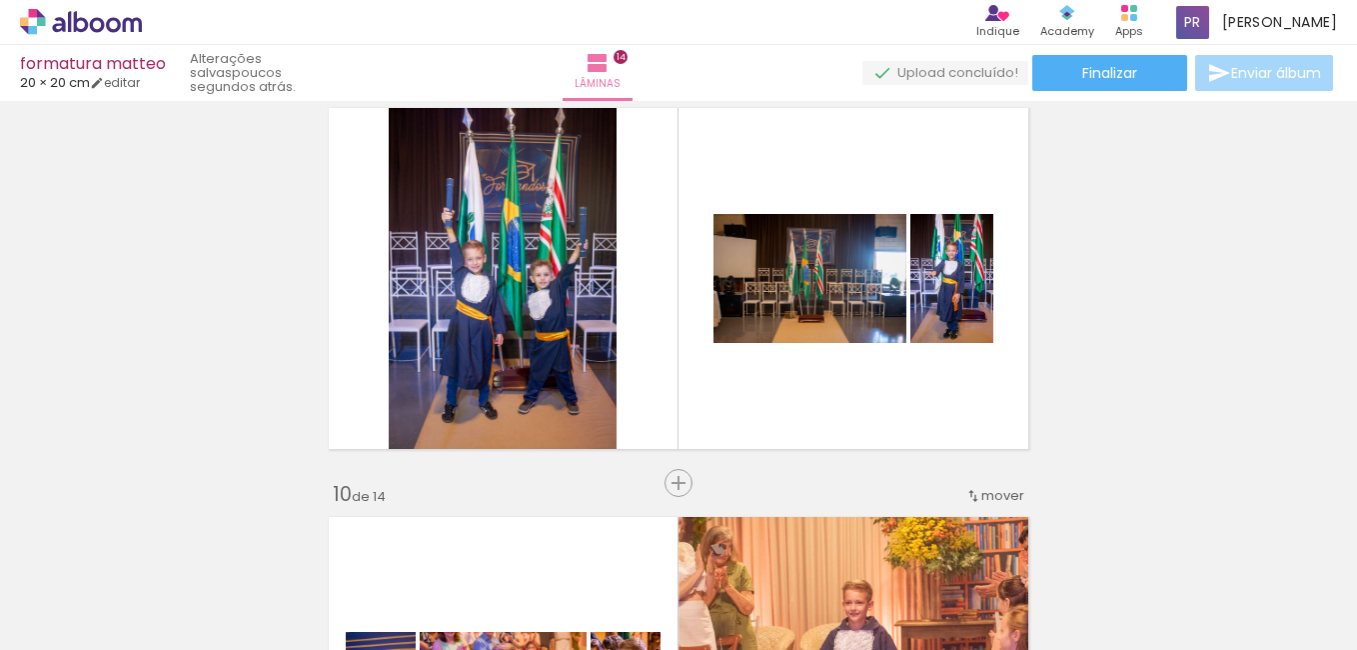
scroll to position [3332, 0]
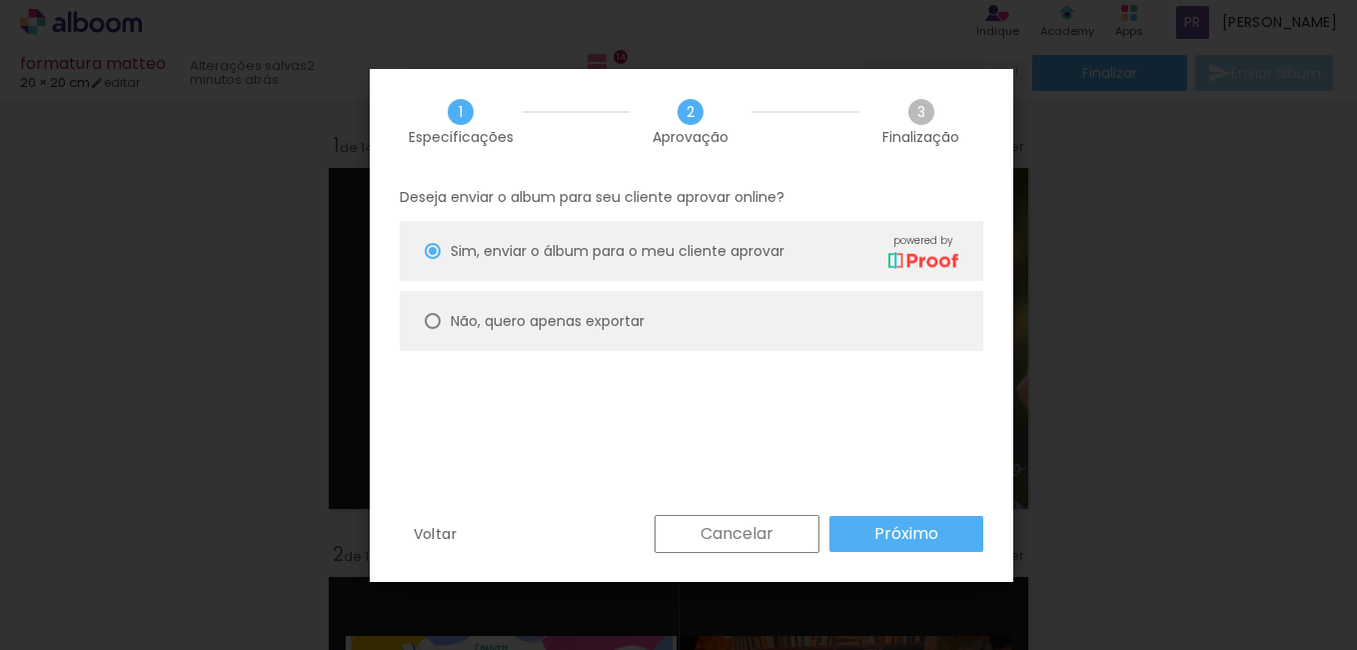
click at [818, 582] on body "link( href="../../bower_components/polymer/polymer.html" rel="import" ) picture…" at bounding box center [678, 325] width 1357 height 650
click at [818, 582] on iron-overlay-backdrop at bounding box center [678, 325] width 1357 height 650
click at [849, 591] on iron-overlay-backdrop at bounding box center [678, 325] width 1357 height 650
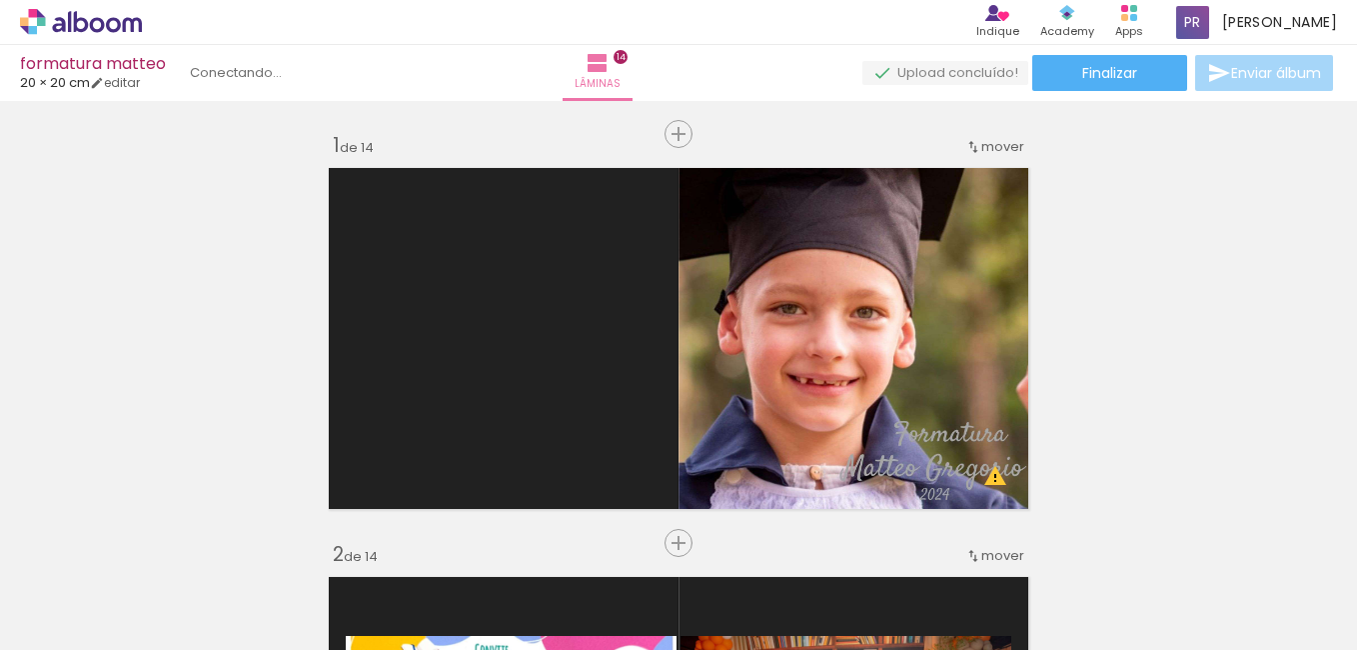
click at [1039, 597] on quentale-thumb at bounding box center [1095, 582] width 112 height 115
click at [926, 440] on quentale-photo at bounding box center [858, 338] width 359 height 359
click at [1123, 66] on span "Finalizar" at bounding box center [1109, 73] width 55 height 14
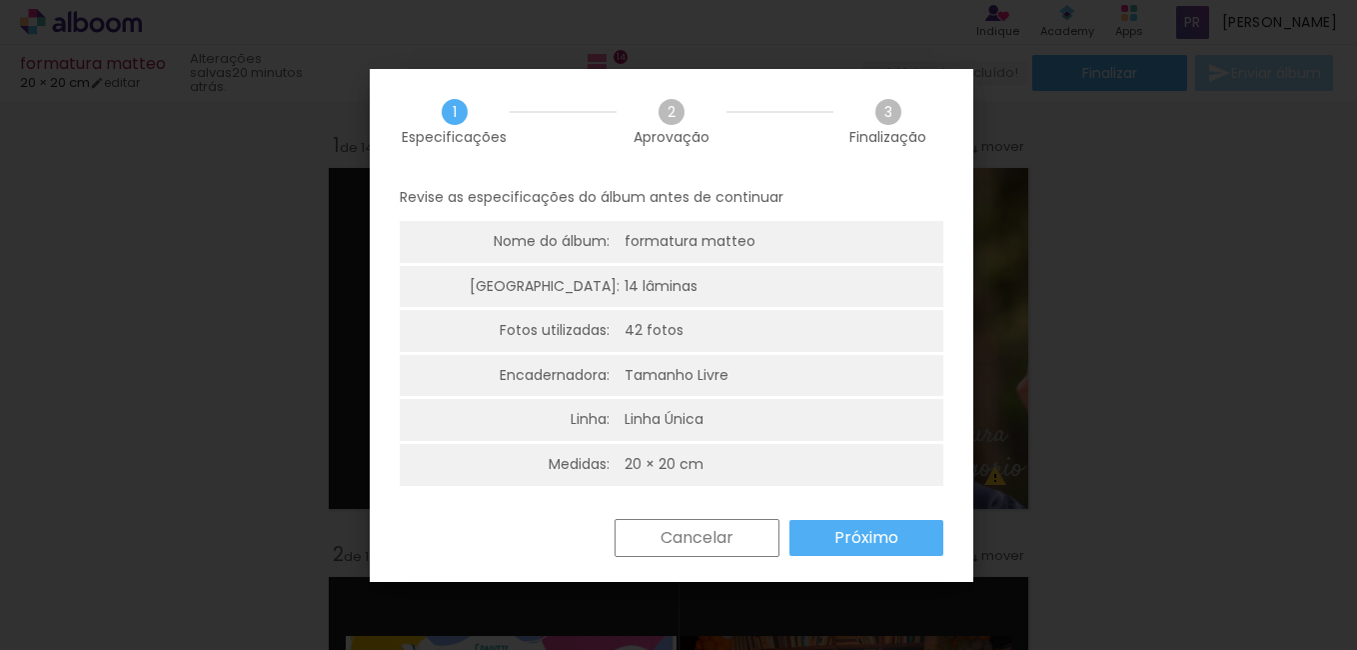
scroll to position [0, 321]
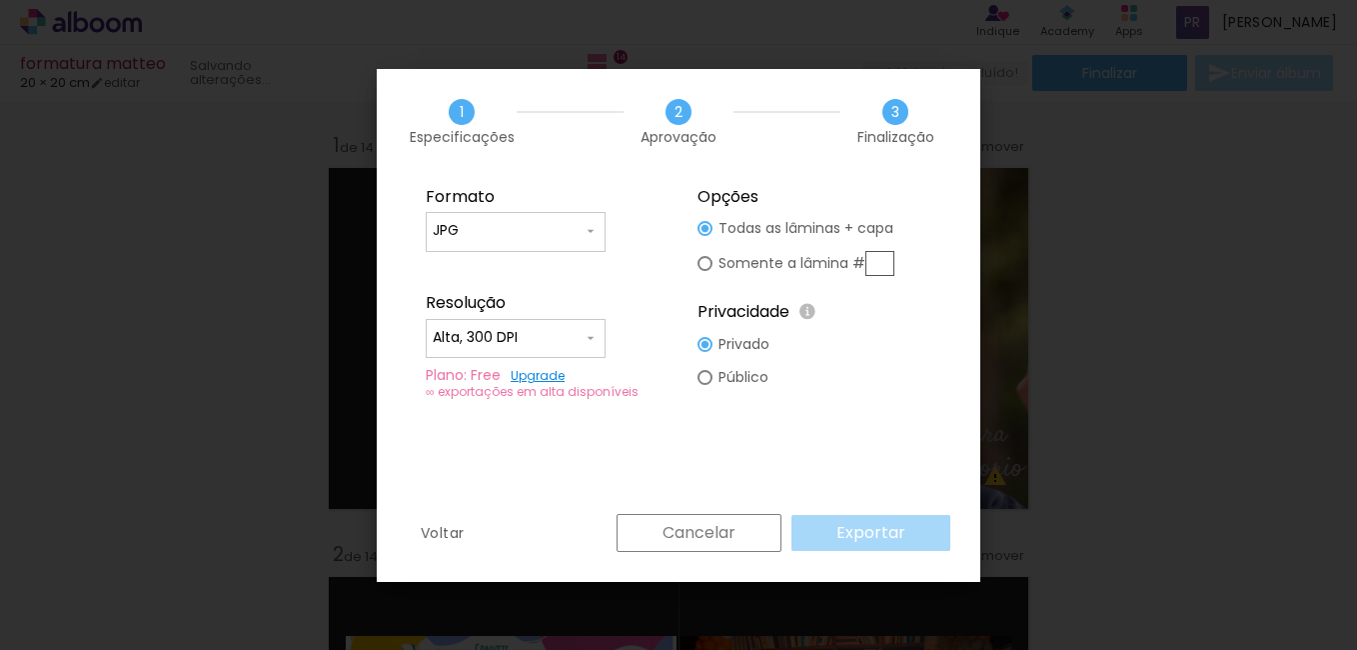
scroll to position [0, 321]
click at [531, 342] on input "Alta, 300 DPI" at bounding box center [508, 338] width 150 height 20
click at [511, 376] on paper-item "Baixa" at bounding box center [516, 375] width 180 height 40
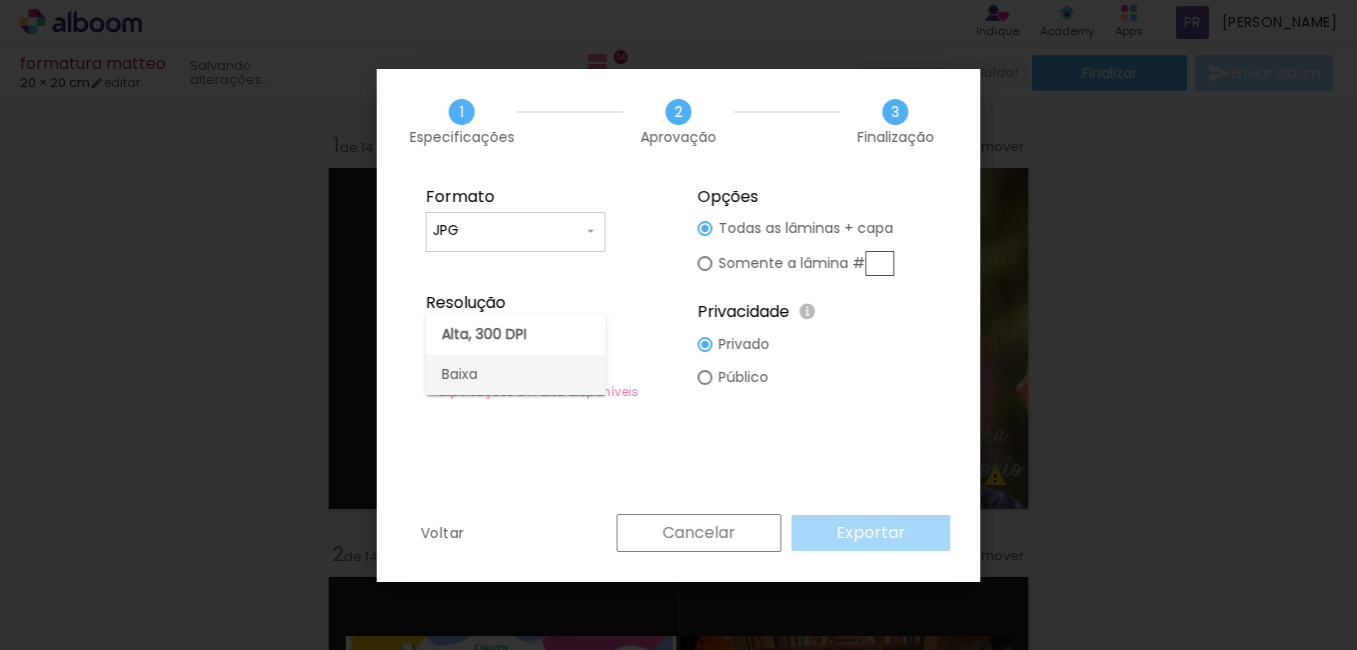
type input "Baixa"
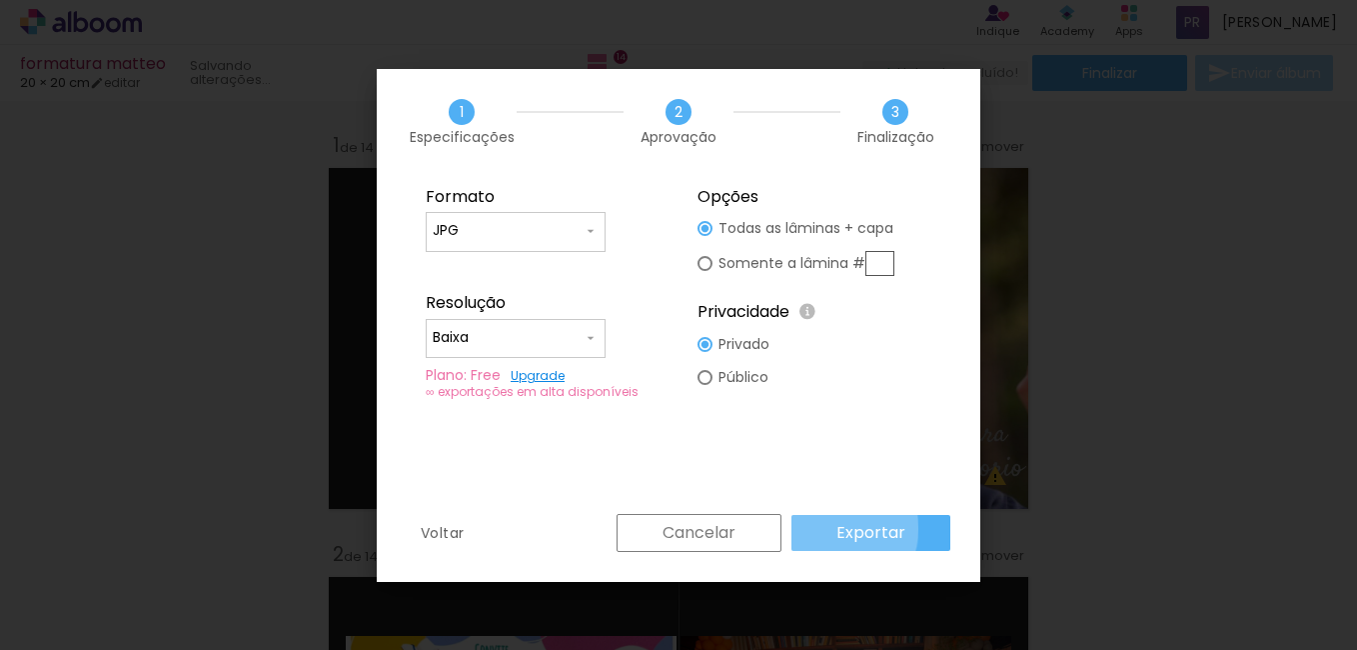
click at [831, 528] on paper-button "Exportar" at bounding box center [870, 533] width 159 height 36
click at [0, 0] on slot "Cancelar" at bounding box center [0, 0] width 0 height 0
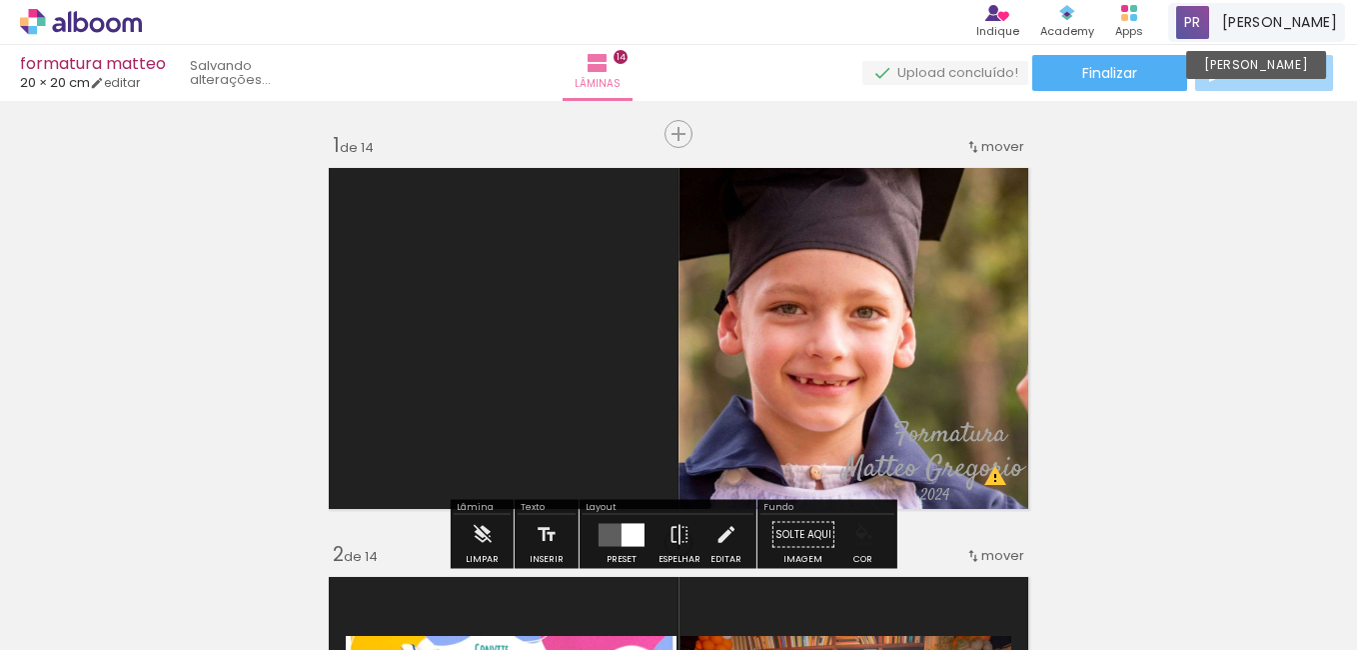
click at [1279, 22] on span "[PERSON_NAME]" at bounding box center [1279, 22] width 115 height 21
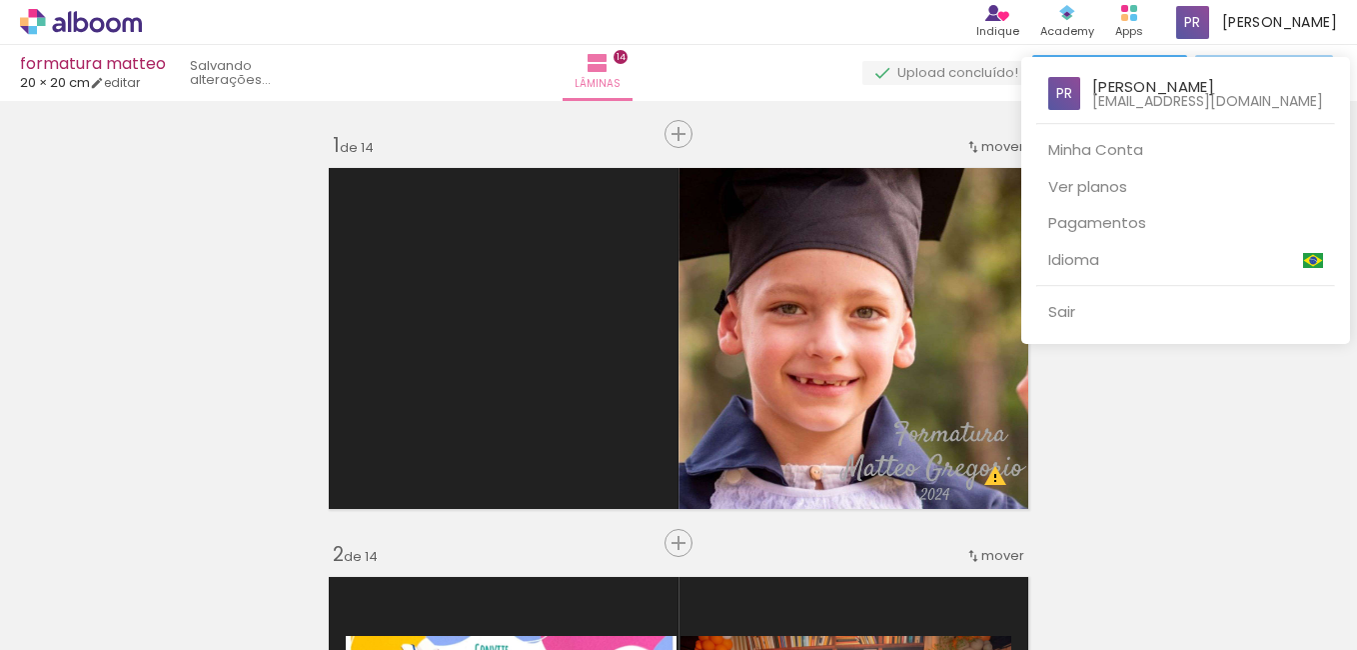
click at [1116, 404] on div at bounding box center [678, 325] width 1357 height 650
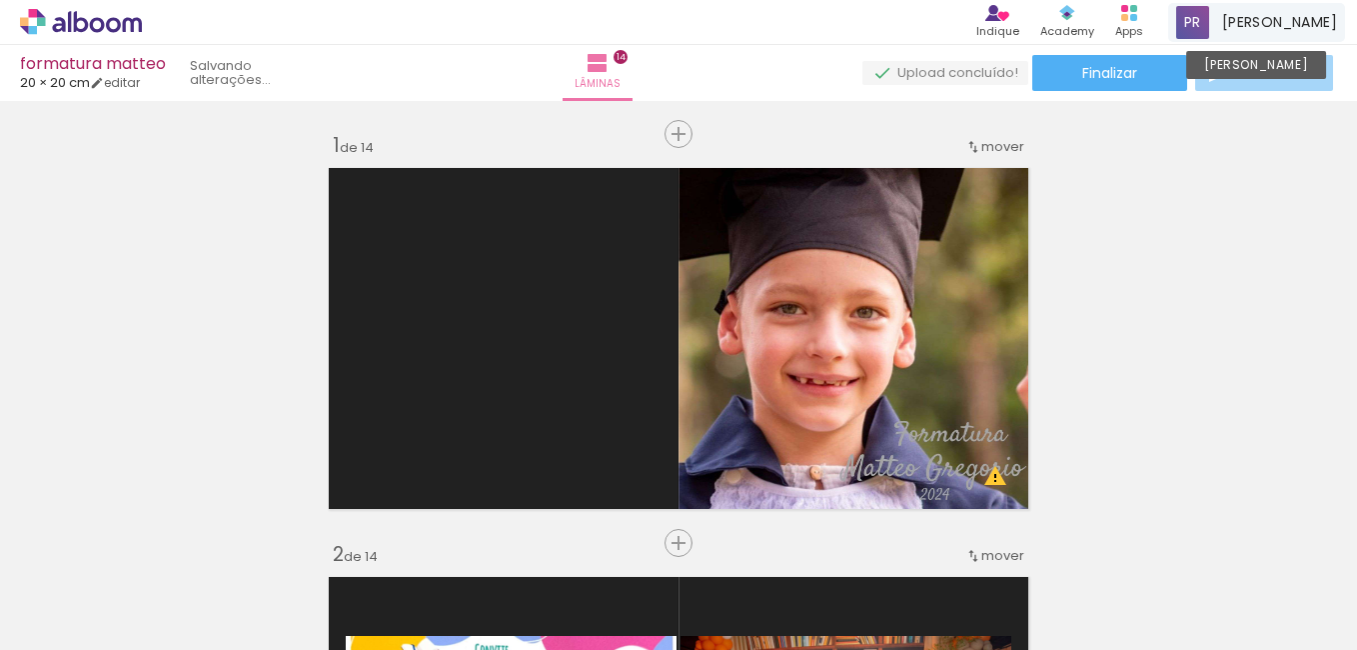
click at [1289, 16] on span "[PERSON_NAME]" at bounding box center [1279, 22] width 115 height 21
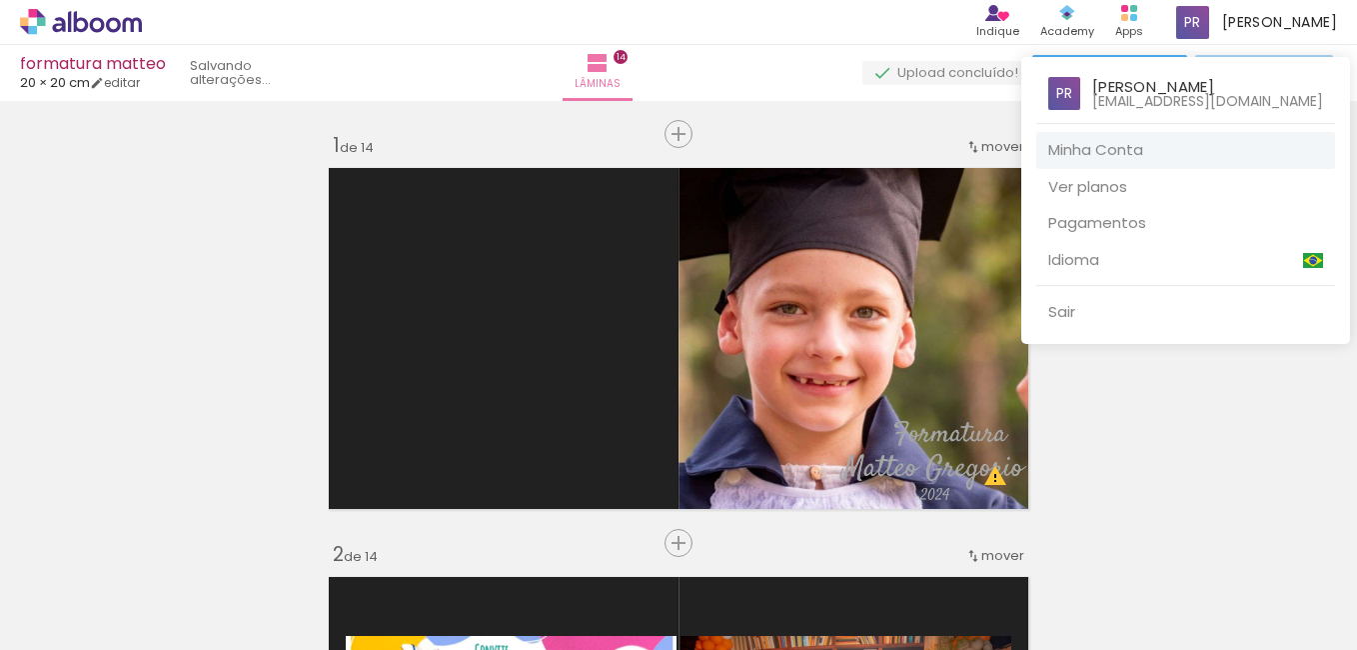
click at [1151, 144] on link "Minha Conta" at bounding box center [1185, 150] width 299 height 37
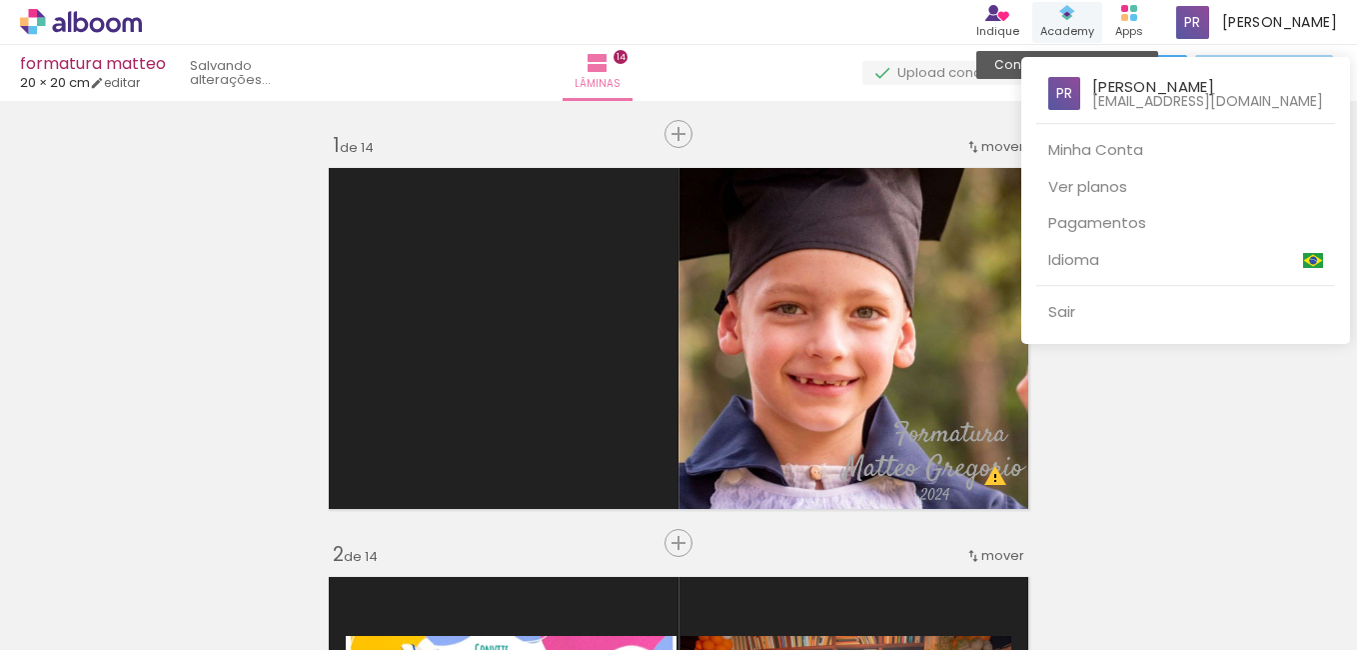
click at [1080, 390] on div at bounding box center [678, 325] width 1357 height 650
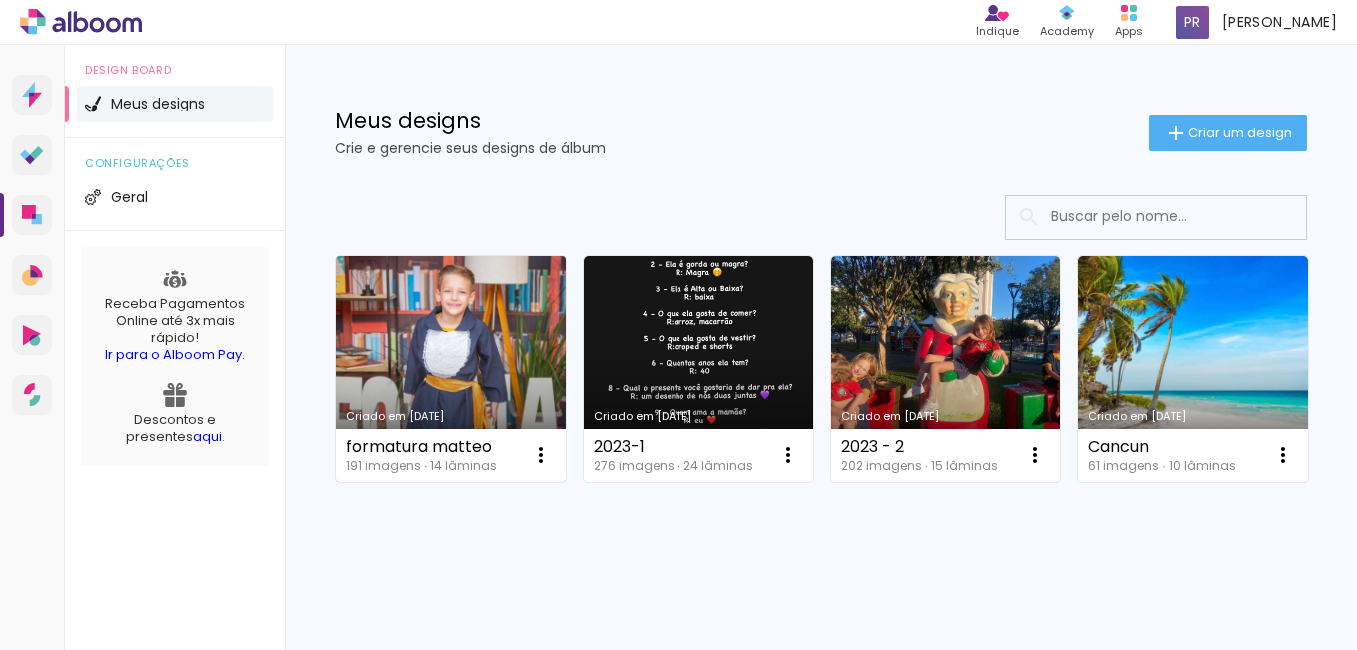
click at [441, 345] on link "Criado em [DATE]" at bounding box center [451, 369] width 230 height 226
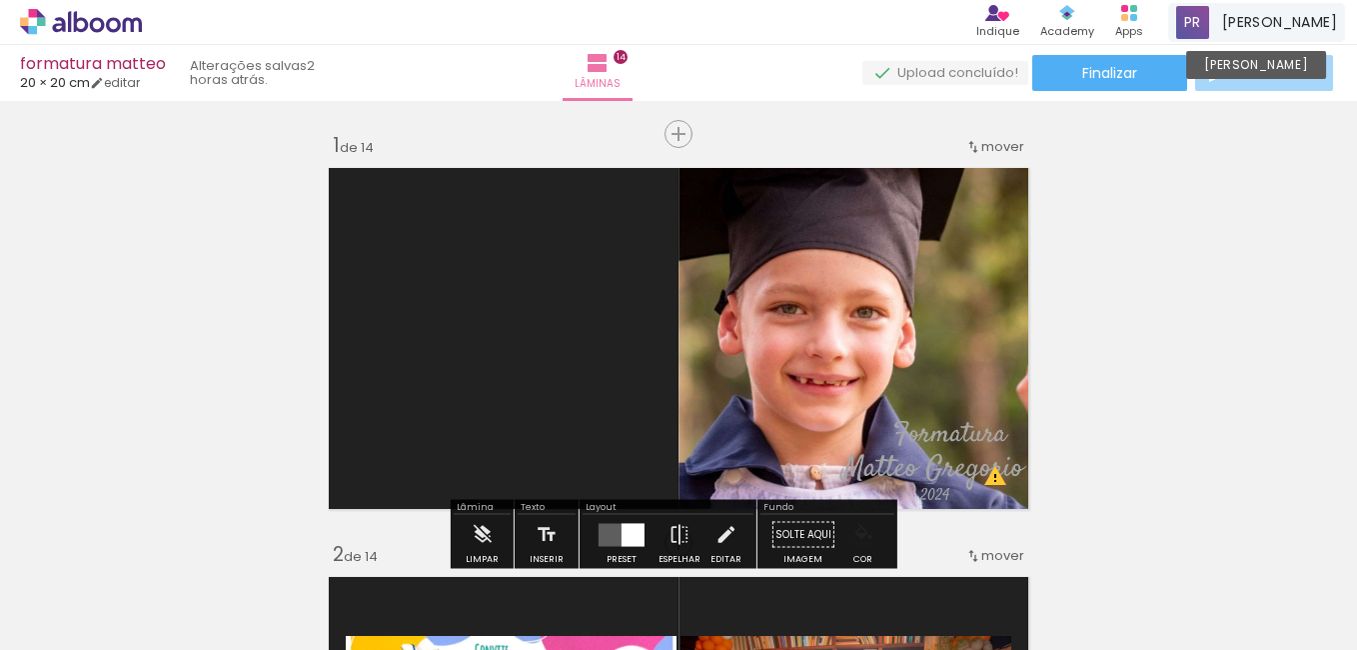
click at [1275, 37] on div "Paula Renata Conta Alboom" at bounding box center [1256, 22] width 177 height 39
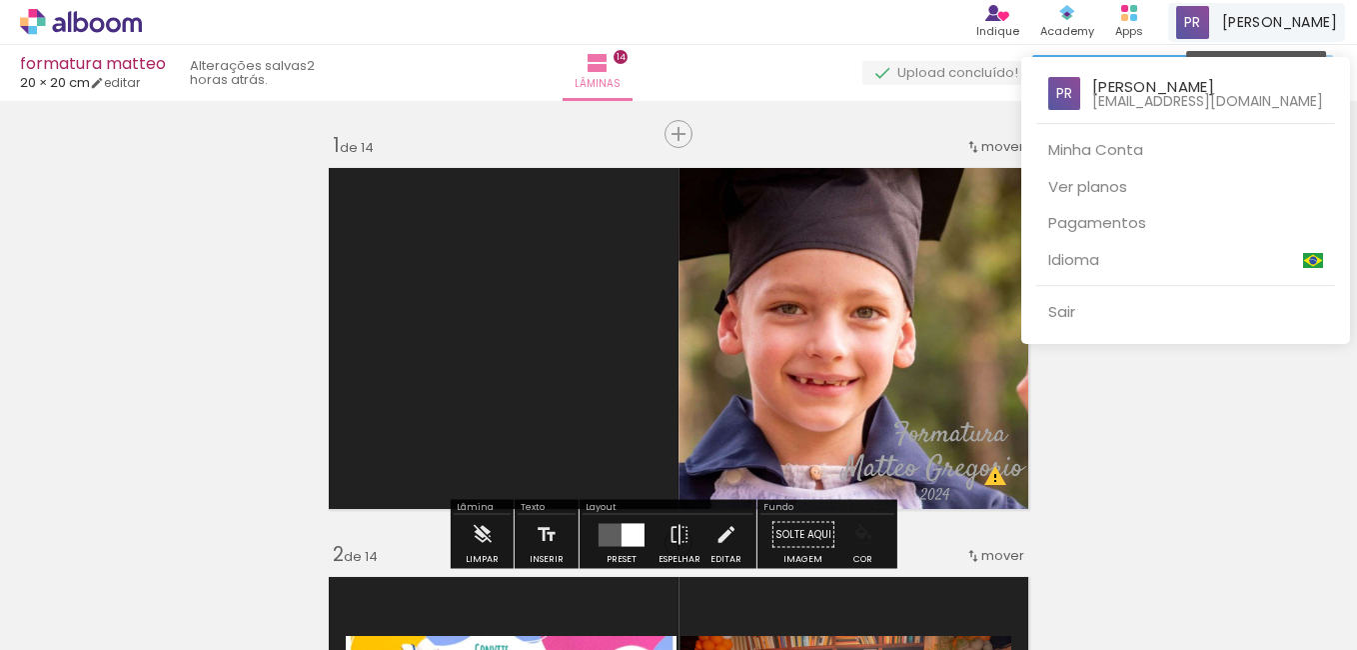
scroll to position [168, 0]
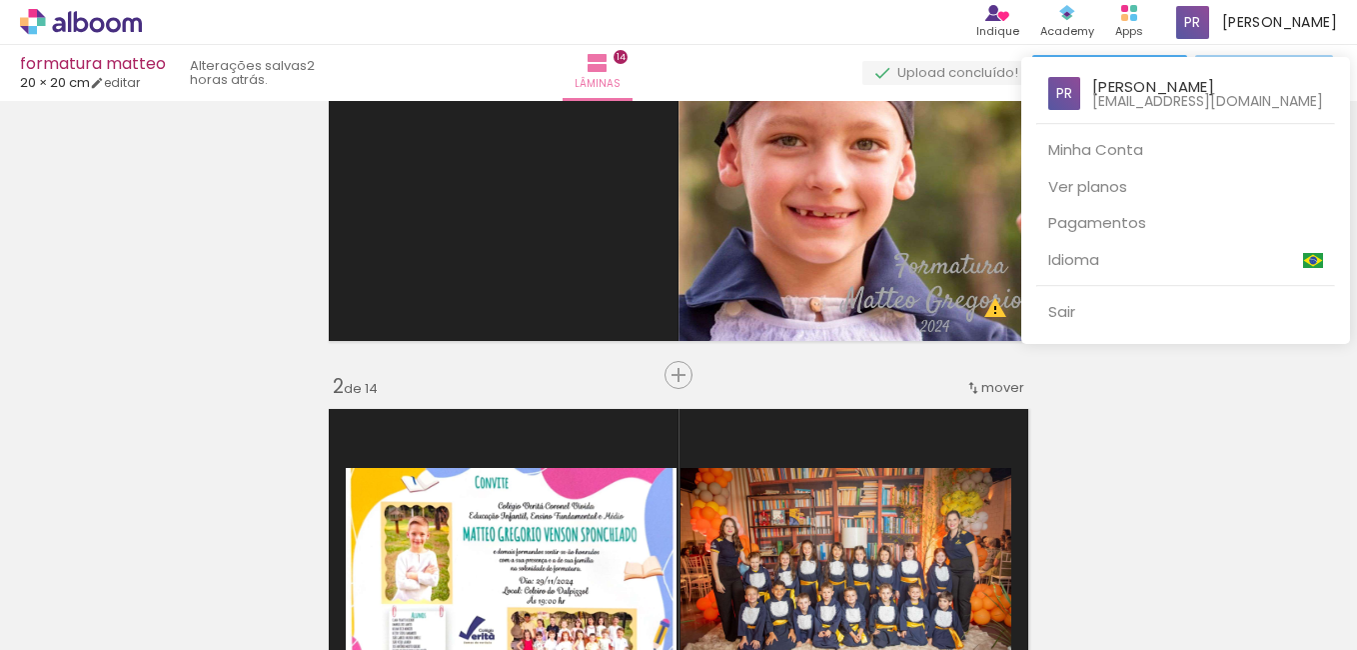
click at [957, 70] on div at bounding box center [678, 325] width 1357 height 650
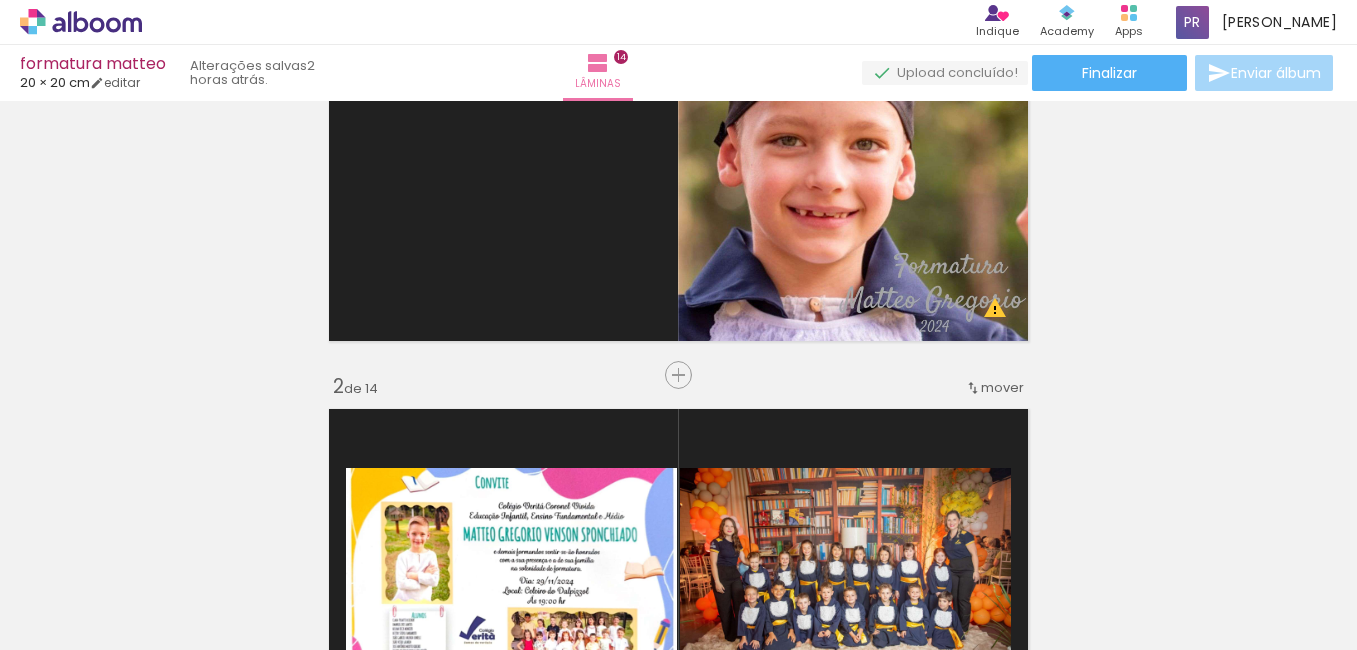
click at [958, 70] on quentale-upload-monitor at bounding box center [945, 73] width 166 height 25
click at [1282, 18] on span "[PERSON_NAME]" at bounding box center [1279, 22] width 115 height 21
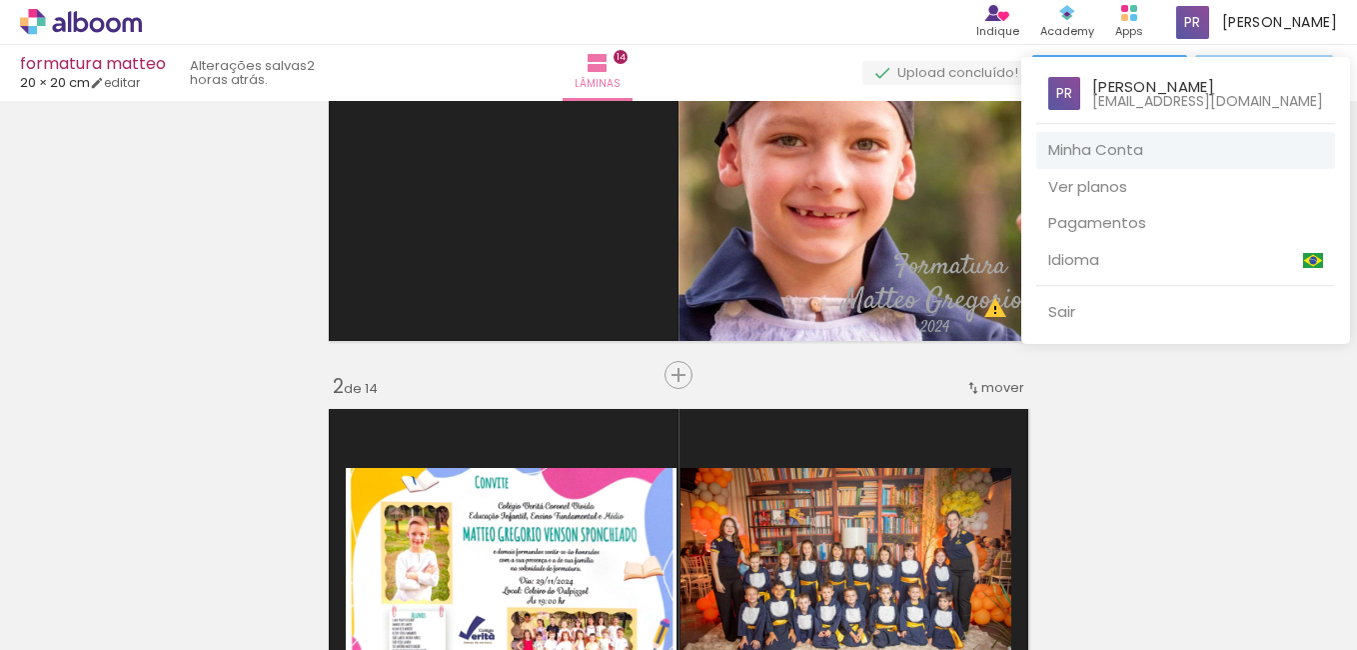
click at [1114, 154] on link "Minha Conta" at bounding box center [1185, 150] width 299 height 37
click at [1067, 415] on div at bounding box center [678, 325] width 1357 height 650
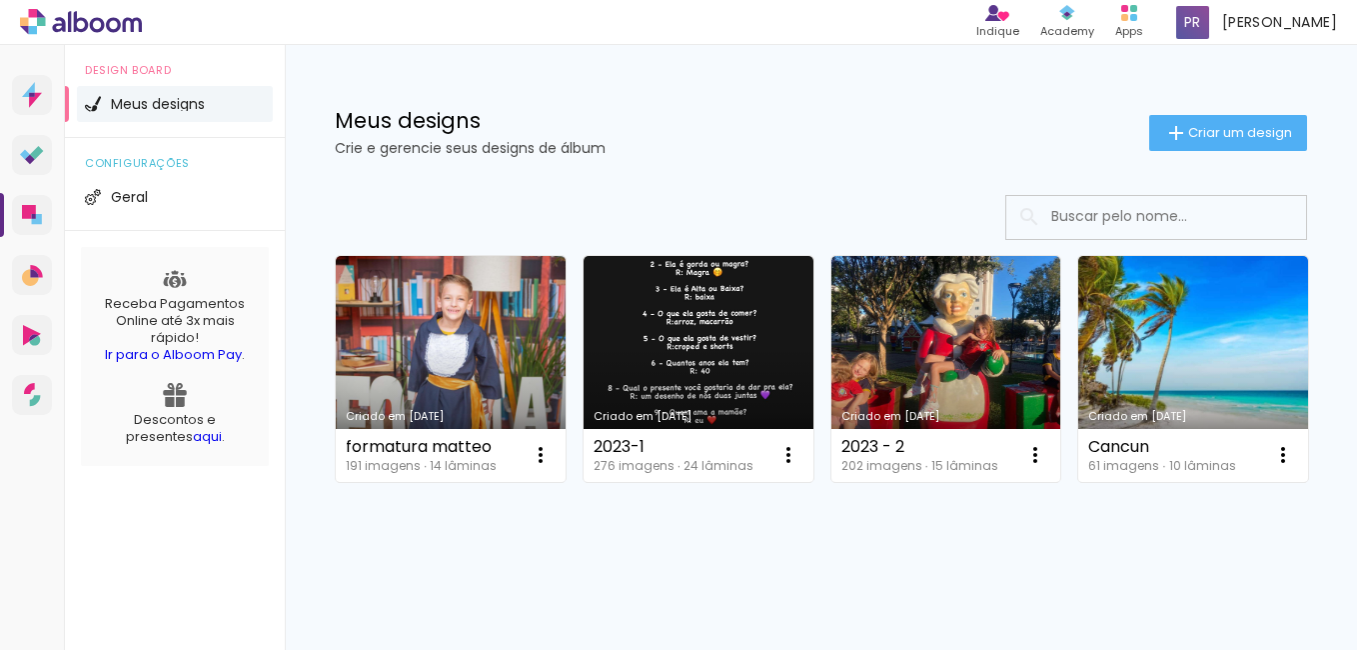
scroll to position [1, 0]
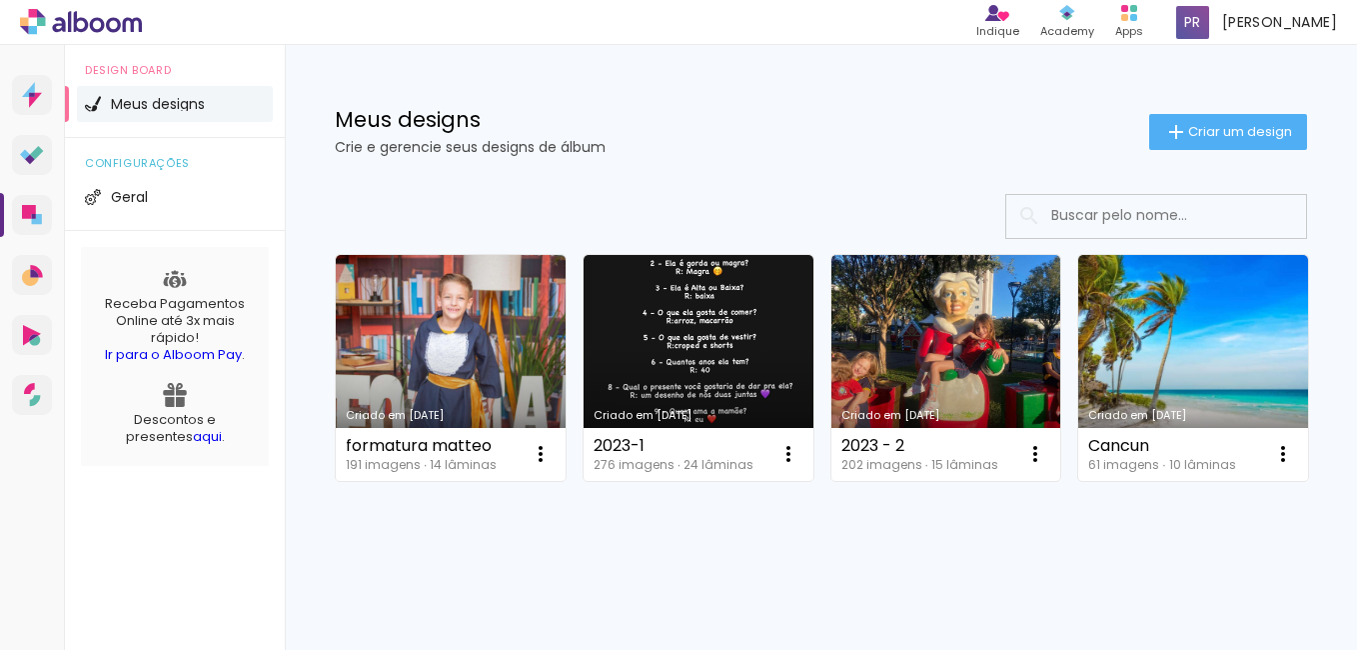
drag, startPoint x: 437, startPoint y: 374, endPoint x: 745, endPoint y: 547, distance: 353.9
click at [745, 489] on div "Criado em [DATE] formatura matteo 191 imagens ∙ 14 lâminas Abrir Fazer uma cópi…" at bounding box center [821, 367] width 990 height 244
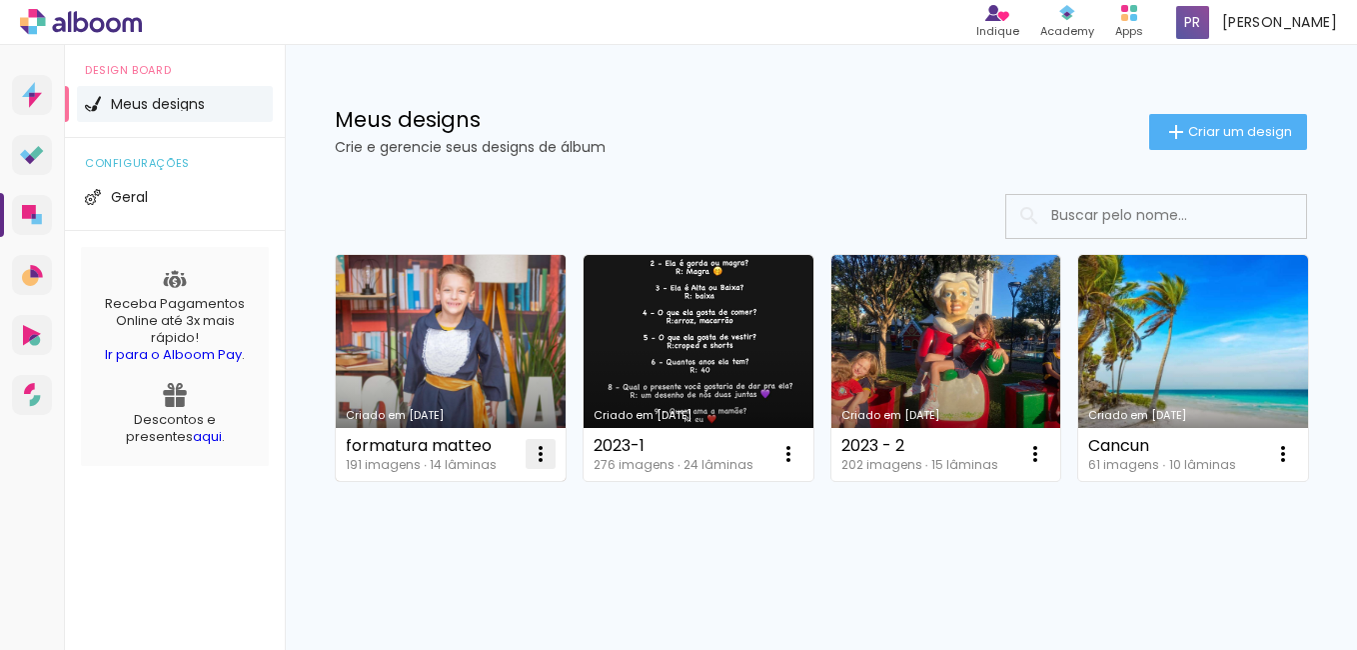
click at [546, 458] on iron-icon at bounding box center [541, 454] width 24 height 24
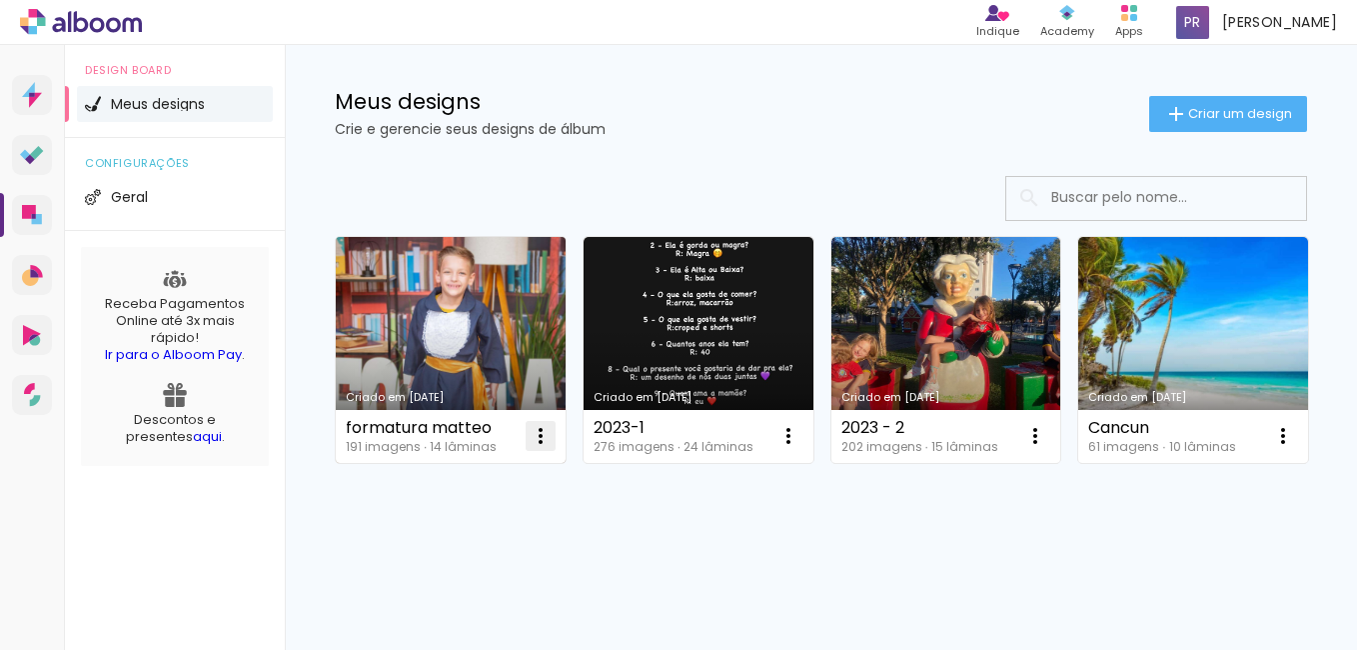
scroll to position [262, 0]
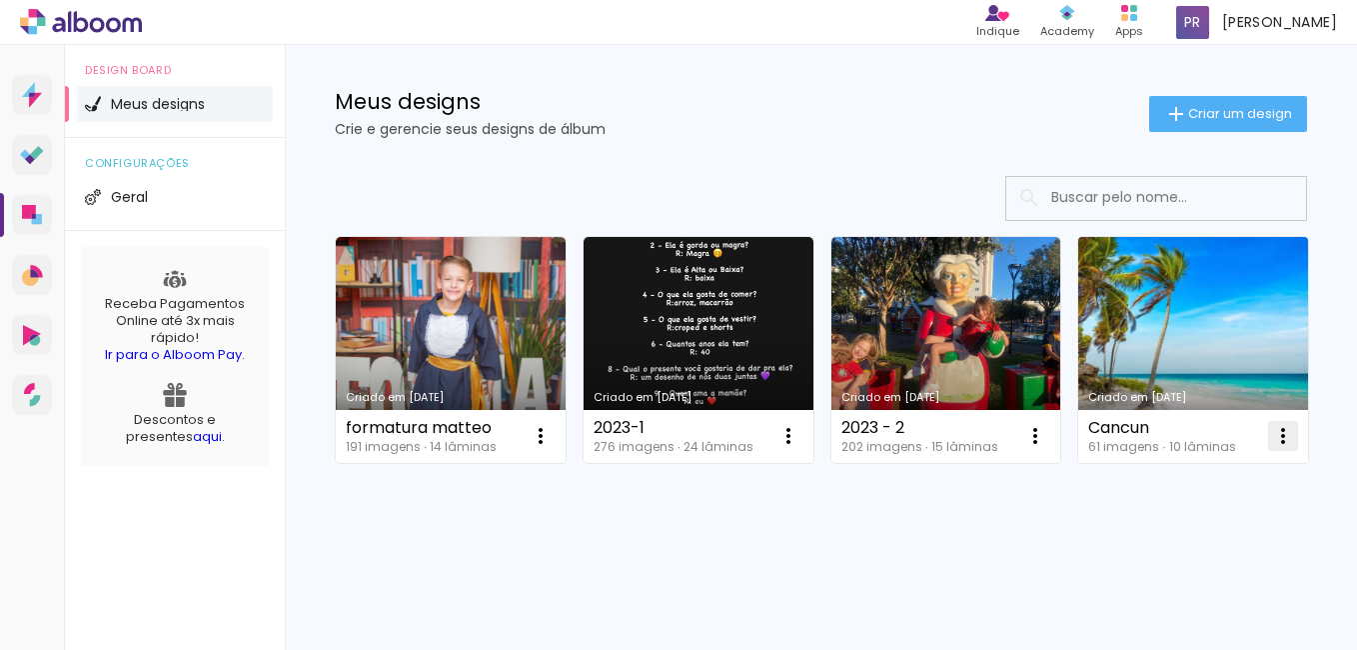
click at [1271, 429] on iron-icon at bounding box center [1283, 436] width 24 height 24
click at [435, 472] on paper-item "Abrir" at bounding box center [460, 483] width 200 height 40
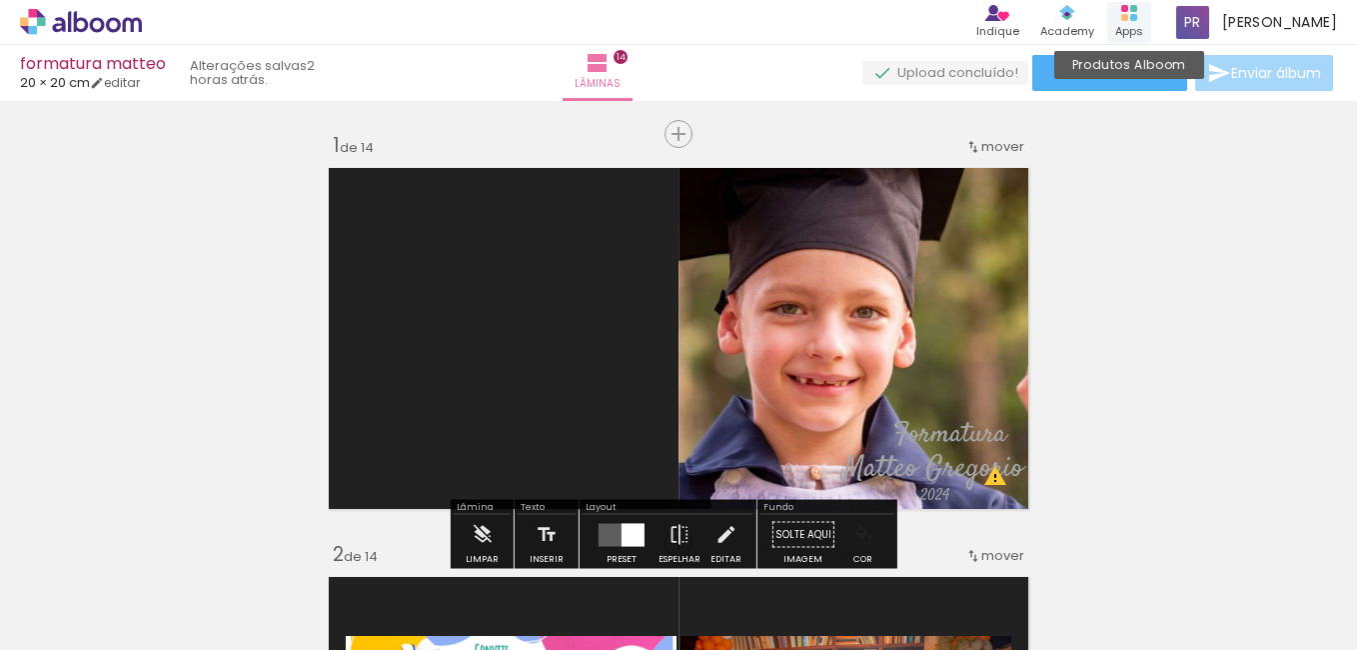
click at [1075, 92] on div "formatura matteo 20 × 20 cm editar 2 horas atrás. Lâminas 14 Finalizar Enviar á…" at bounding box center [678, 50] width 1357 height 101
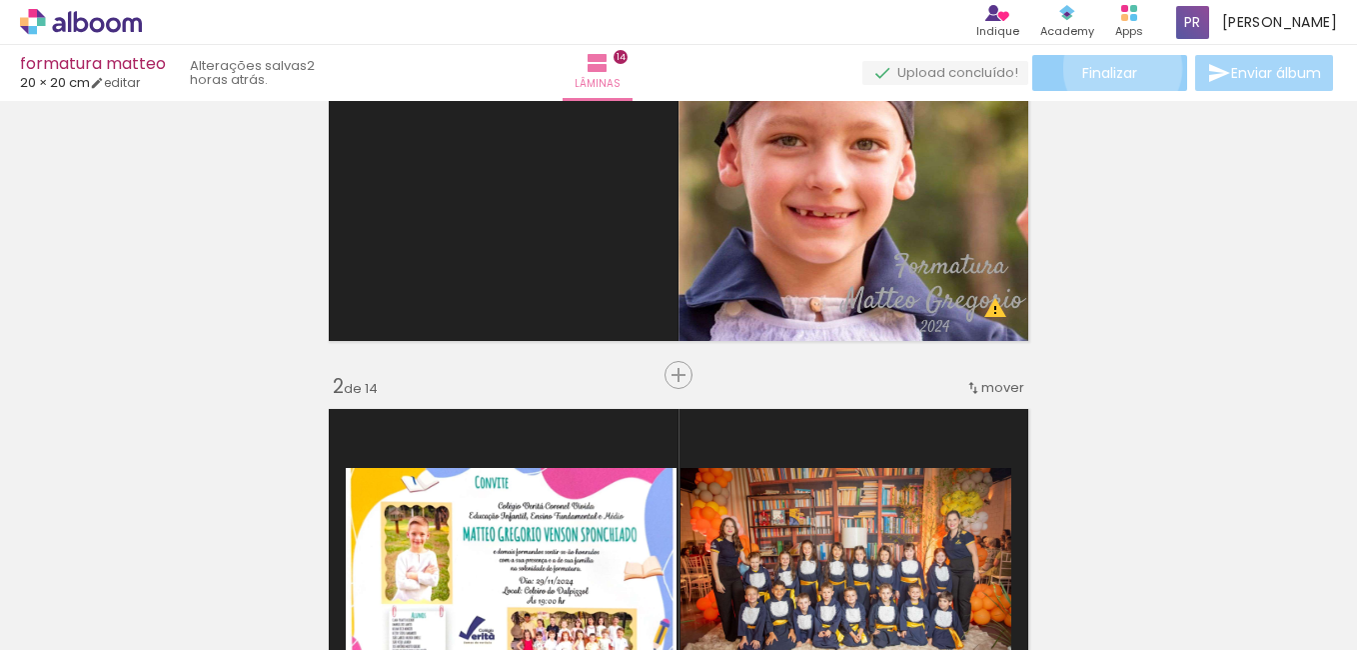
click at [1115, 68] on span "Finalizar" at bounding box center [1109, 73] width 55 height 14
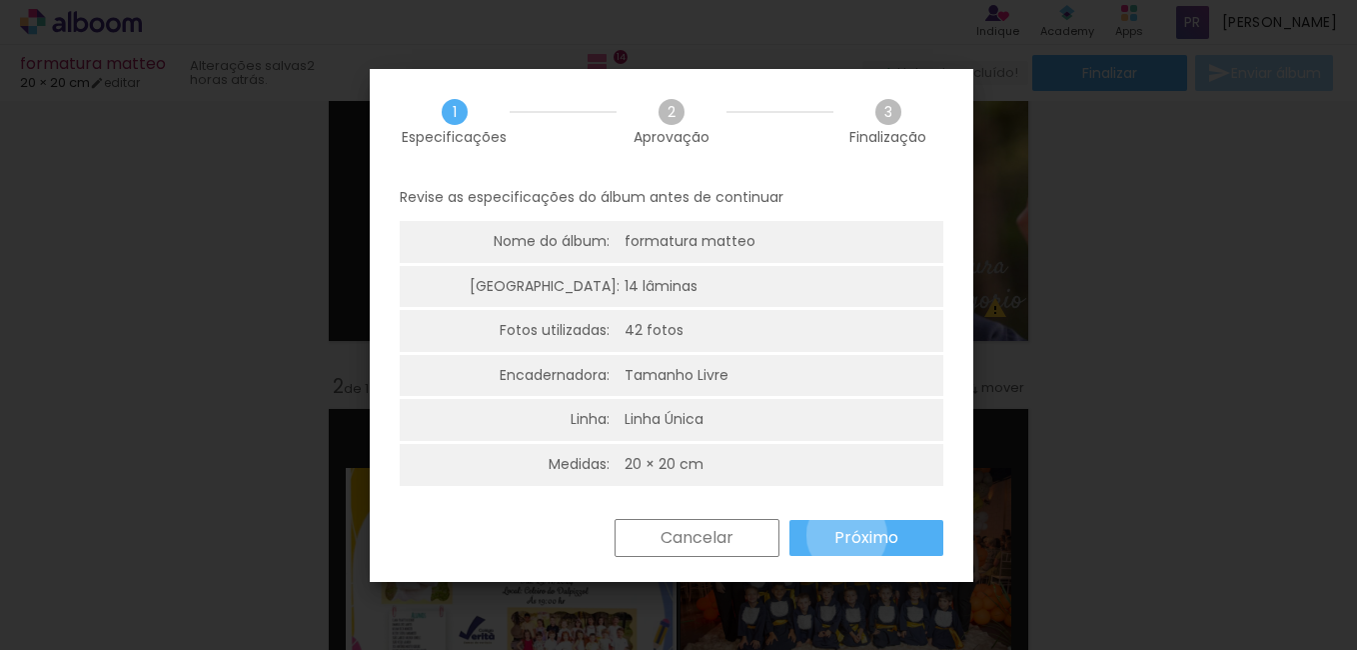
click at [0, 0] on slot "Próximo" at bounding box center [0, 0] width 0 height 0
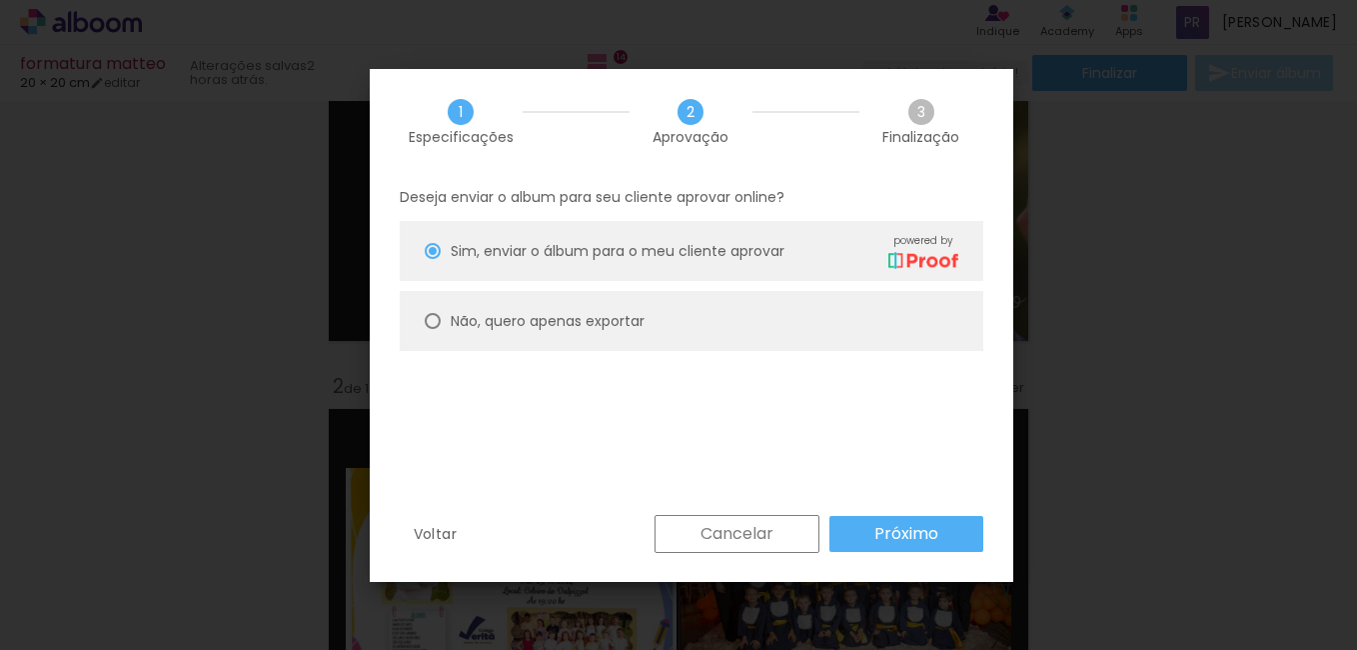
click at [0, 0] on slot "Não, quero apenas exportar" at bounding box center [0, 0] width 0 height 0
type paper-radio-button "on"
click at [0, 0] on slot "Próximo" at bounding box center [0, 0] width 0 height 0
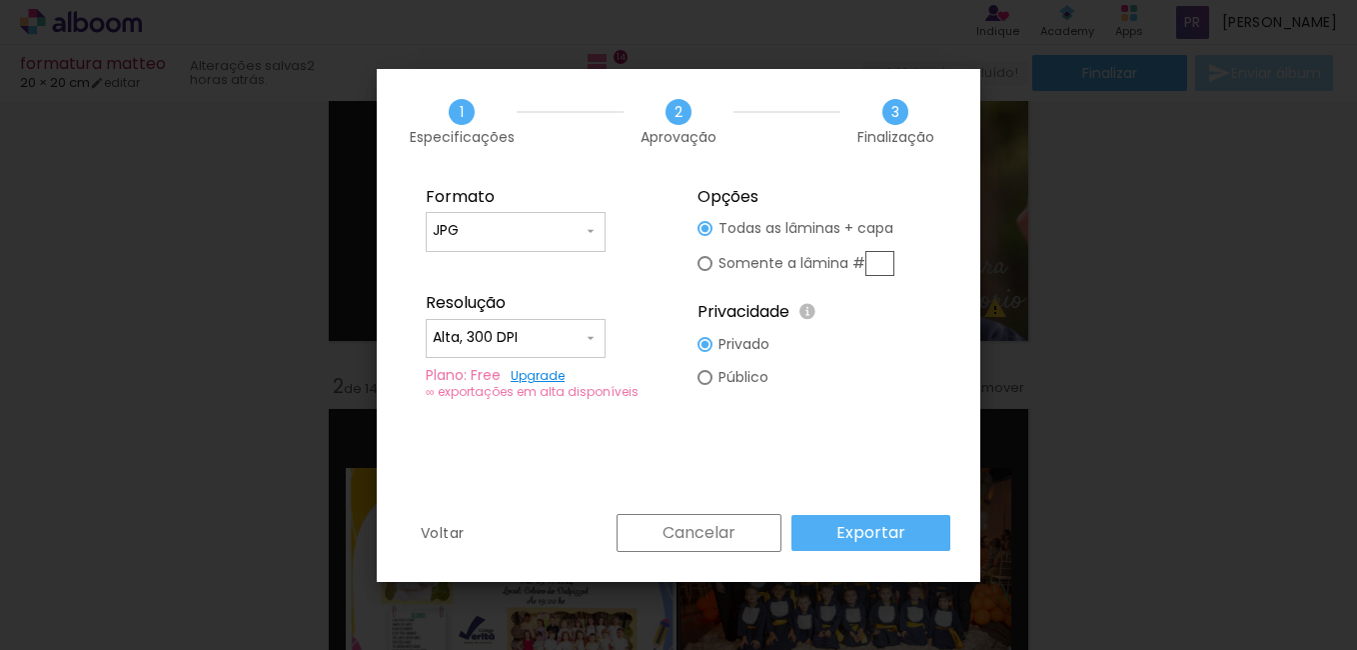
click at [542, 377] on link "Upgrade" at bounding box center [538, 375] width 54 height 17
click at [583, 333] on iron-icon at bounding box center [591, 338] width 16 height 16
click at [536, 378] on paper-item "Baixa" at bounding box center [516, 375] width 180 height 40
type input "Baixa"
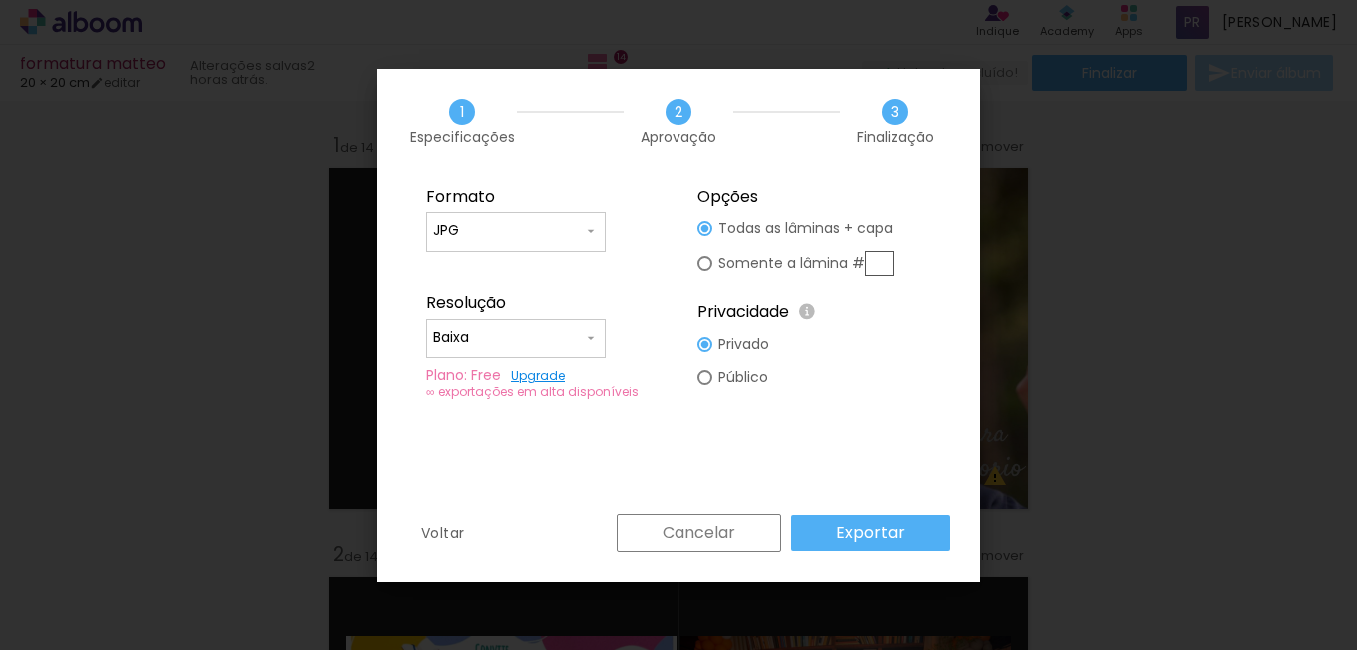
scroll to position [168, 0]
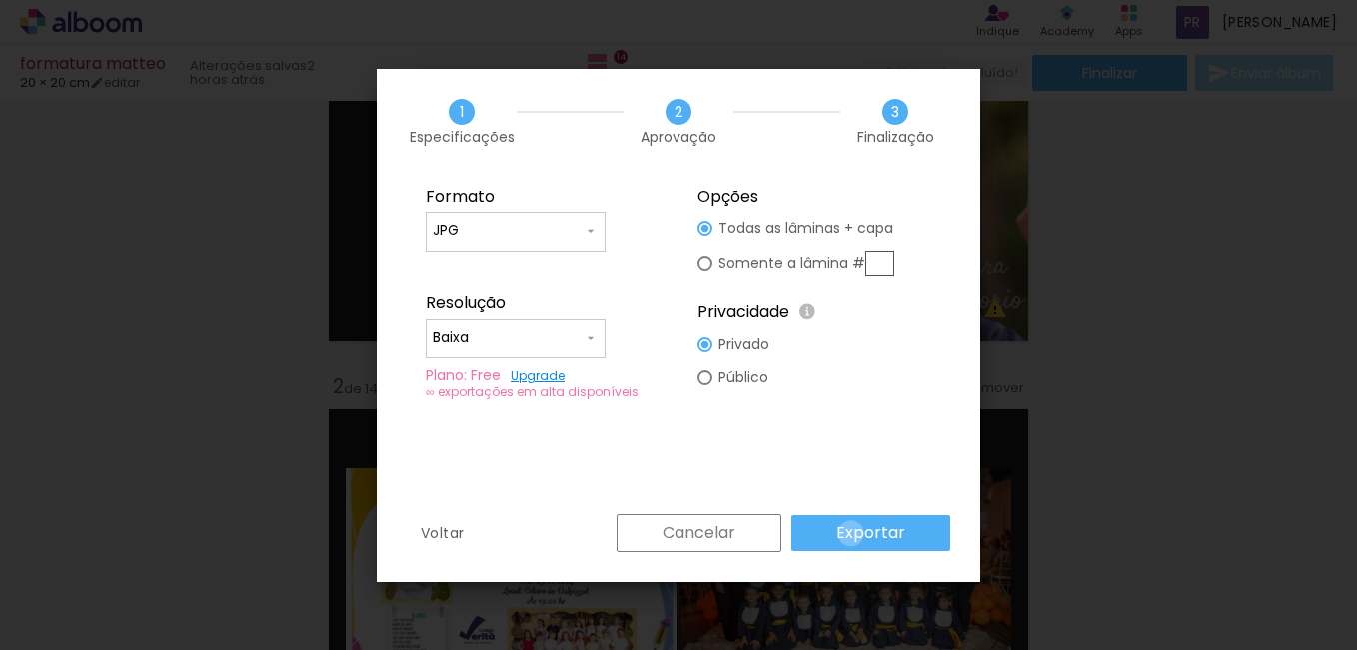
click at [0, 0] on slot "Exportar" at bounding box center [0, 0] width 0 height 0
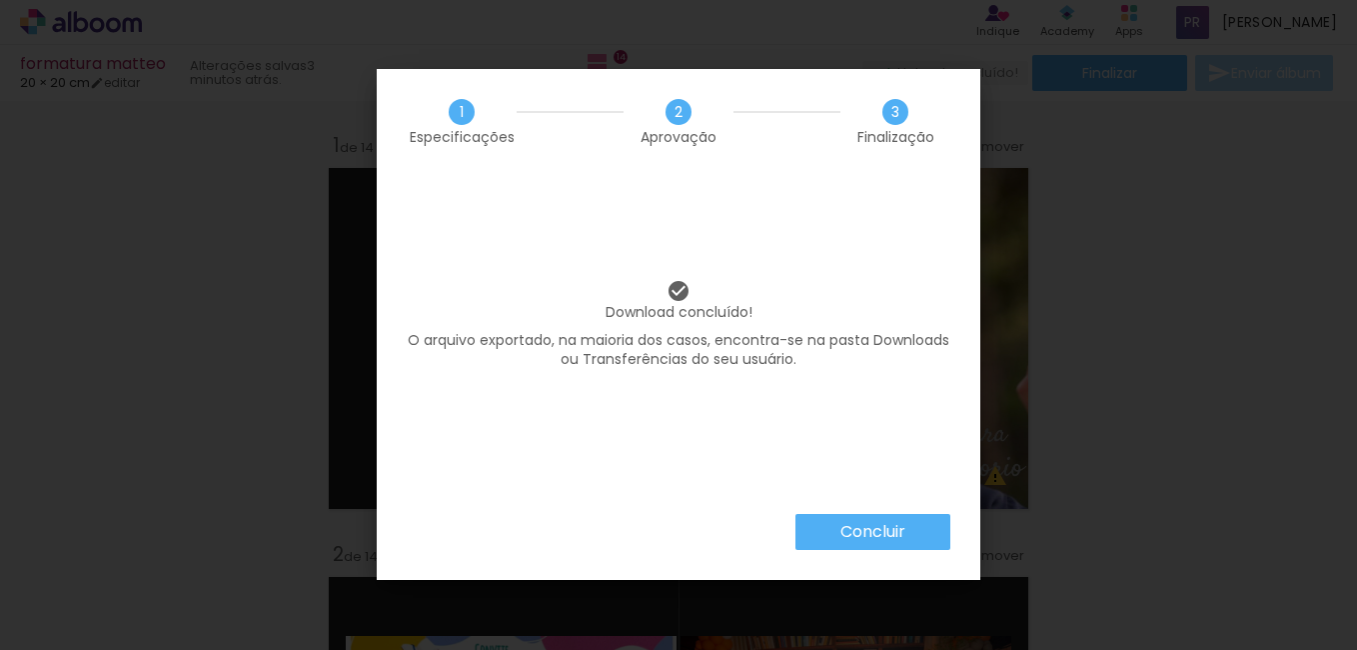
scroll to position [168, 0]
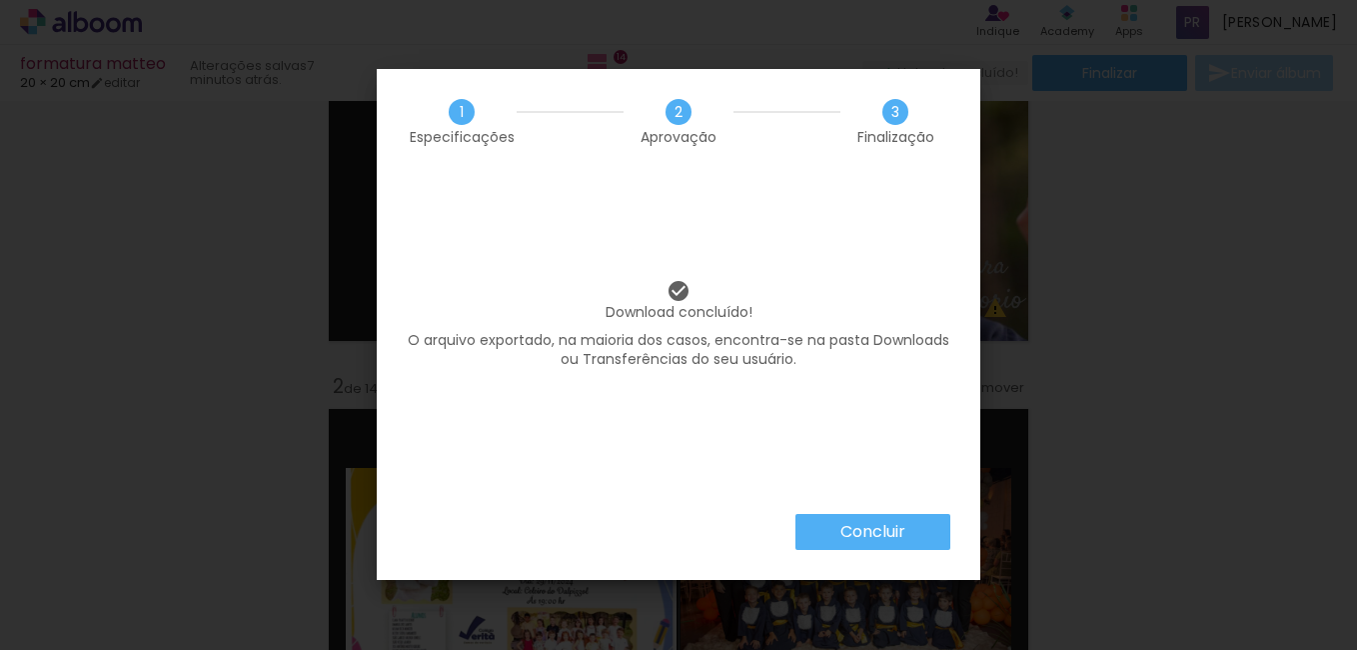
click at [1280, 79] on iron-overlay-backdrop at bounding box center [678, 325] width 1357 height 650
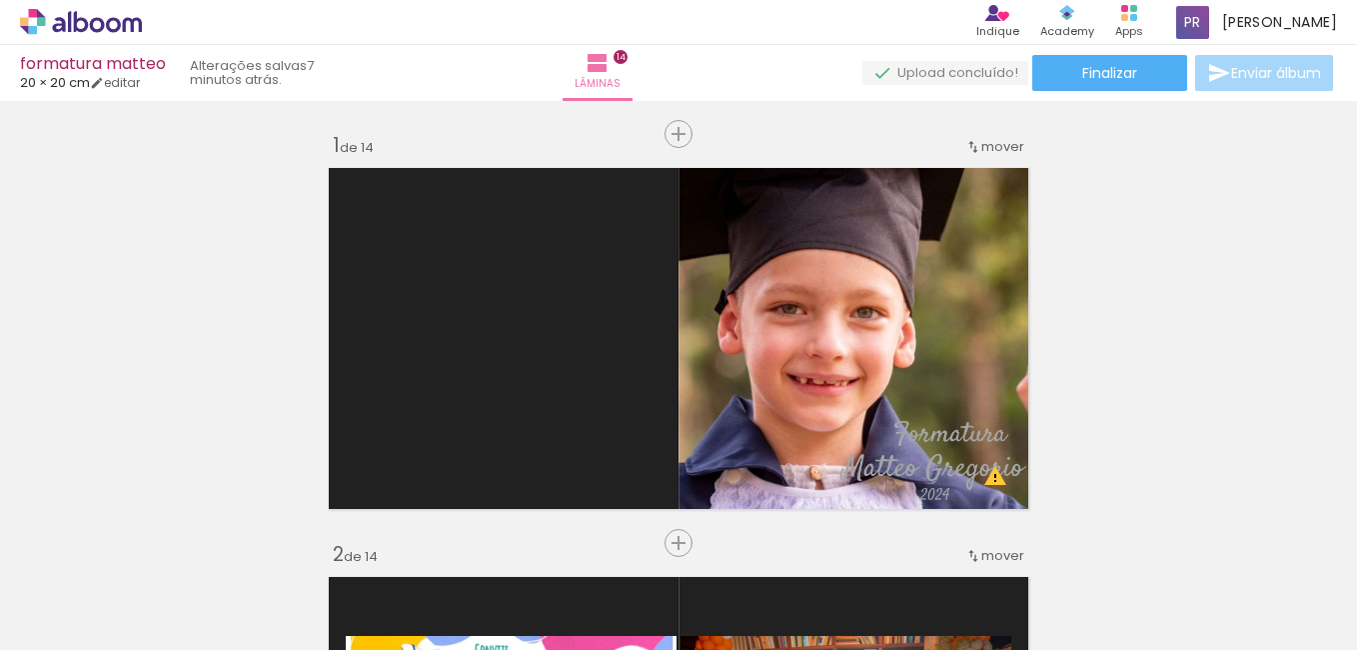
click at [841, 291] on quentale-photo at bounding box center [858, 338] width 359 height 359
click at [772, 571] on div at bounding box center [760, 582] width 90 height 60
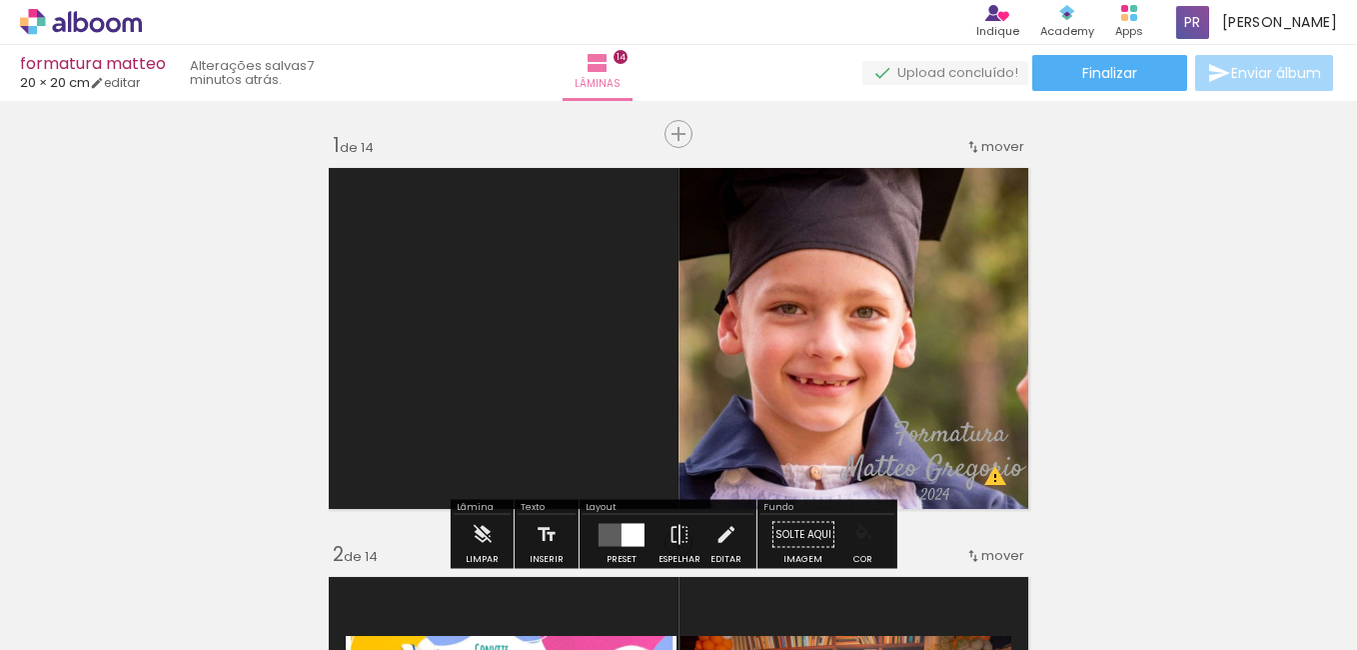
click at [752, 209] on quentale-photo at bounding box center [858, 338] width 359 height 359
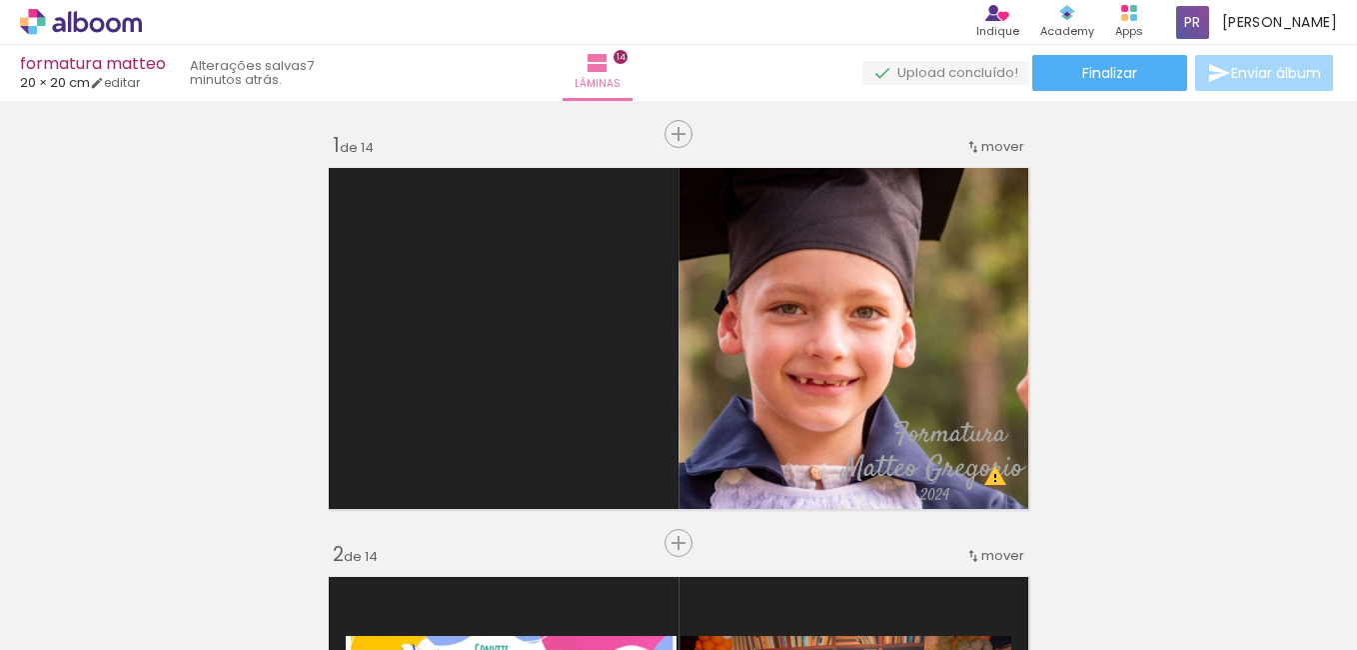
scroll to position [457, 0]
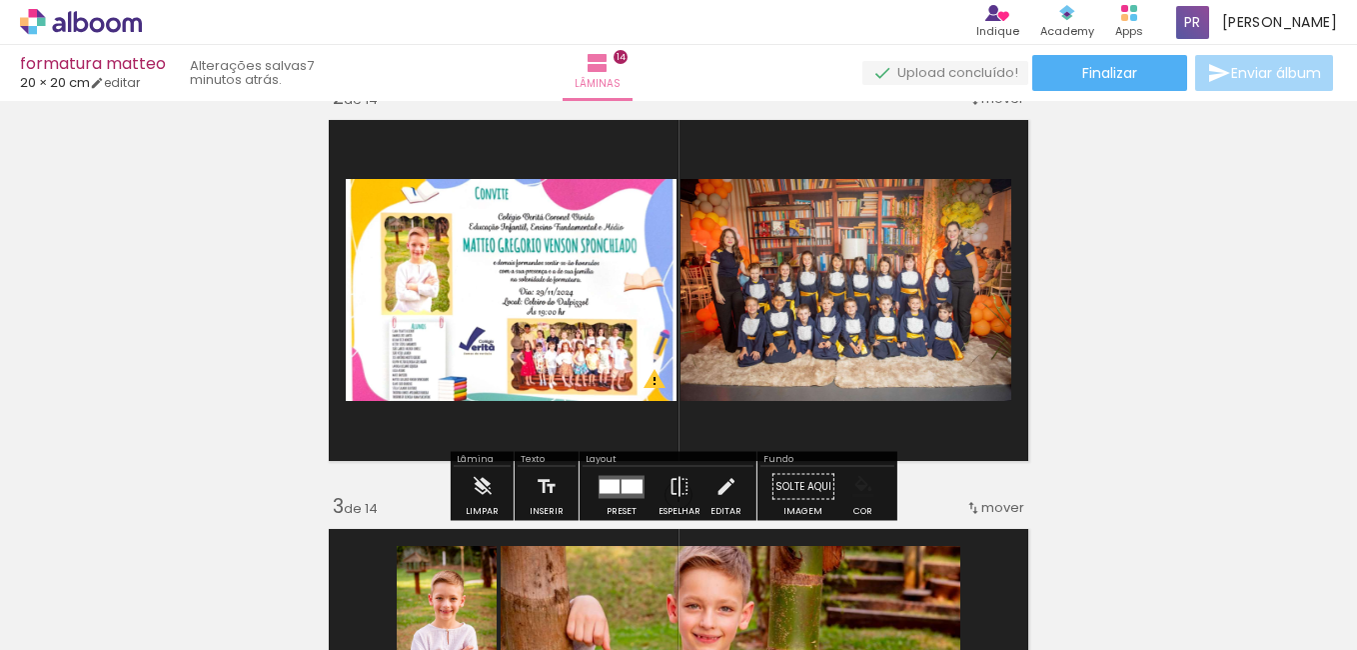
click at [798, 438] on quentale-layouter at bounding box center [678, 290] width 717 height 359
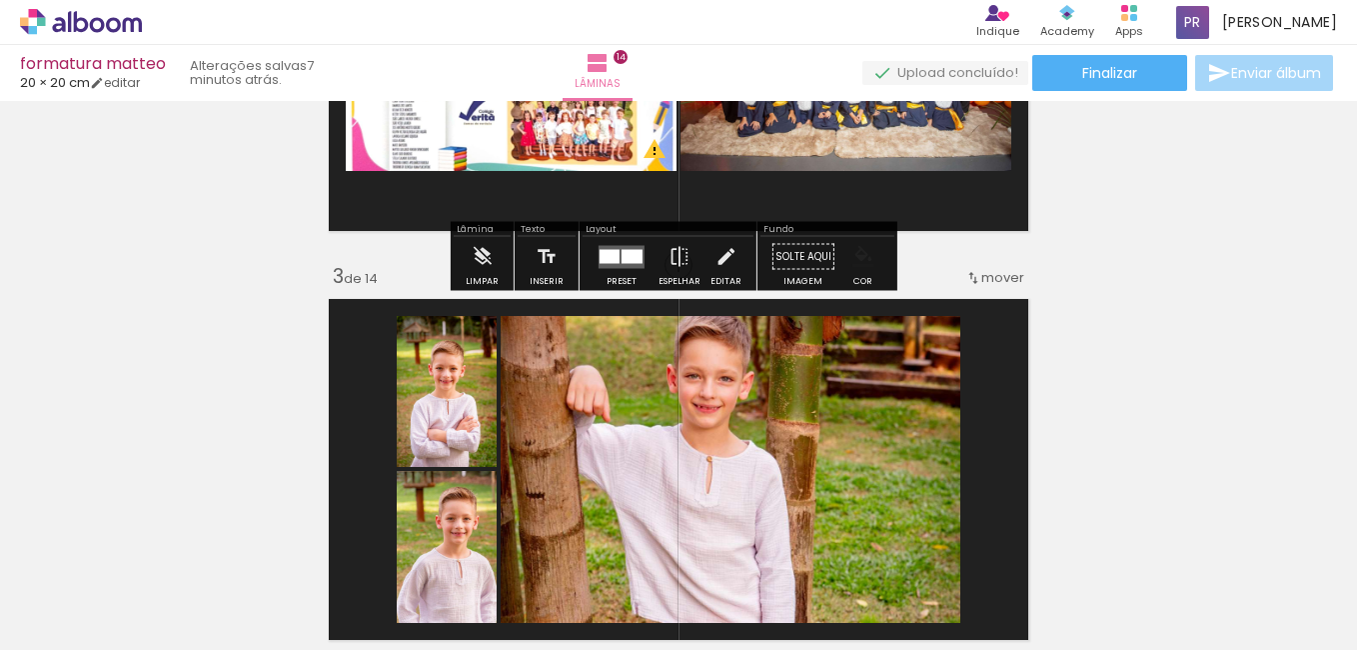
scroll to position [697, 0]
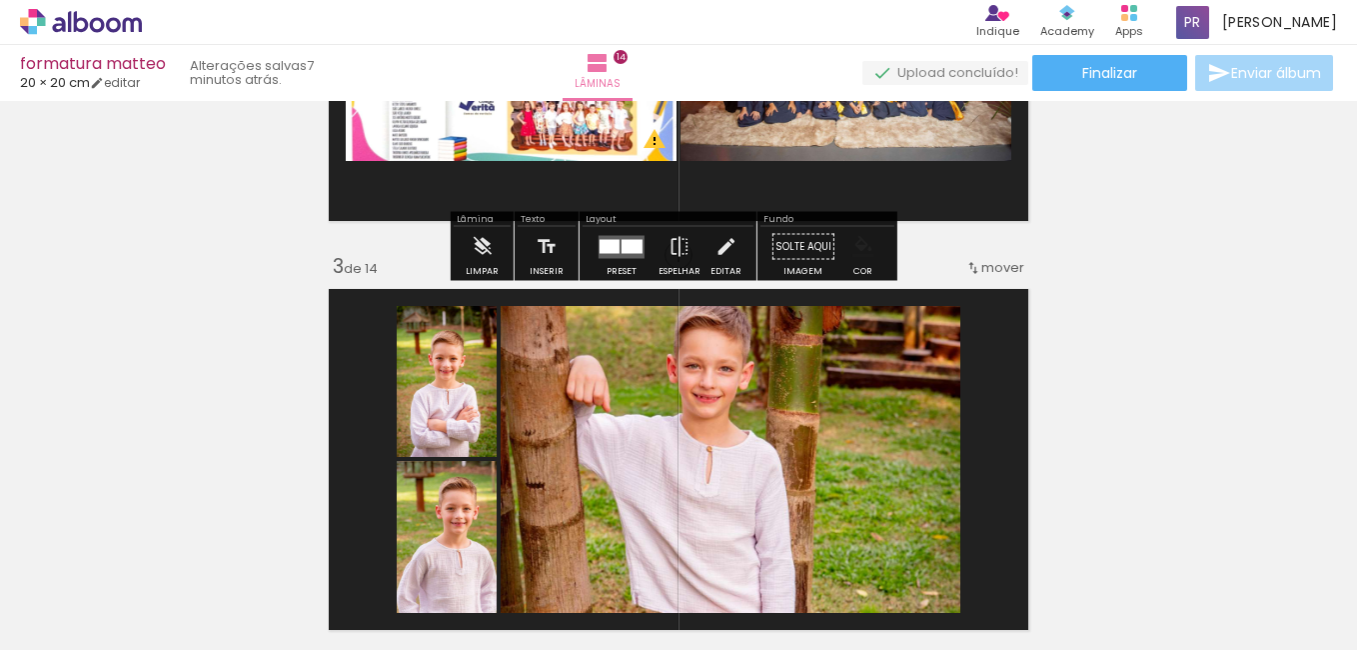
click at [848, 456] on div at bounding box center [731, 560] width 460 height 689
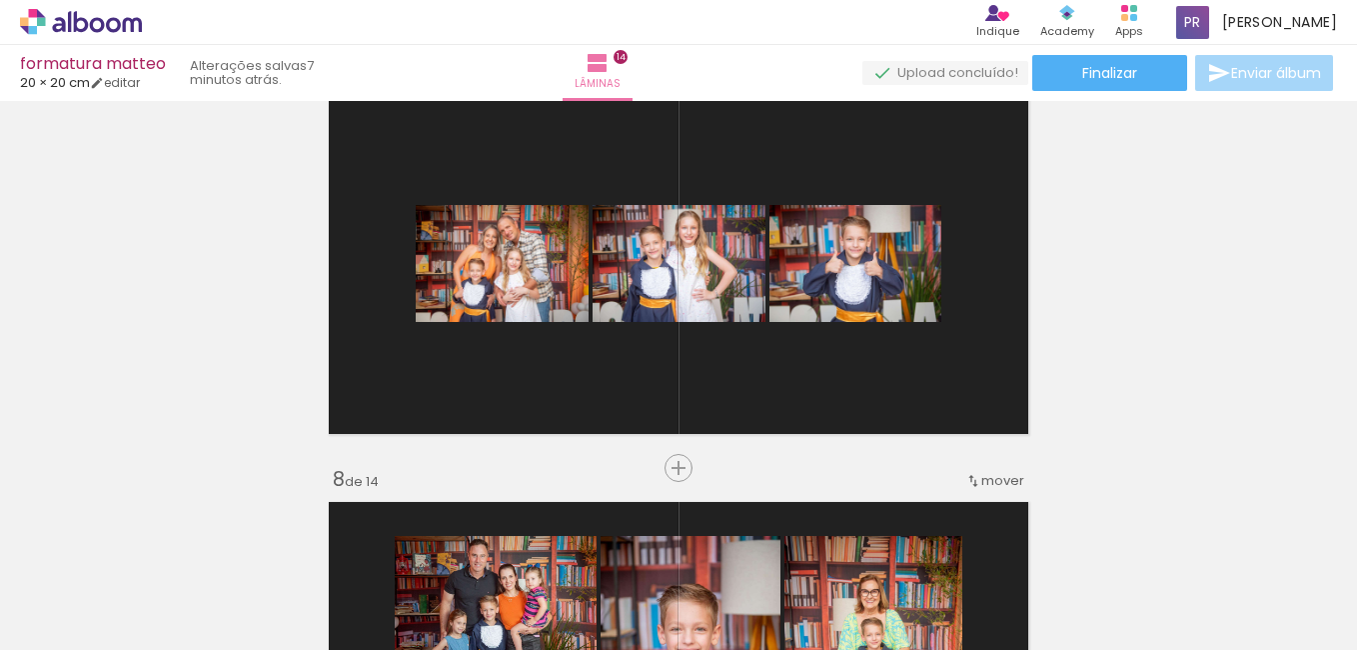
scroll to position [2532, 0]
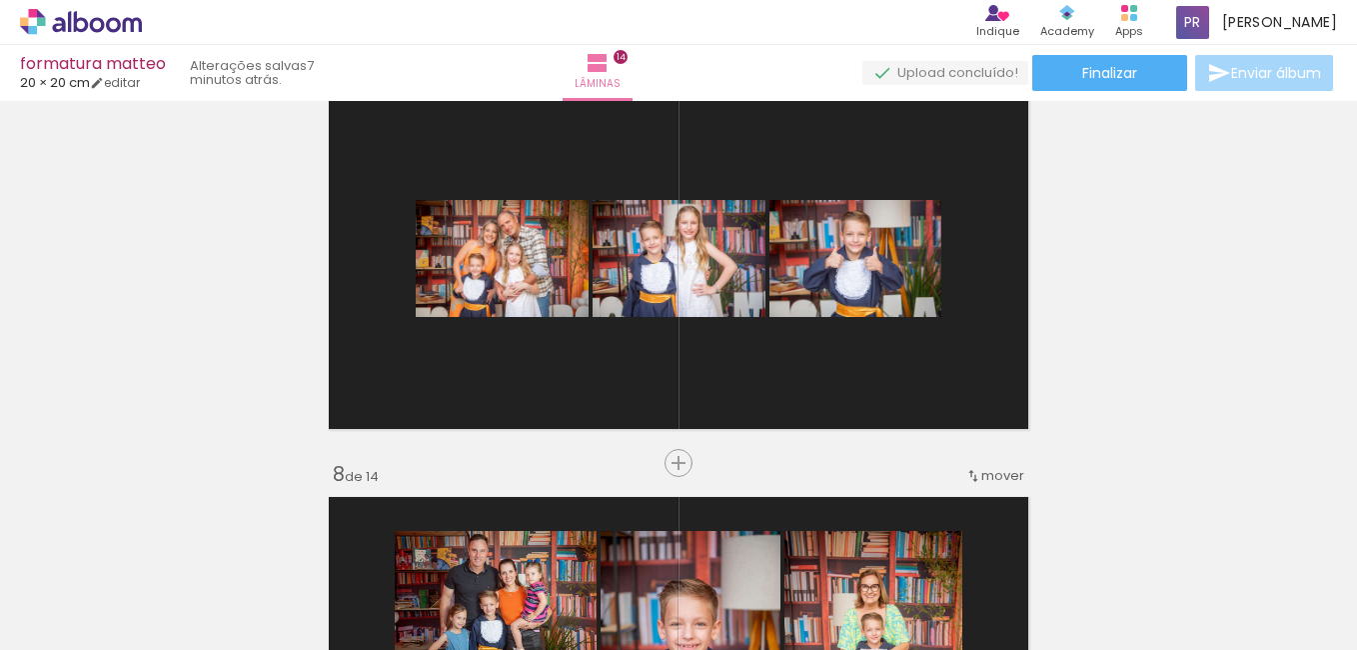
click at [916, 293] on div at bounding box center [854, 258] width 175 height 117
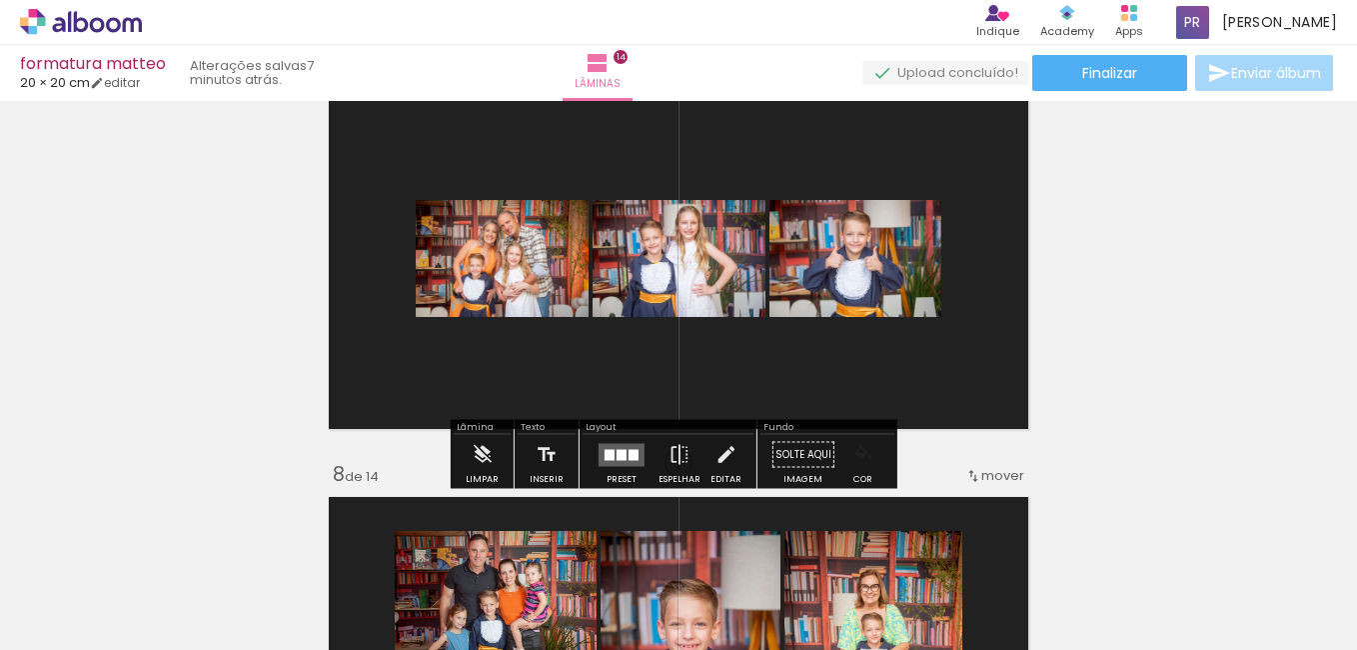
click at [0, 0] on div "Confirmar Cancelar" at bounding box center [0, 0] width 0 height 0
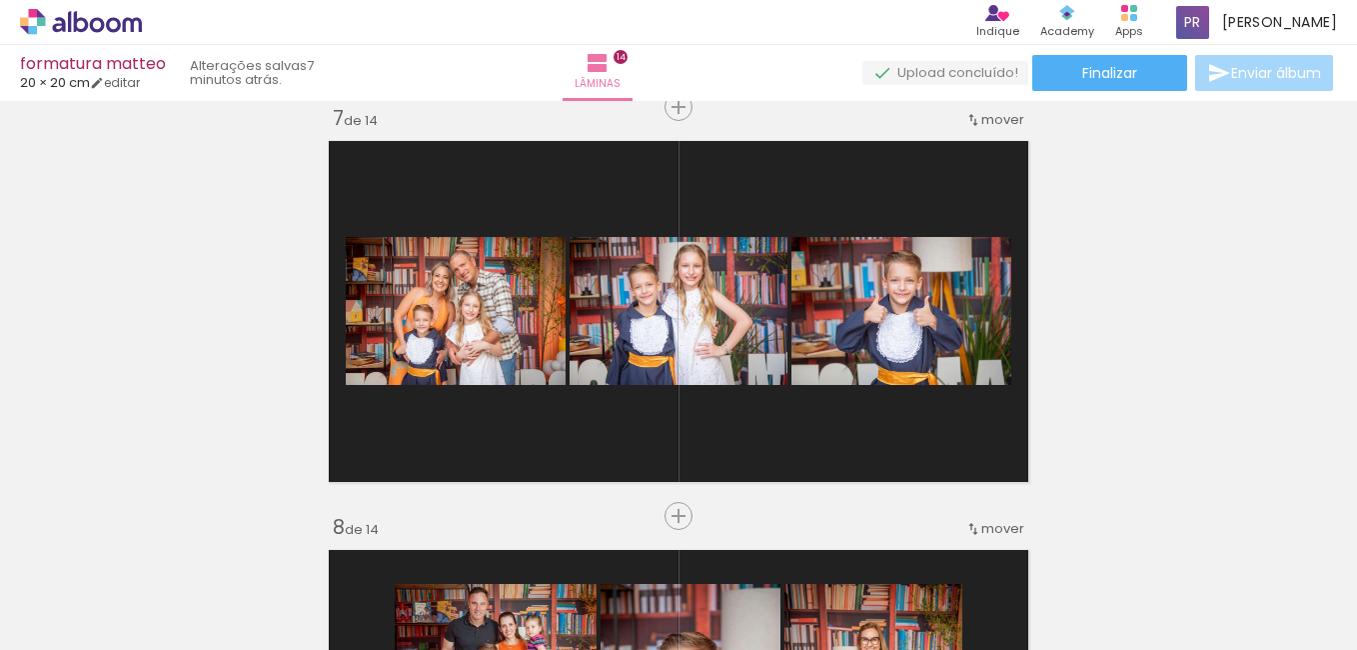
scroll to position [2500, 0]
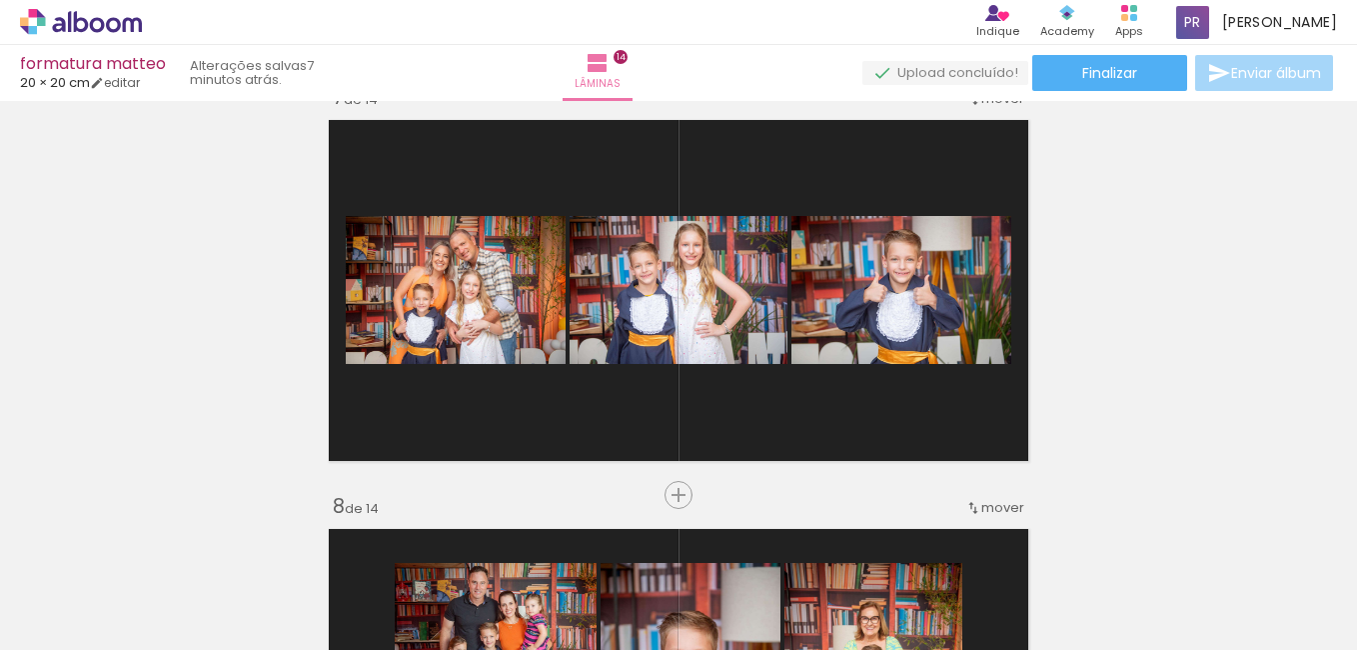
click at [913, 341] on div at bounding box center [901, 290] width 222 height 148
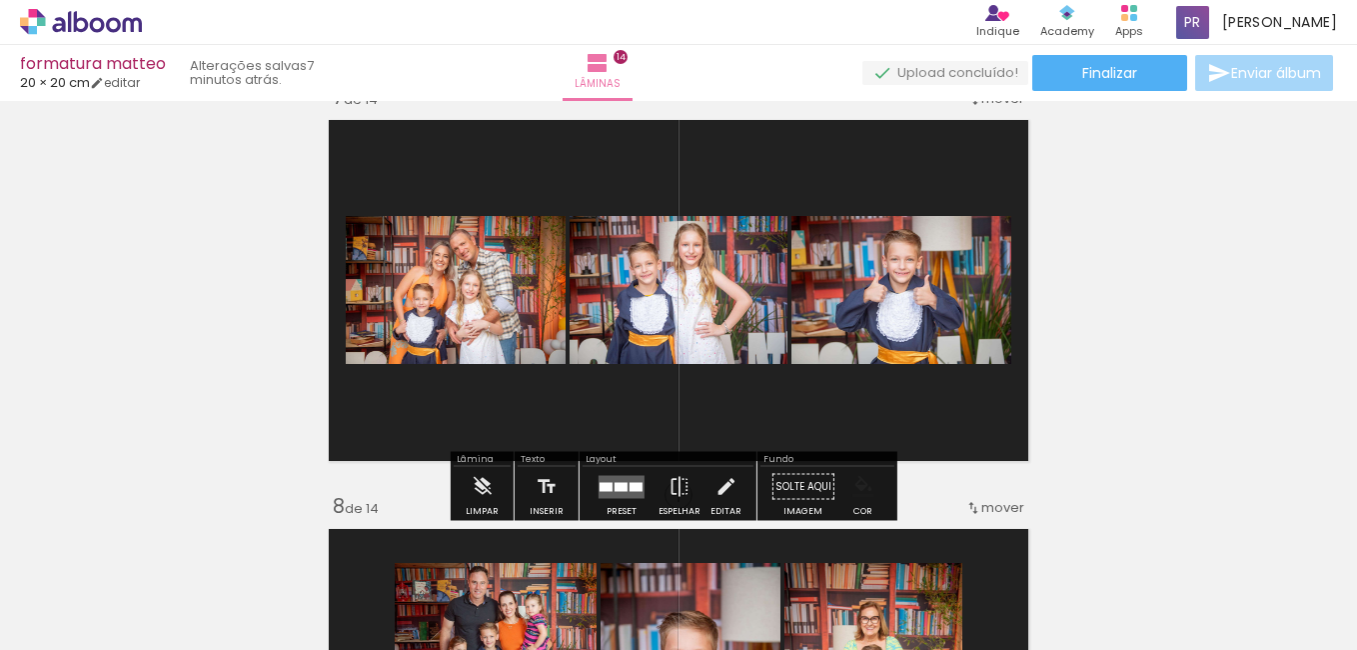
click at [0, 0] on div "Confirmar Cancelar" at bounding box center [0, 0] width 0 height 0
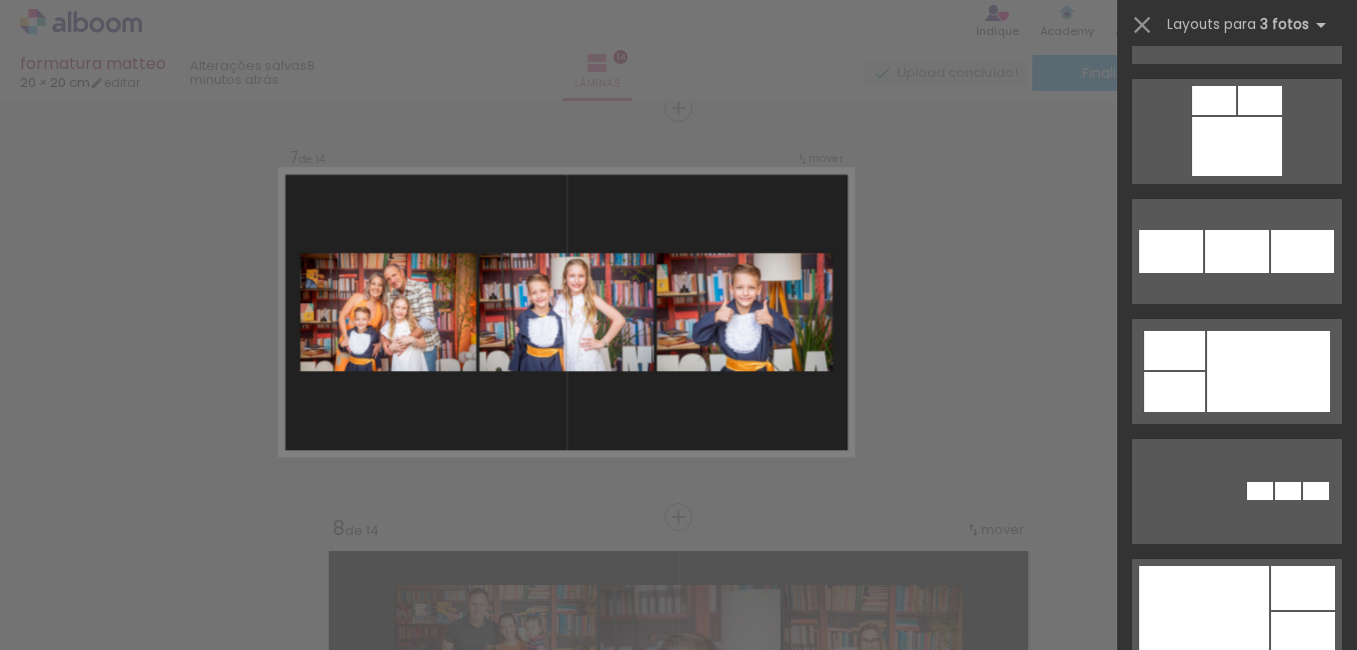
scroll to position [1902, 0]
click at [1284, 265] on div at bounding box center [1302, 250] width 63 height 43
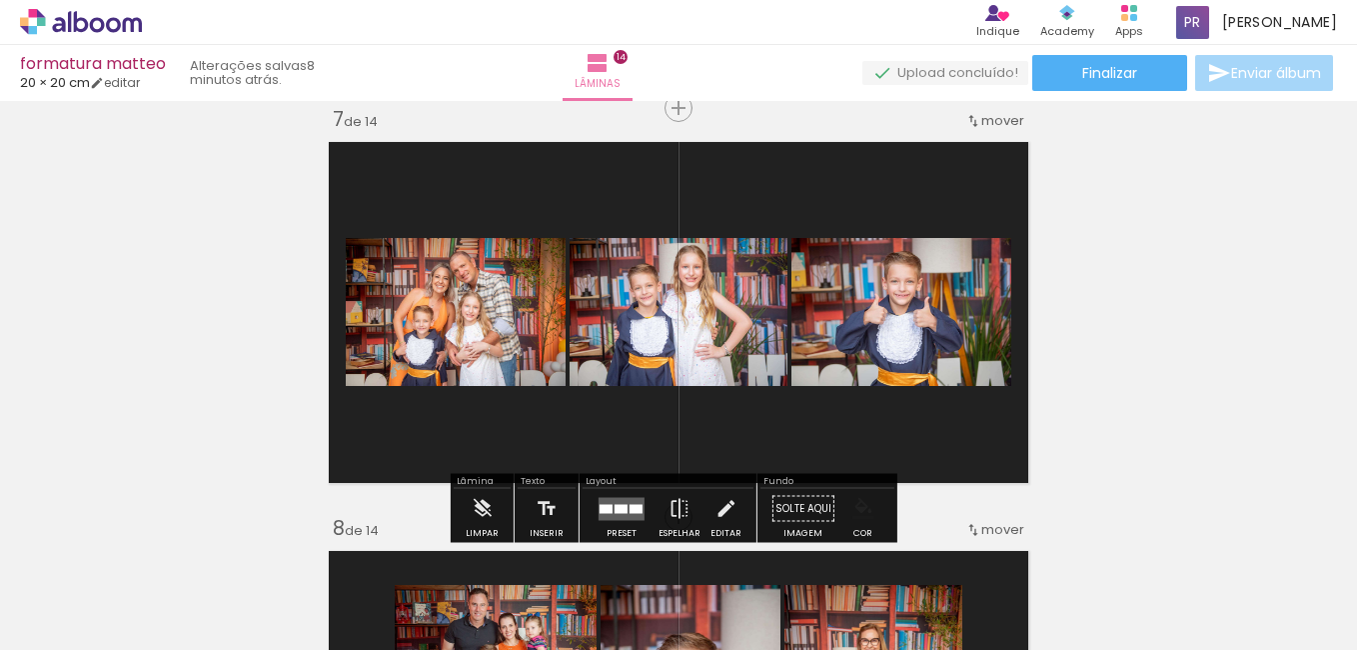
click at [617, 532] on quentale-thumb at bounding box center [648, 582] width 112 height 115
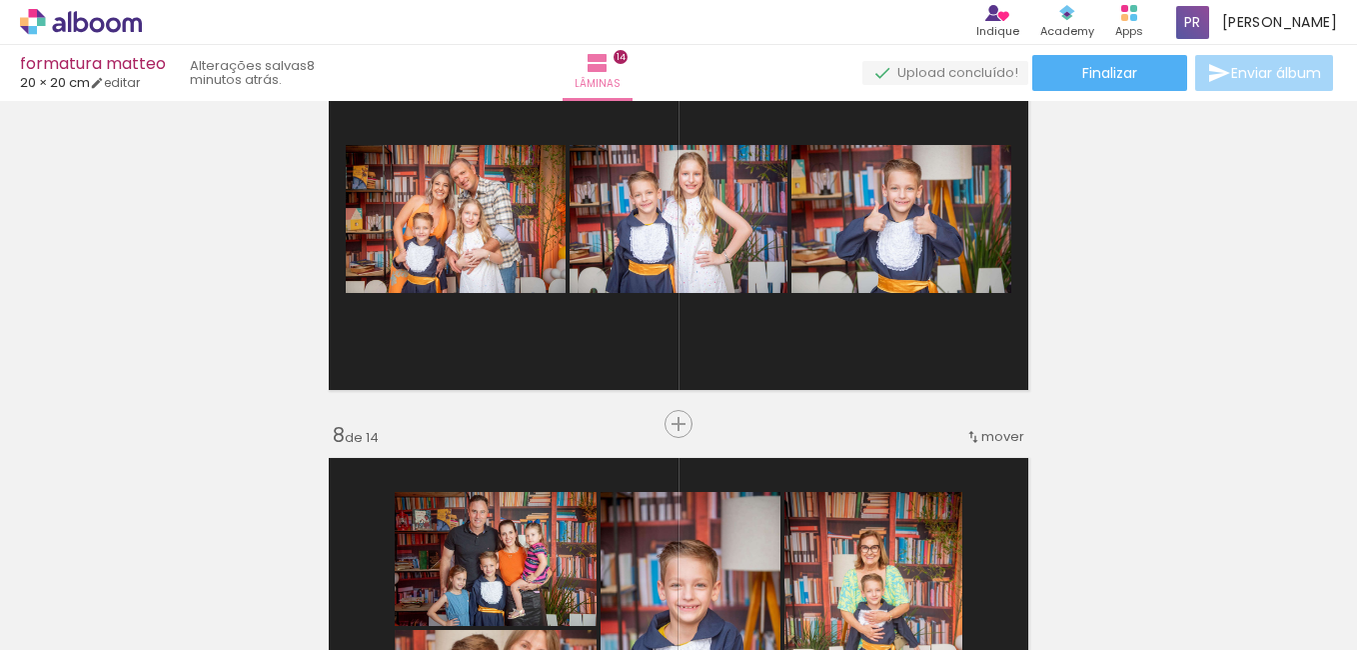
scroll to position [2572, 0]
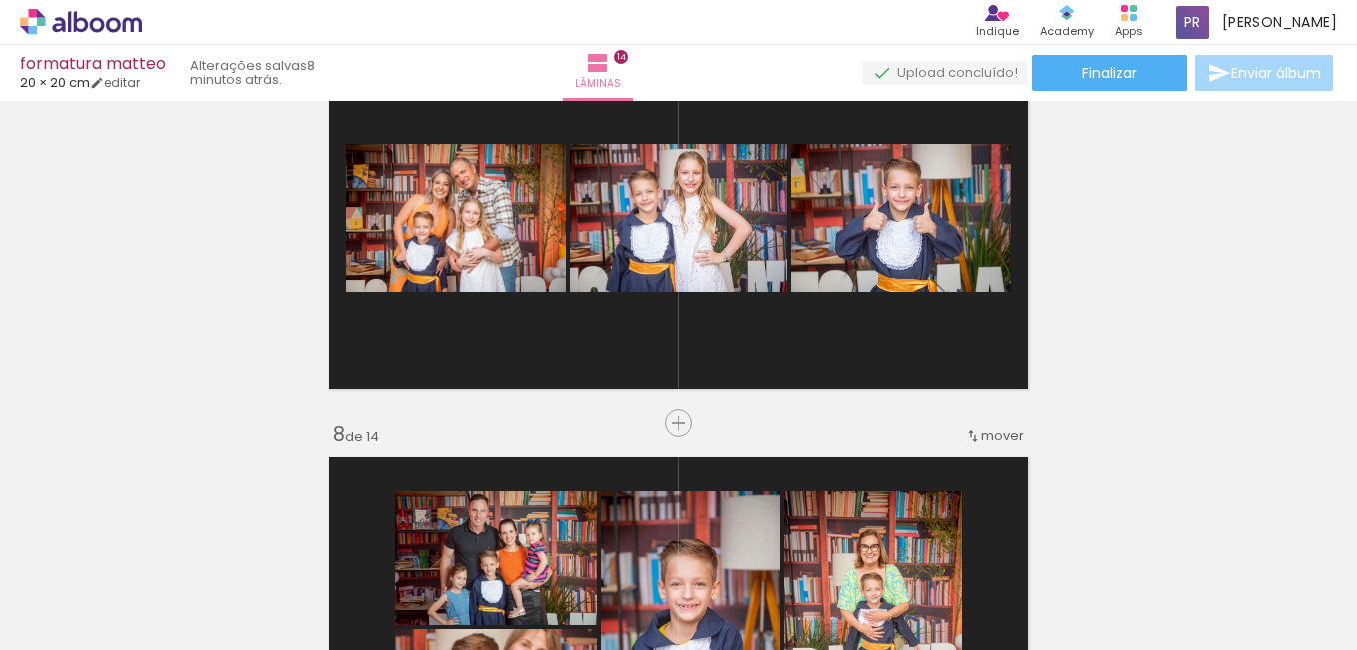
click at [916, 257] on div at bounding box center [901, 218] width 222 height 148
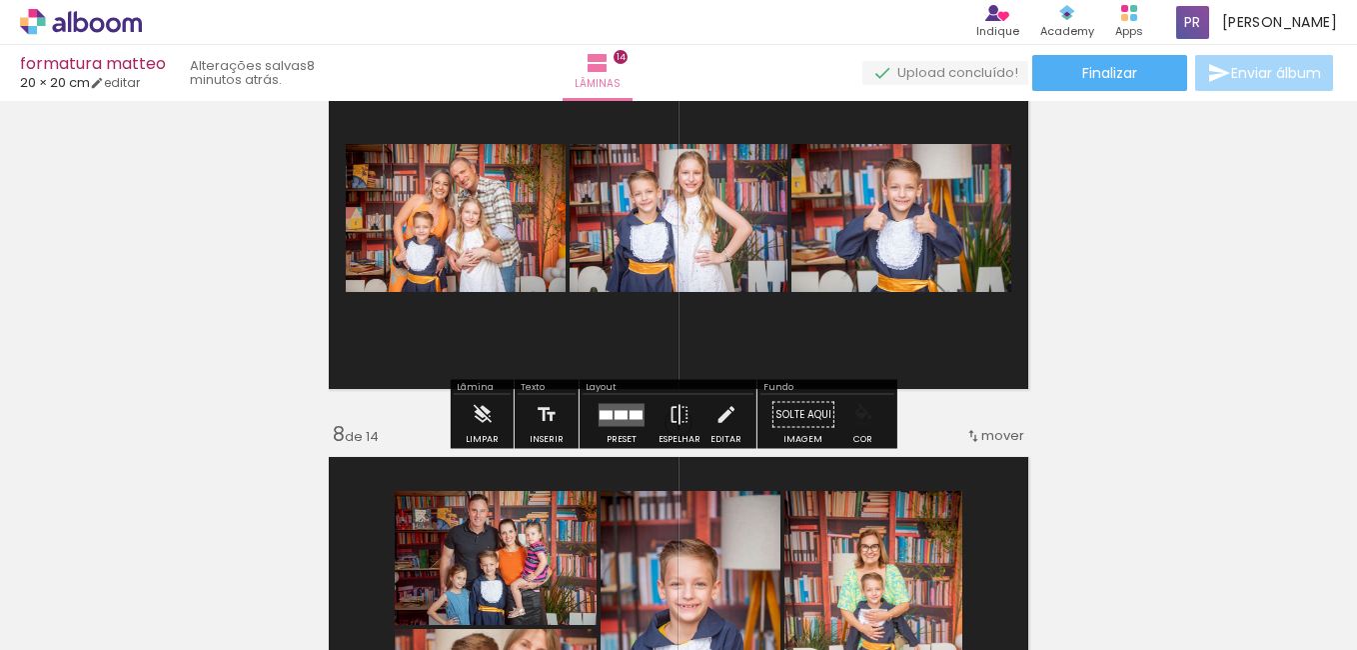
click at [0, 0] on div "Confirmar Cancelar" at bounding box center [0, 0] width 0 height 0
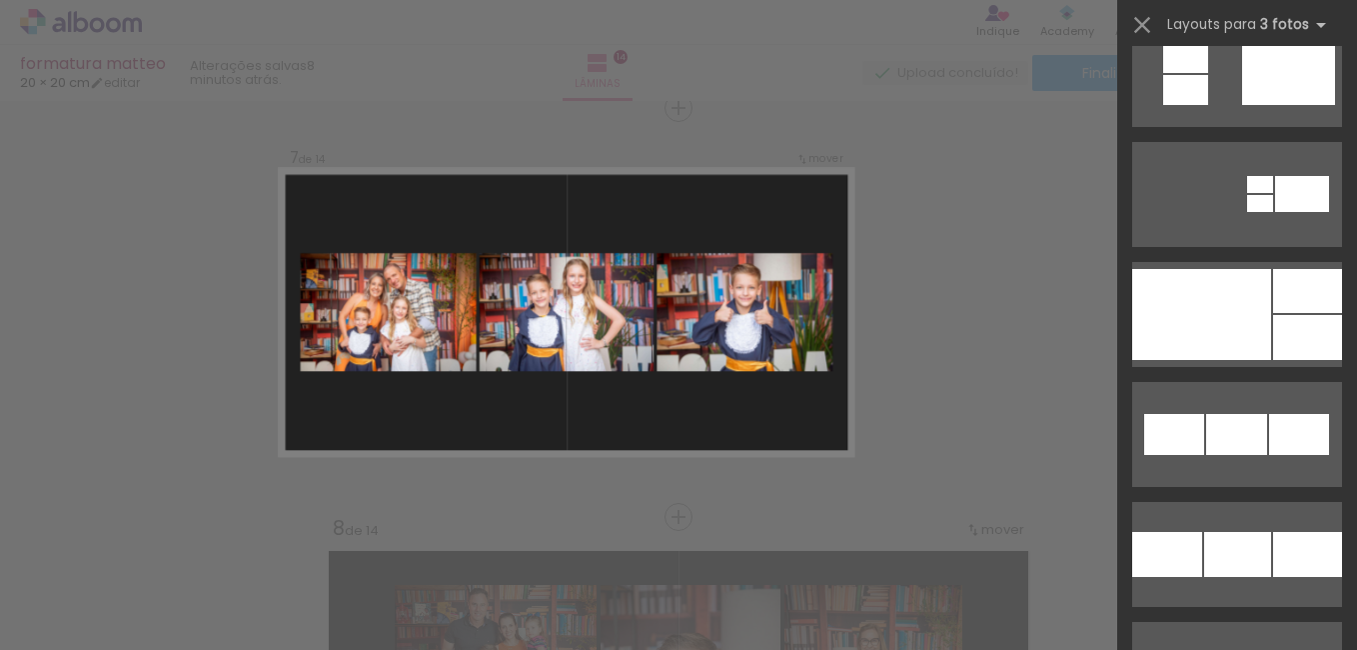
scroll to position [2558, 0]
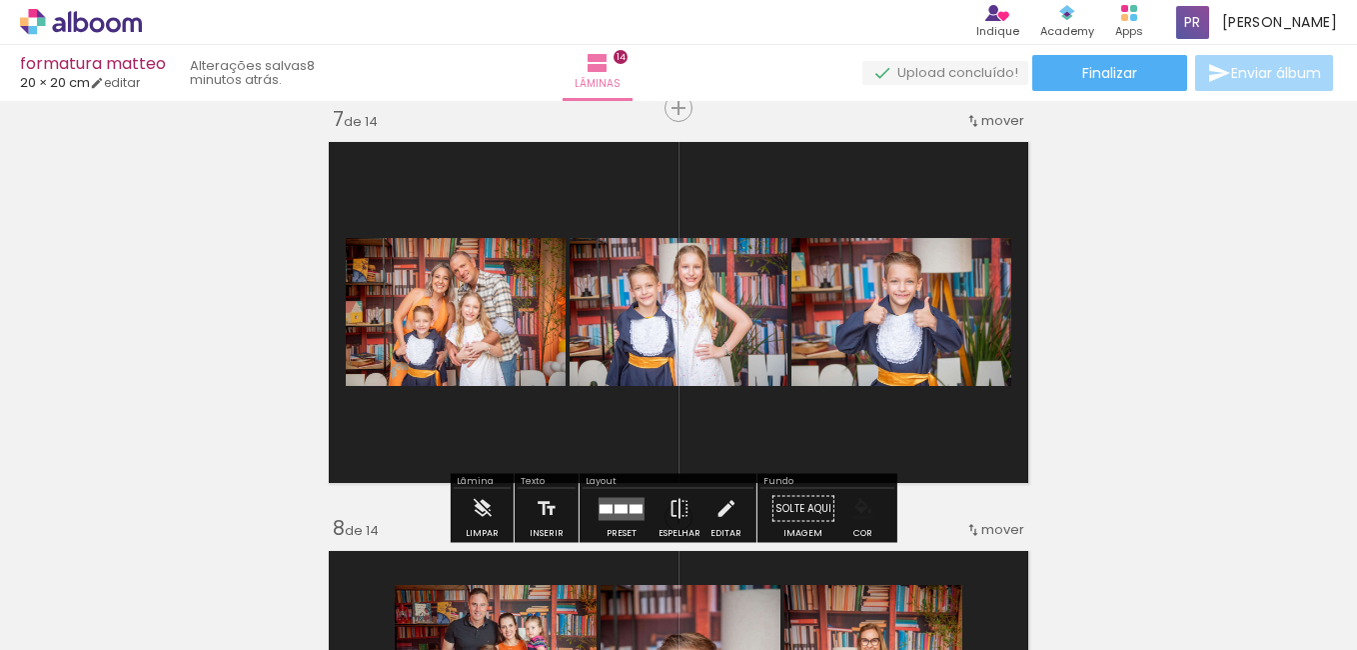
click at [848, 139] on quentale-layouter at bounding box center [678, 312] width 717 height 359
click at [0, 0] on div "Confirmar Cancelar" at bounding box center [0, 0] width 0 height 0
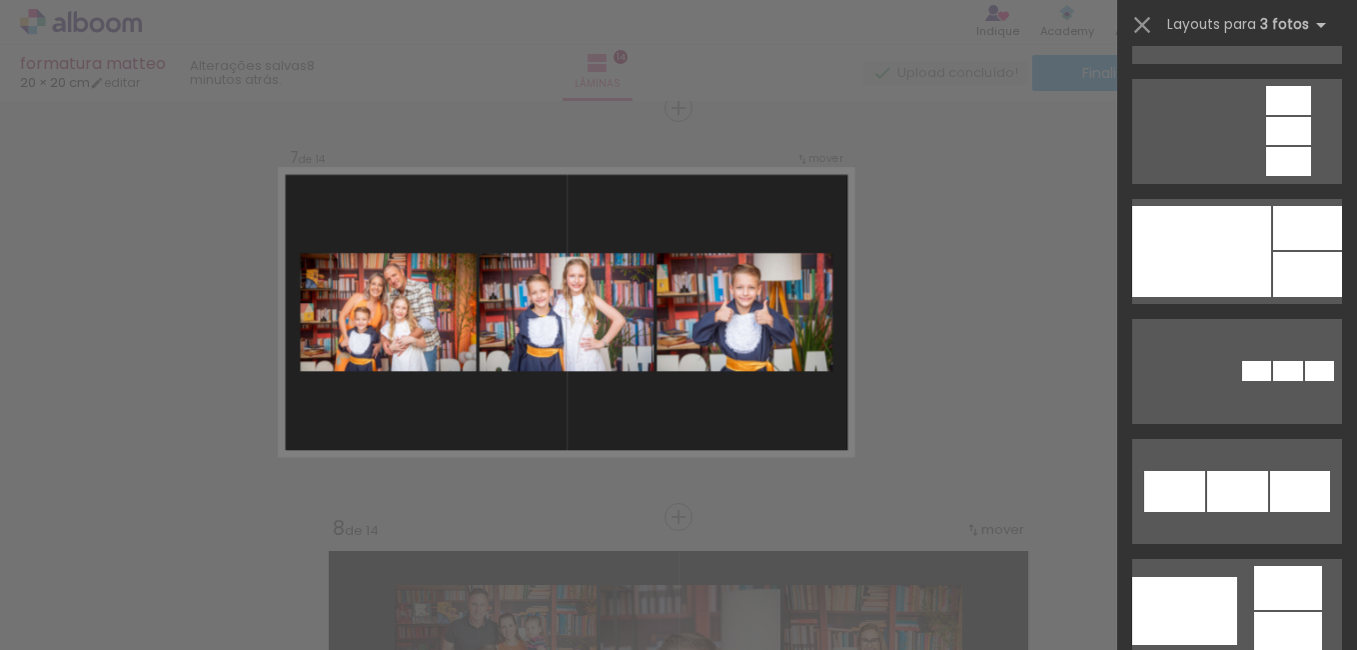
scroll to position [3216, 0]
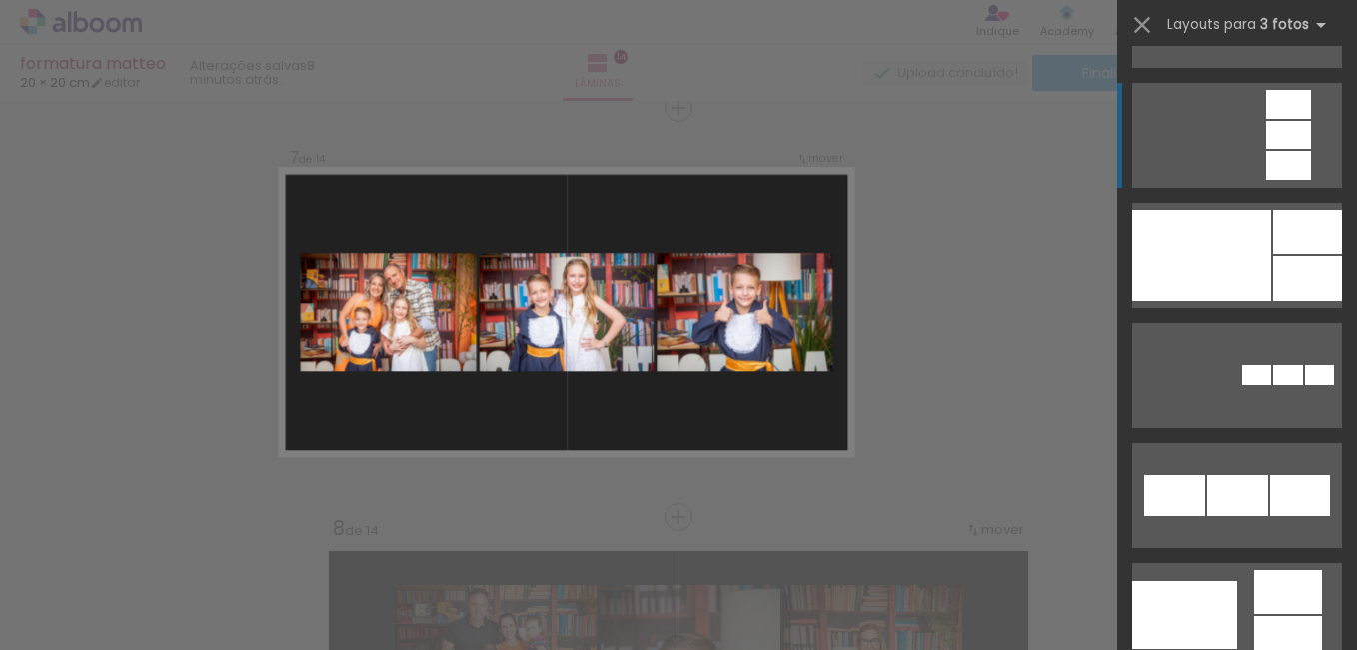
click at [1284, 169] on div at bounding box center [1288, 165] width 45 height 29
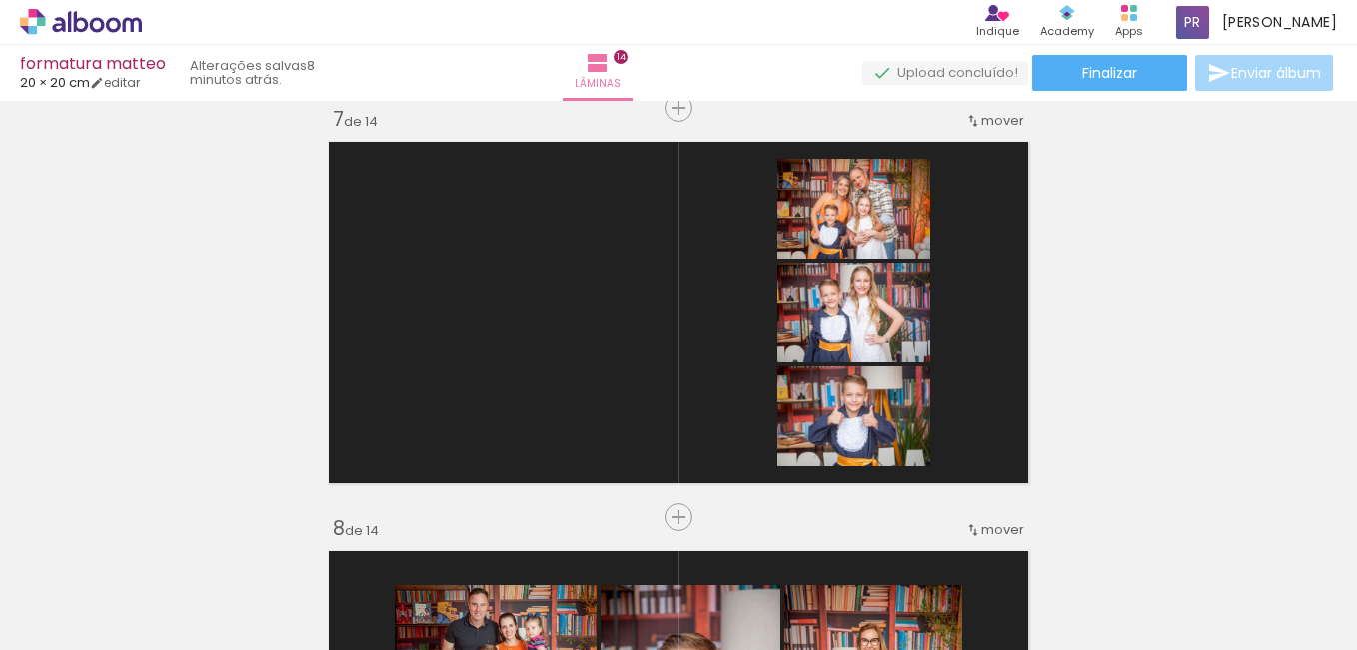
scroll to position [0, 1073]
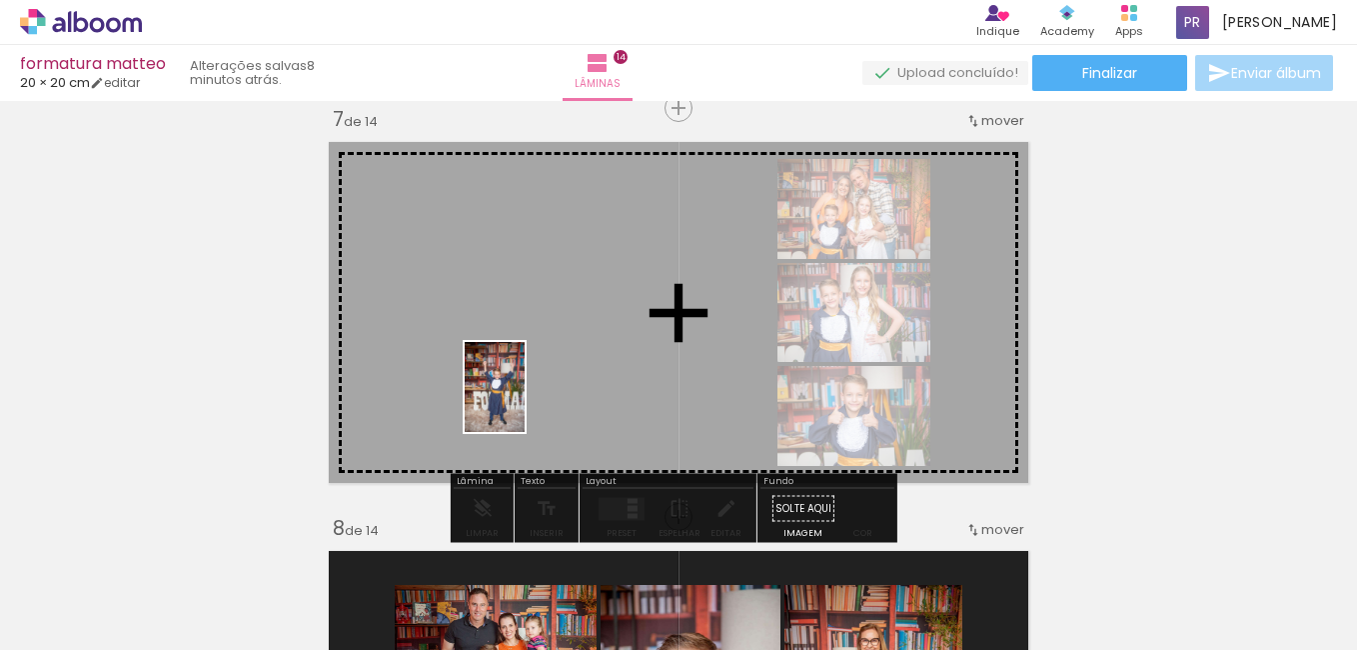
drag, startPoint x: 488, startPoint y: 607, endPoint x: 525, endPoint y: 401, distance: 209.2
click at [525, 401] on quentale-workspace at bounding box center [678, 325] width 1357 height 650
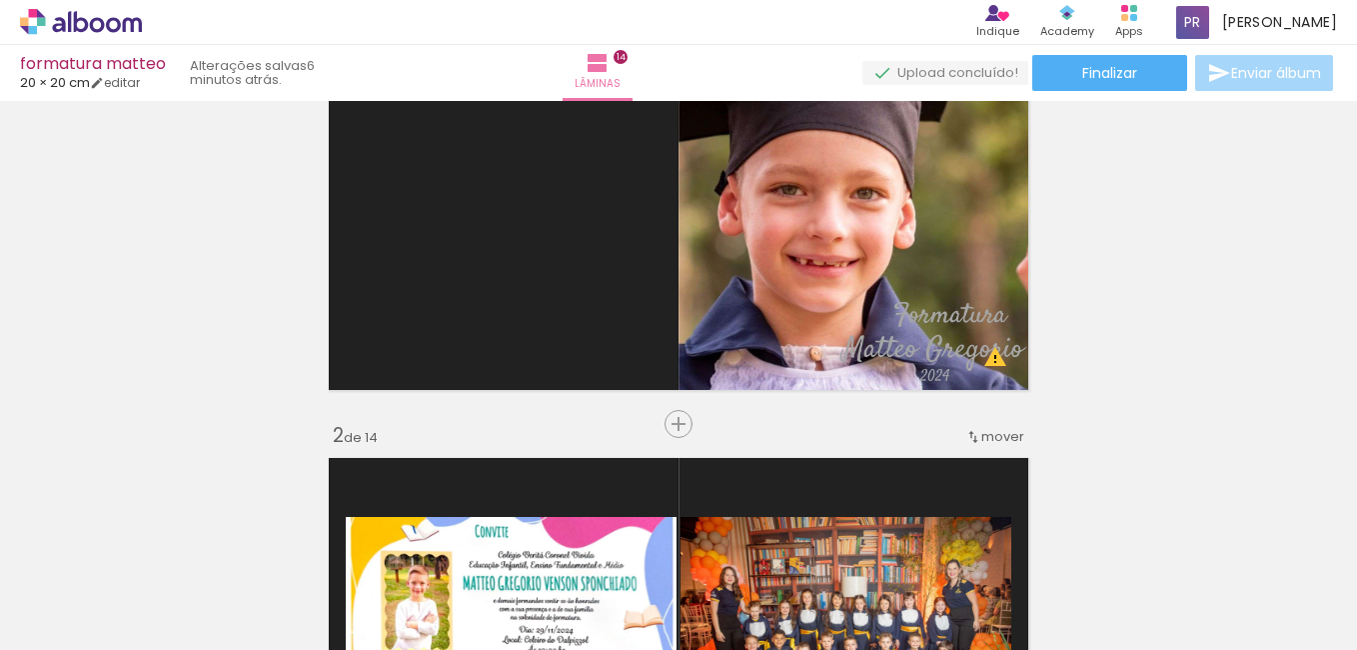
scroll to position [0, 1073]
click at [1102, 71] on span "Finalizar" at bounding box center [1109, 73] width 55 height 14
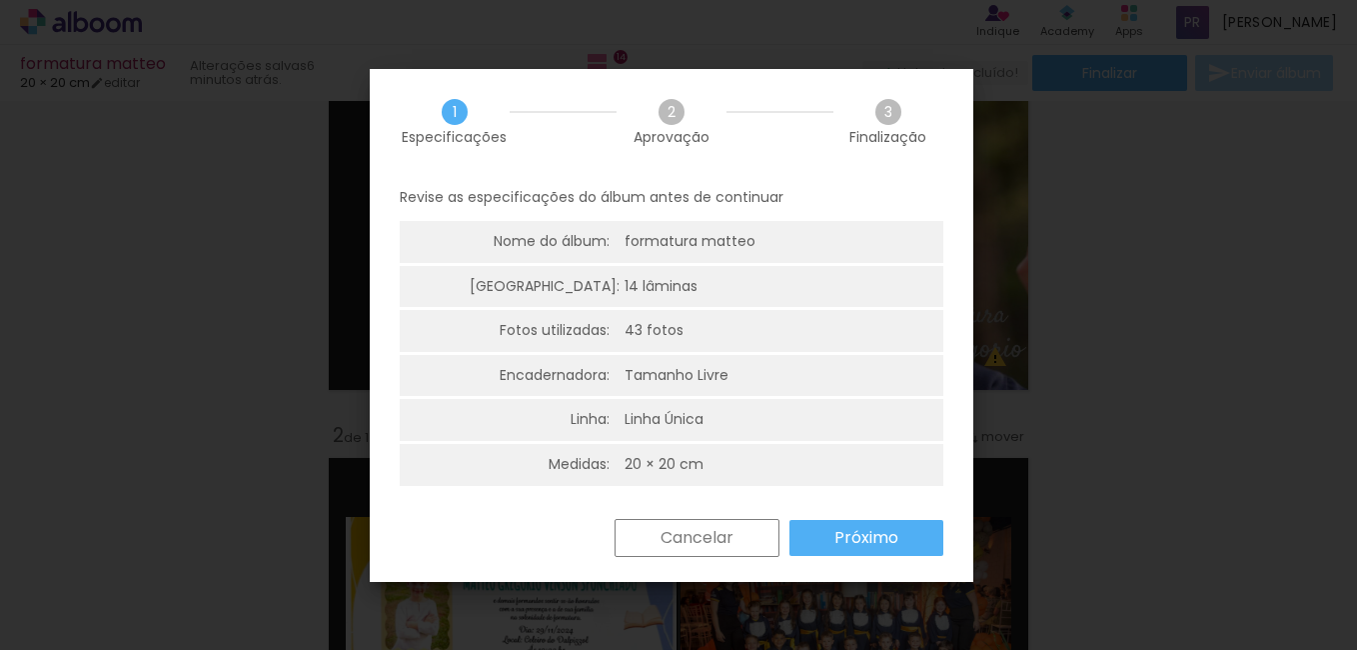
click at [829, 533] on paper-button "Próximo" at bounding box center [866, 538] width 154 height 36
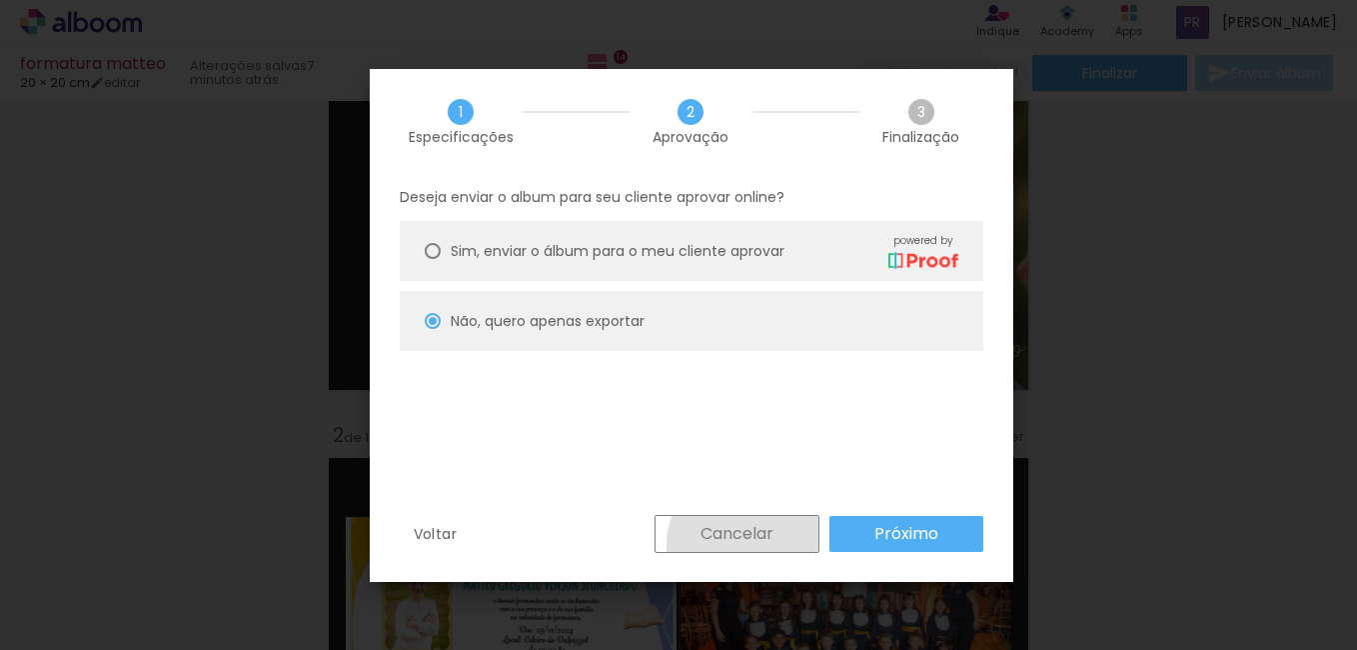
click at [751, 546] on paper-button "Cancelar" at bounding box center [737, 534] width 165 height 38
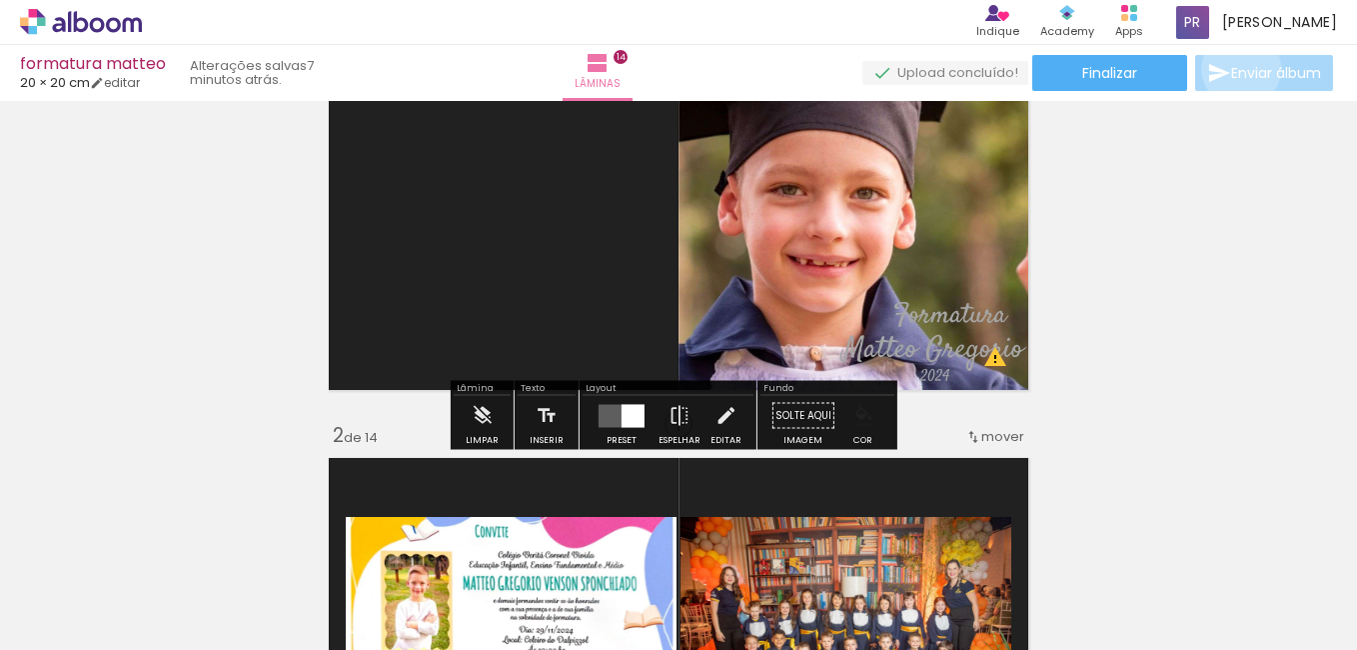
click at [1236, 69] on span "Enviar álbum" at bounding box center [1276, 73] width 90 height 14
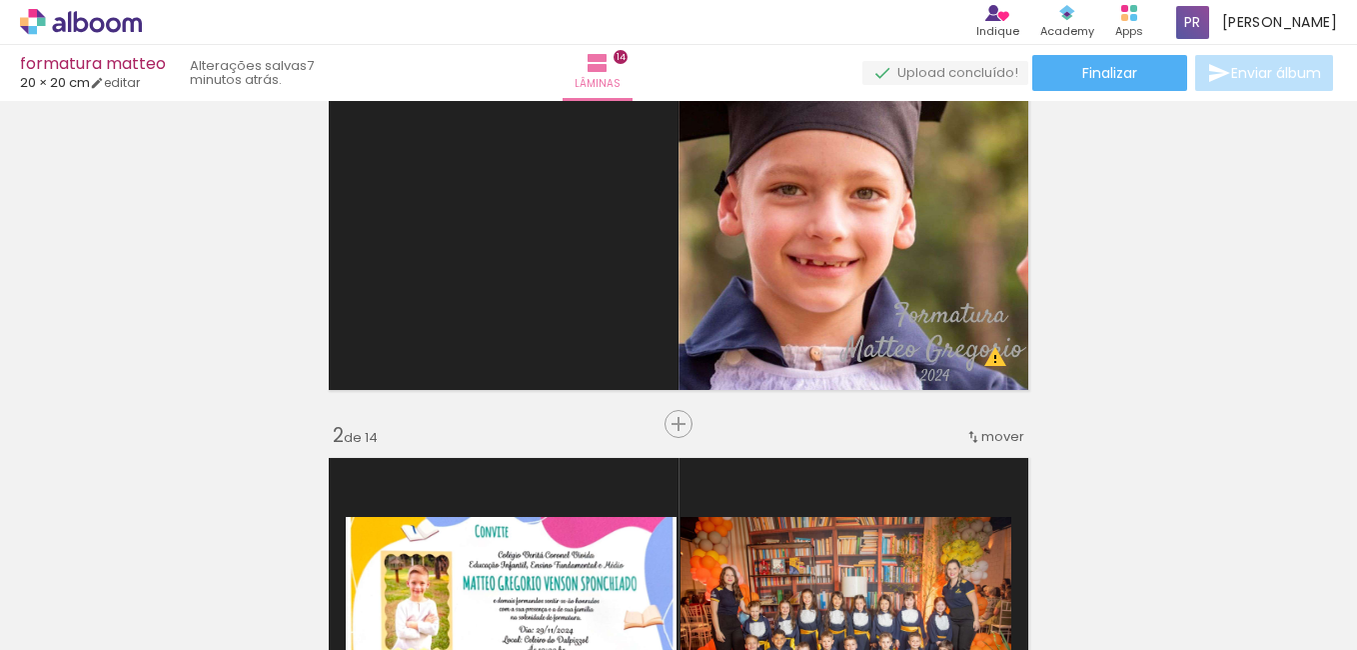
click at [1236, 69] on span "Enviar álbum" at bounding box center [1276, 73] width 90 height 14
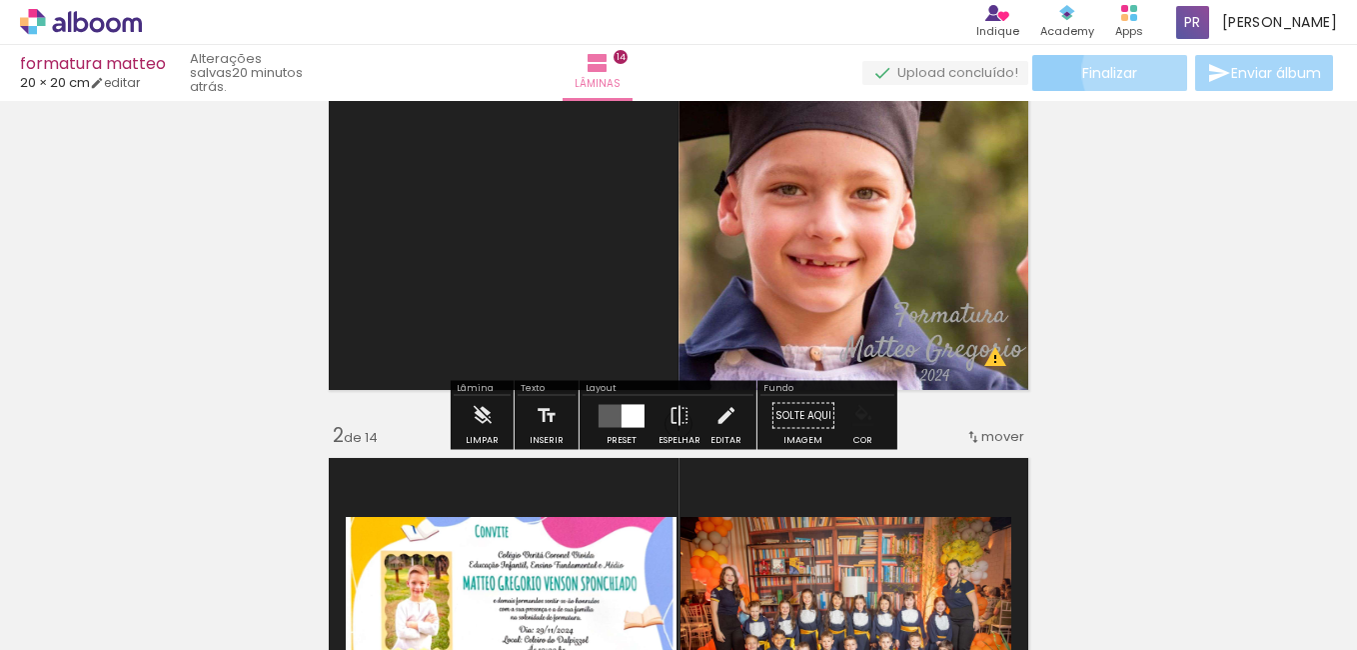
click at [1134, 71] on paper-button "Finalizar" at bounding box center [1109, 73] width 155 height 36
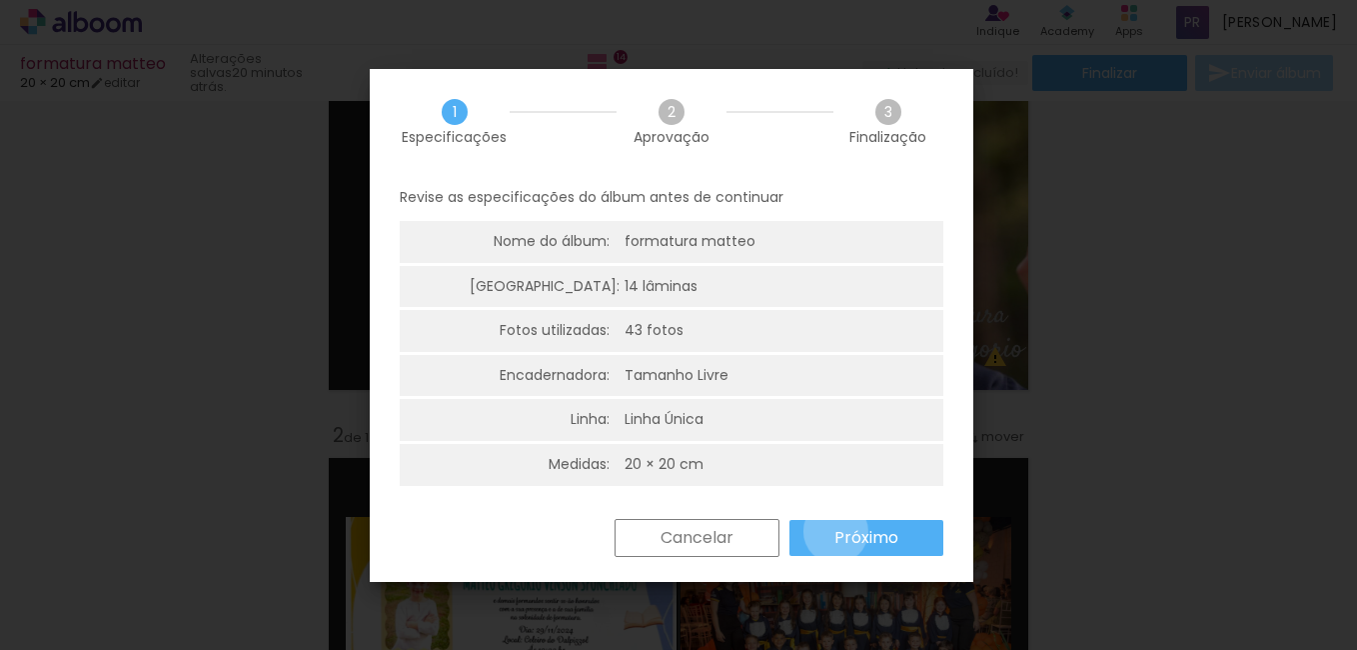
click at [0, 0] on slot "Próximo" at bounding box center [0, 0] width 0 height 0
